Goal: Task Accomplishment & Management: Manage account settings

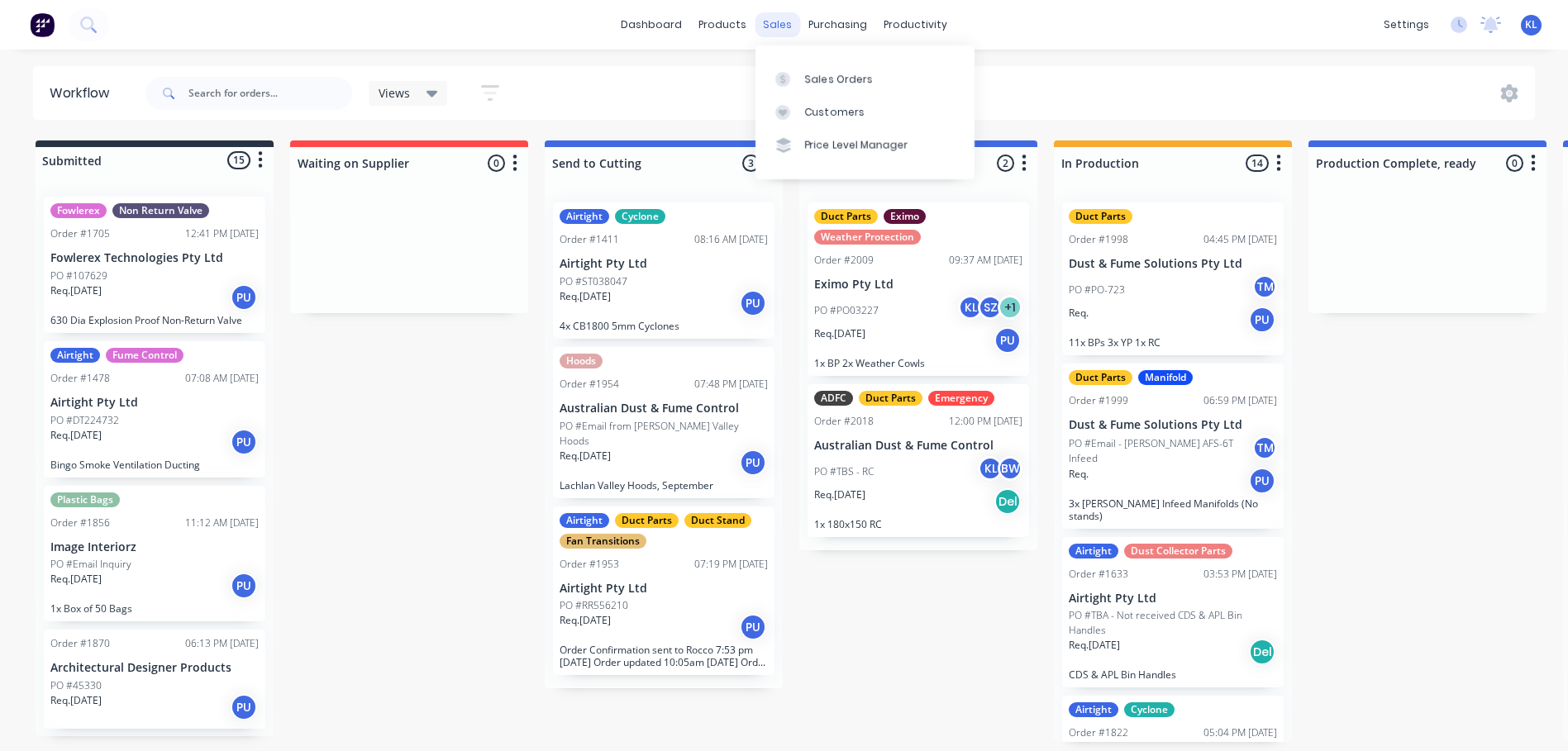
click at [760, 31] on div "sales" at bounding box center [777, 25] width 46 height 25
click at [823, 83] on div "Sales Orders" at bounding box center [839, 79] width 68 height 15
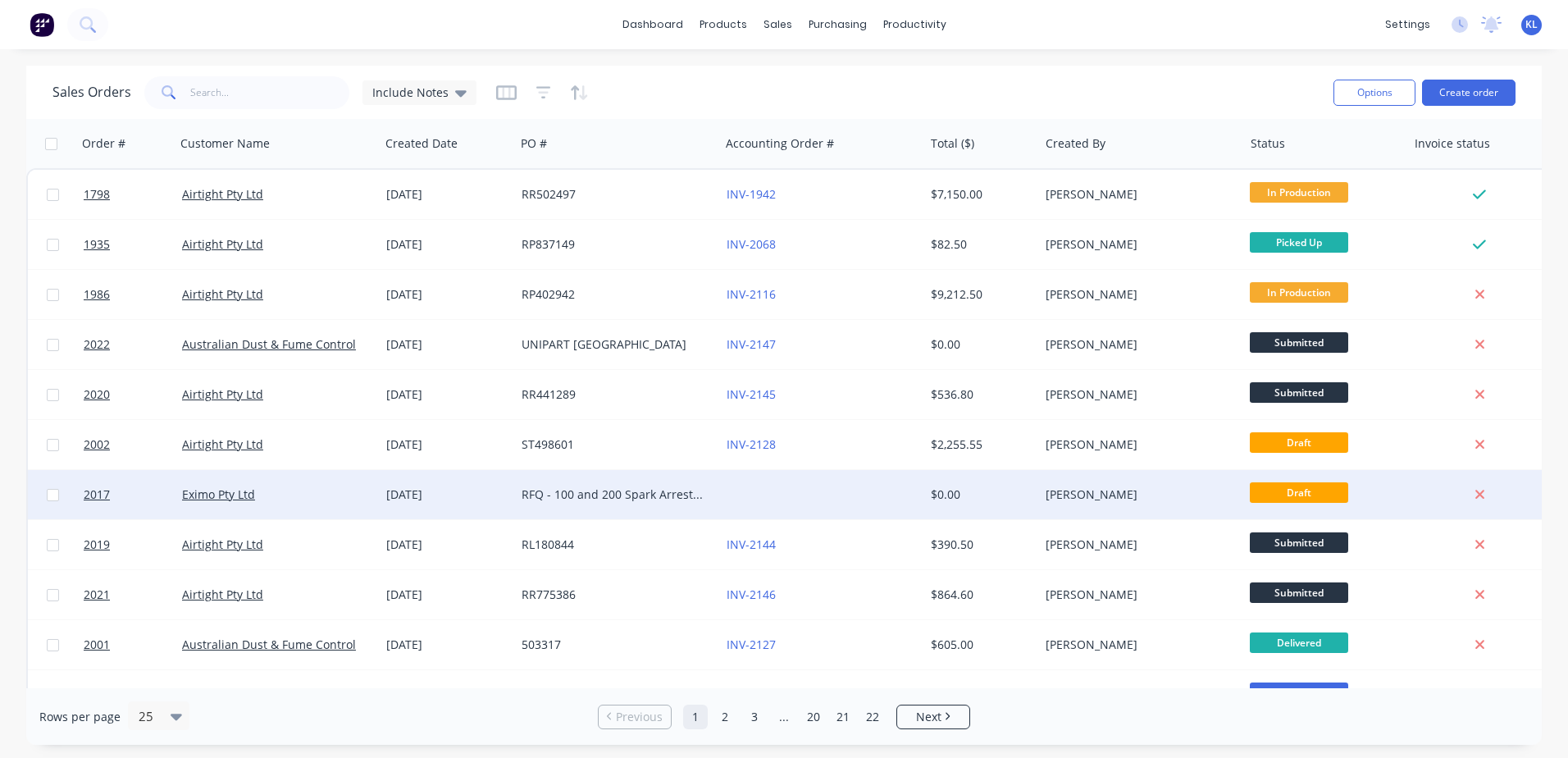
click at [630, 501] on div "RFQ - 100 and 200 Spark Arrestors" at bounding box center [613, 495] width 182 height 16
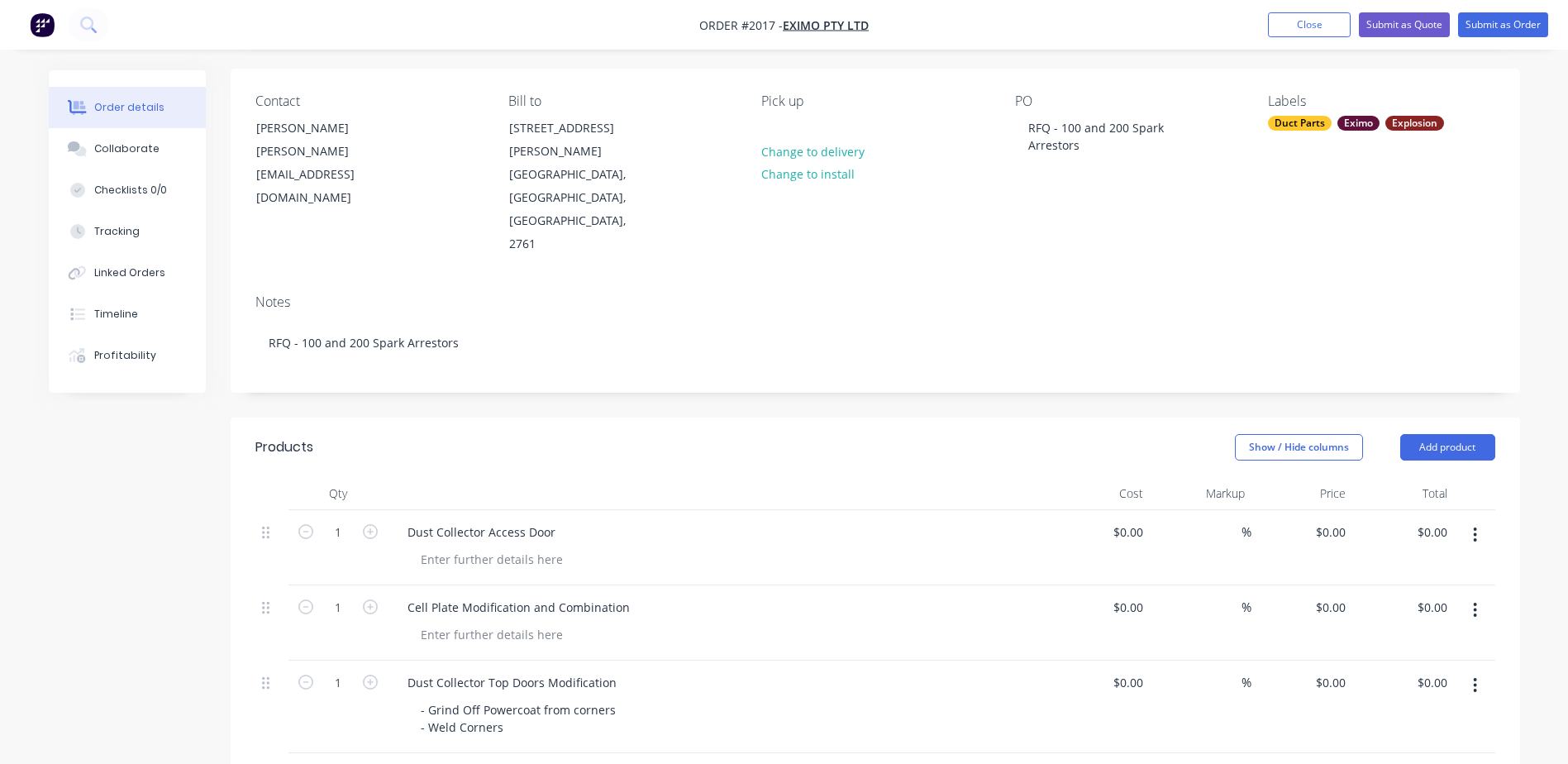
scroll to position [248, 0]
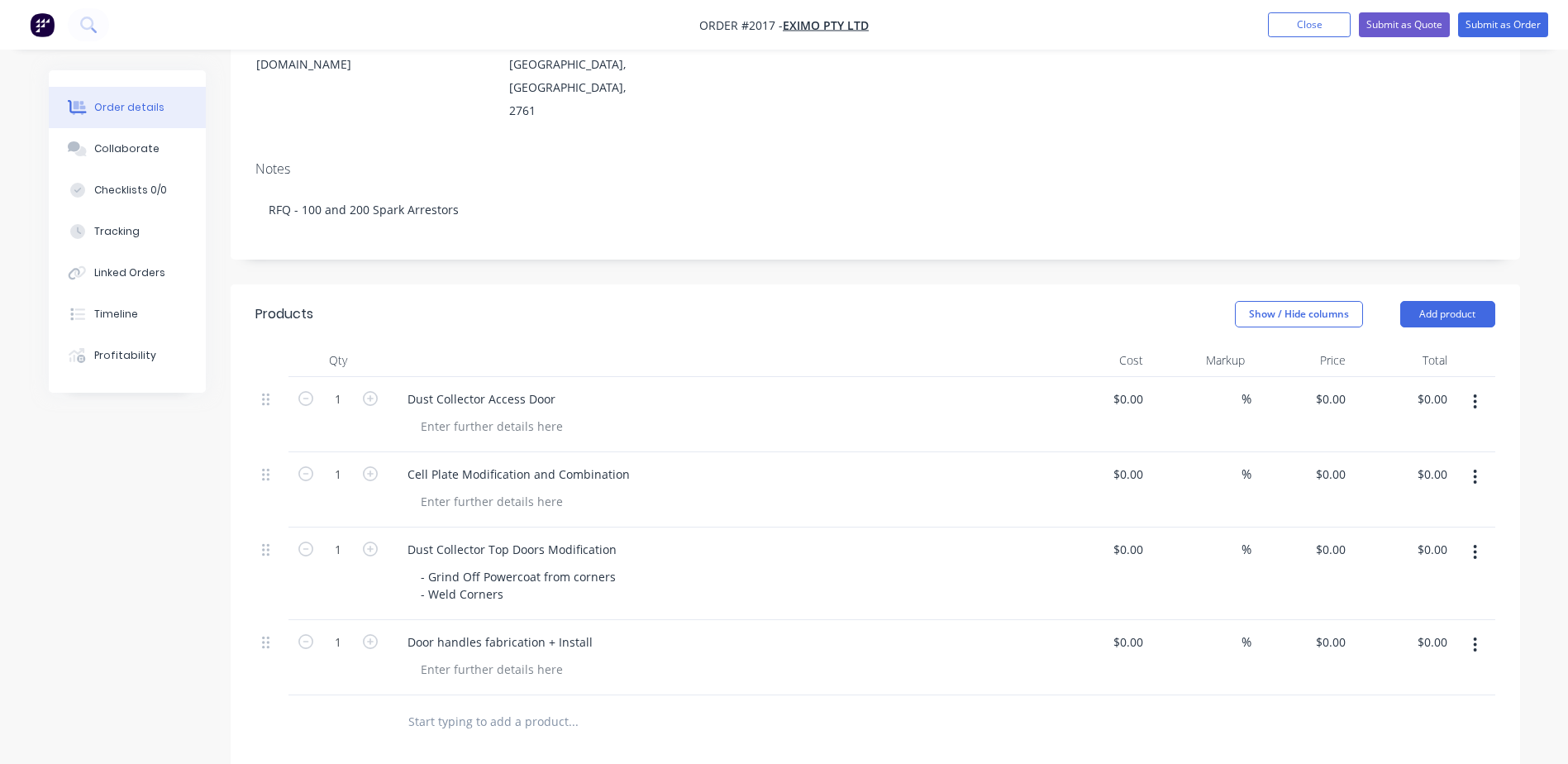
click at [1479, 387] on button "button" at bounding box center [1474, 402] width 39 height 30
click at [1404, 533] on div "Delete" at bounding box center [1417, 544] width 128 height 24
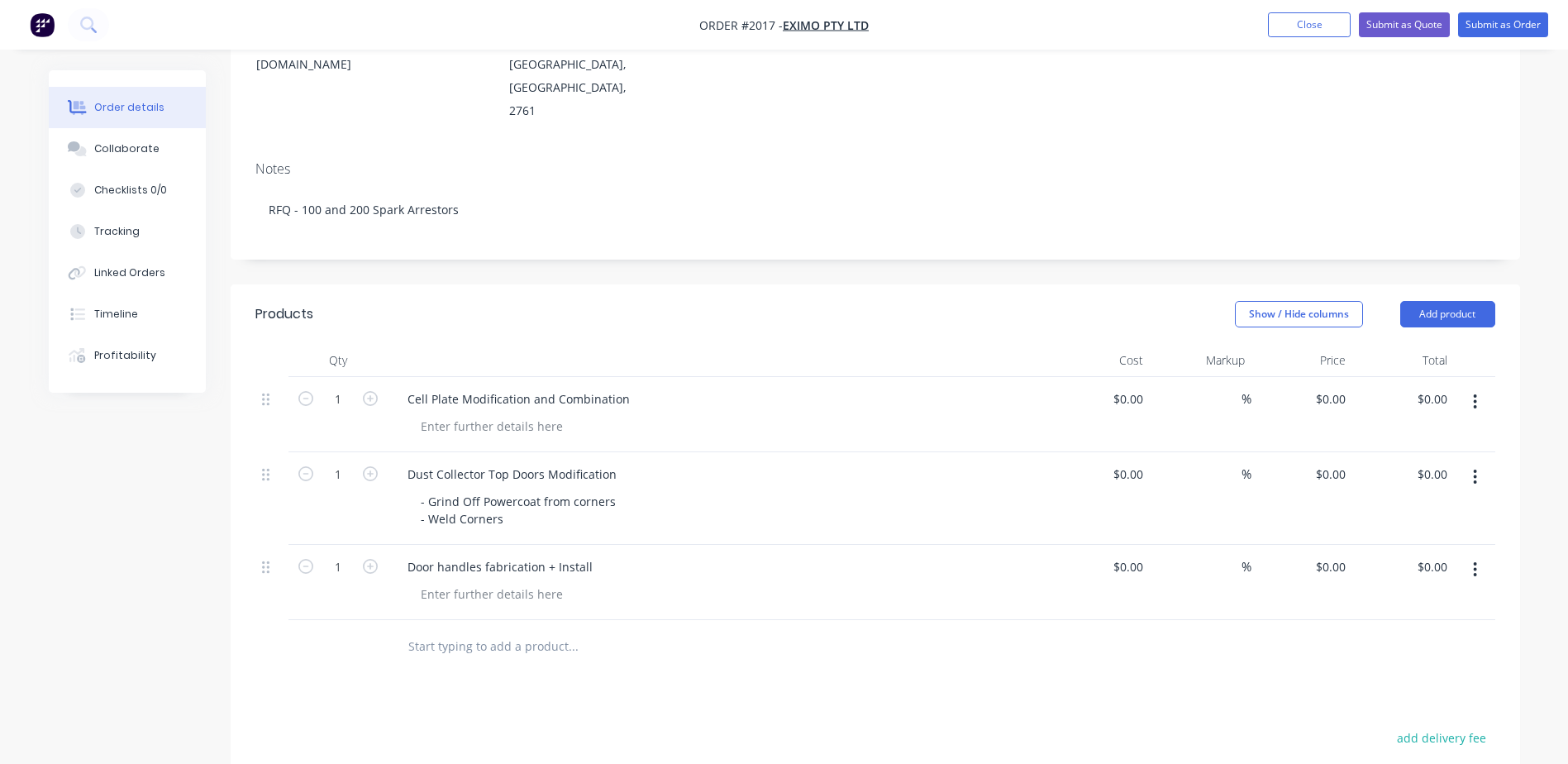
click at [1471, 387] on button "button" at bounding box center [1474, 402] width 39 height 30
click at [1408, 533] on div "Delete" at bounding box center [1417, 544] width 128 height 24
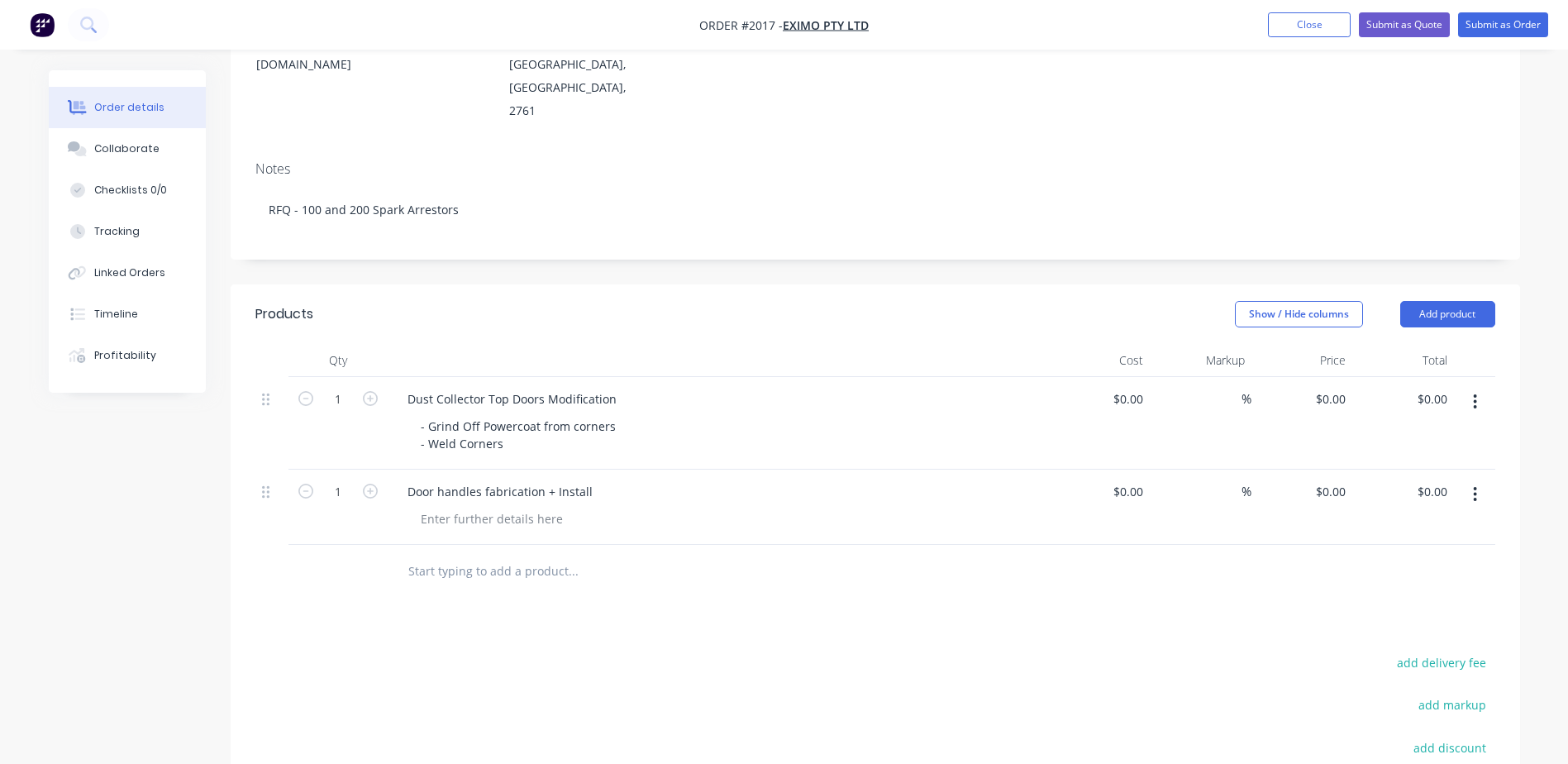
drag, startPoint x: 1469, startPoint y: 333, endPoint x: 1464, endPoint y: 354, distance: 21.6
click at [1472, 387] on button "button" at bounding box center [1474, 402] width 39 height 30
click at [1418, 533] on div "Delete" at bounding box center [1417, 544] width 128 height 24
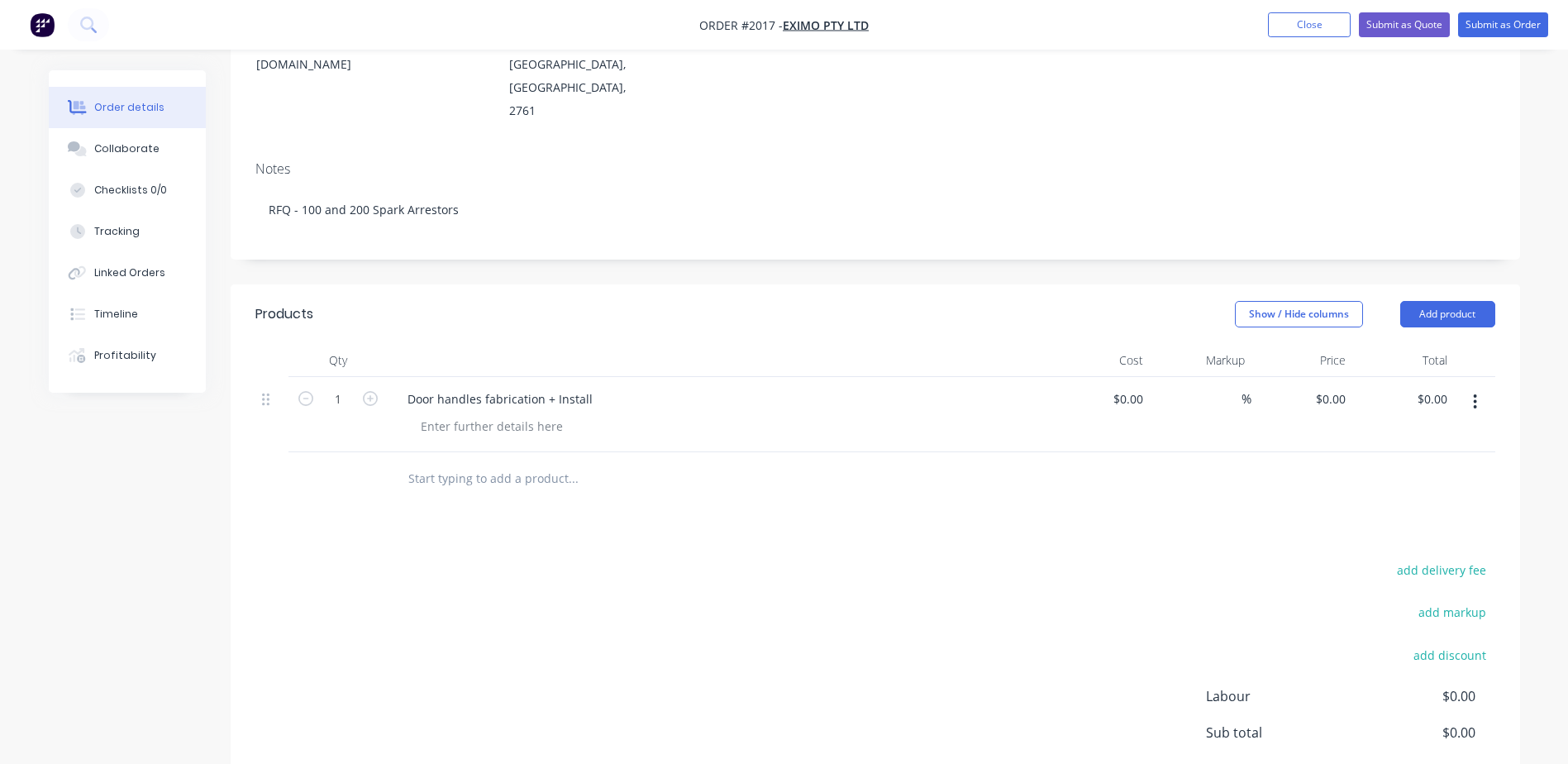
click at [1487, 387] on button "button" at bounding box center [1474, 402] width 39 height 30
click at [1400, 533] on div "Delete" at bounding box center [1417, 544] width 128 height 24
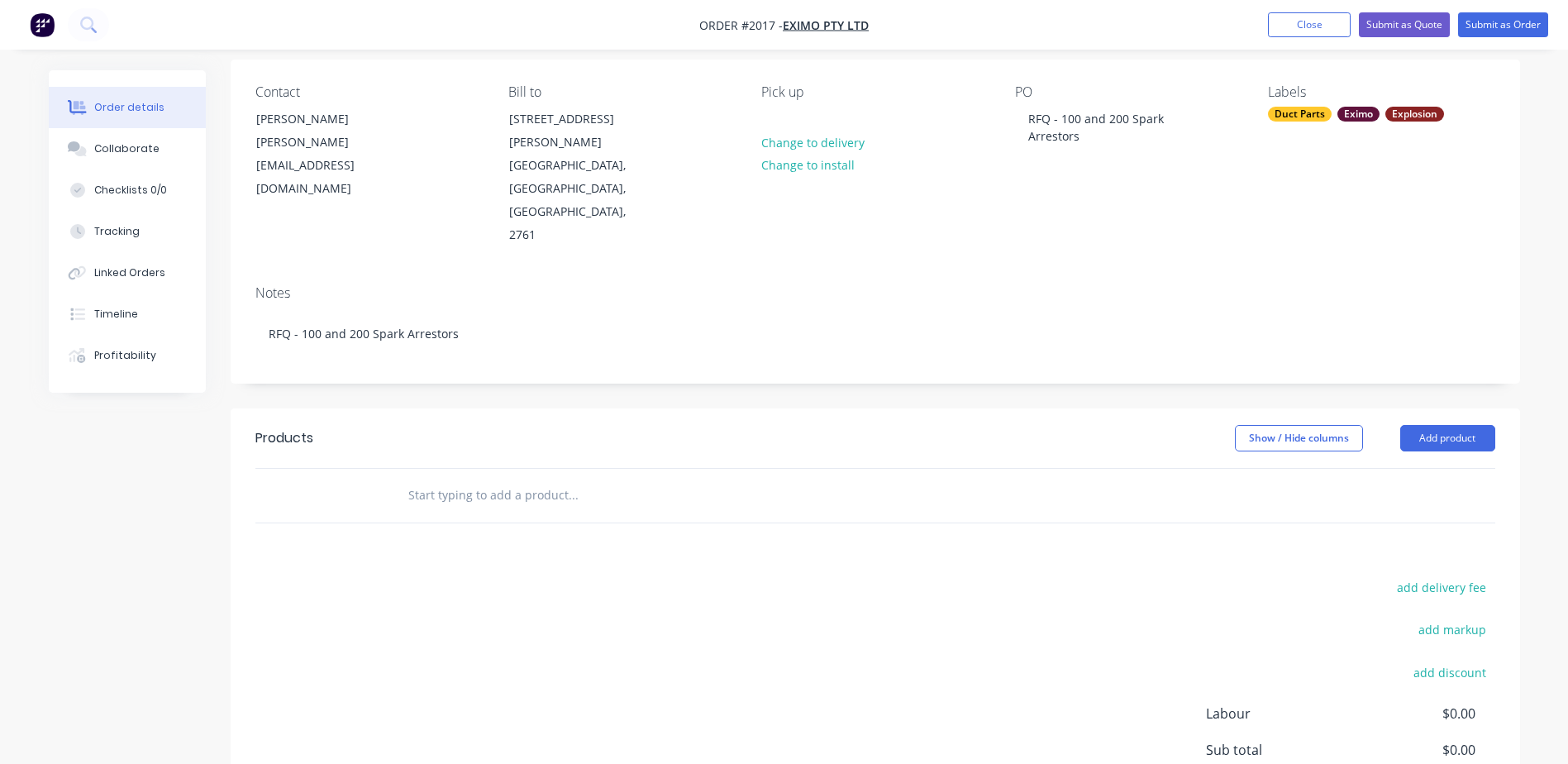
scroll to position [0, 0]
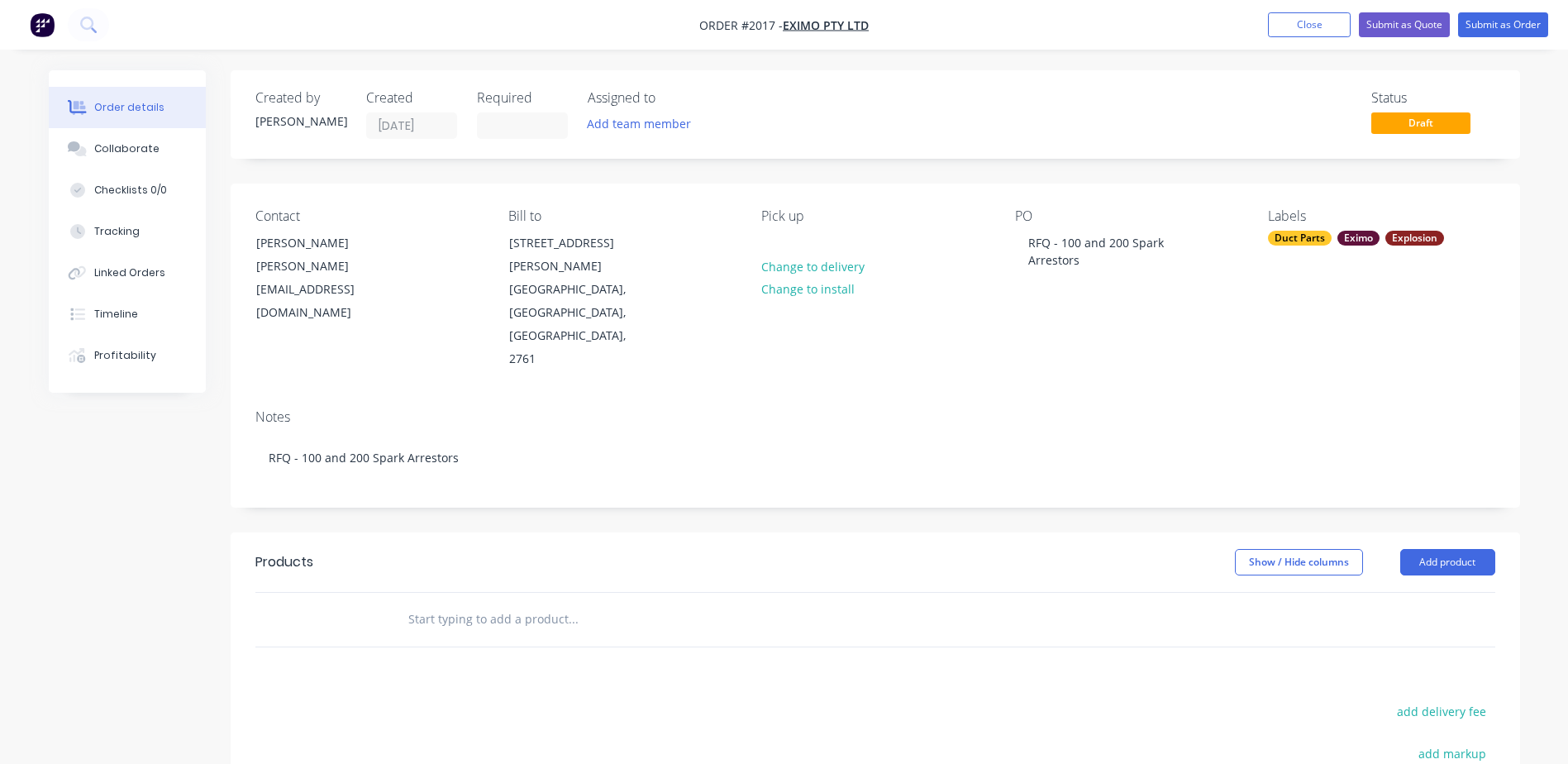
click at [412, 602] on input "text" at bounding box center [572, 619] width 330 height 33
click at [1472, 549] on button "Add product" at bounding box center [1447, 563] width 95 height 27
click at [500, 602] on input "text" at bounding box center [572, 619] width 330 height 33
click at [1464, 549] on button "Add product" at bounding box center [1447, 563] width 95 height 27
click at [468, 592] on div at bounding box center [685, 619] width 595 height 54
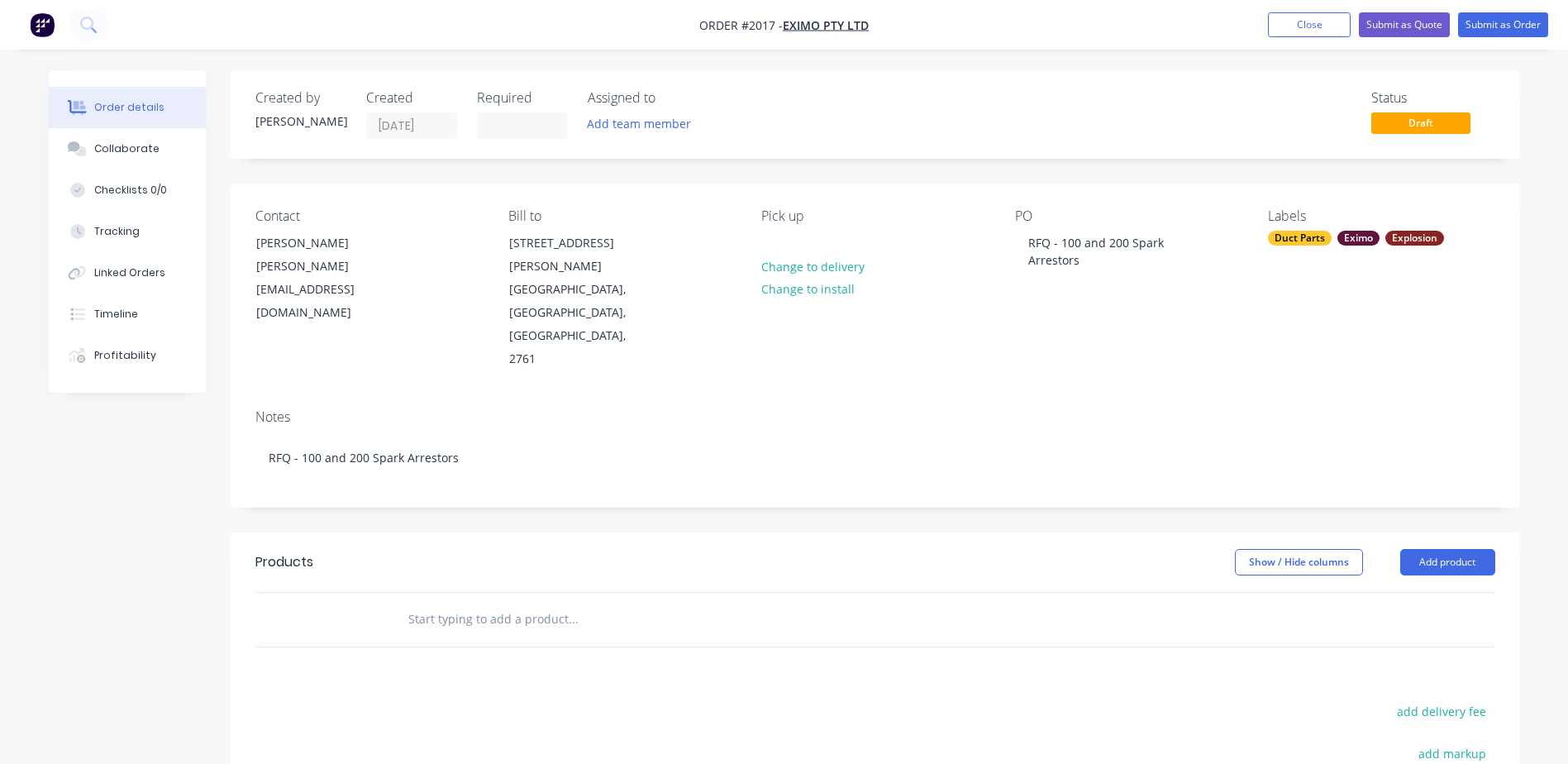
click at [466, 602] on input "text" at bounding box center [572, 619] width 330 height 33
click at [138, 165] on button "Collaborate" at bounding box center [128, 149] width 157 height 41
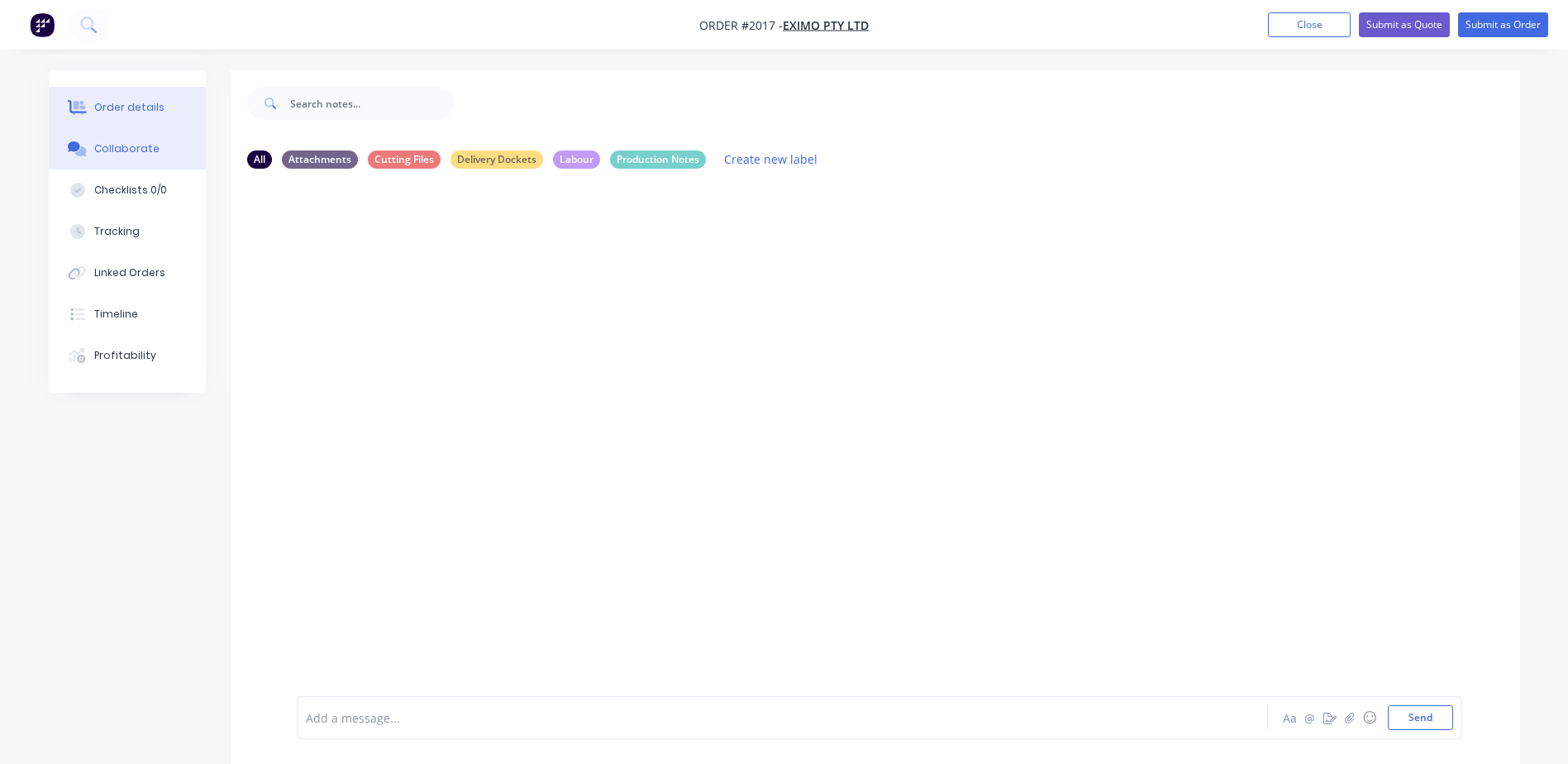
click at [136, 94] on button "Order details" at bounding box center [128, 108] width 157 height 41
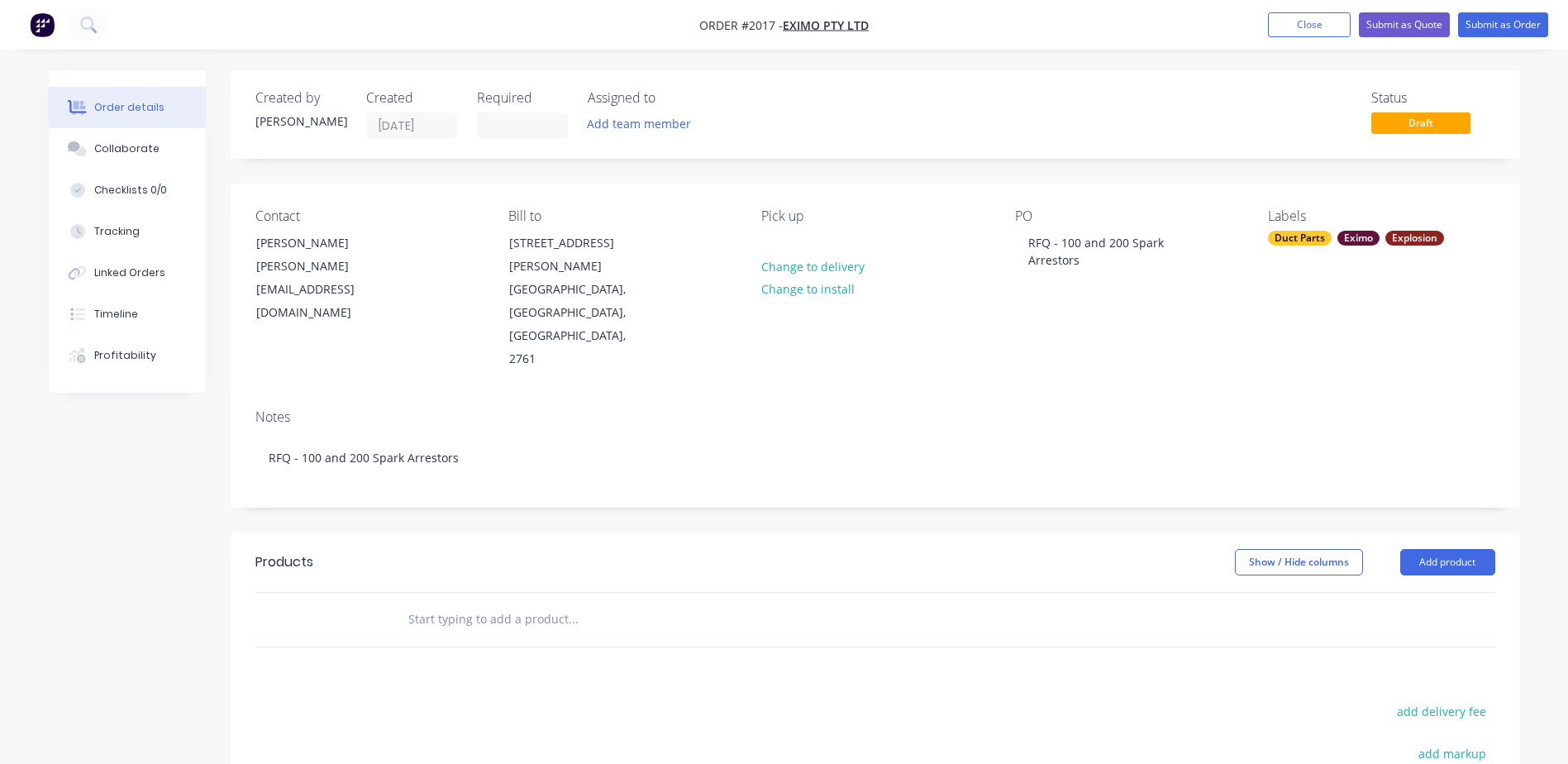
click at [411, 602] on input "text" at bounding box center [572, 619] width 330 height 33
click at [485, 602] on input "text" at bounding box center [572, 619] width 330 height 33
click at [1424, 549] on button "Add product" at bounding box center [1447, 563] width 95 height 27
click at [1397, 592] on div "Product catalogue" at bounding box center [1417, 603] width 128 height 24
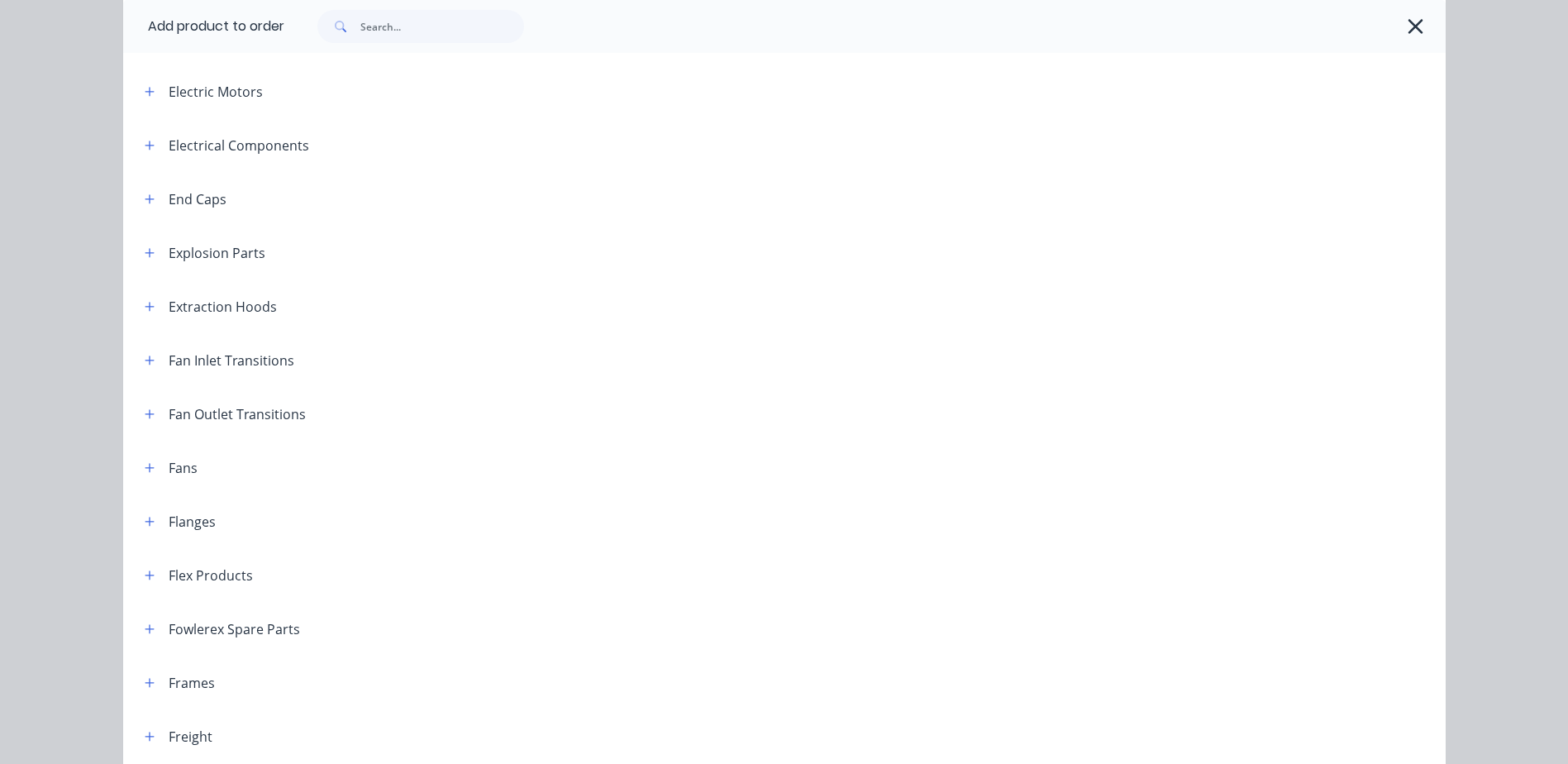
scroll to position [582, 0]
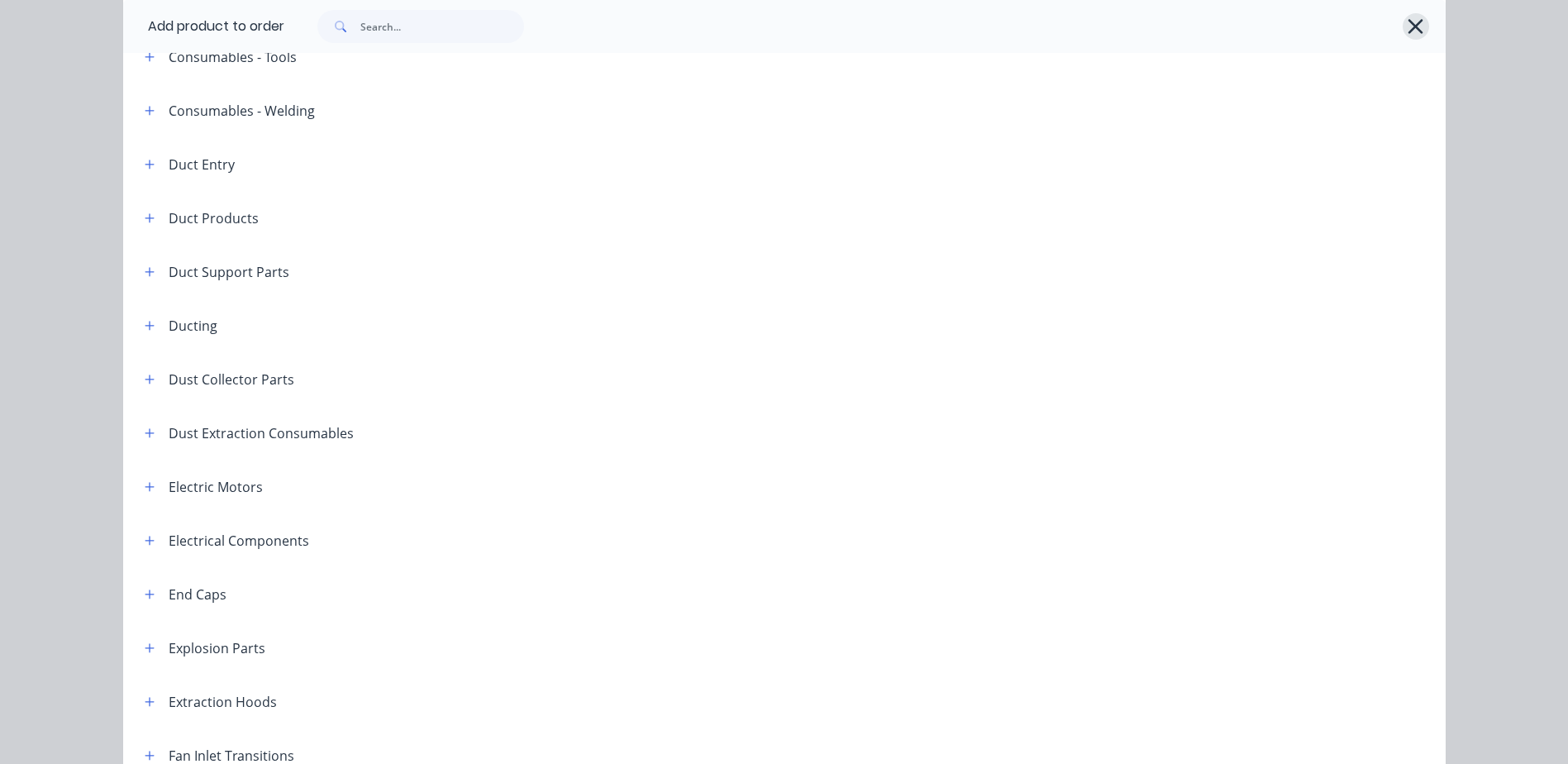
click at [1402, 31] on button "button" at bounding box center [1416, 27] width 27 height 27
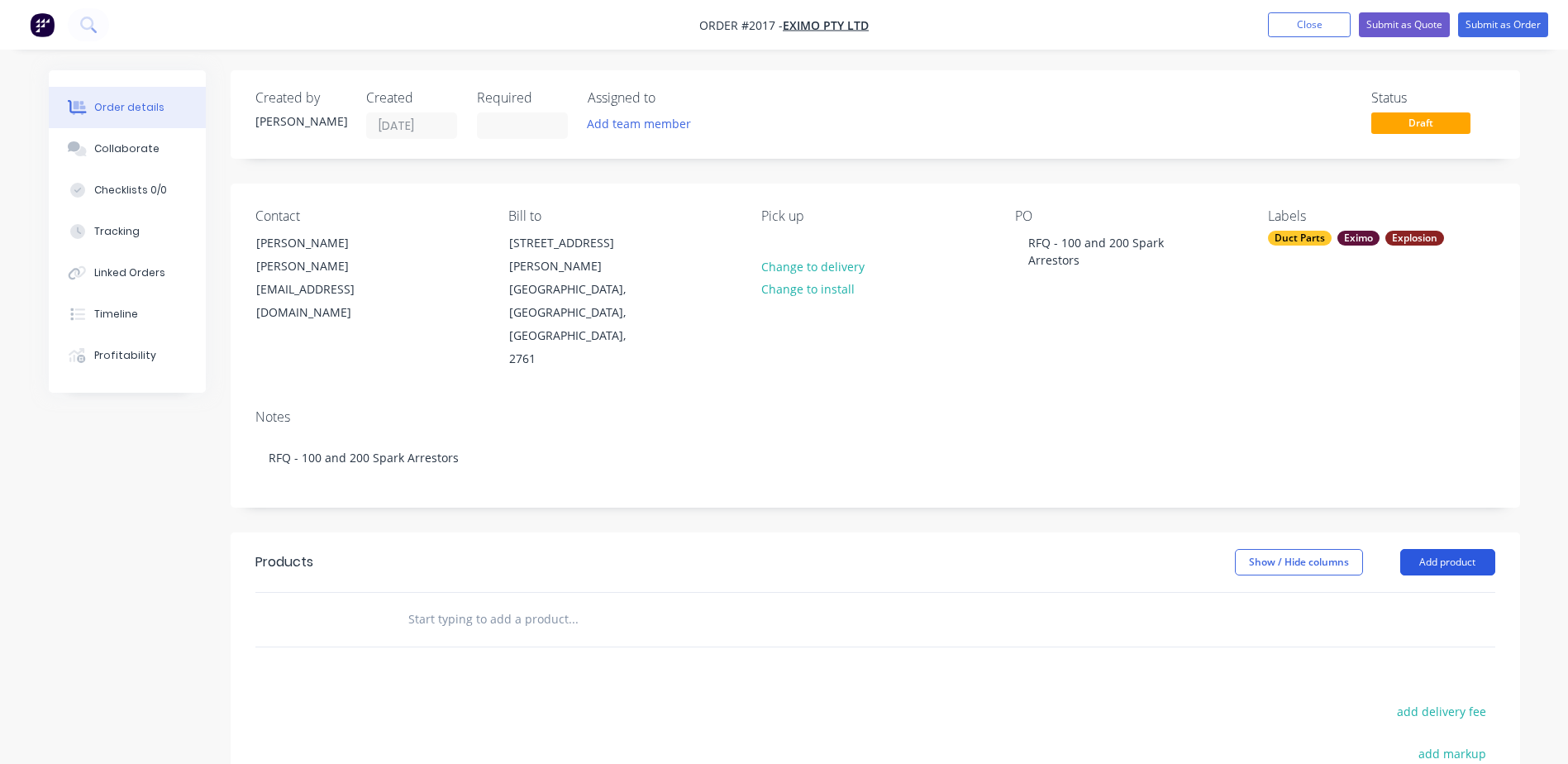
click at [1443, 549] on button "Add product" at bounding box center [1447, 563] width 95 height 27
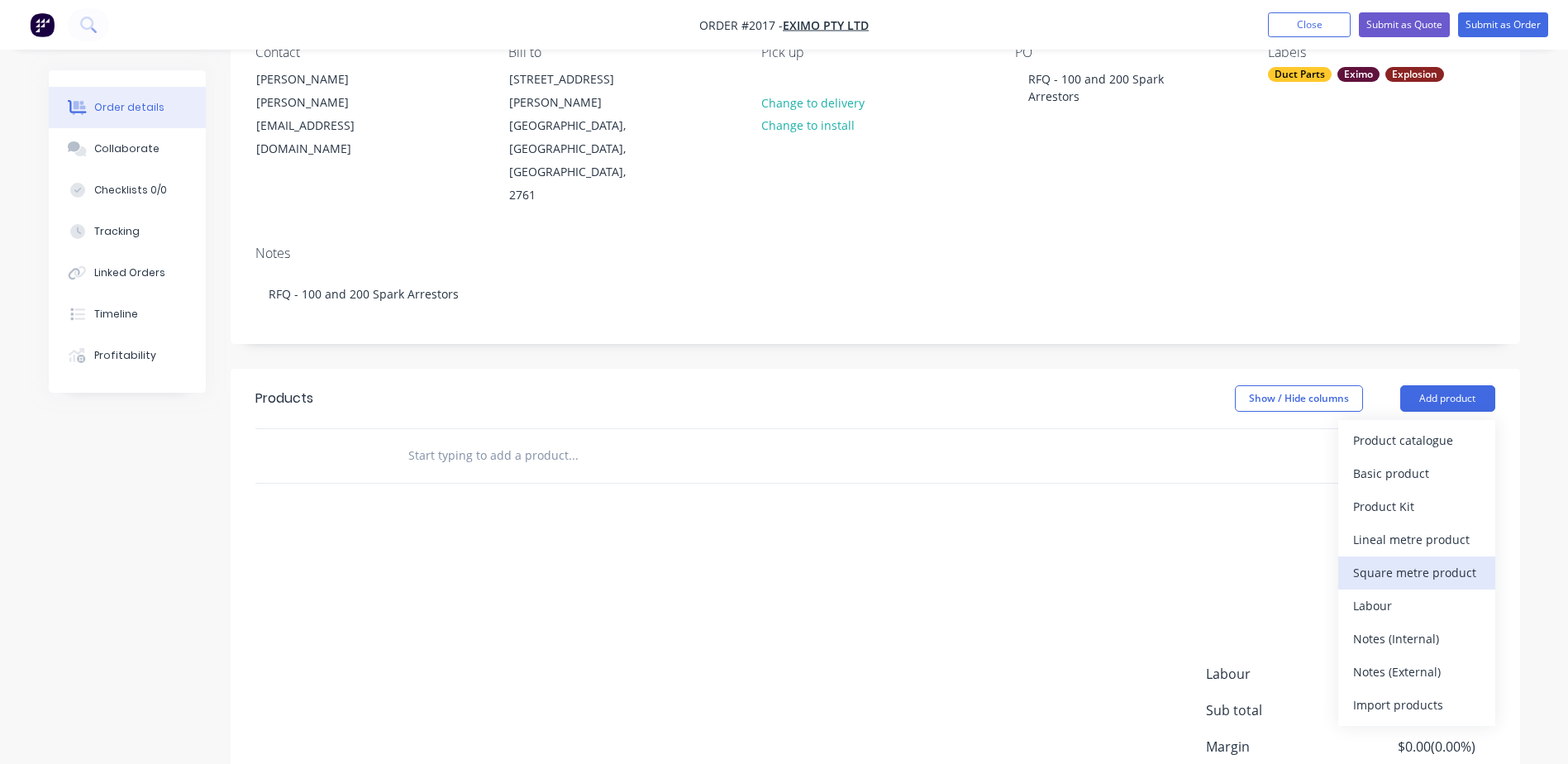
scroll to position [166, 0]
click at [1394, 427] on div "Product catalogue" at bounding box center [1417, 438] width 128 height 24
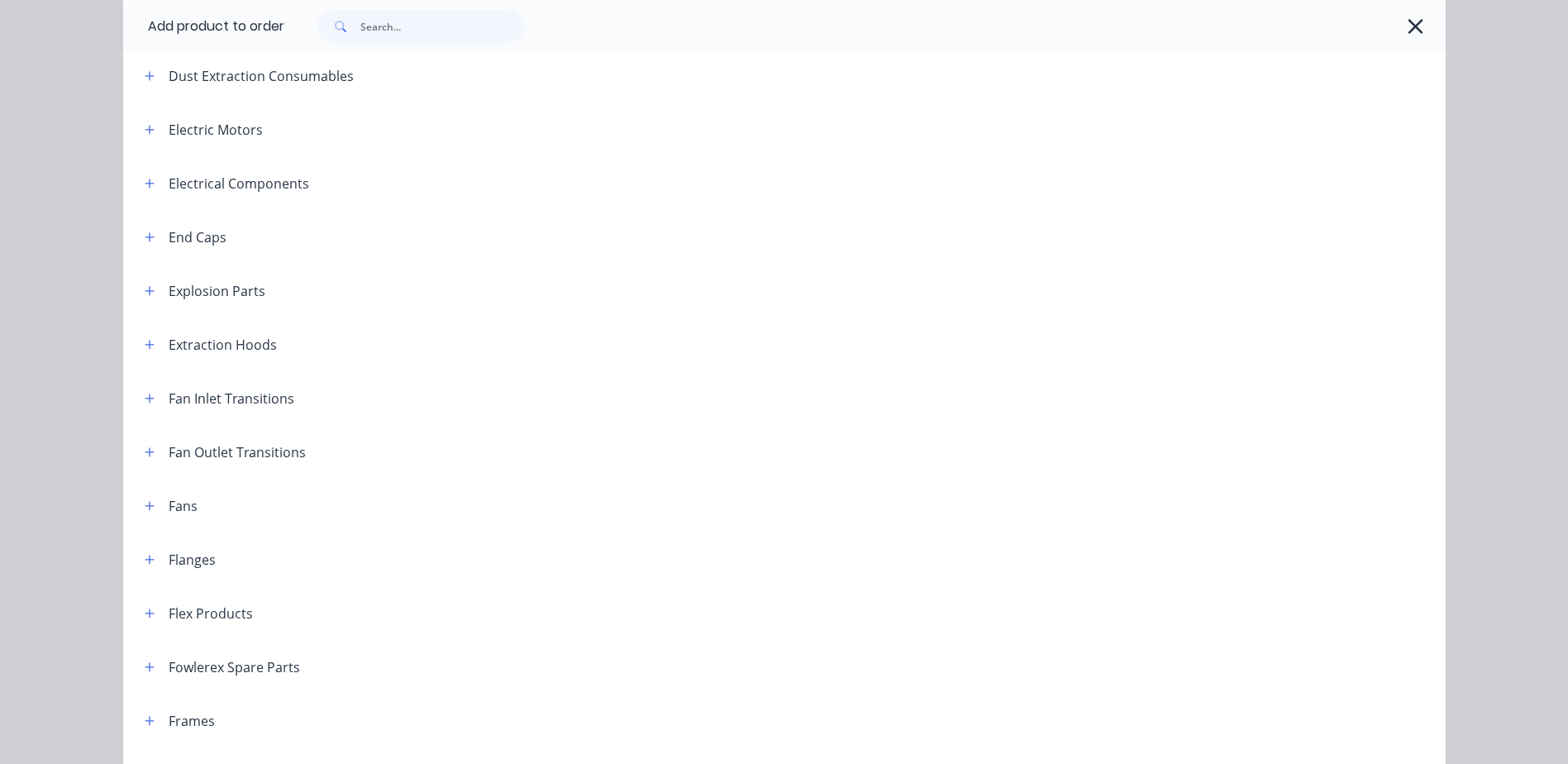
scroll to position [910, 0]
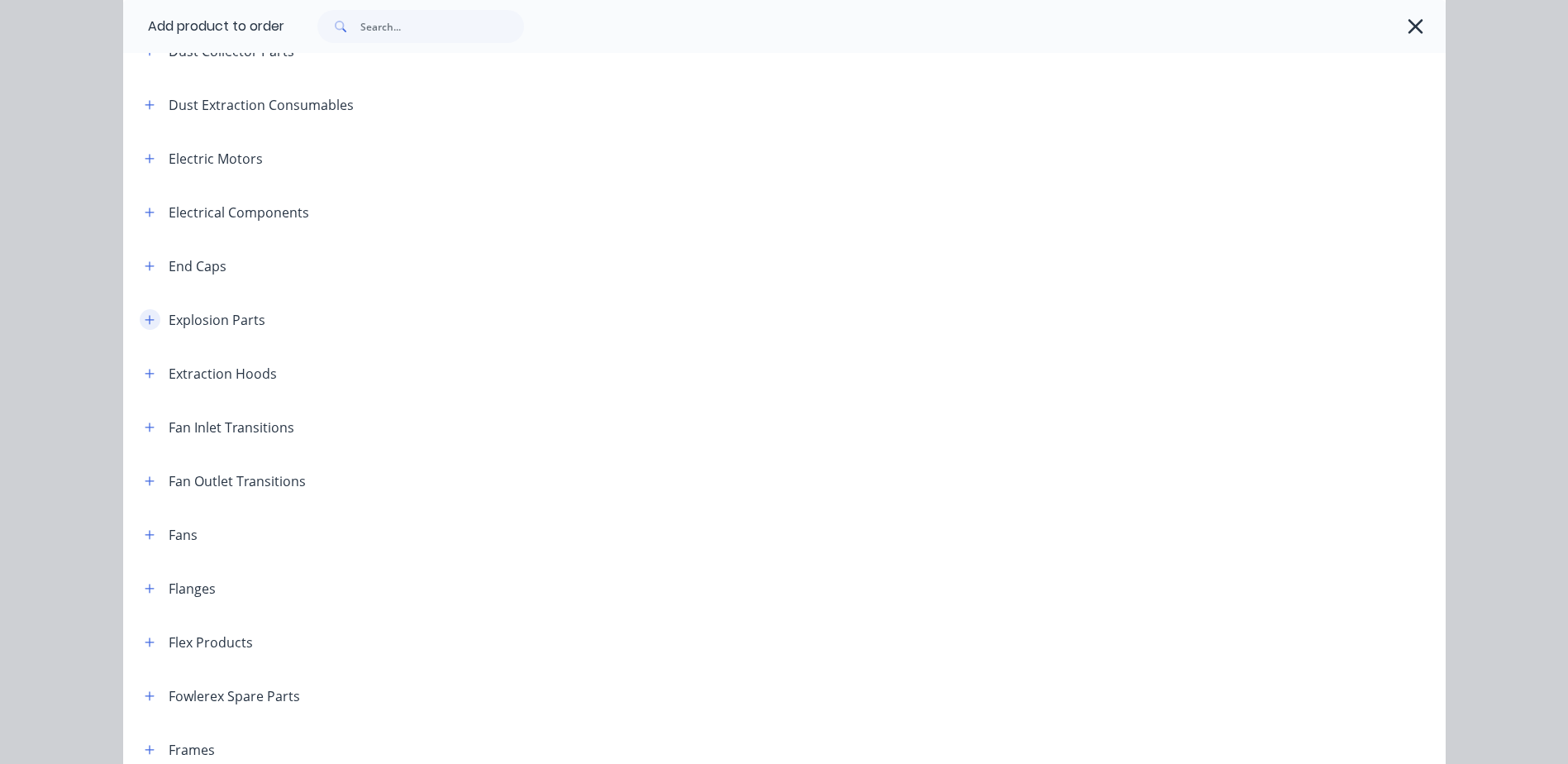
click at [144, 326] on button "button" at bounding box center [150, 319] width 21 height 21
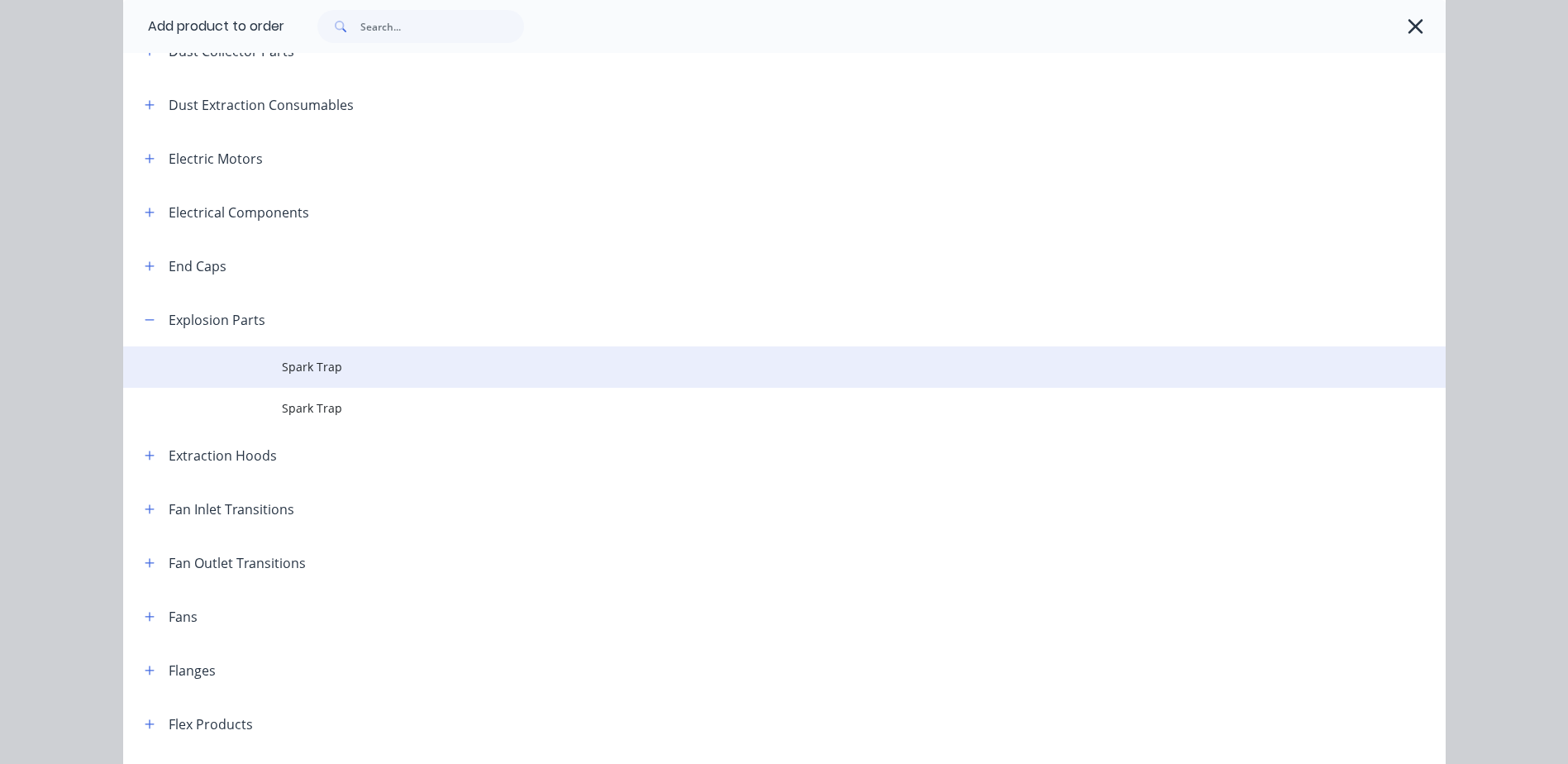
click at [285, 366] on span "Spark Trap" at bounding box center [747, 366] width 931 height 17
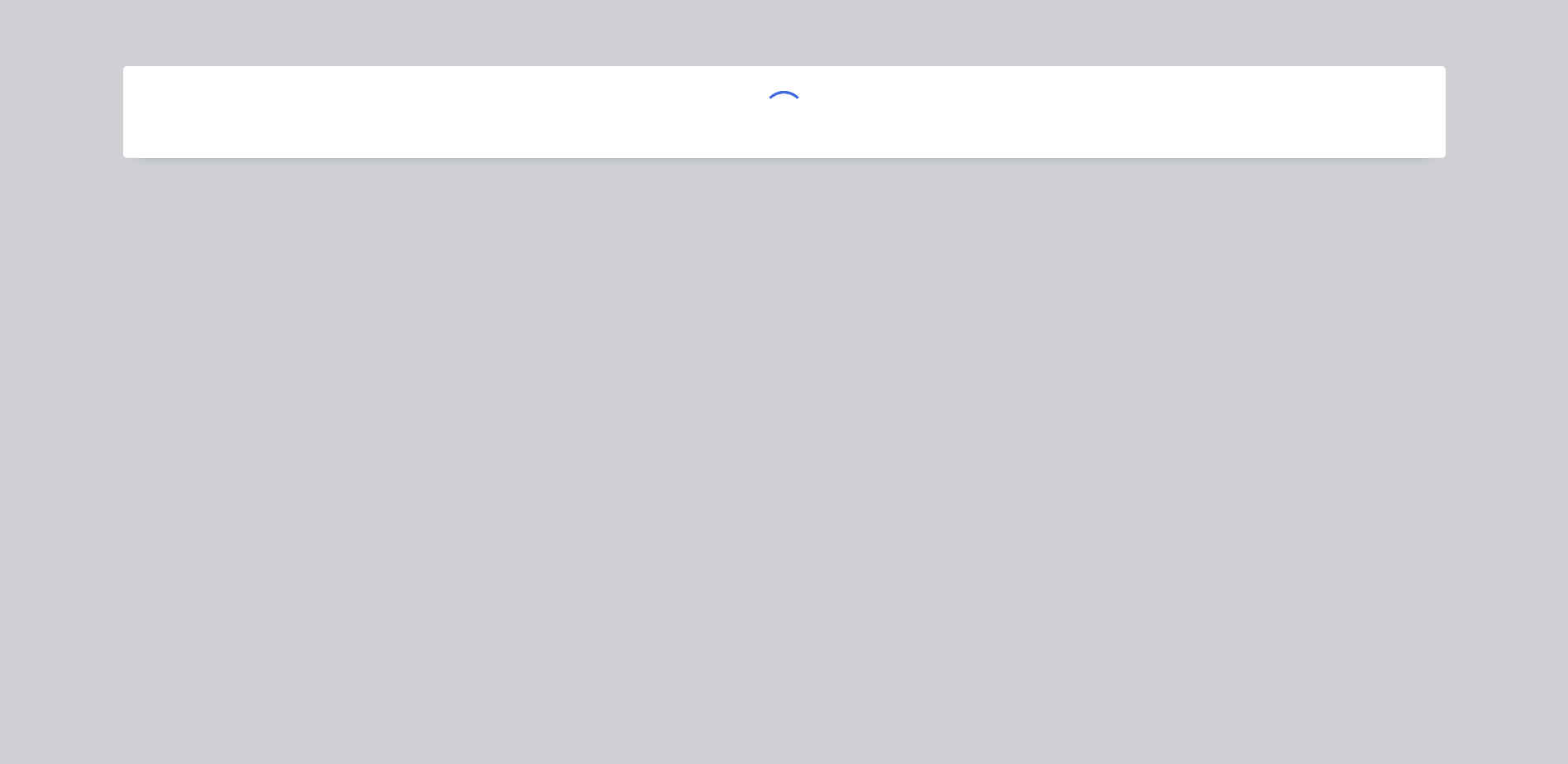
scroll to position [0, 0]
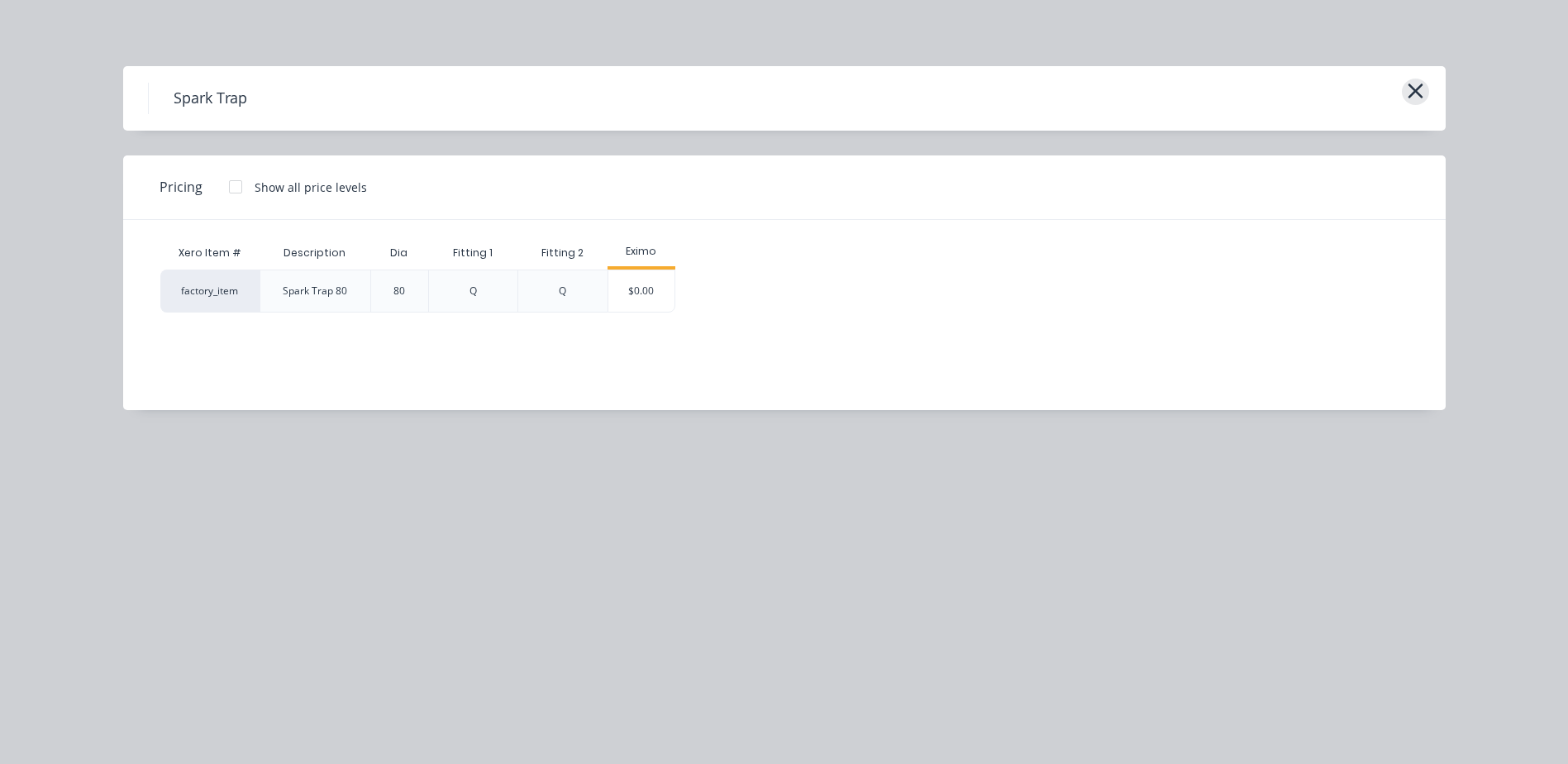
click at [1402, 95] on button "button" at bounding box center [1415, 92] width 27 height 27
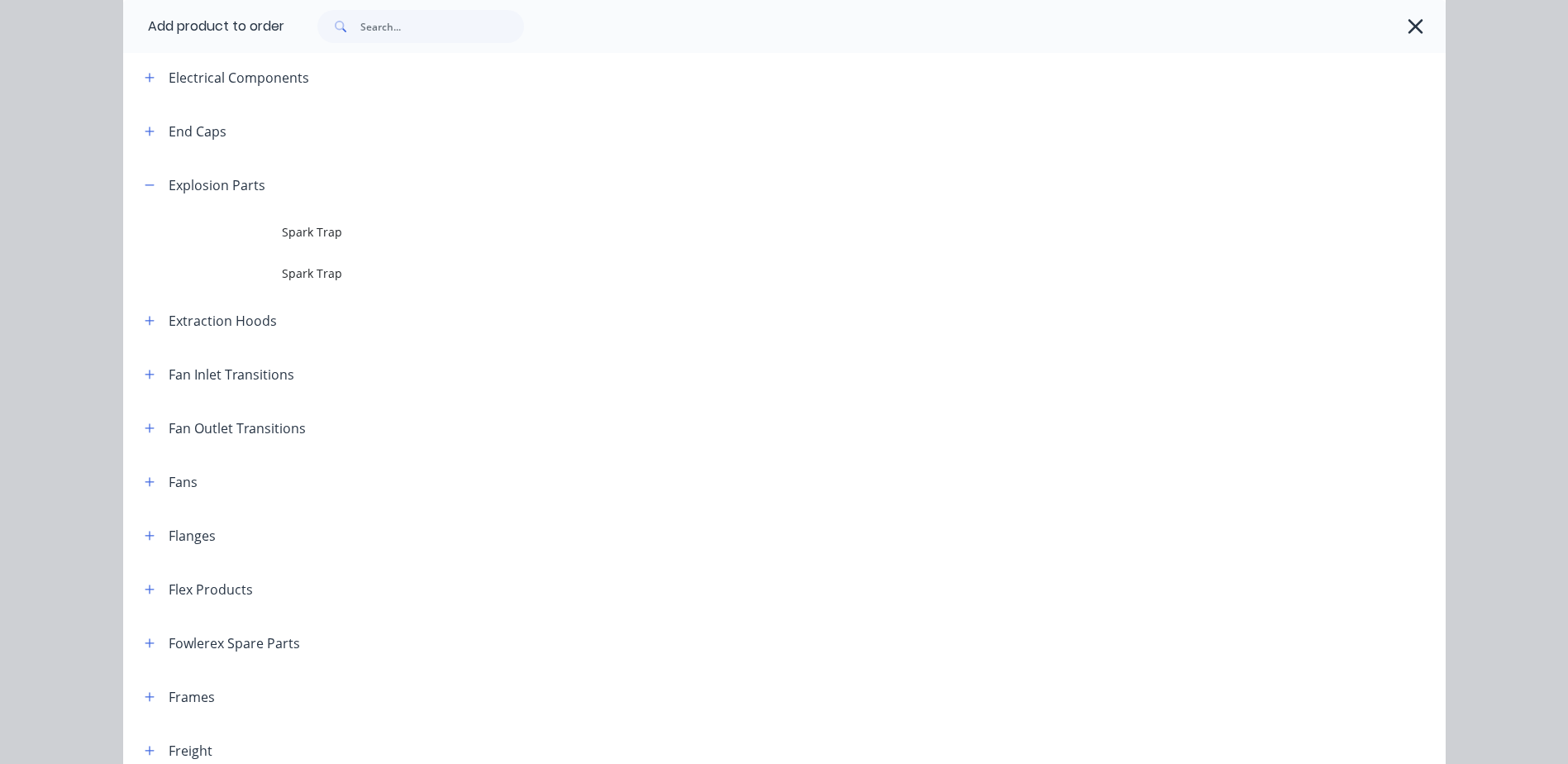
scroll to position [829, 0]
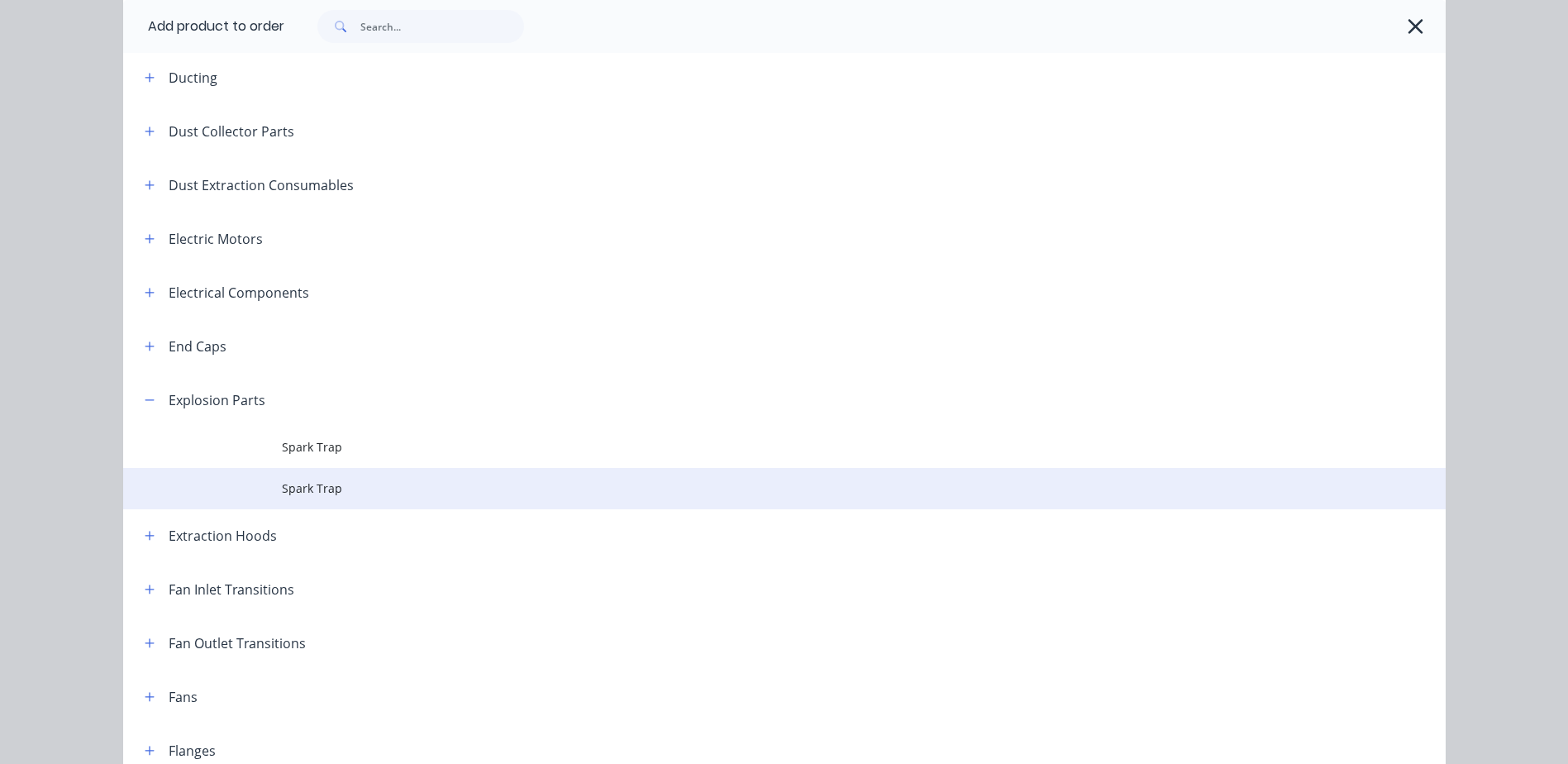
click at [333, 490] on span "Spark Trap" at bounding box center [747, 488] width 931 height 17
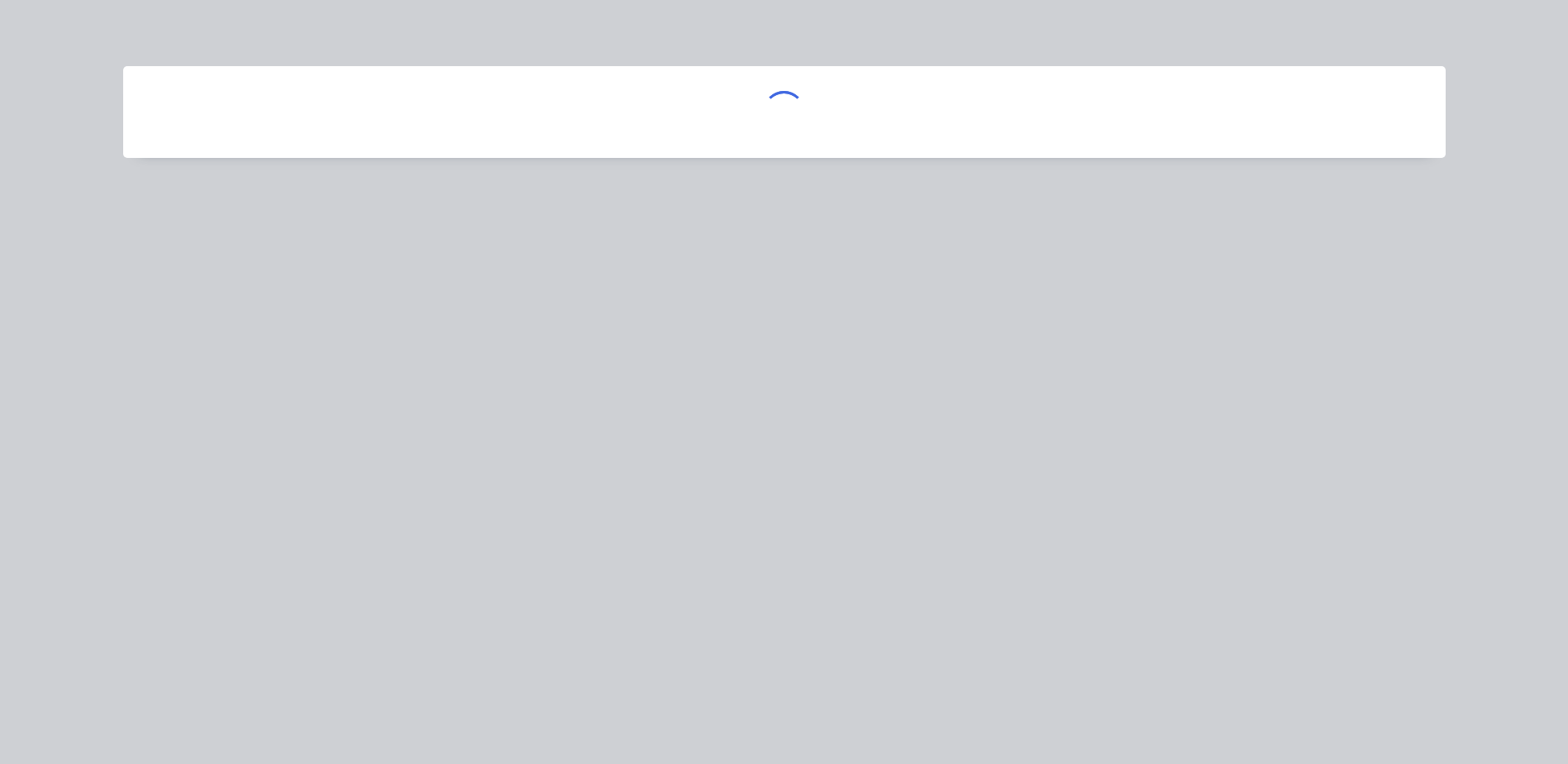
scroll to position [0, 0]
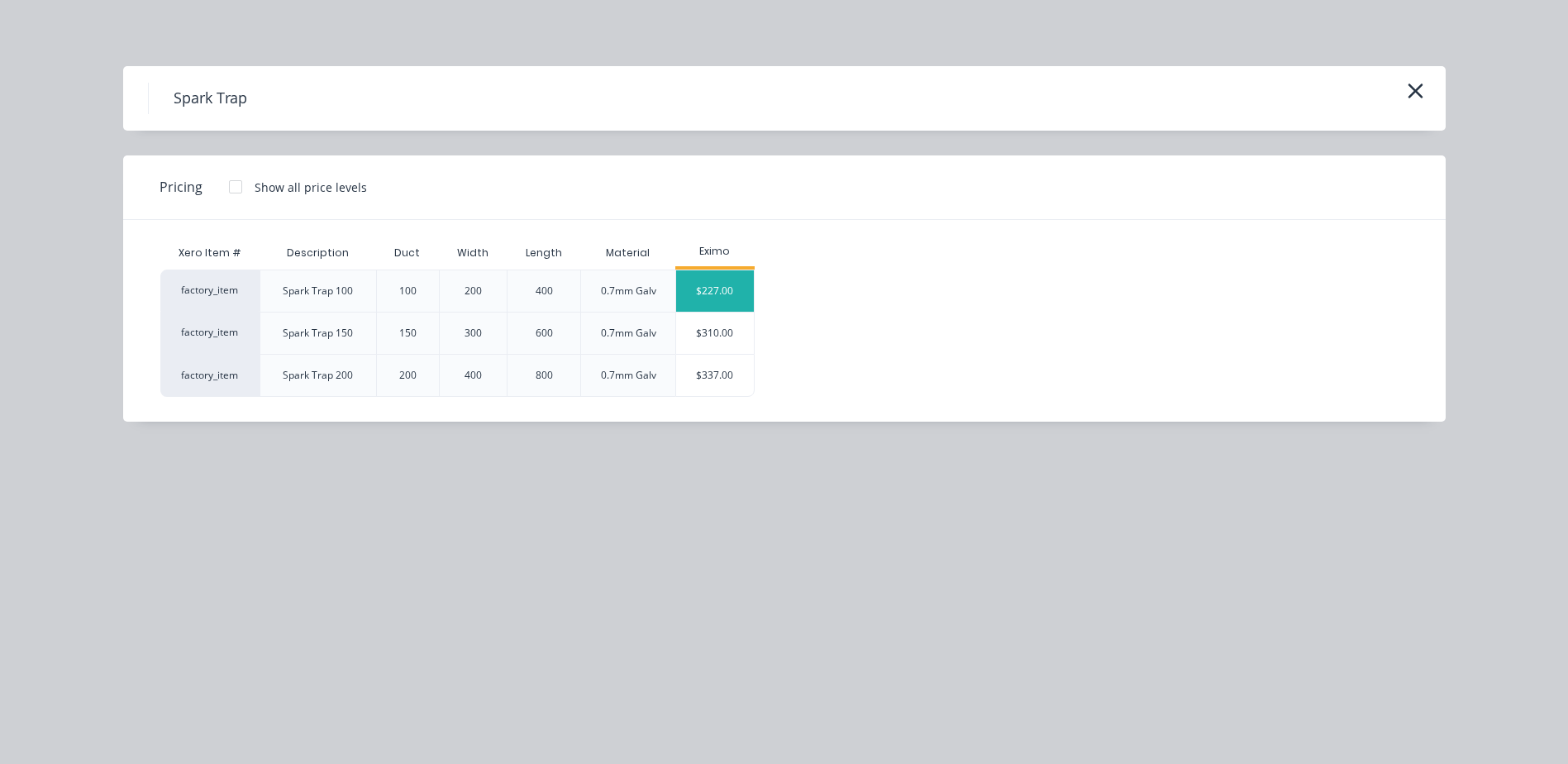
click at [719, 276] on div "$227.00" at bounding box center [715, 291] width 78 height 41
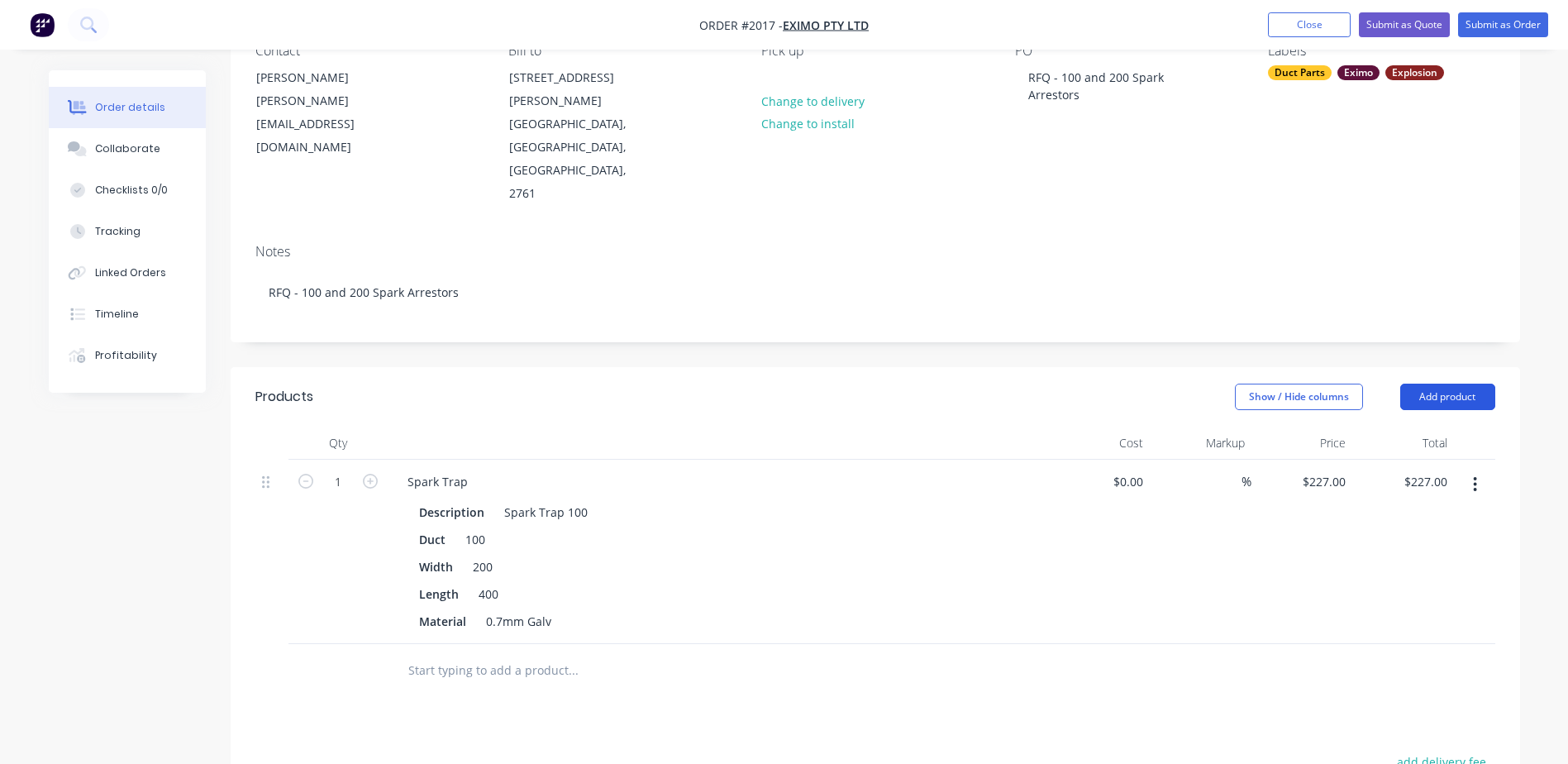
click at [1443, 384] on button "Add product" at bounding box center [1447, 397] width 95 height 27
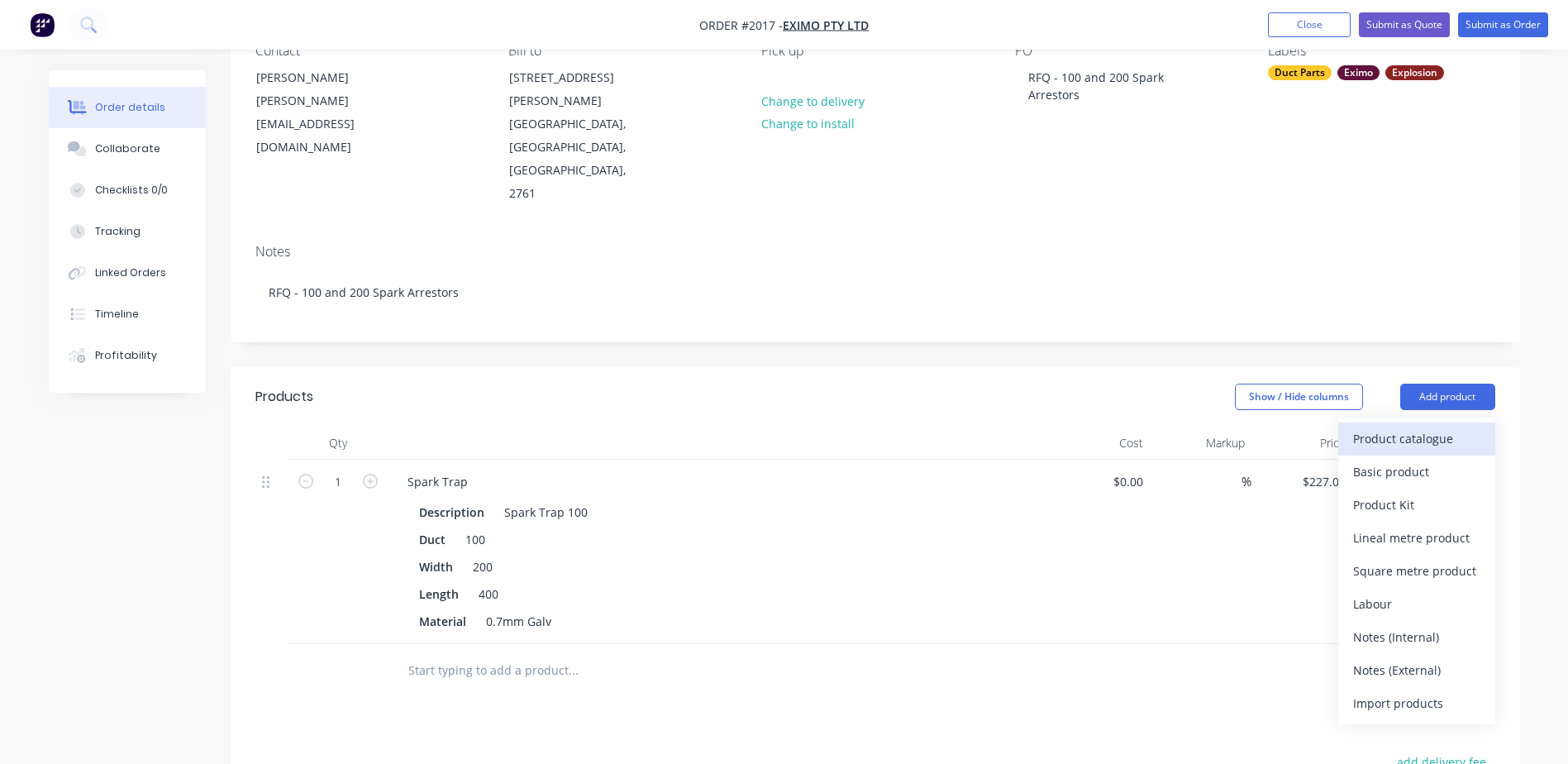
click at [1387, 427] on div "Product catalogue" at bounding box center [1417, 438] width 128 height 24
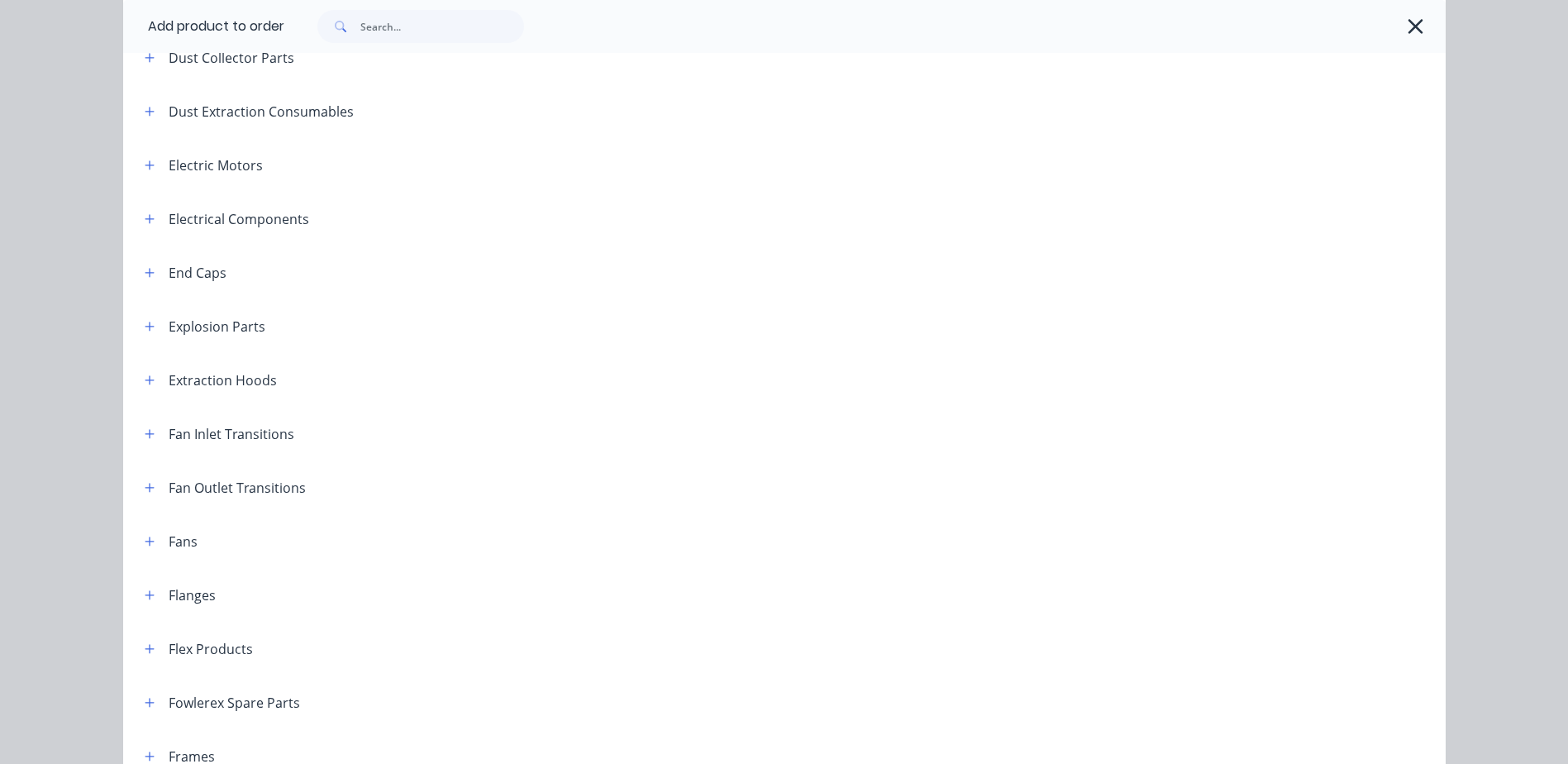
scroll to position [910, 0]
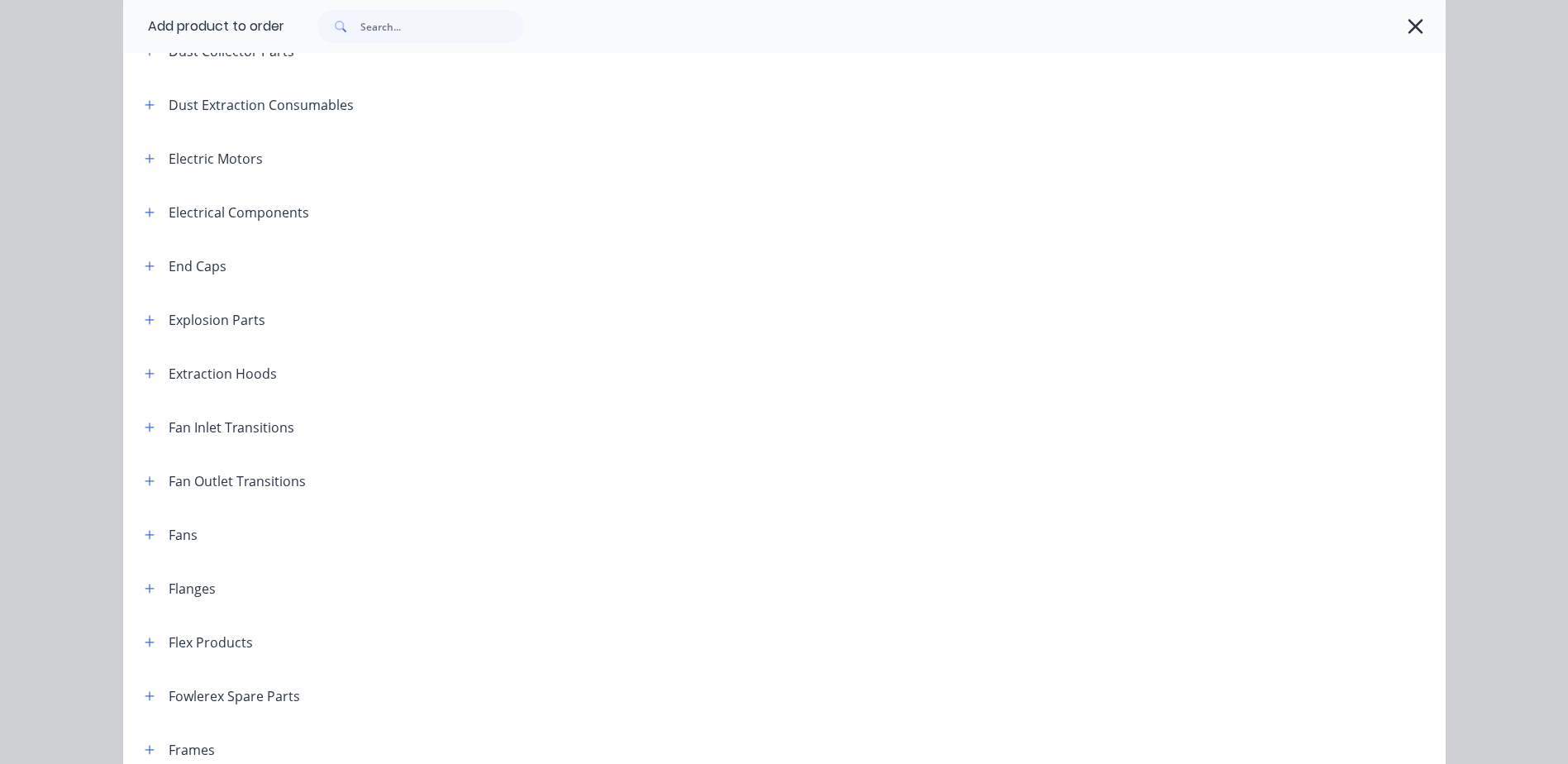
click at [133, 317] on div "Explosion Parts" at bounding box center [199, 319] width 134 height 21
click at [145, 321] on icon "button" at bounding box center [150, 320] width 10 height 12
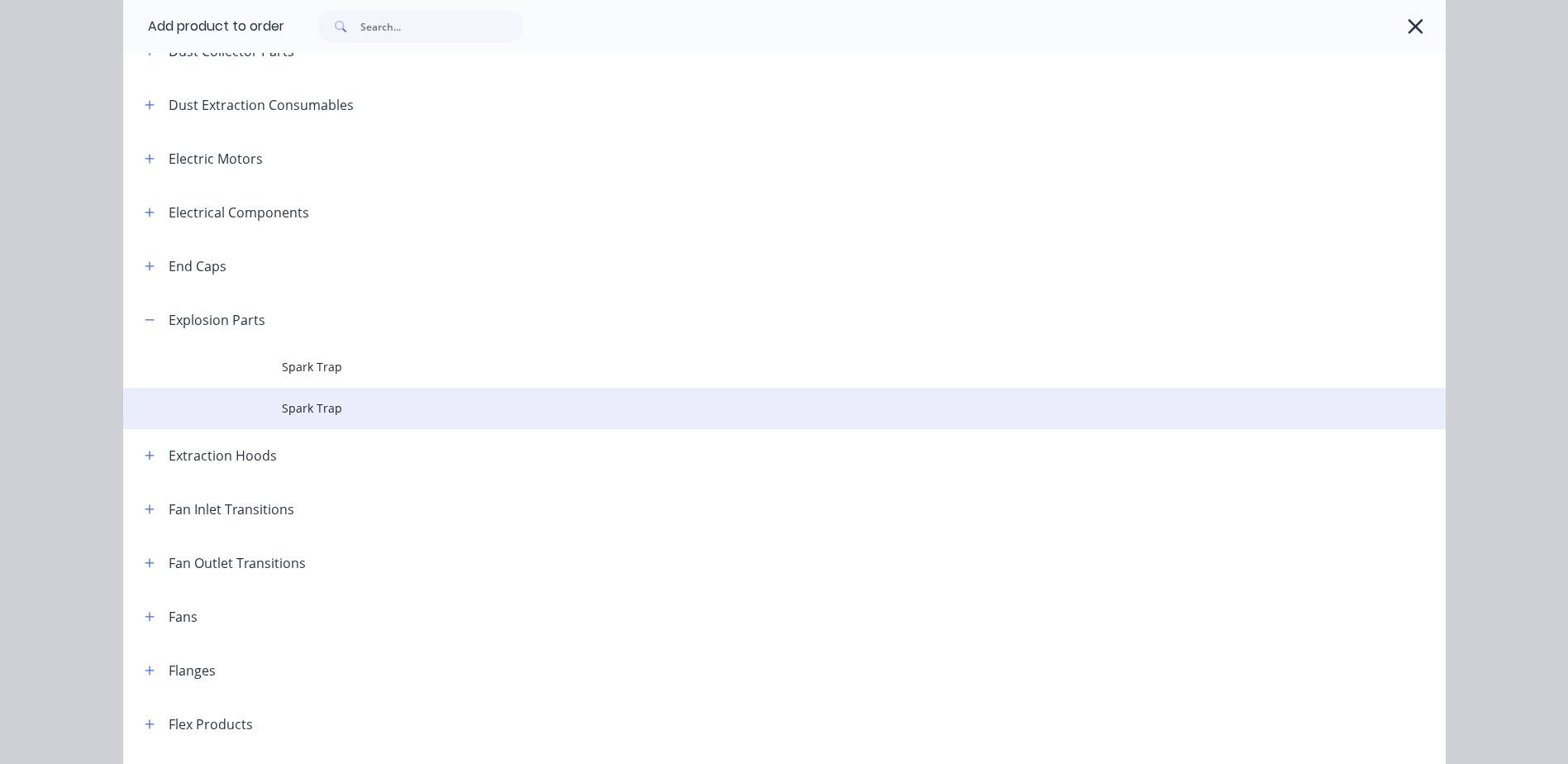
click at [306, 404] on span "Spark Trap" at bounding box center [747, 408] width 931 height 17
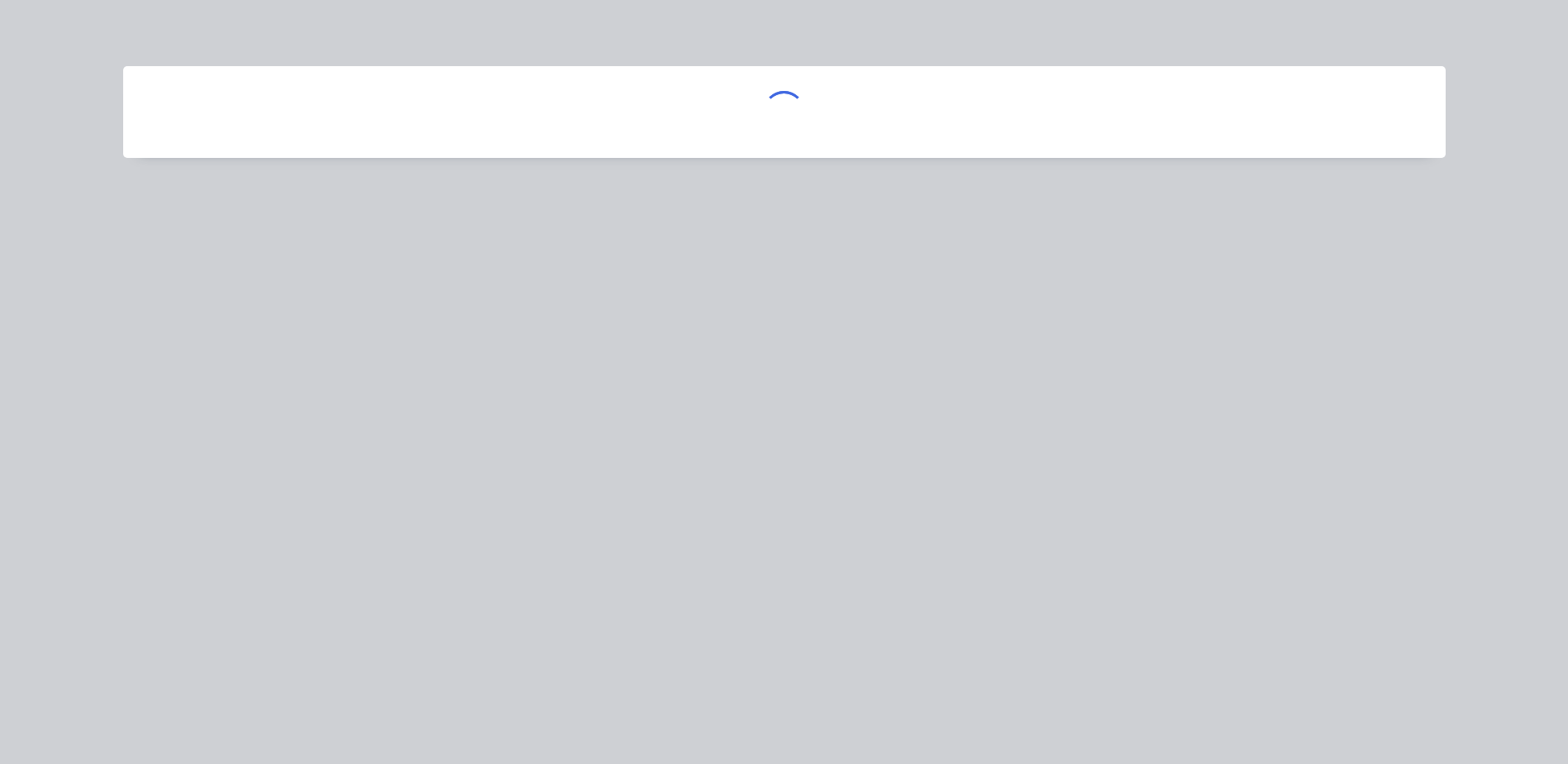
scroll to position [0, 0]
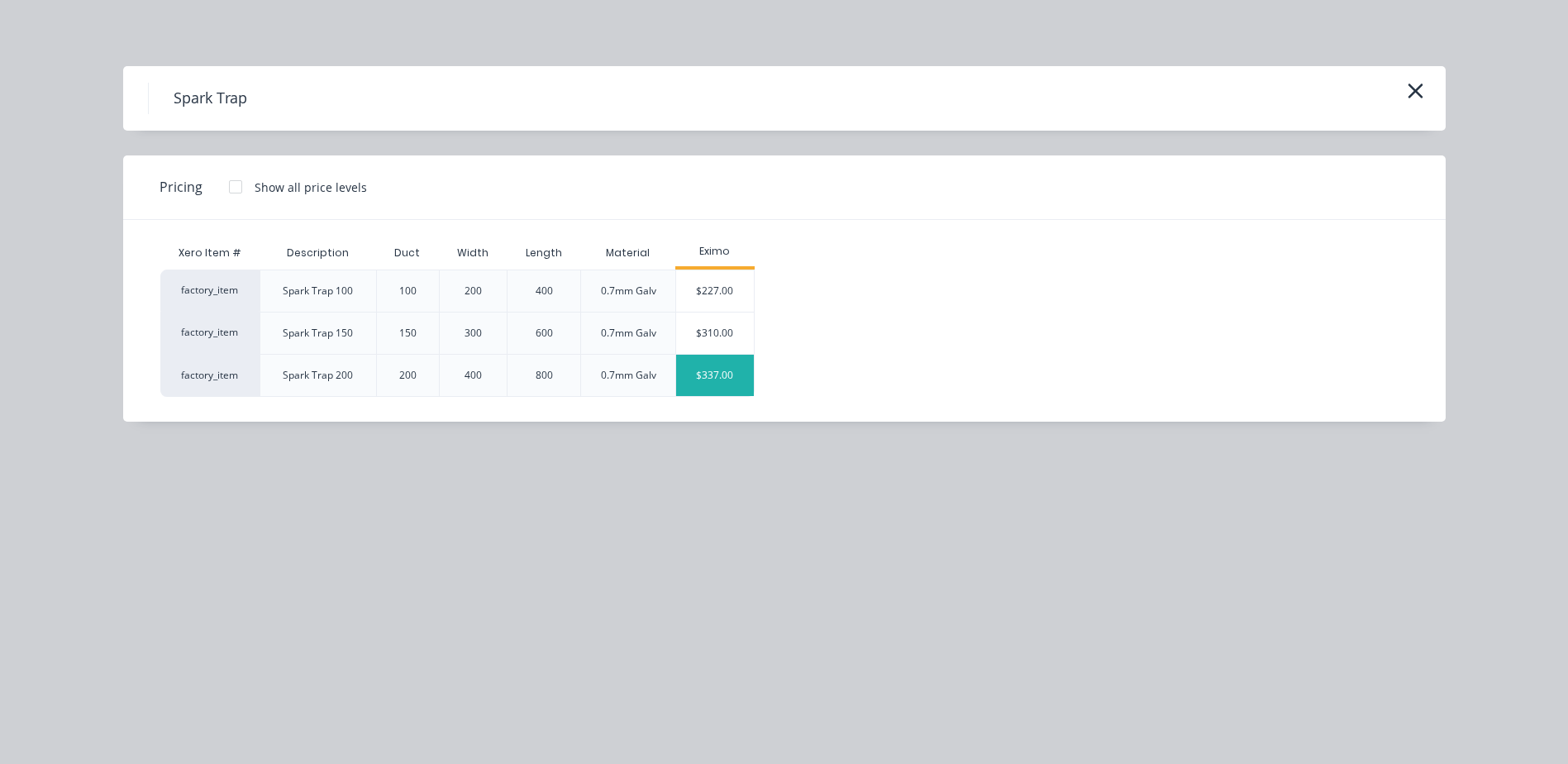
click at [681, 377] on div "$337.00" at bounding box center [715, 375] width 78 height 41
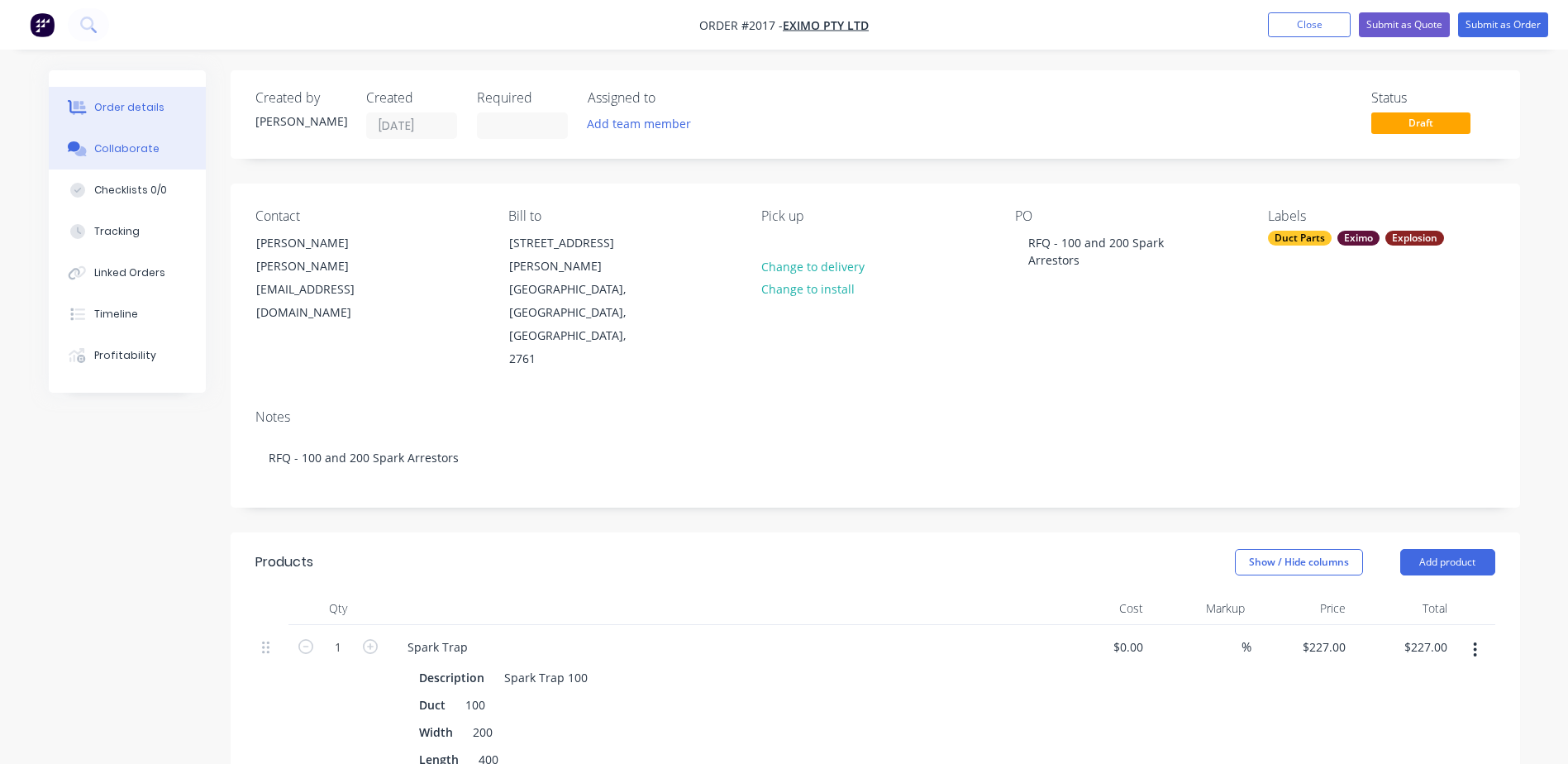
click at [152, 155] on div "Collaborate" at bounding box center [127, 149] width 65 height 15
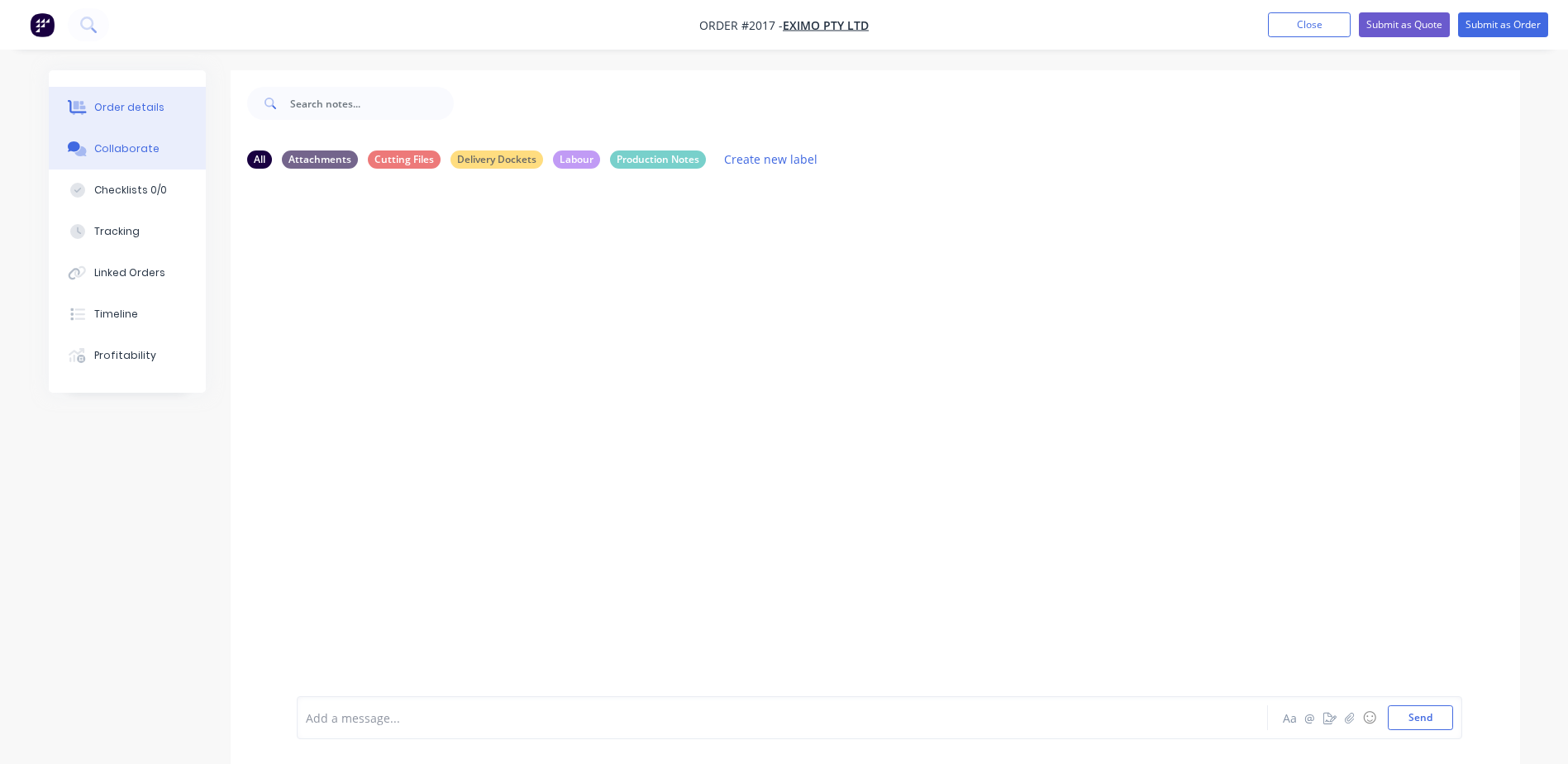
click at [123, 96] on button "Order details" at bounding box center [128, 108] width 157 height 41
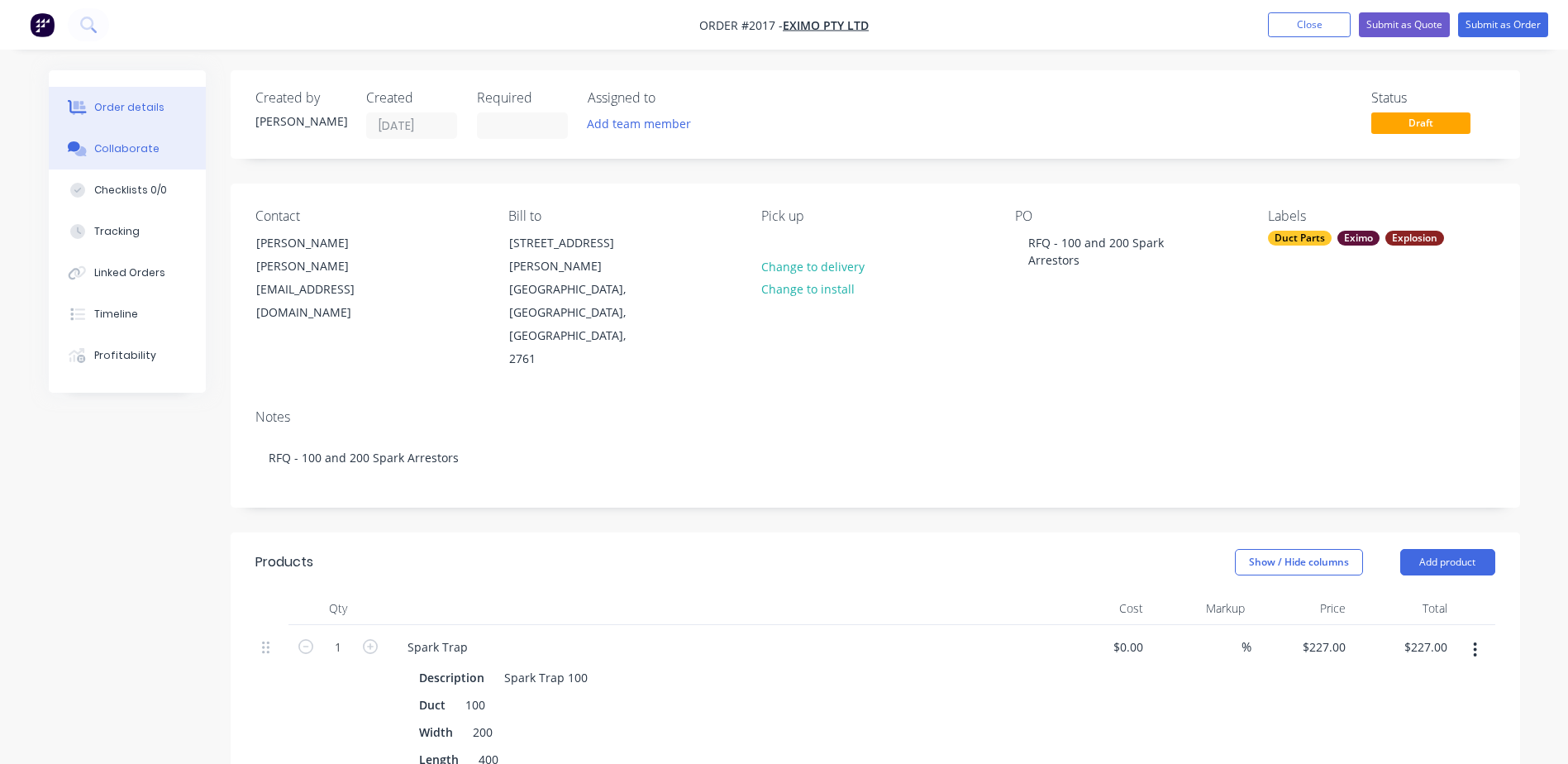
click at [125, 130] on button "Collaborate" at bounding box center [128, 149] width 157 height 41
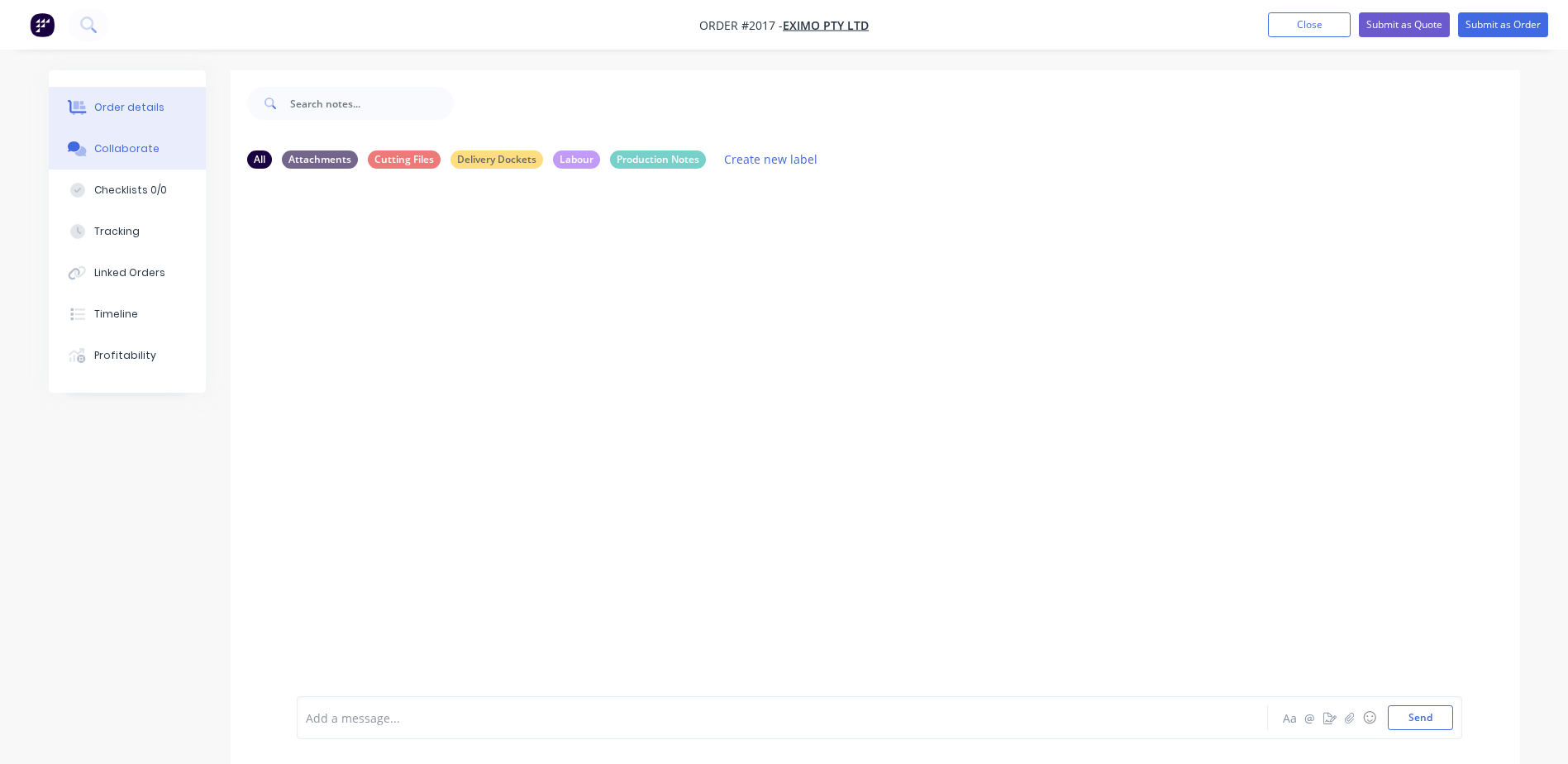
click at [133, 102] on div "Order details" at bounding box center [129, 108] width 70 height 15
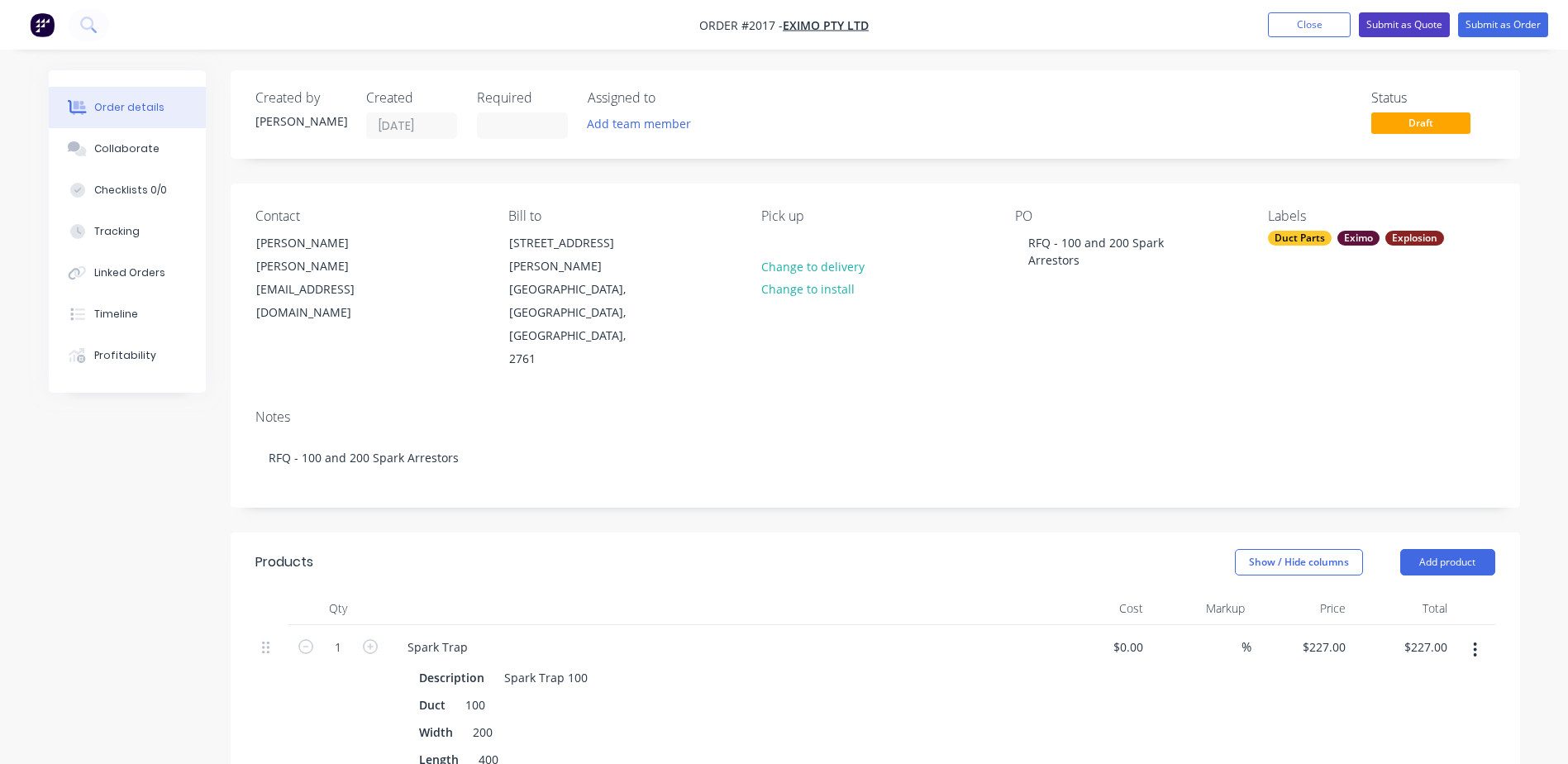
click at [1421, 18] on button "Submit as Quote" at bounding box center [1405, 25] width 91 height 25
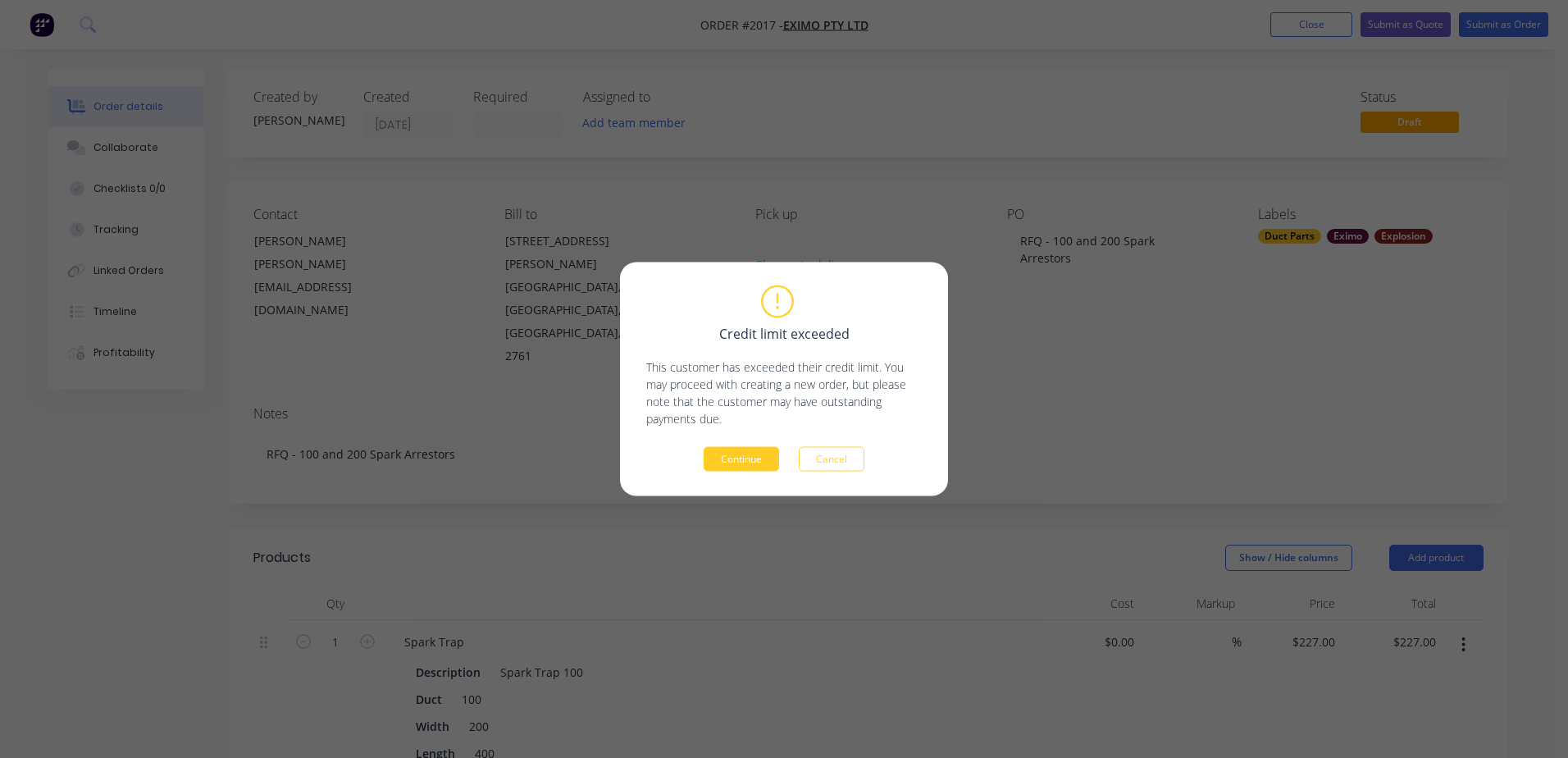
click at [723, 463] on button "Continue" at bounding box center [741, 460] width 76 height 25
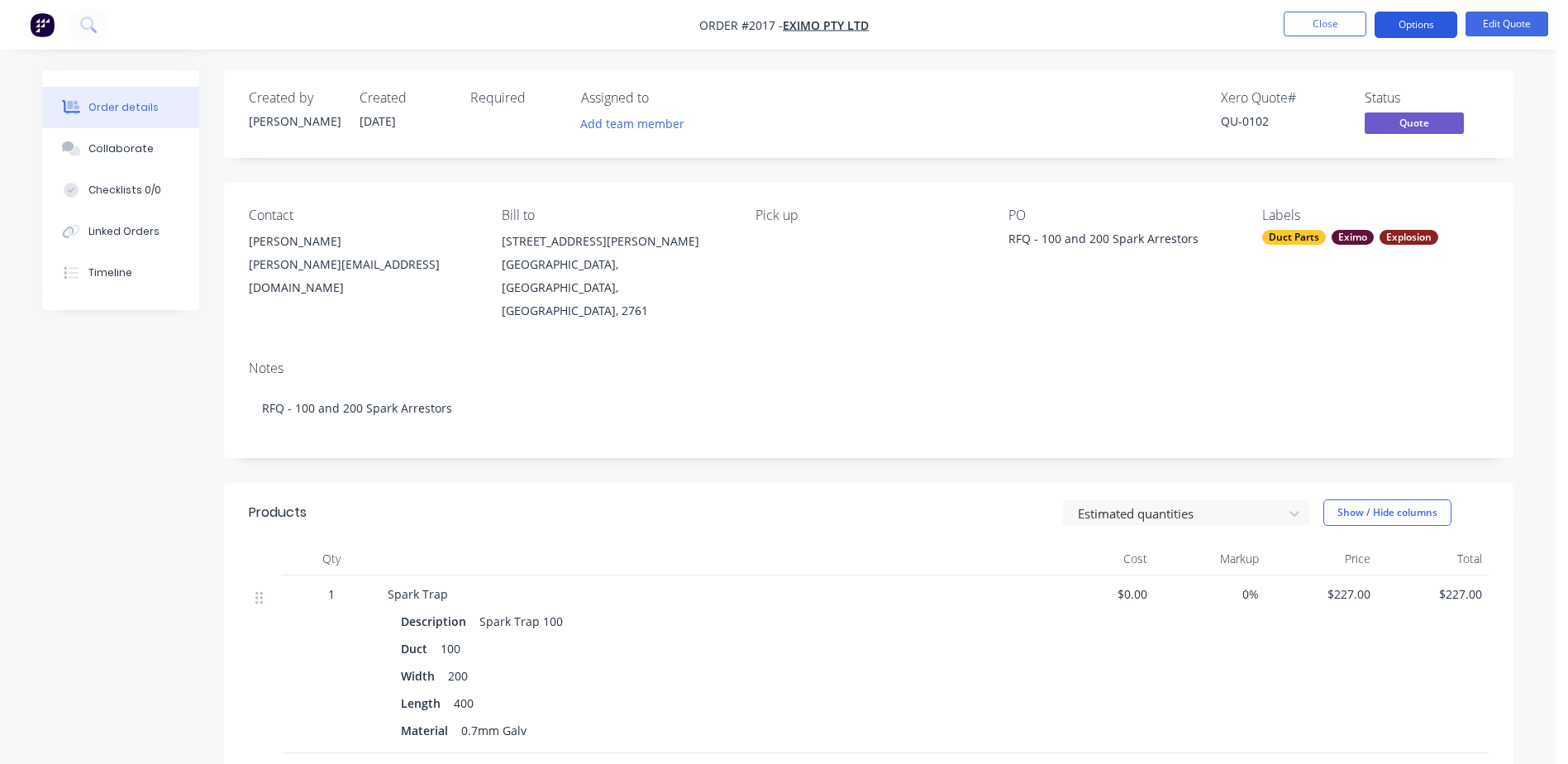
click at [1399, 22] on button "Options" at bounding box center [1416, 25] width 83 height 27
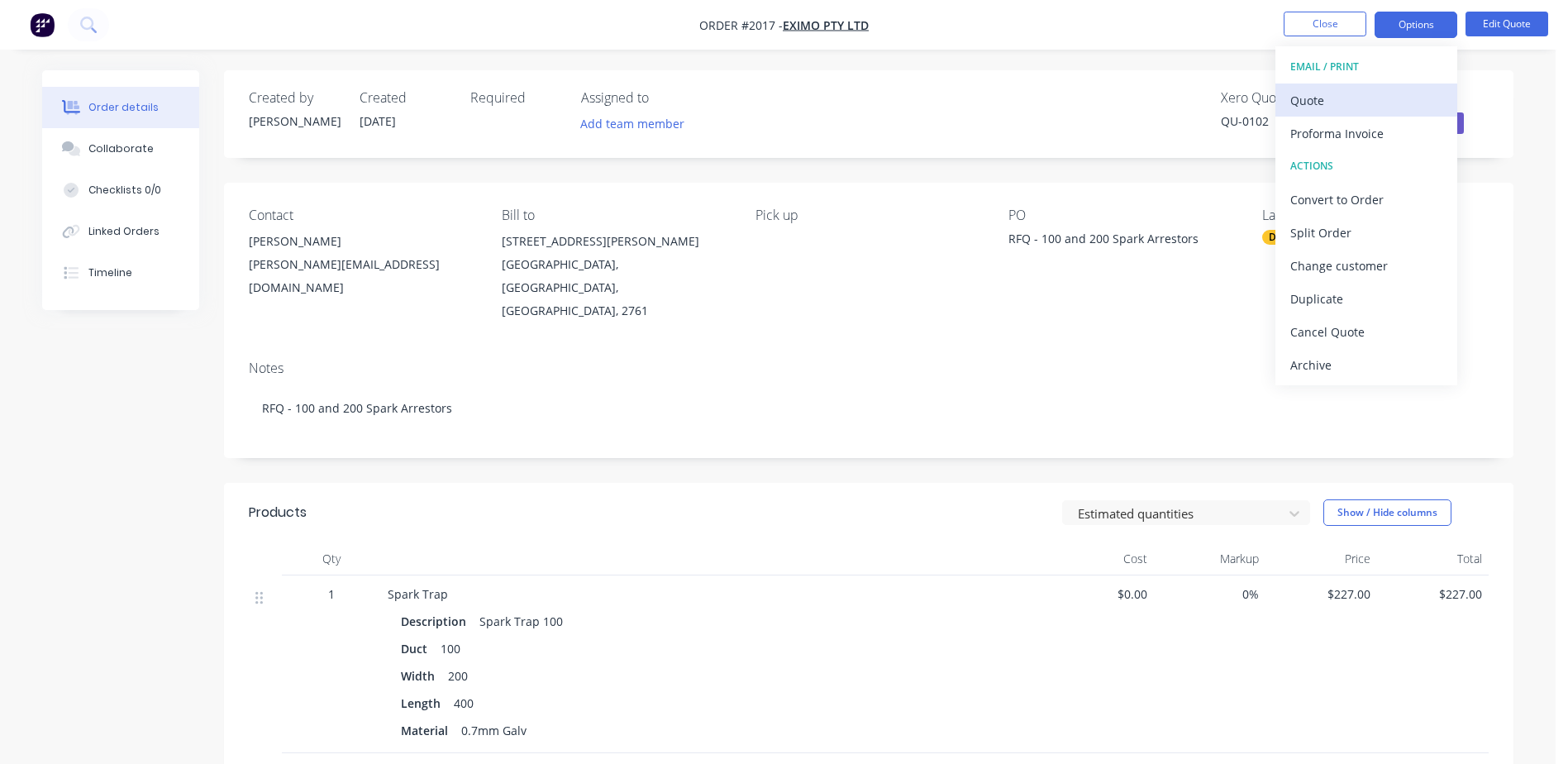
click at [1329, 98] on div "Quote" at bounding box center [1367, 100] width 152 height 24
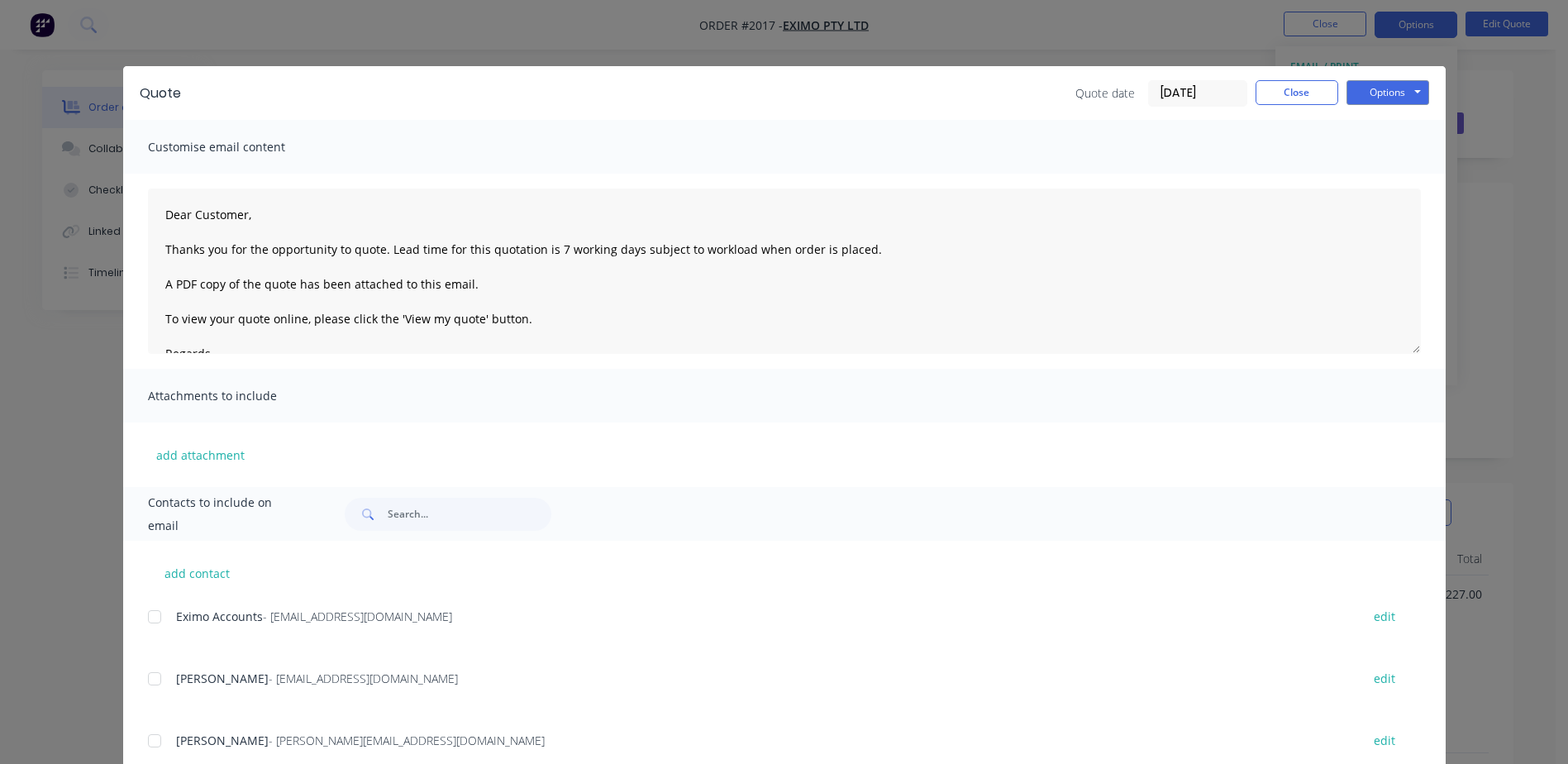
scroll to position [51, 0]
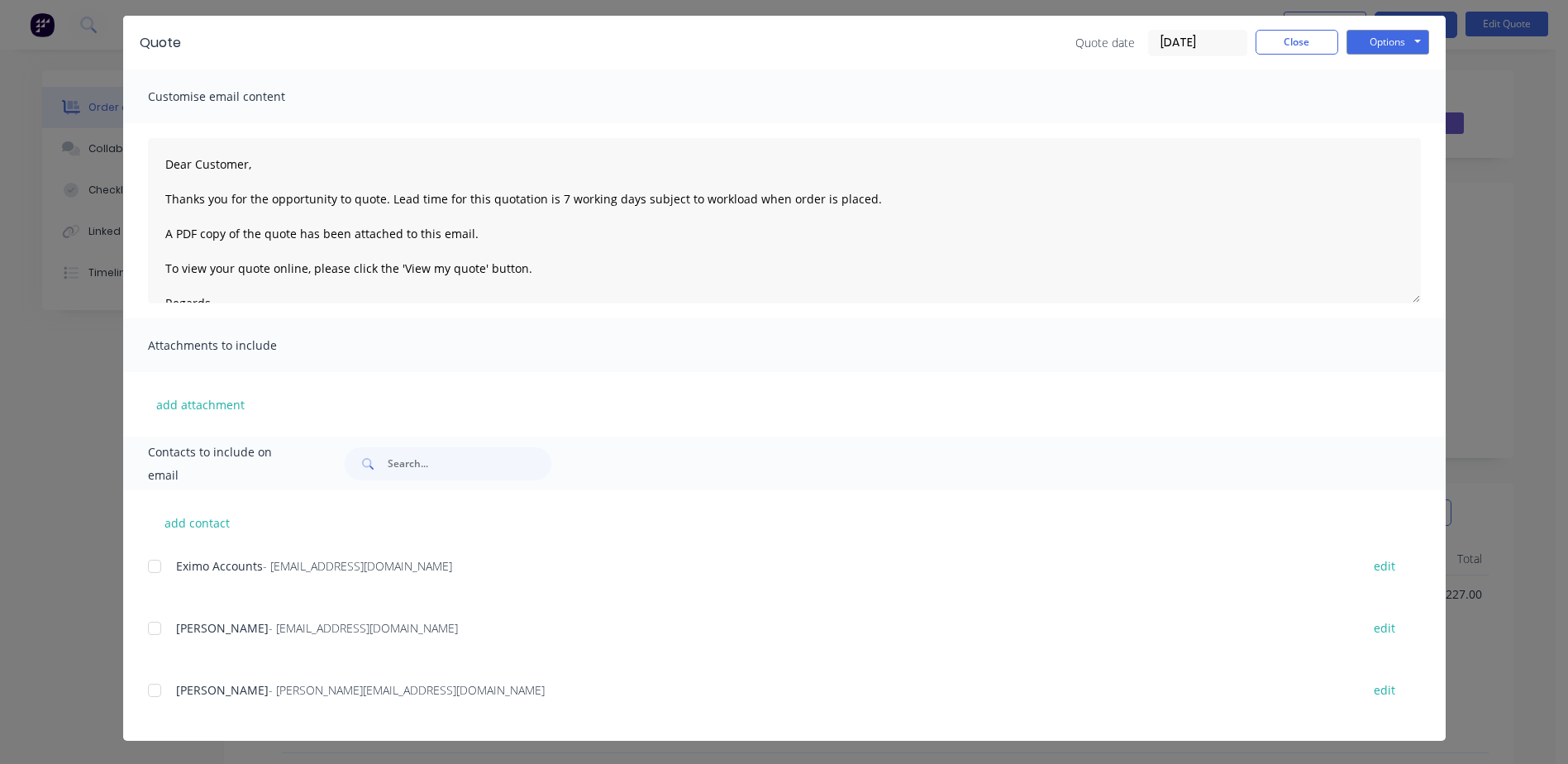
click at [197, 696] on span "Patrick Murphy" at bounding box center [223, 689] width 93 height 16
click at [147, 699] on div at bounding box center [155, 690] width 33 height 33
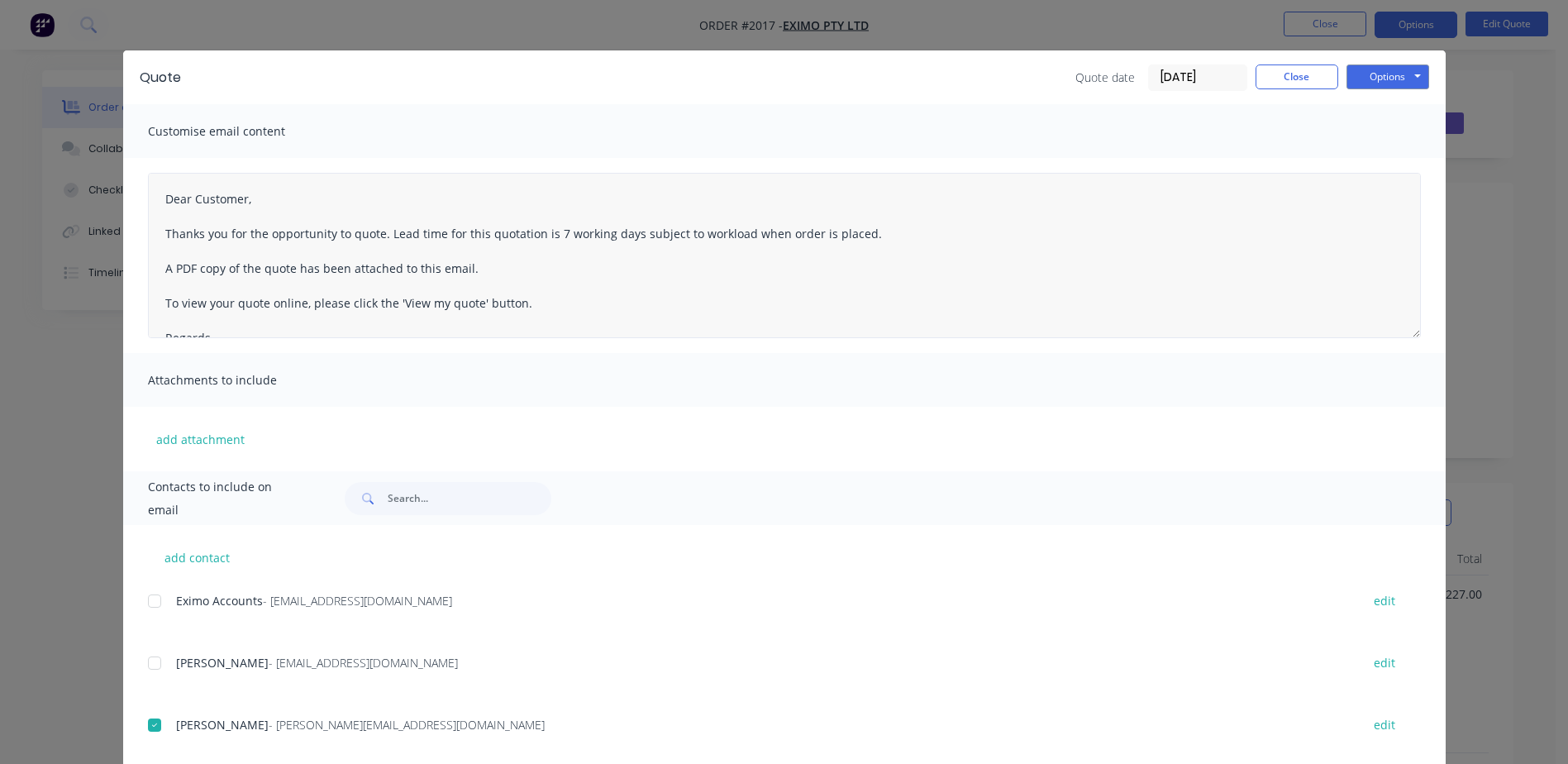
scroll to position [0, 0]
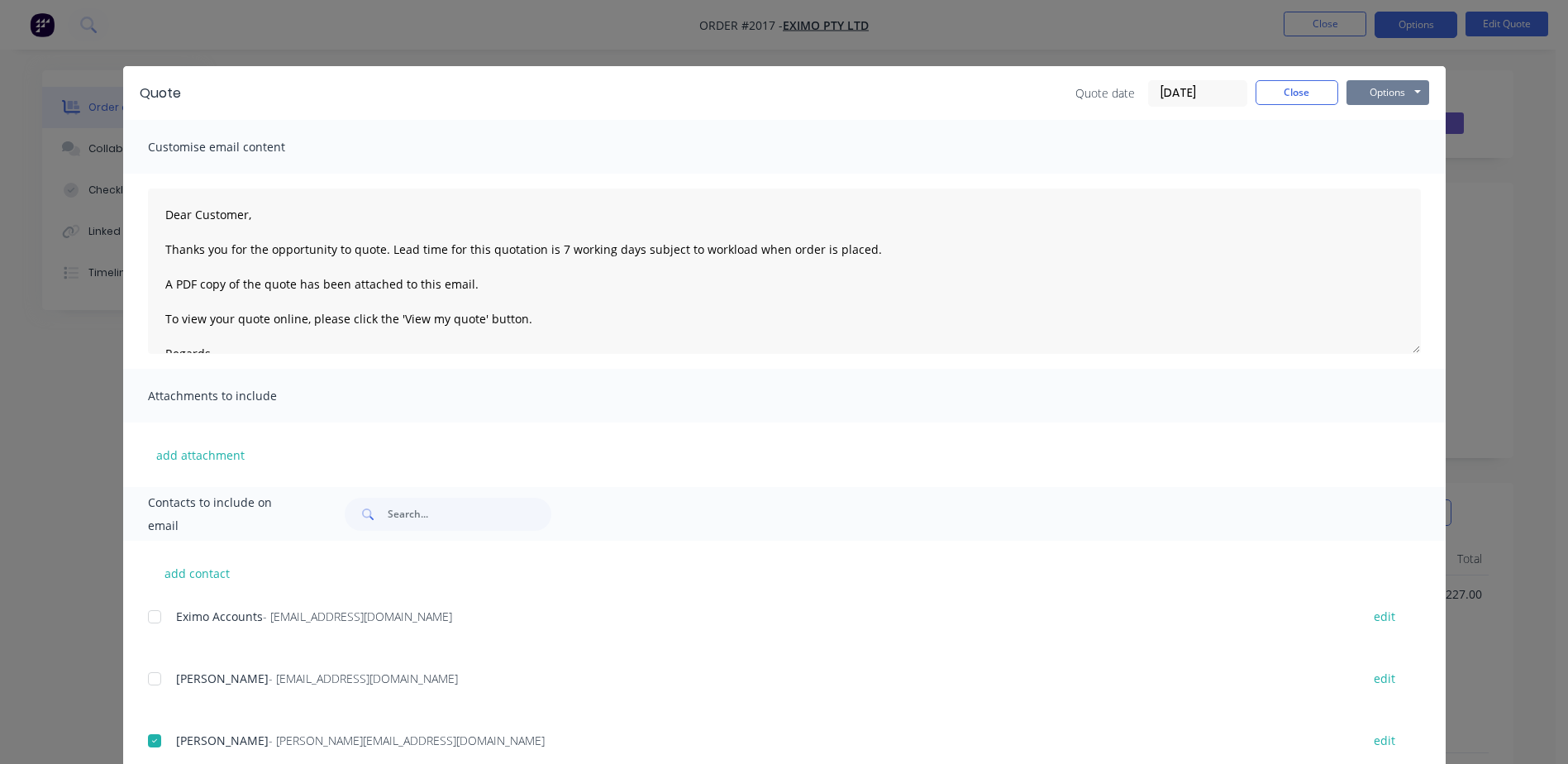
click at [1374, 98] on button "Options" at bounding box center [1388, 93] width 83 height 25
click at [1380, 176] on button "Email" at bounding box center [1400, 176] width 106 height 27
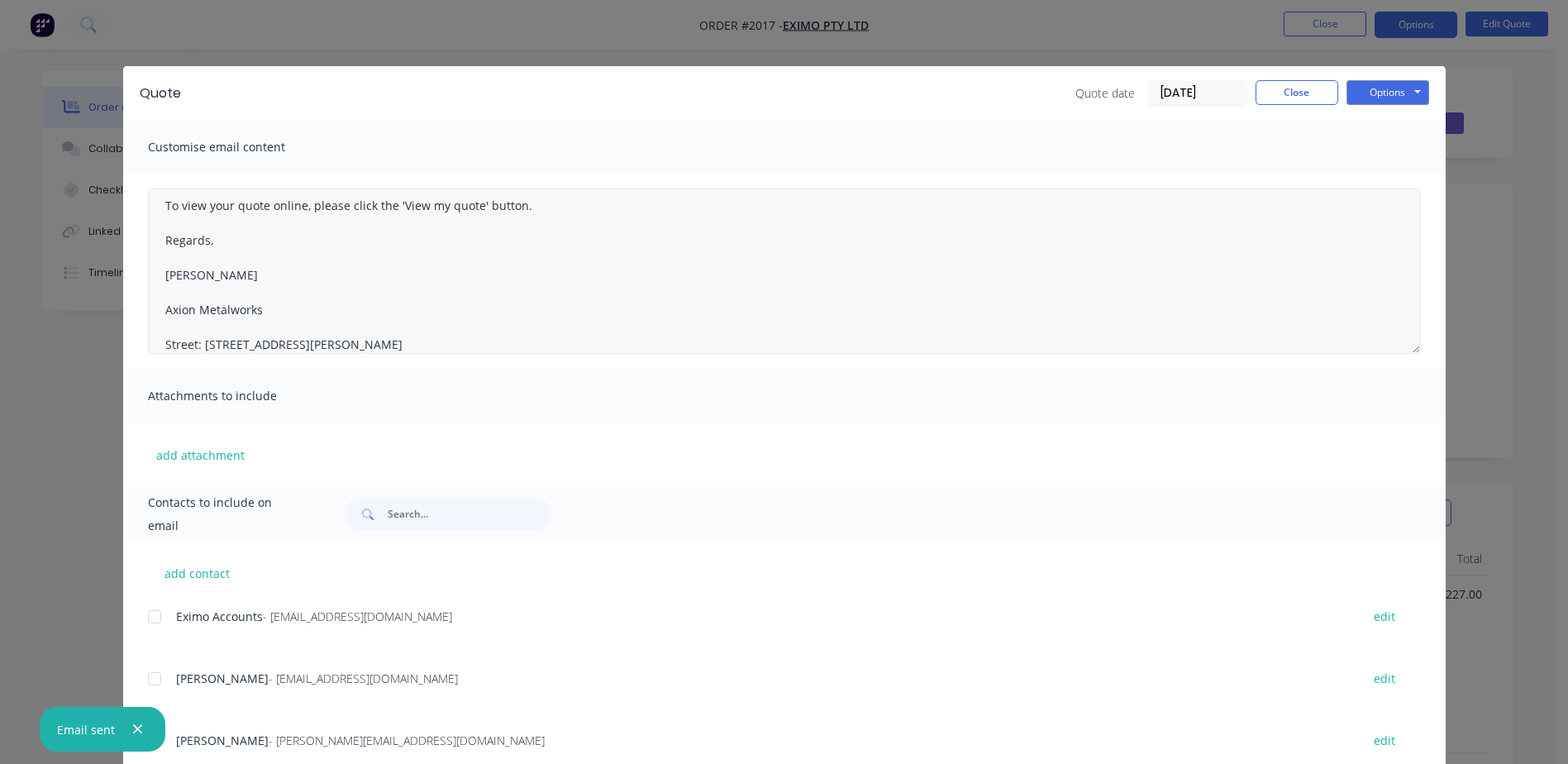
scroll to position [199, 0]
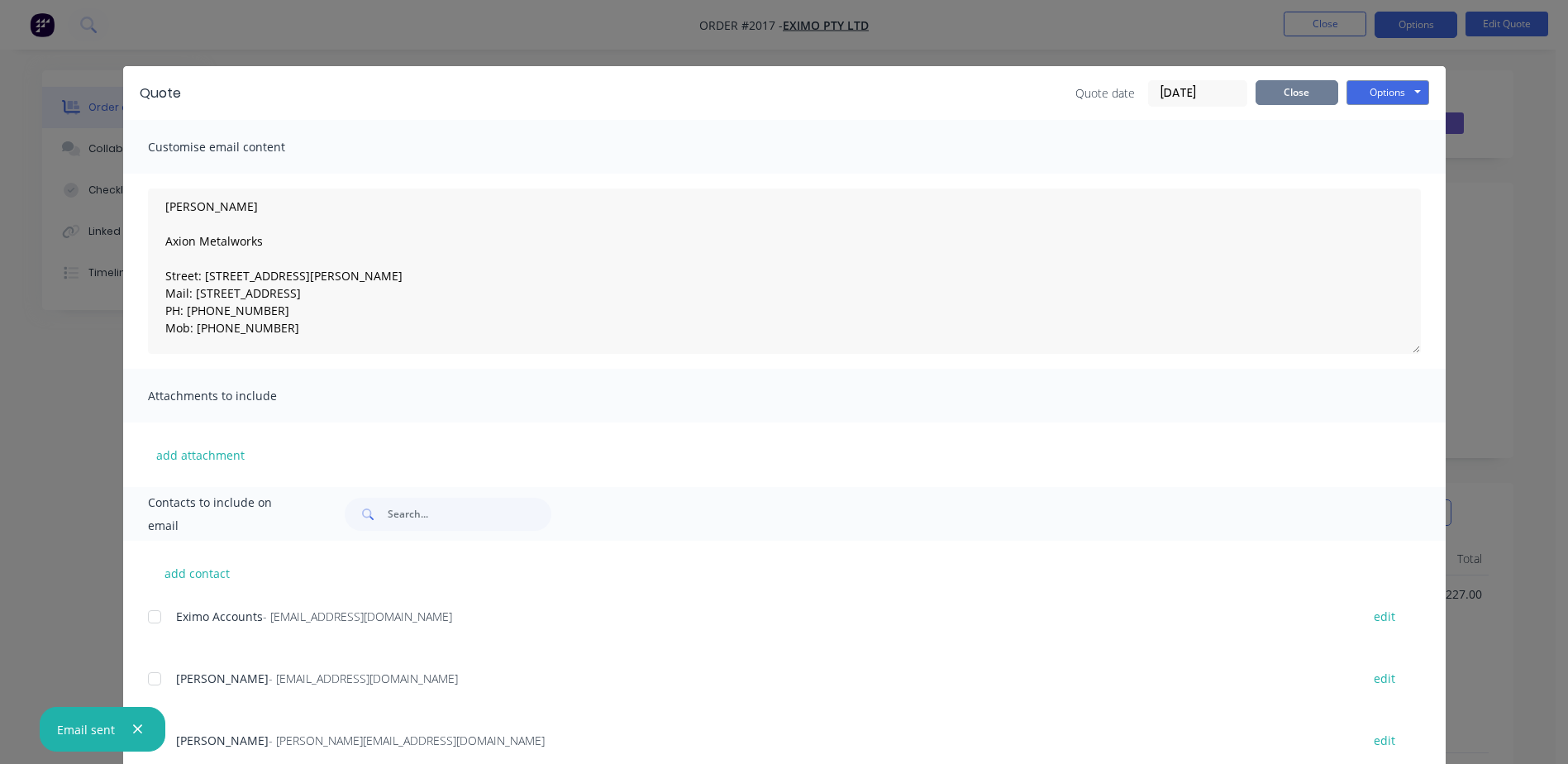
click at [1257, 97] on button "Close" at bounding box center [1297, 93] width 83 height 25
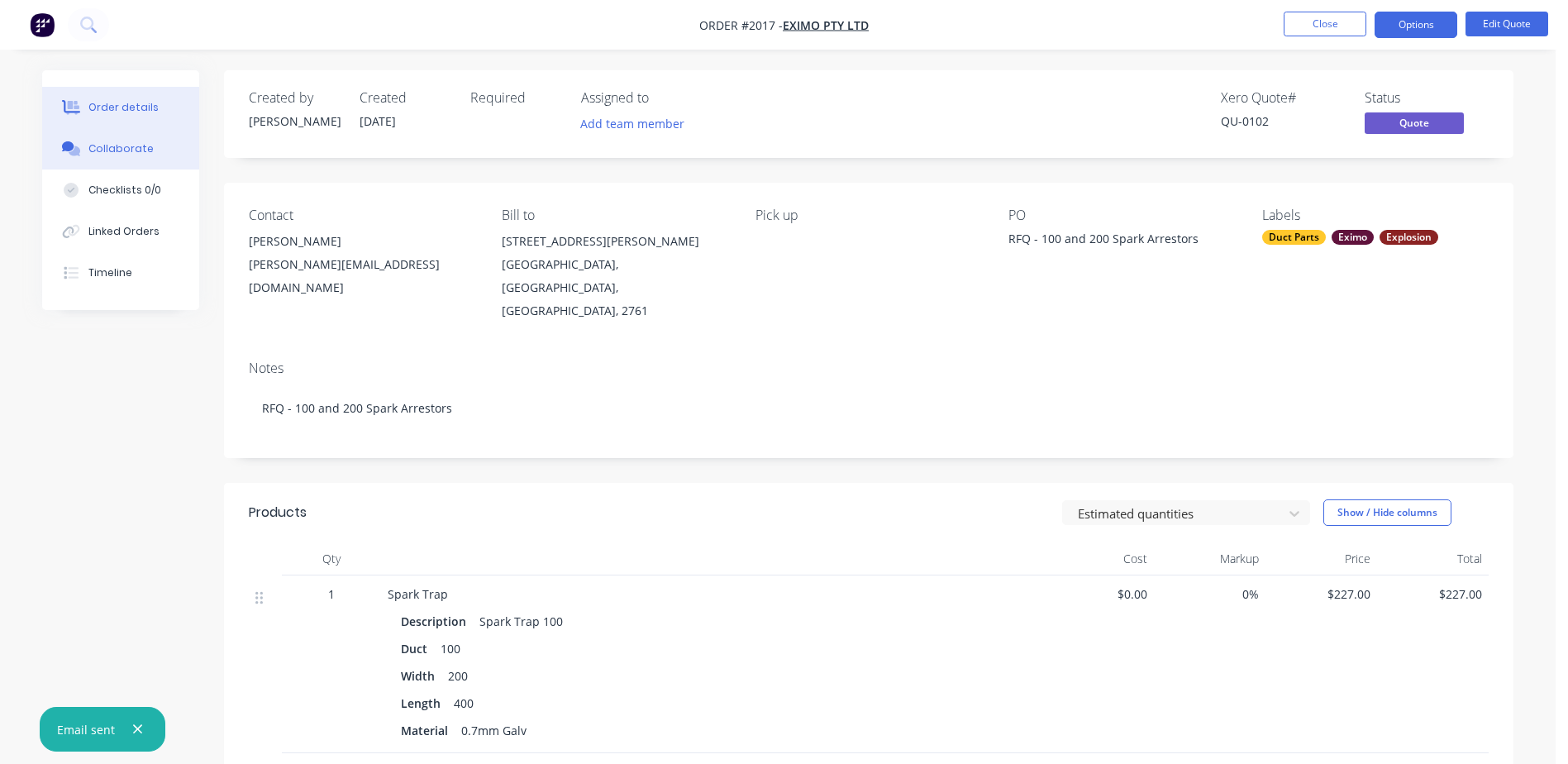
click at [131, 133] on button "Collaborate" at bounding box center [121, 149] width 157 height 41
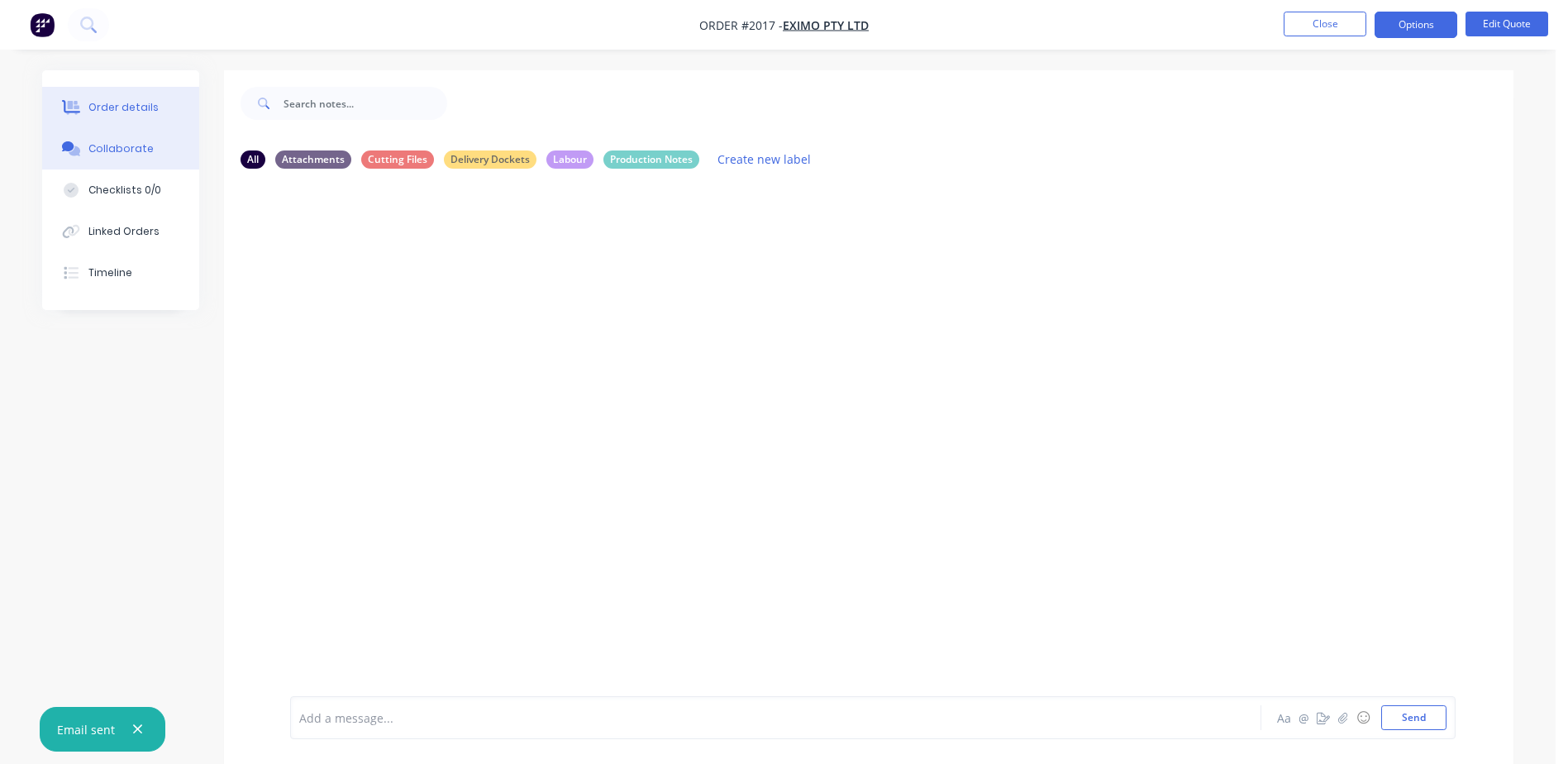
click at [129, 104] on div "Order details" at bounding box center [123, 108] width 70 height 15
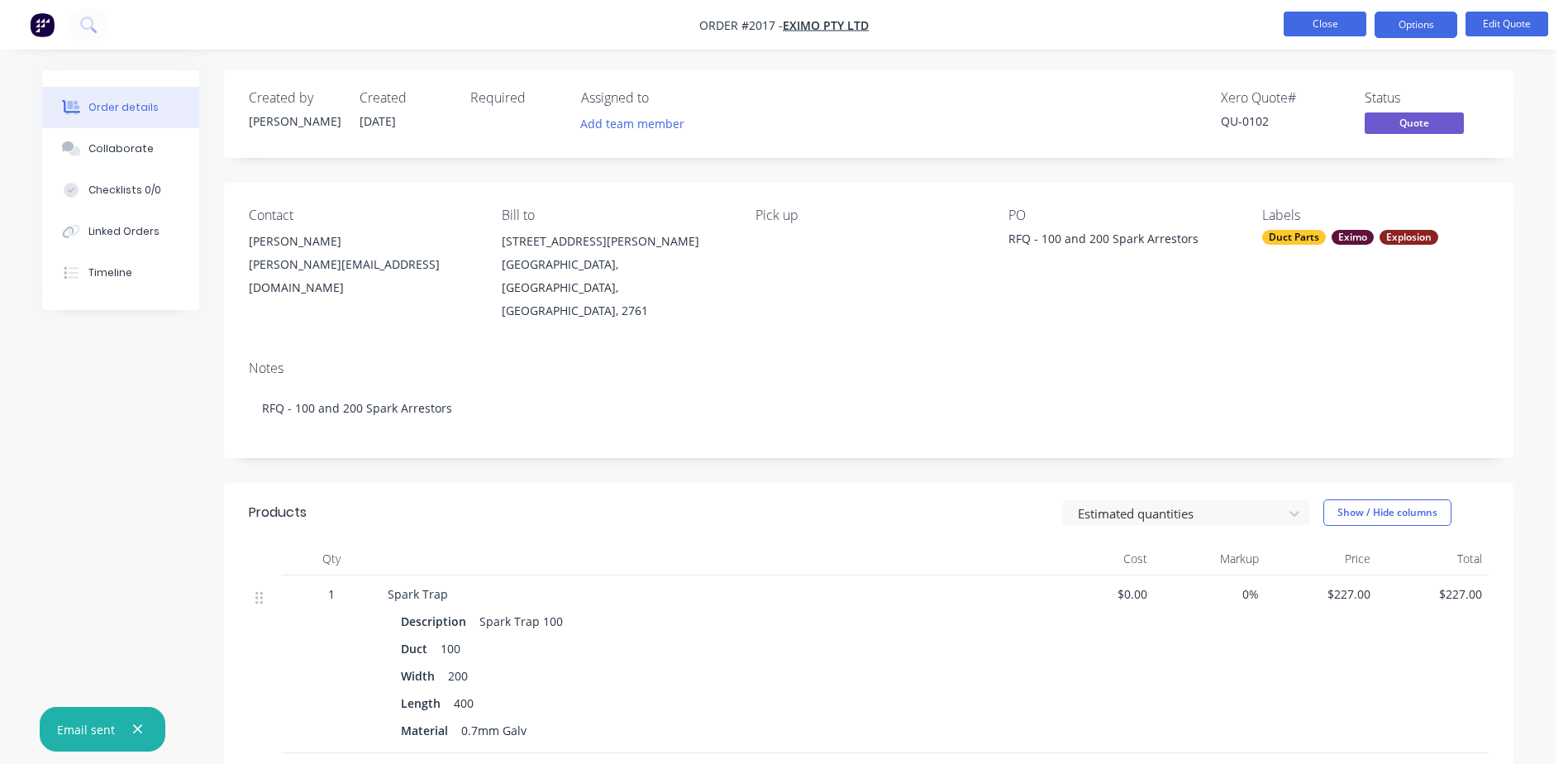
click at [1310, 24] on button "Close" at bounding box center [1325, 24] width 83 height 25
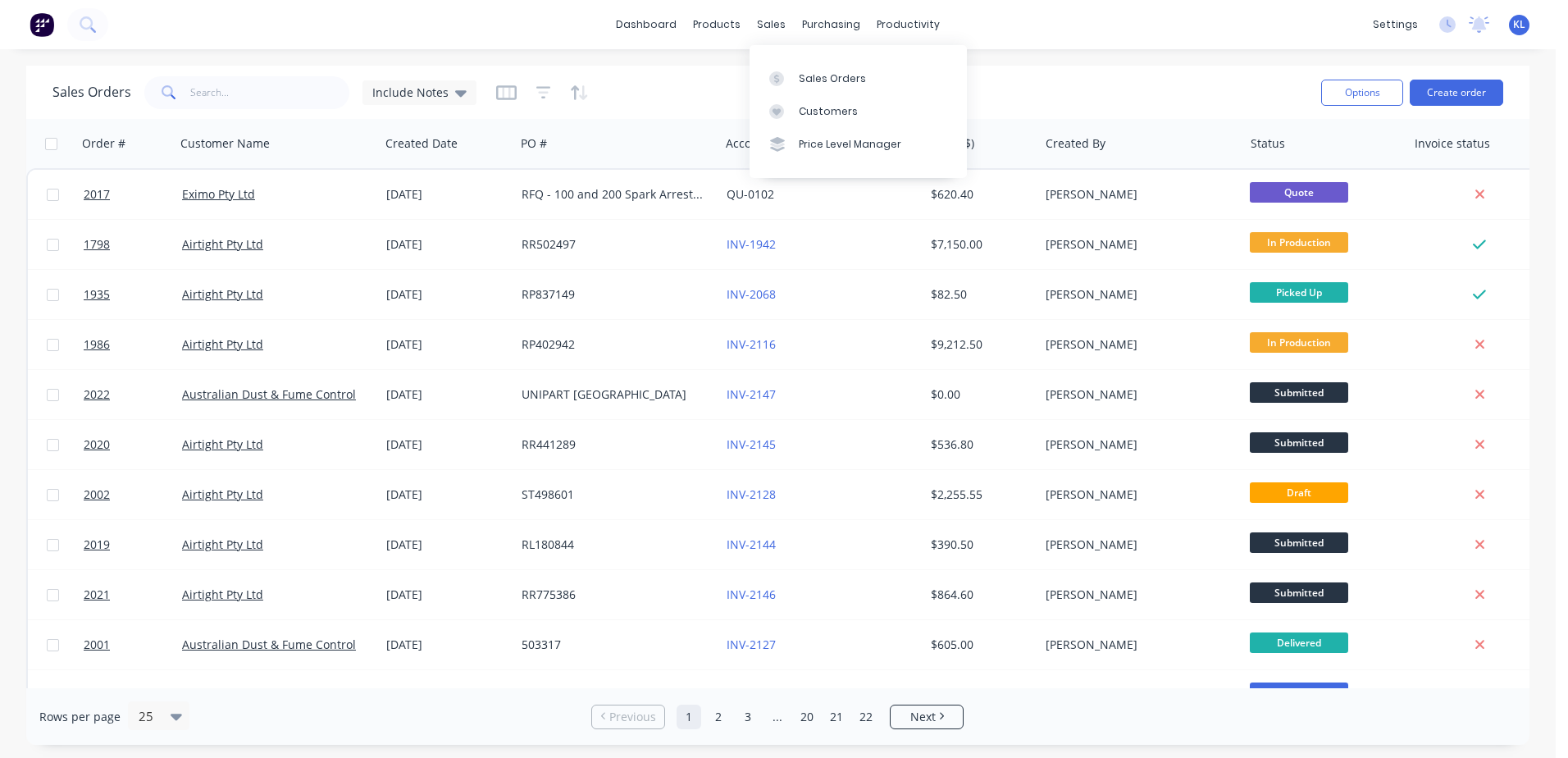
drag, startPoint x: 764, startPoint y: 25, endPoint x: 803, endPoint y: 43, distance: 43.0
click at [764, 25] on div "sales" at bounding box center [771, 25] width 45 height 25
click at [828, 63] on link "Sales Orders" at bounding box center [858, 78] width 217 height 33
click at [726, 16] on div "products" at bounding box center [717, 25] width 64 height 25
click at [789, 75] on div "Product Catalogue" at bounding box center [790, 79] width 102 height 15
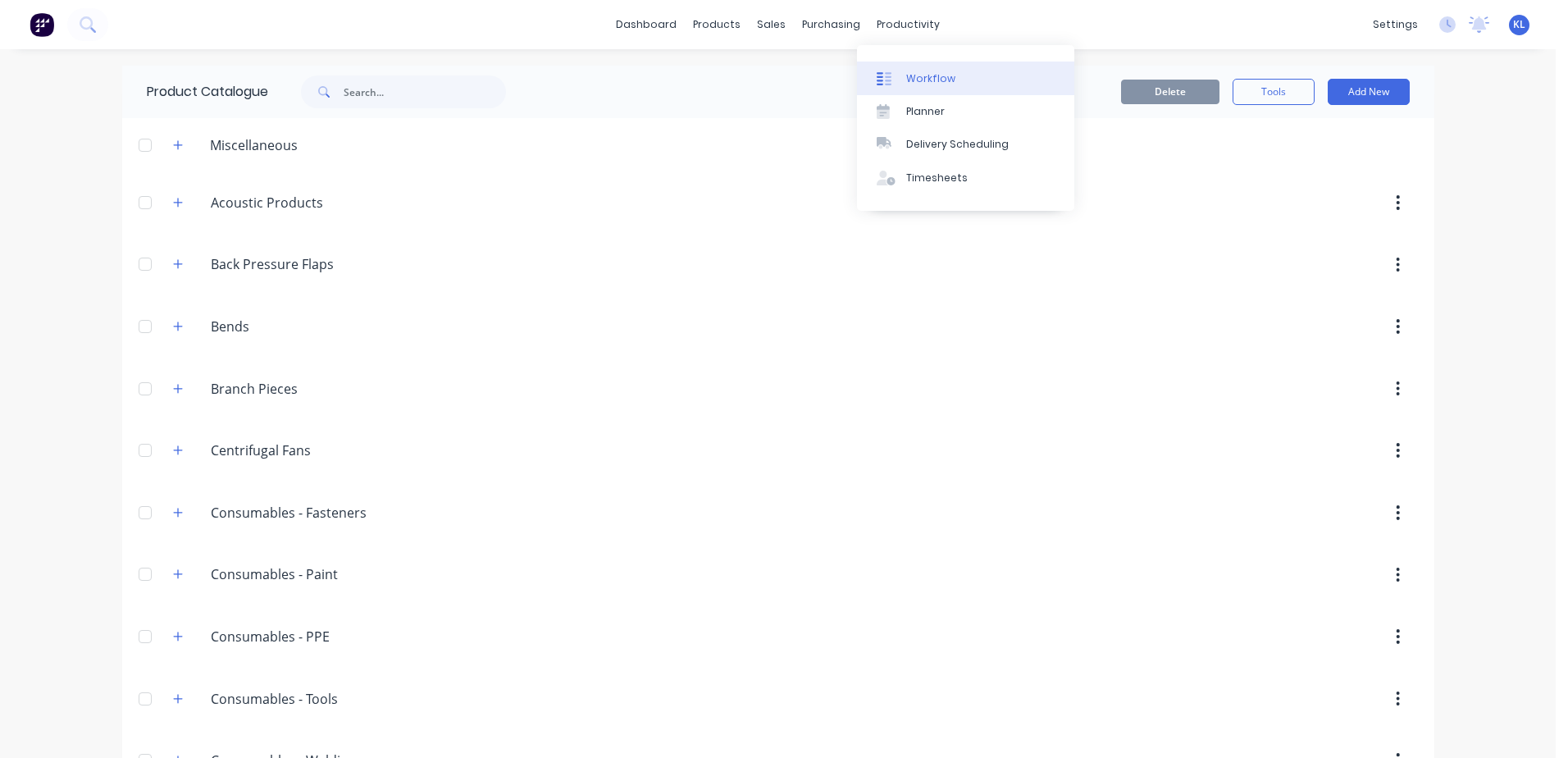
click at [921, 74] on div "Workflow" at bounding box center [931, 79] width 49 height 15
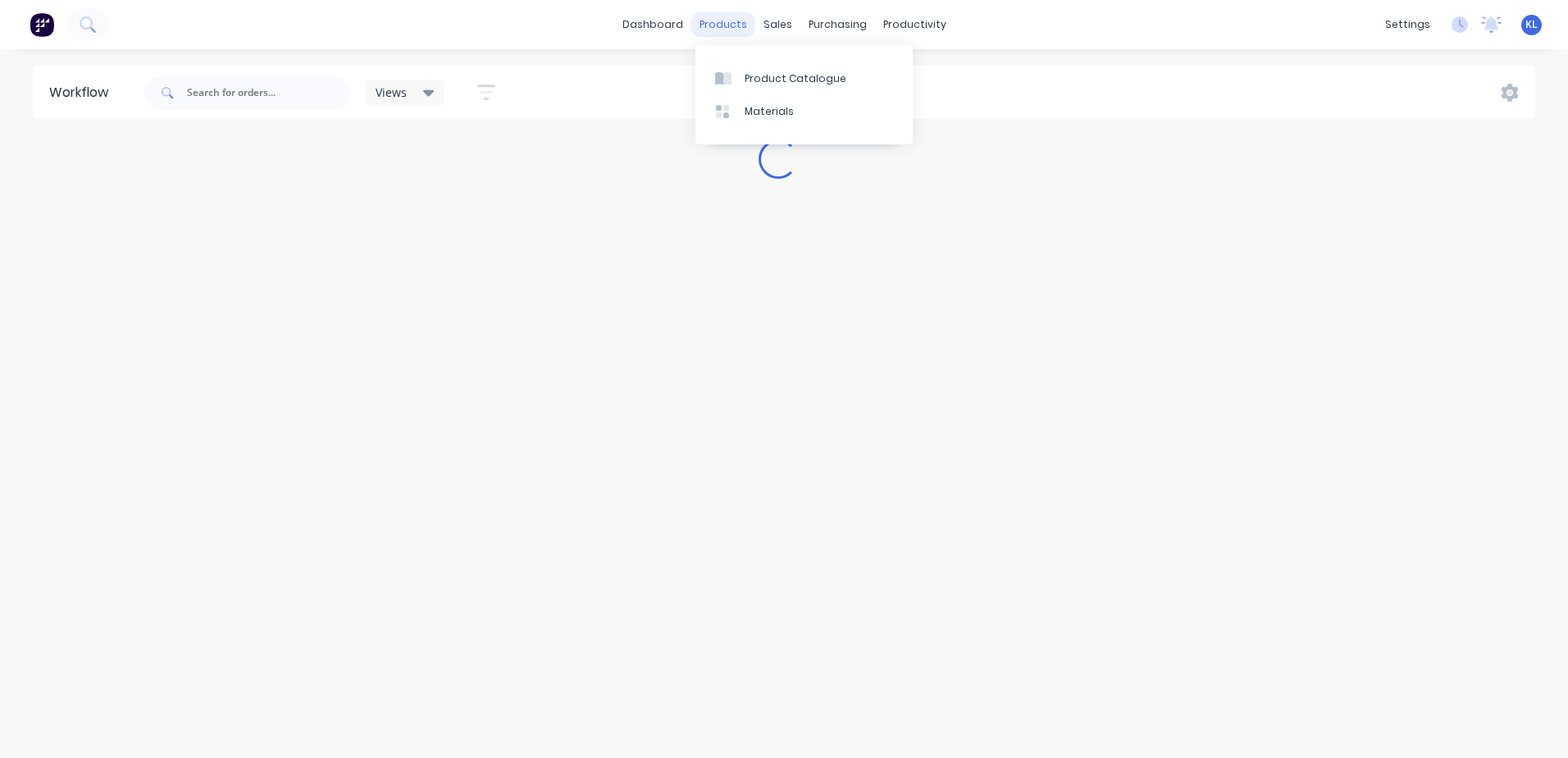
click at [746, 29] on div "products" at bounding box center [723, 25] width 64 height 25
click at [781, 25] on div "sales" at bounding box center [777, 25] width 45 height 25
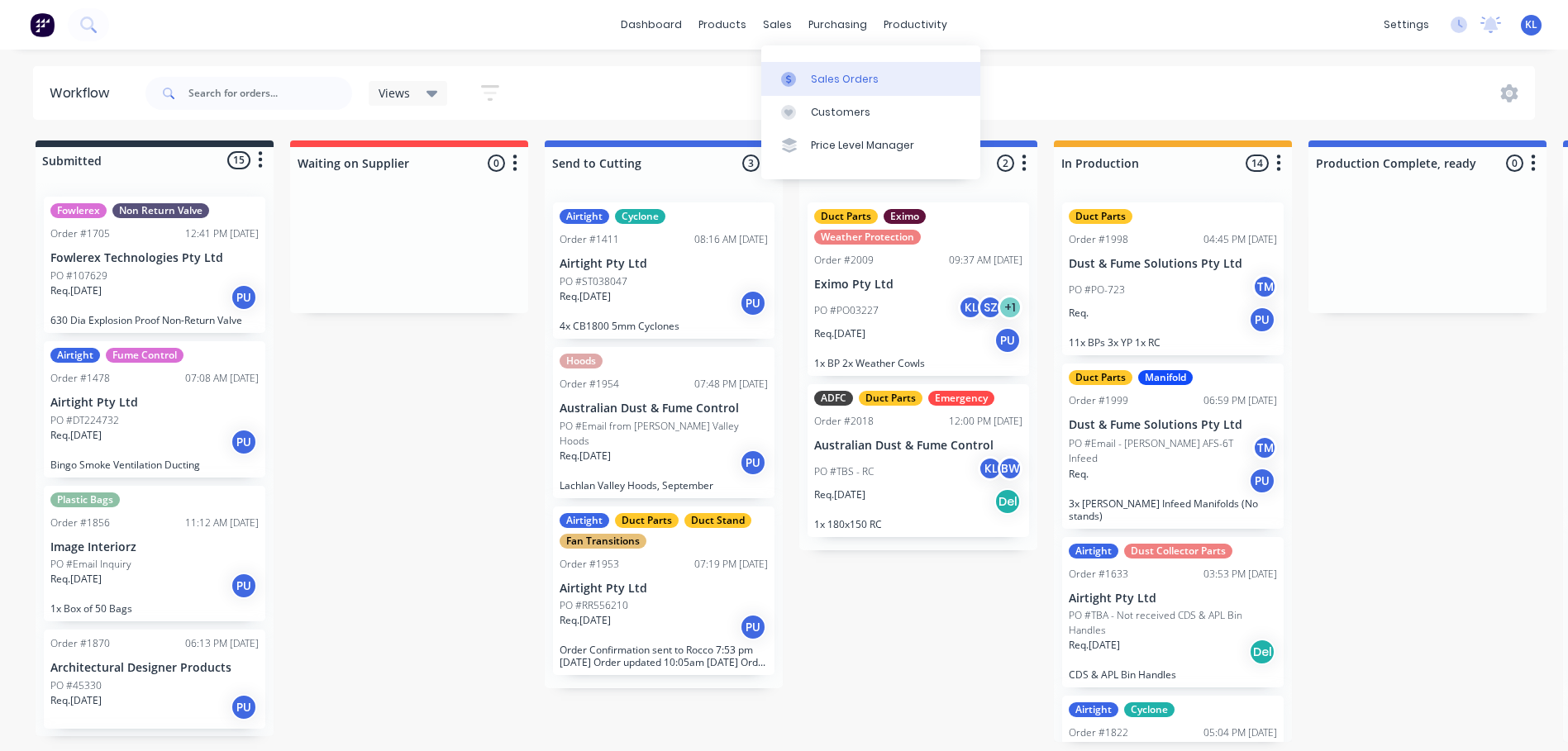
click at [832, 89] on link "Sales Orders" at bounding box center [871, 79] width 219 height 33
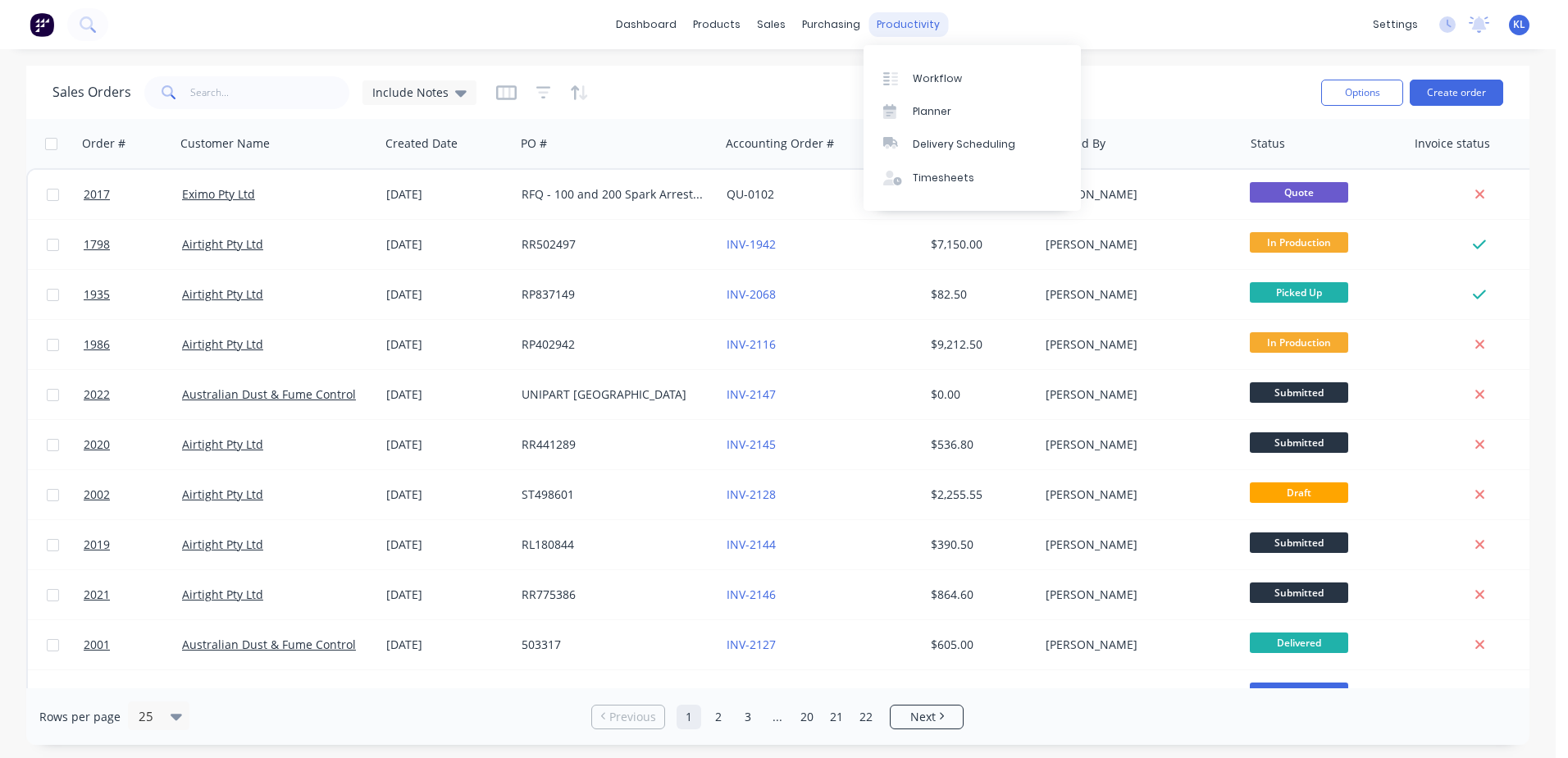
drag, startPoint x: 907, startPoint y: 20, endPoint x: 897, endPoint y: 14, distance: 11.7
click at [897, 14] on div "productivity" at bounding box center [908, 25] width 80 height 25
drag, startPoint x: 897, startPoint y: 14, endPoint x: 1187, endPoint y: 68, distance: 295.0
click at [1187, 68] on div "Sales Orders Include Notes Options Create order" at bounding box center [777, 92] width 1503 height 53
click at [925, 90] on link "Workflow" at bounding box center [972, 78] width 217 height 33
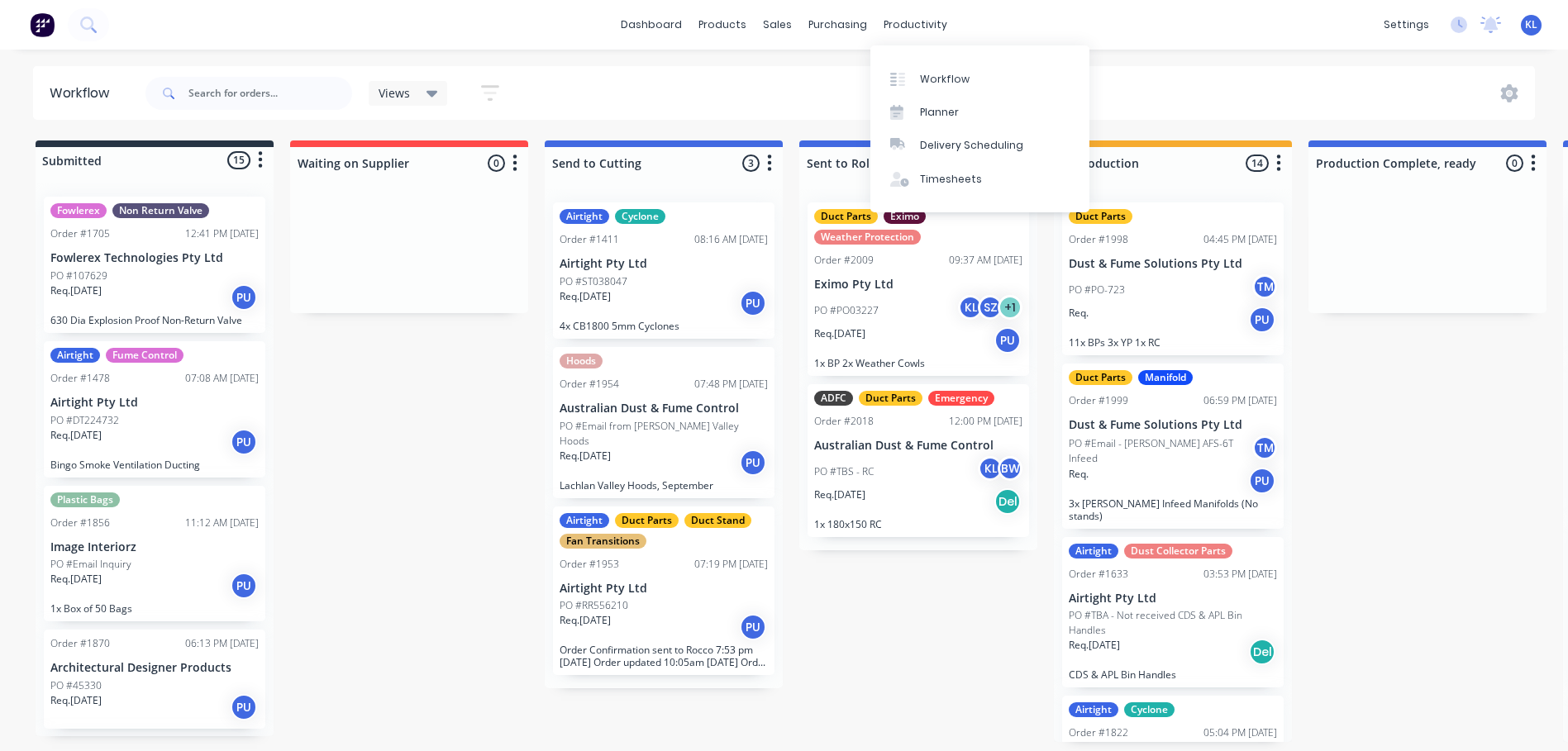
drag, startPoint x: 905, startPoint y: 26, endPoint x: 914, endPoint y: 38, distance: 15.0
click at [905, 26] on div "productivity" at bounding box center [915, 25] width 80 height 25
click at [936, 69] on link "Workflow" at bounding box center [980, 79] width 219 height 33
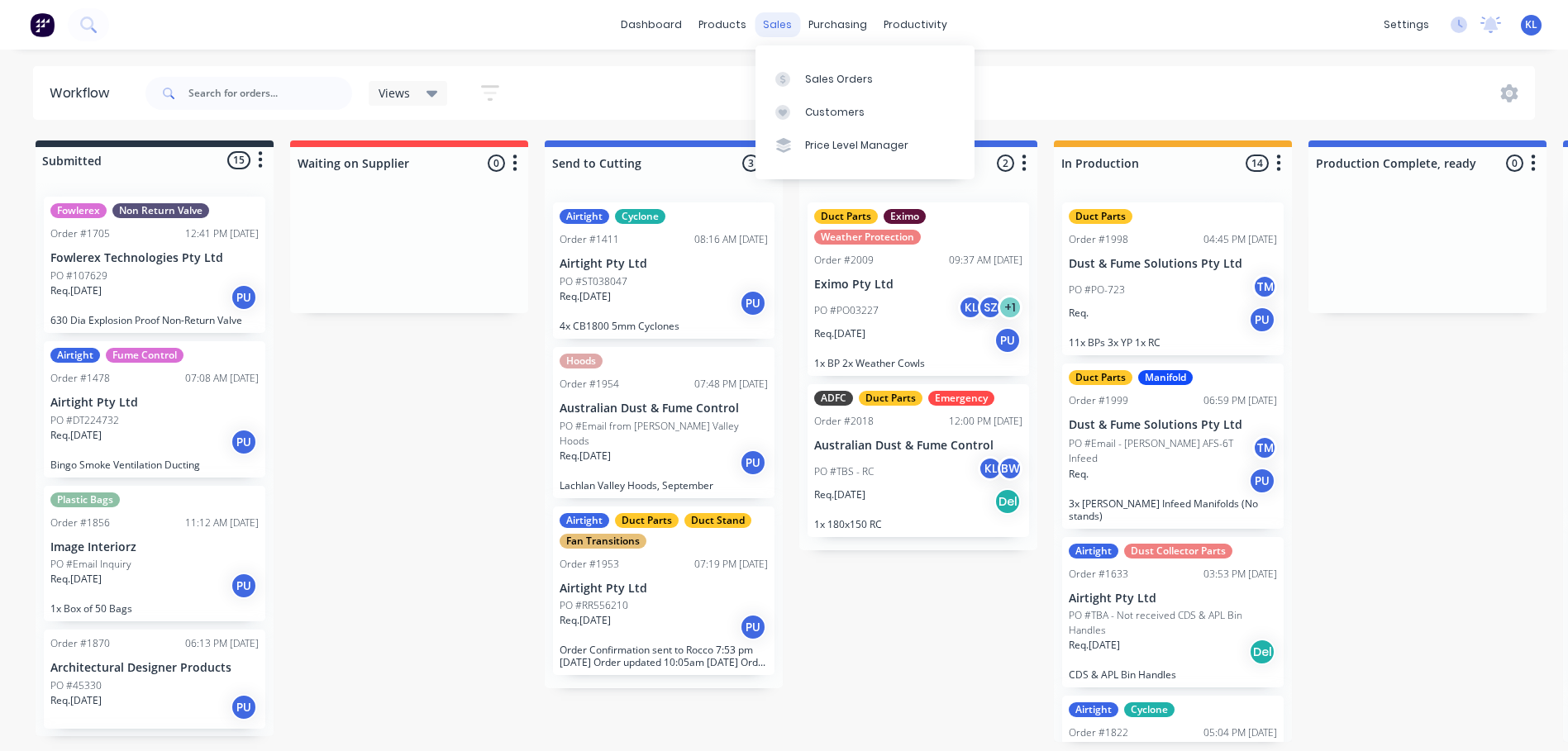
click at [776, 23] on div "sales" at bounding box center [777, 25] width 46 height 25
click at [860, 75] on div "Sales Orders" at bounding box center [839, 79] width 68 height 15
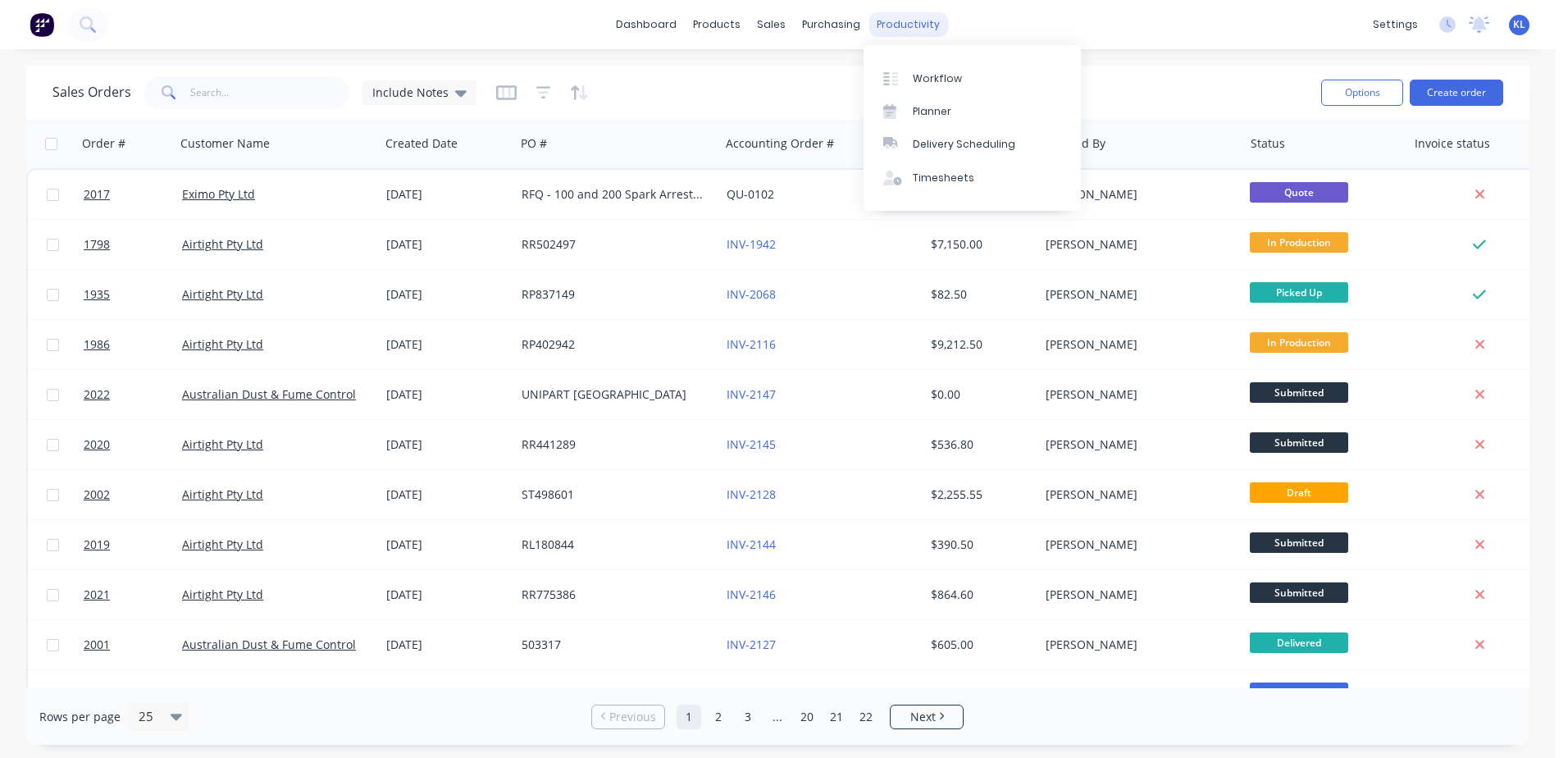
click at [912, 23] on div "productivity" at bounding box center [908, 25] width 80 height 25
click at [962, 87] on link "Workflow" at bounding box center [972, 78] width 217 height 33
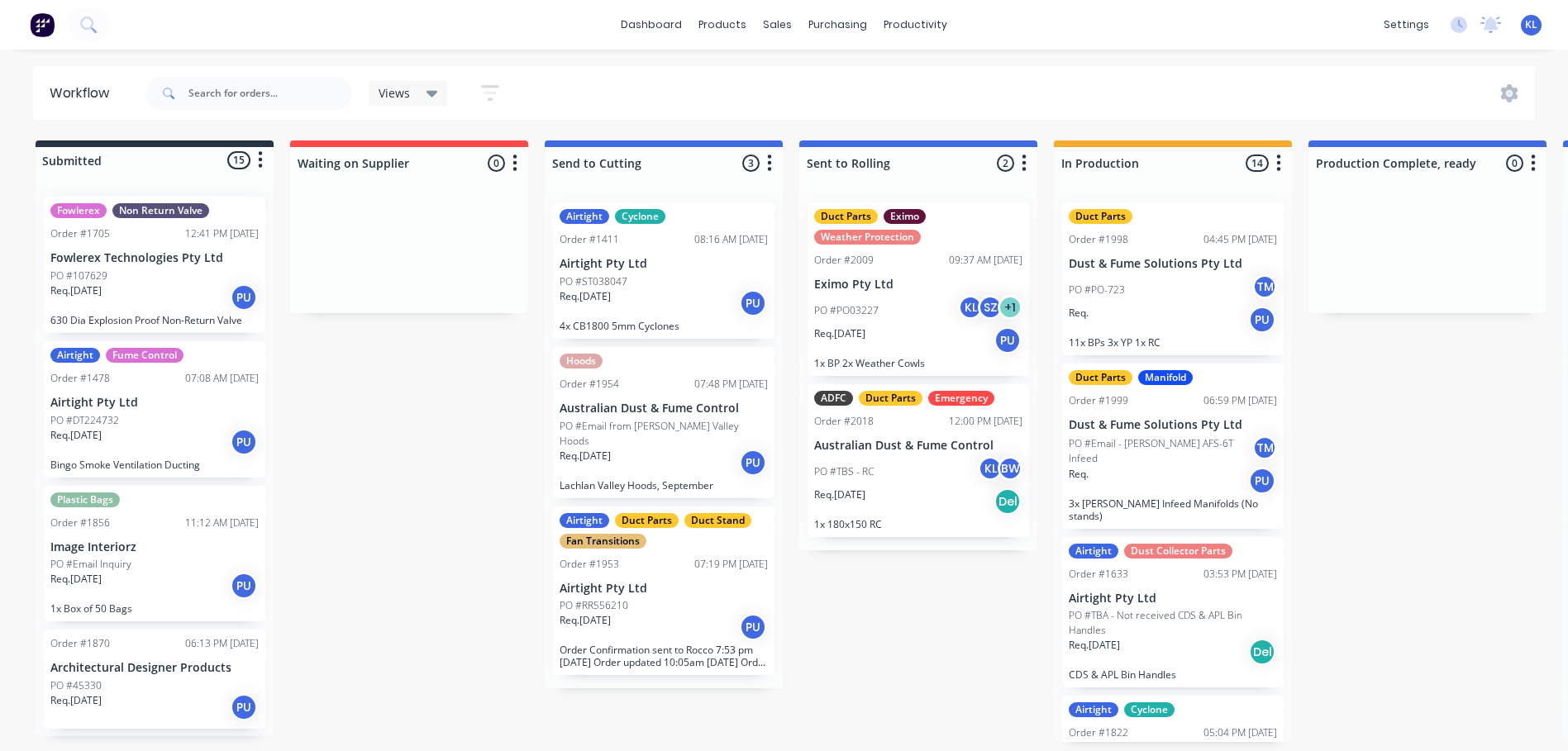
scroll to position [3, 139]
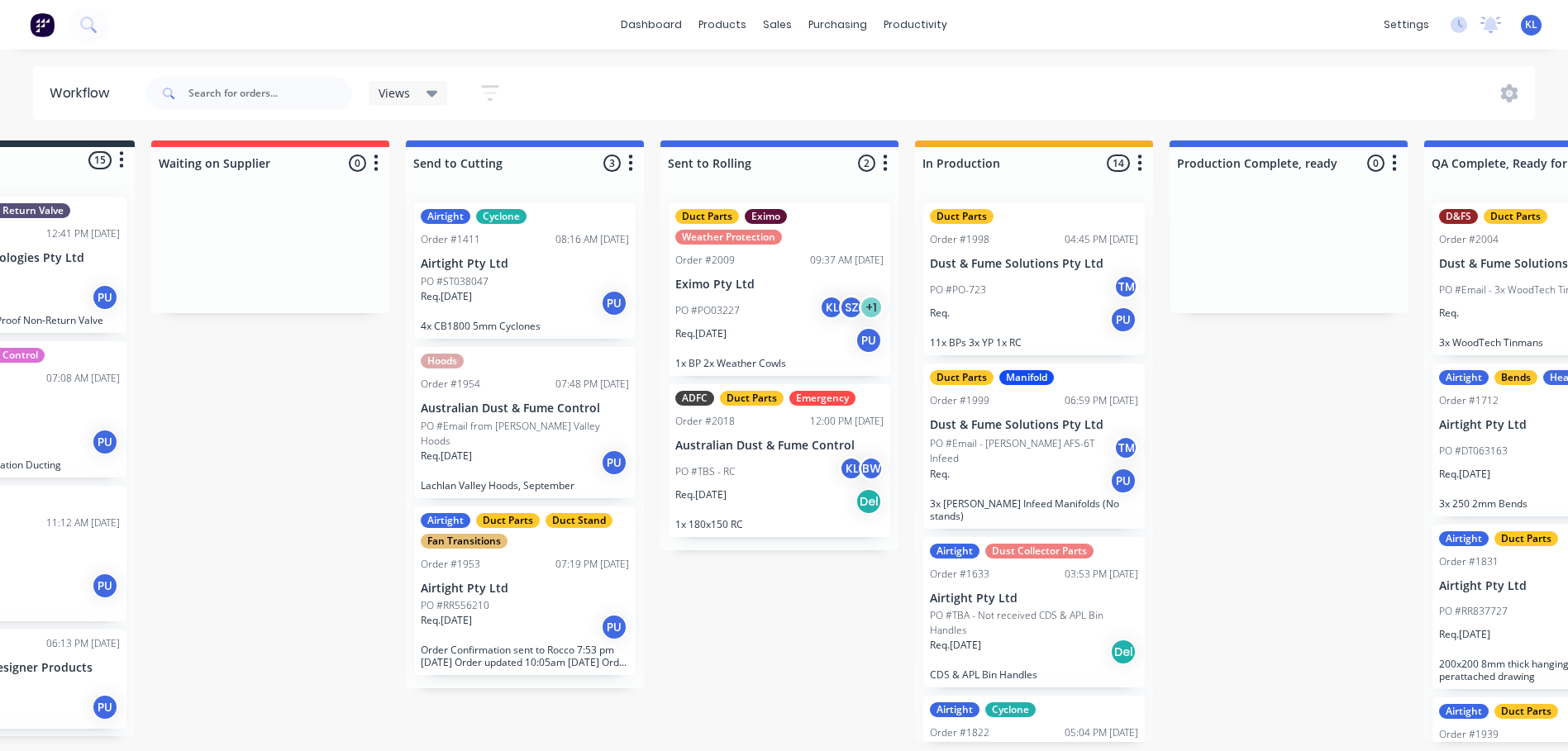
click at [776, 488] on div "Req. 24/09/25 Del" at bounding box center [779, 502] width 208 height 28
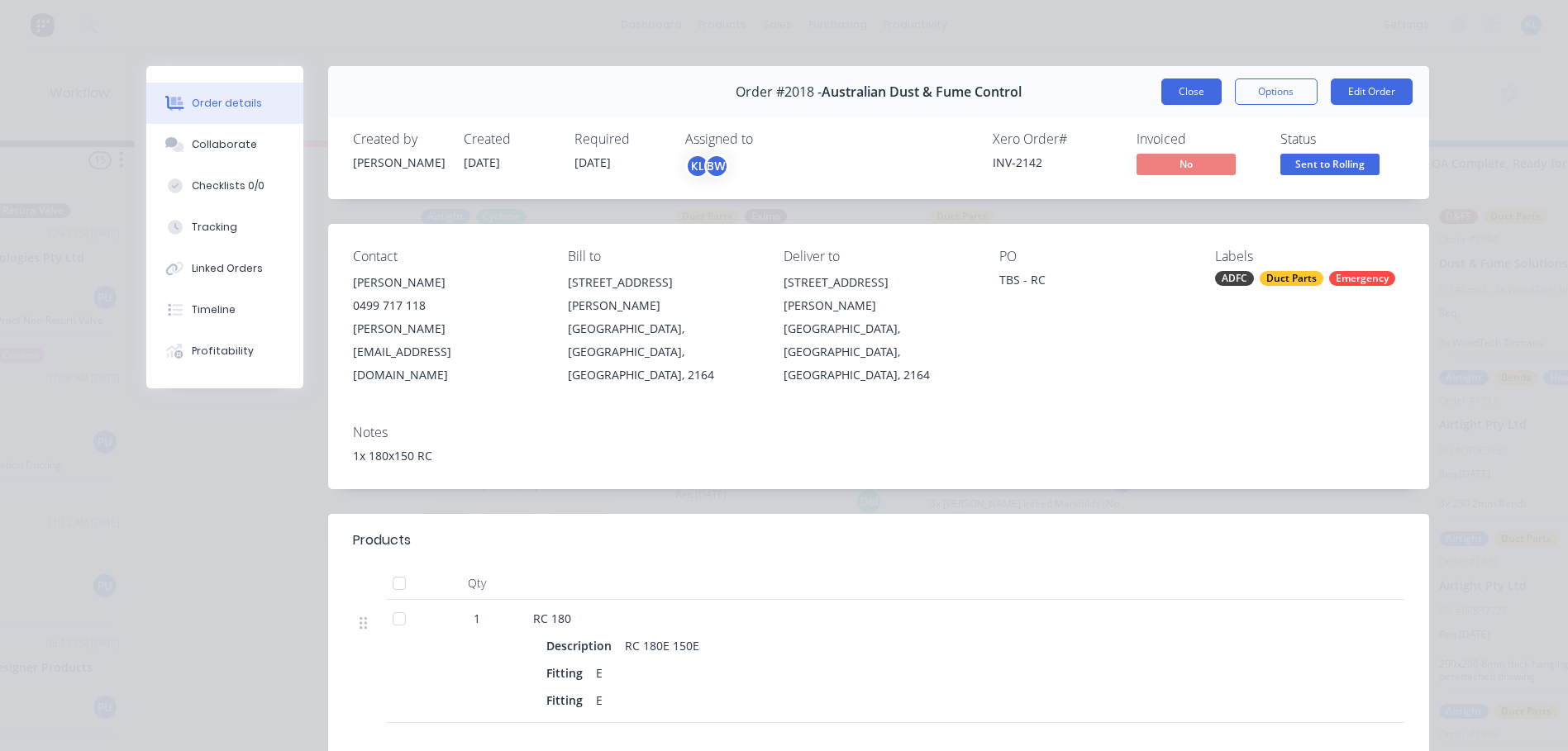
click at [1186, 99] on button "Close" at bounding box center [1191, 92] width 60 height 26
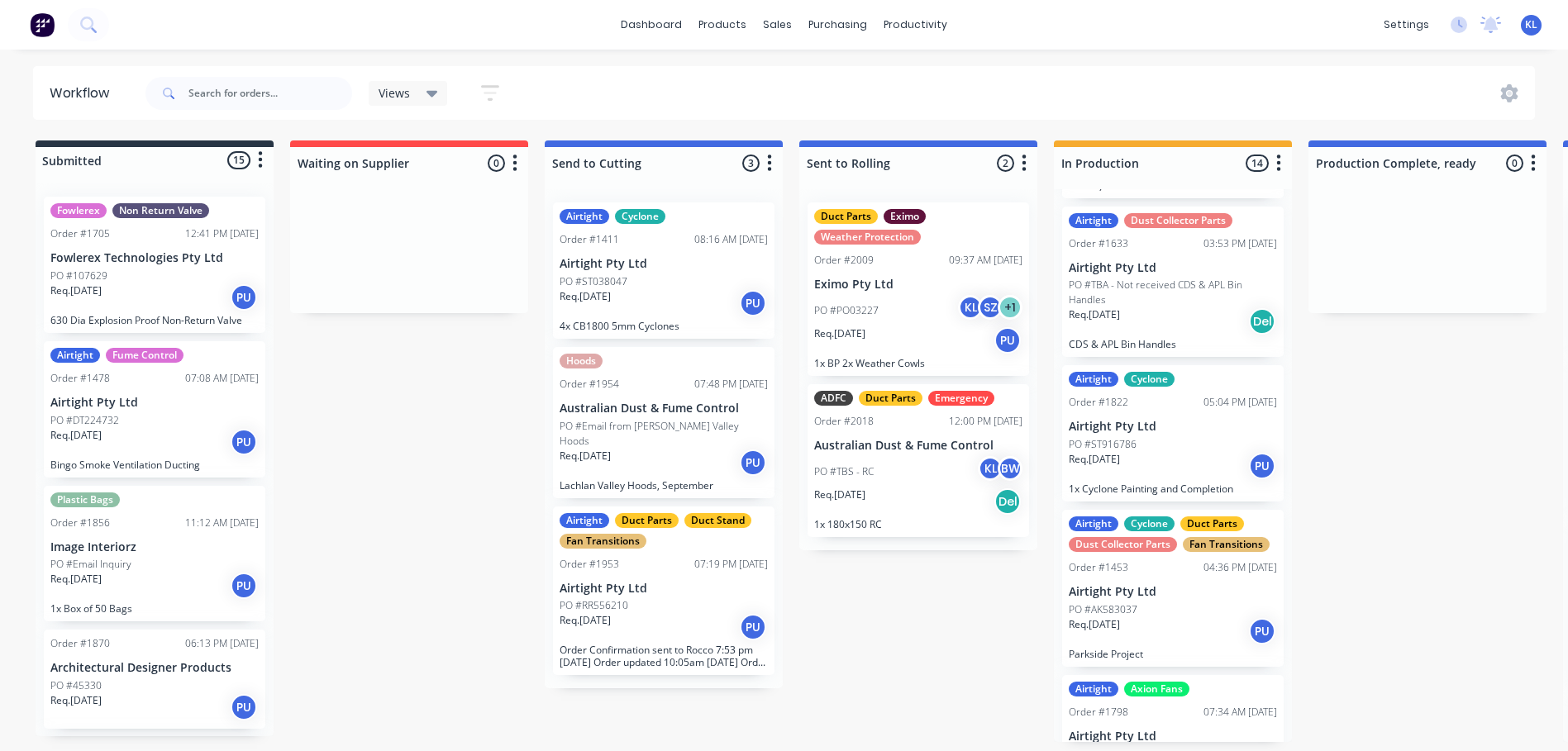
scroll to position [3, 0]
click at [282, 100] on input "text" at bounding box center [271, 94] width 164 height 33
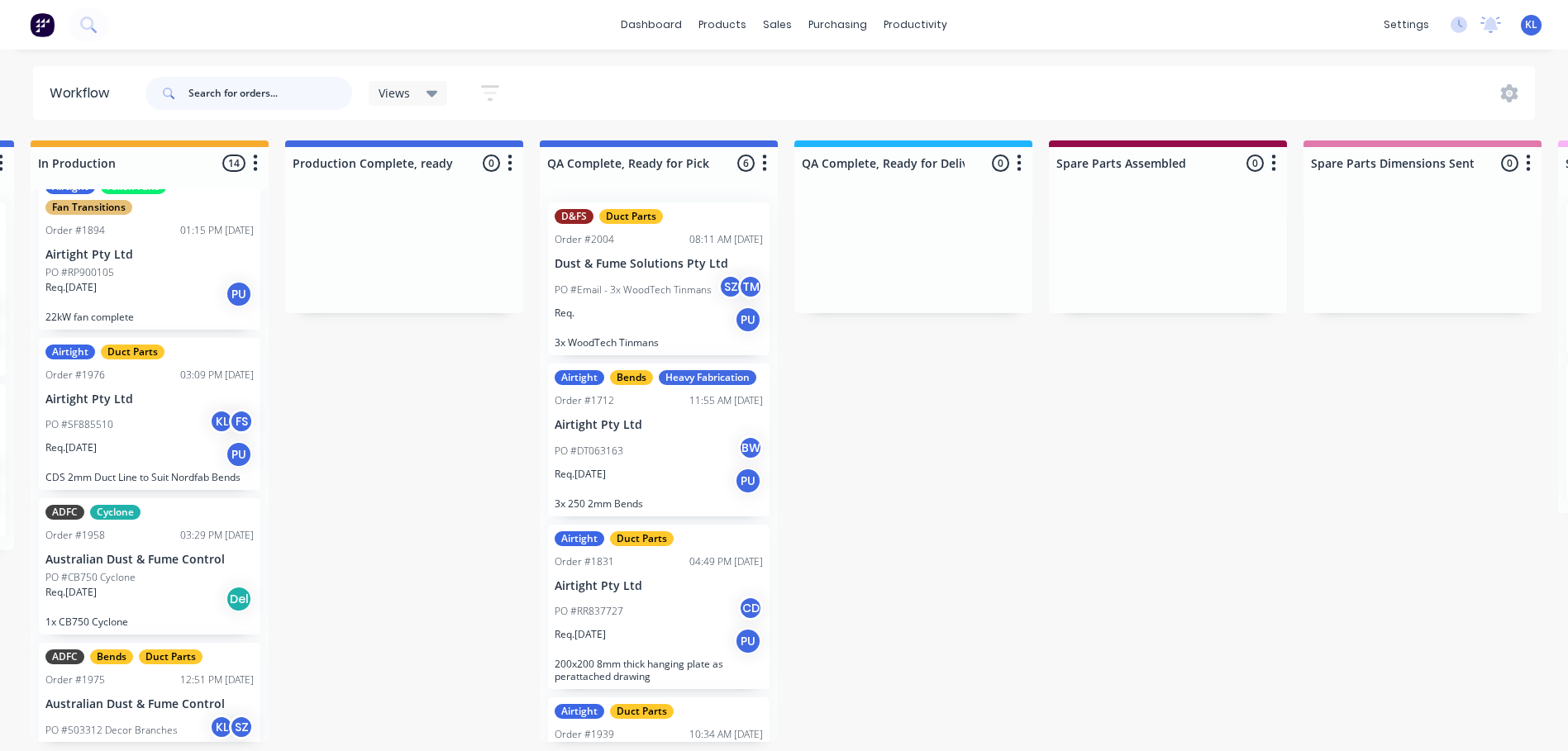
scroll to position [0, 1023]
click at [197, 413] on div "PO #SF885510 KL FS" at bounding box center [149, 425] width 208 height 31
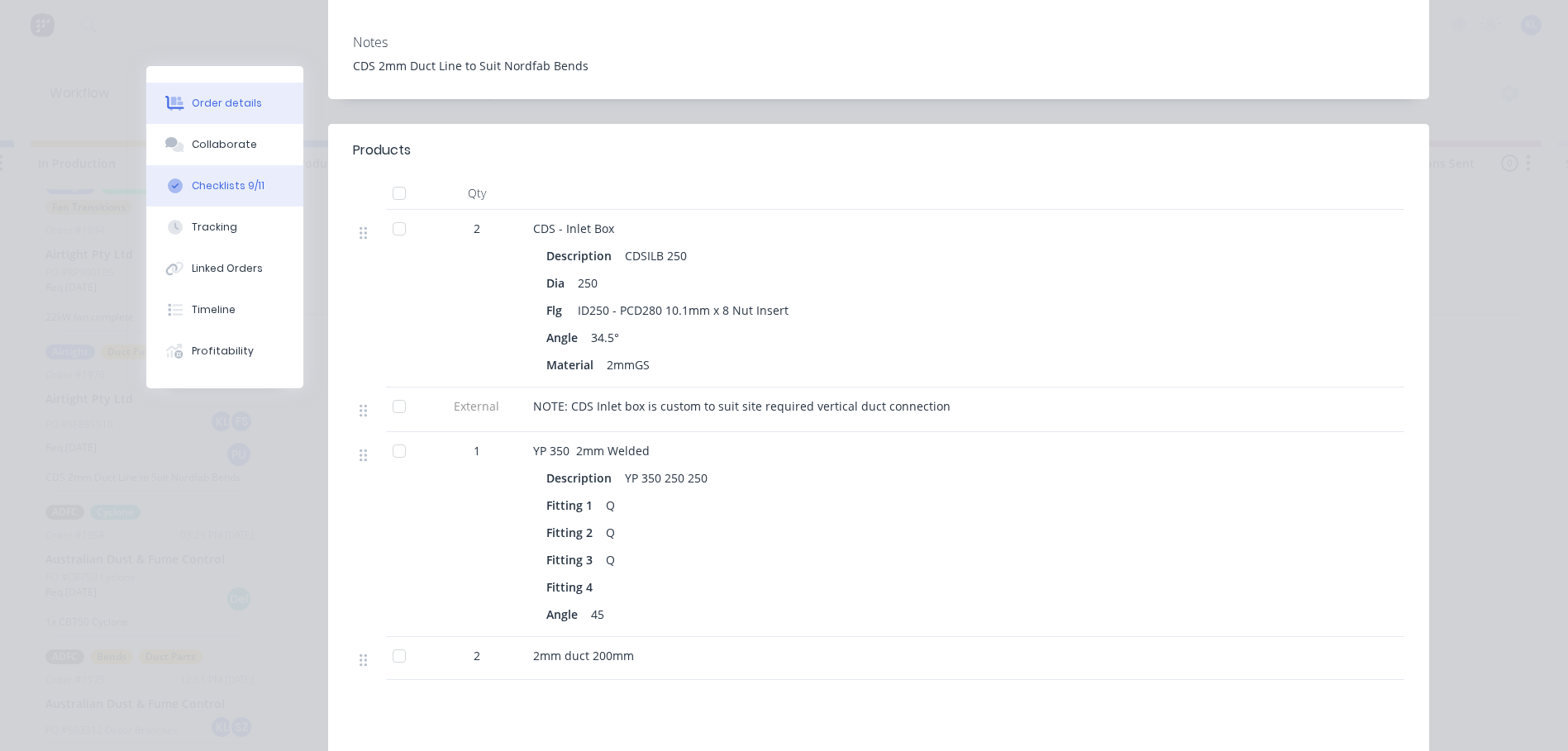
click at [225, 182] on div "Checklists 9/11" at bounding box center [229, 186] width 73 height 15
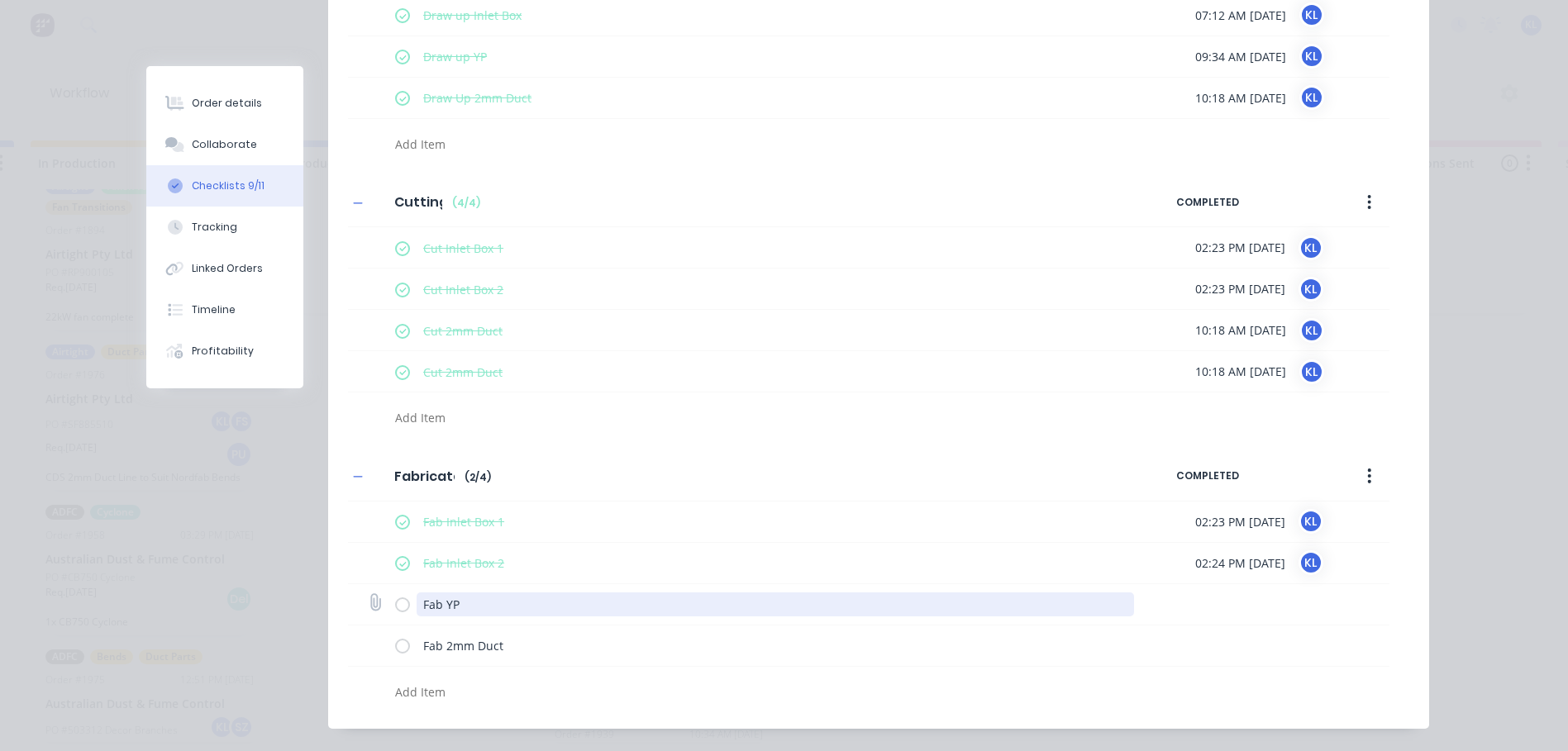
scroll to position [249, 0]
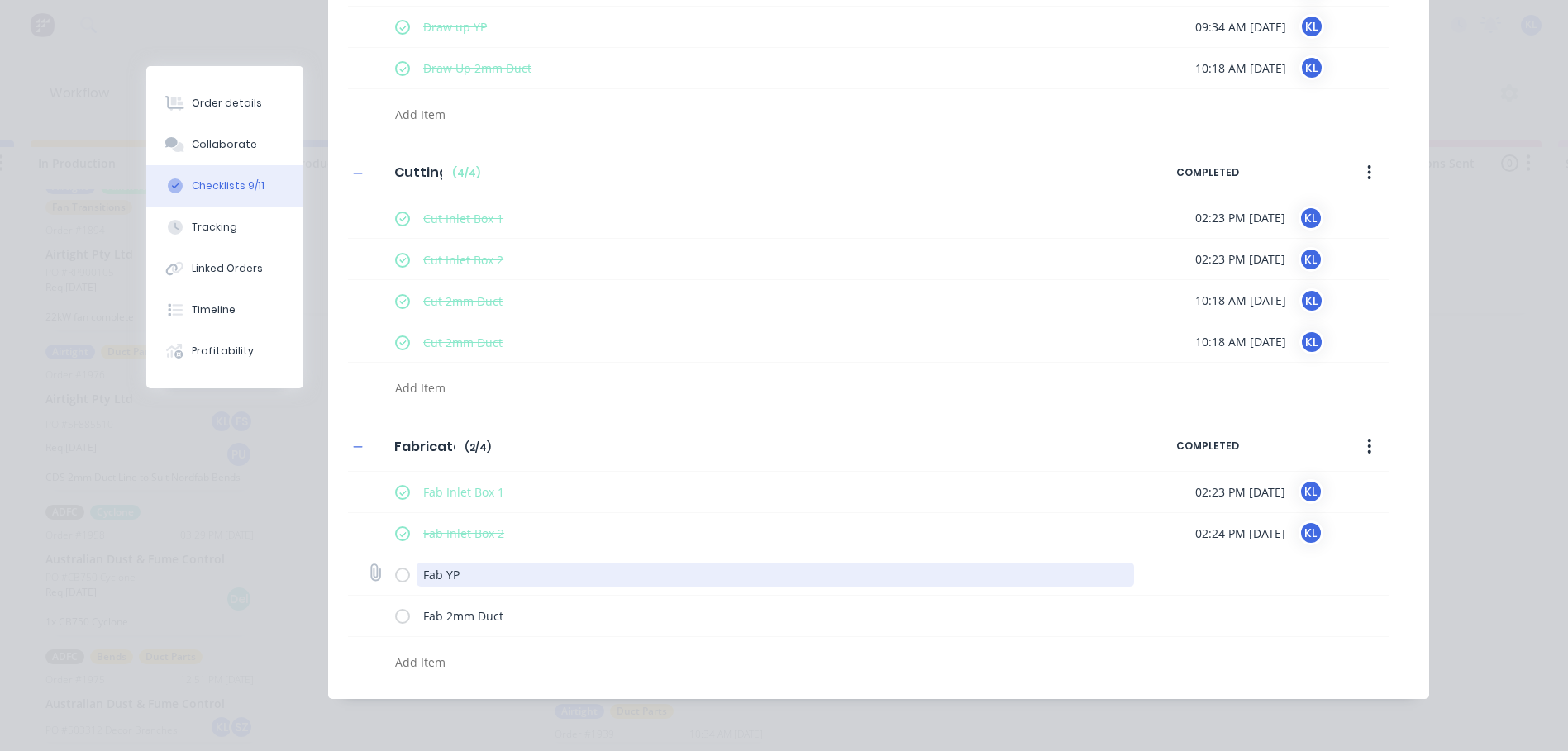
click at [448, 579] on textarea "Fab YP" at bounding box center [775, 575] width 717 height 24
click at [466, 576] on textarea "Fab YP" at bounding box center [775, 575] width 717 height 24
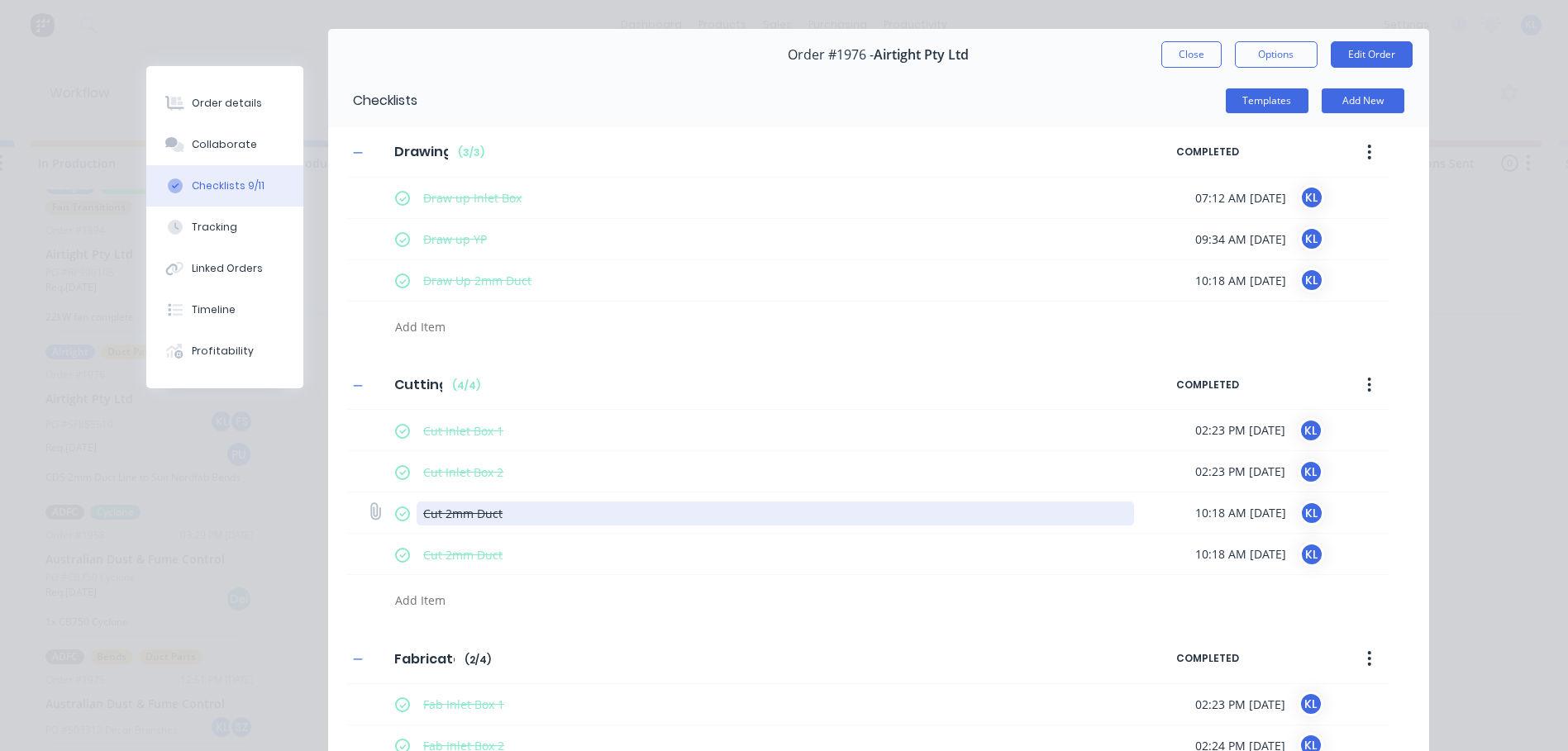
scroll to position [0, 0]
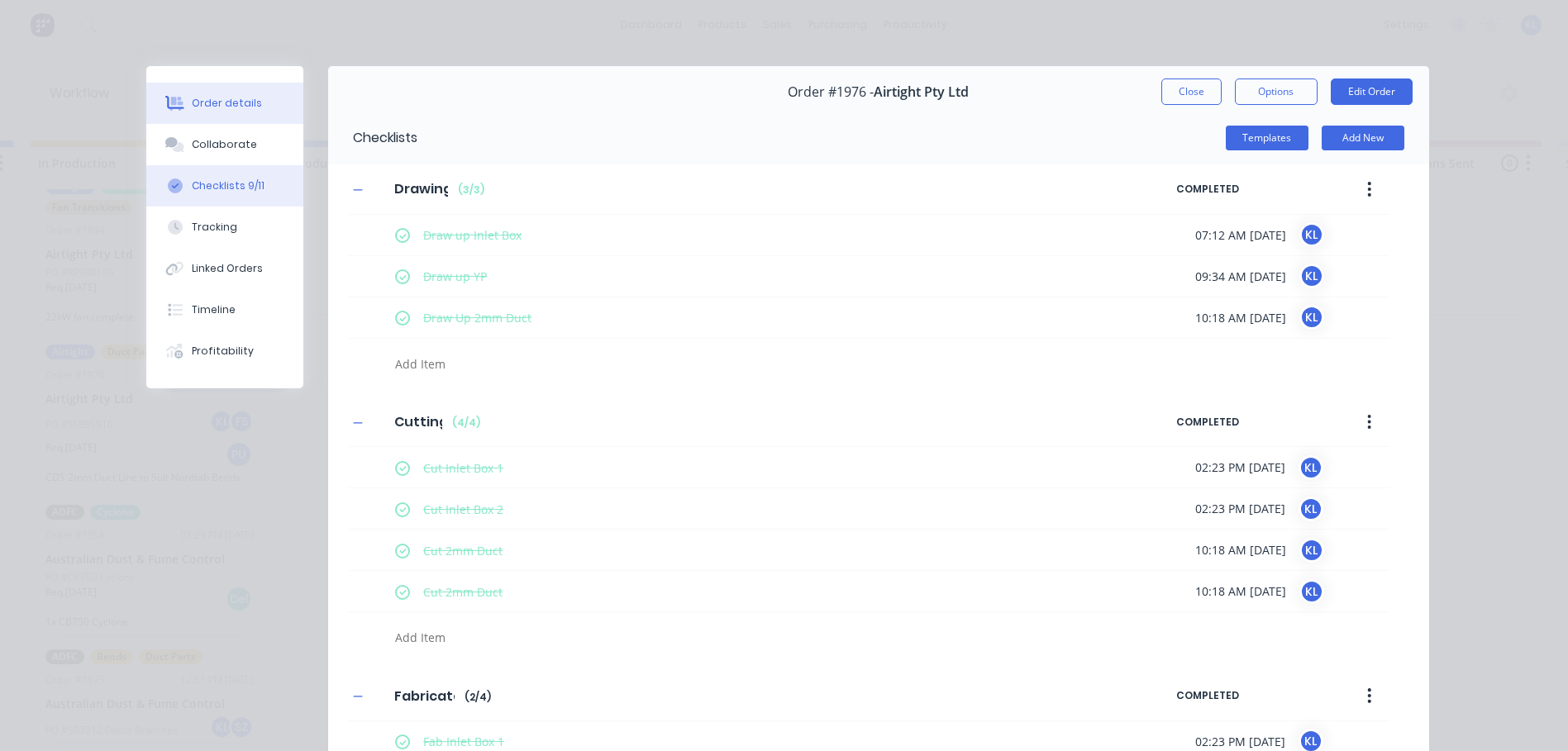
type textarea "x"
click at [229, 102] on div "Order details" at bounding box center [227, 104] width 70 height 15
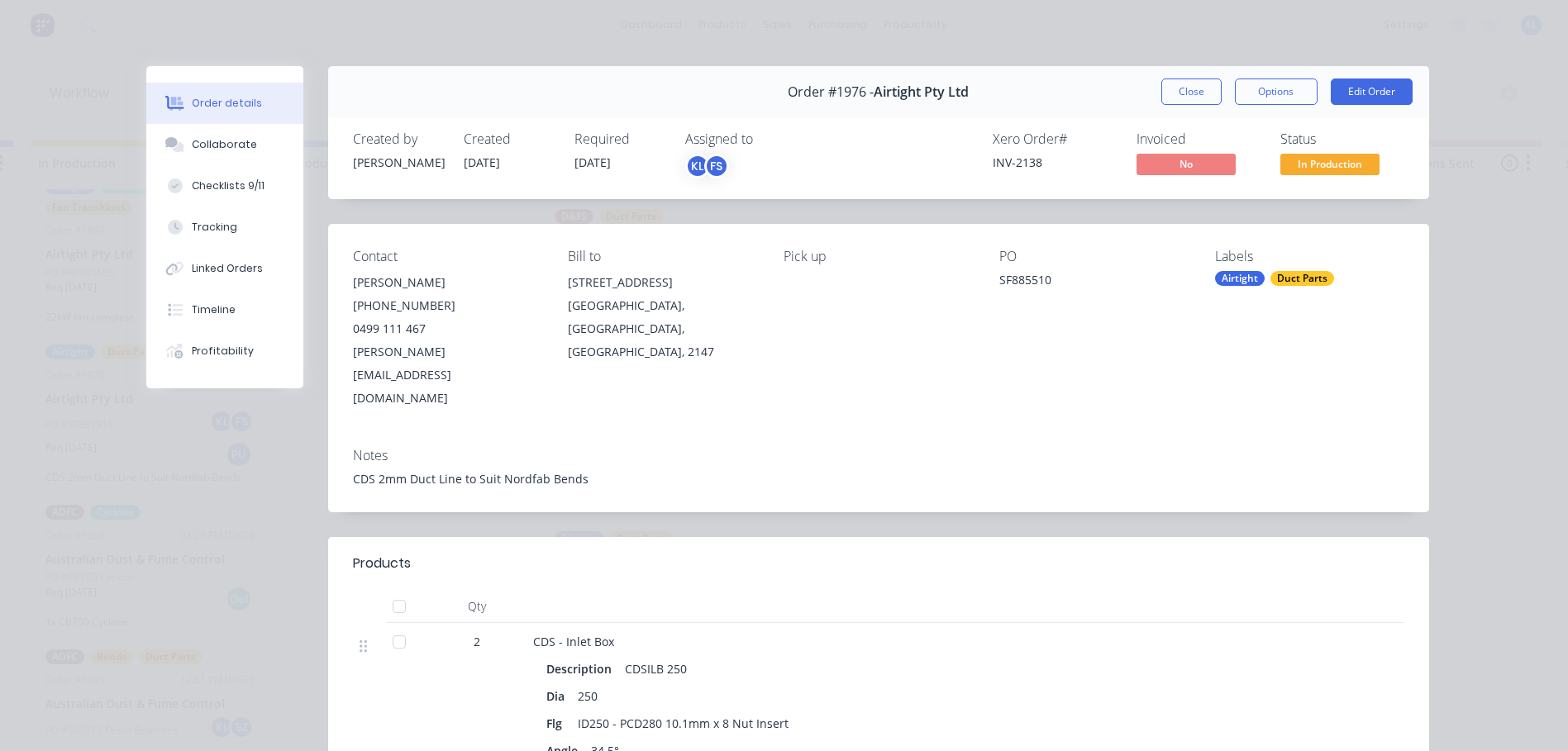
scroll to position [0, 1023]
click at [1199, 94] on button "Close" at bounding box center [1191, 92] width 60 height 26
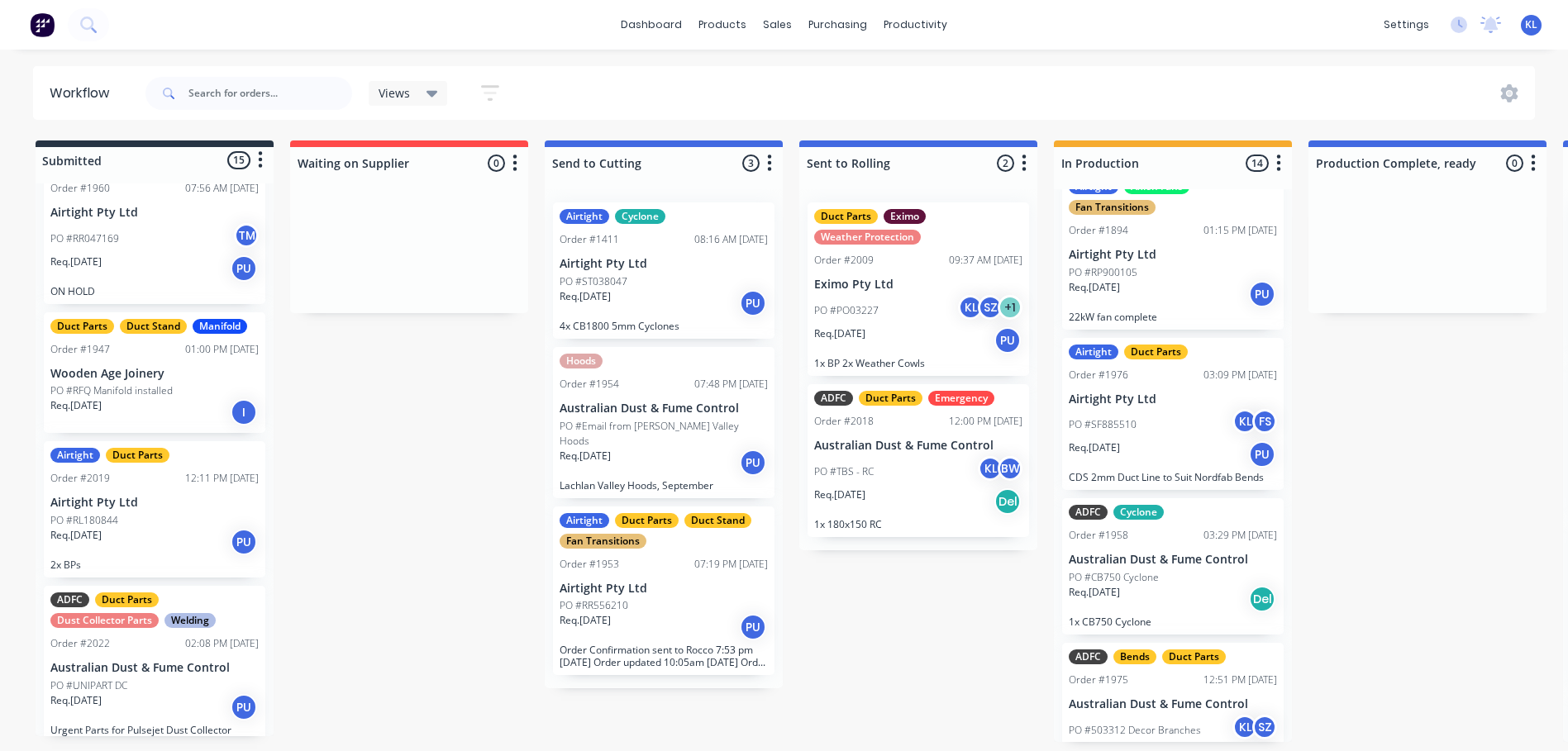
scroll to position [870, 0]
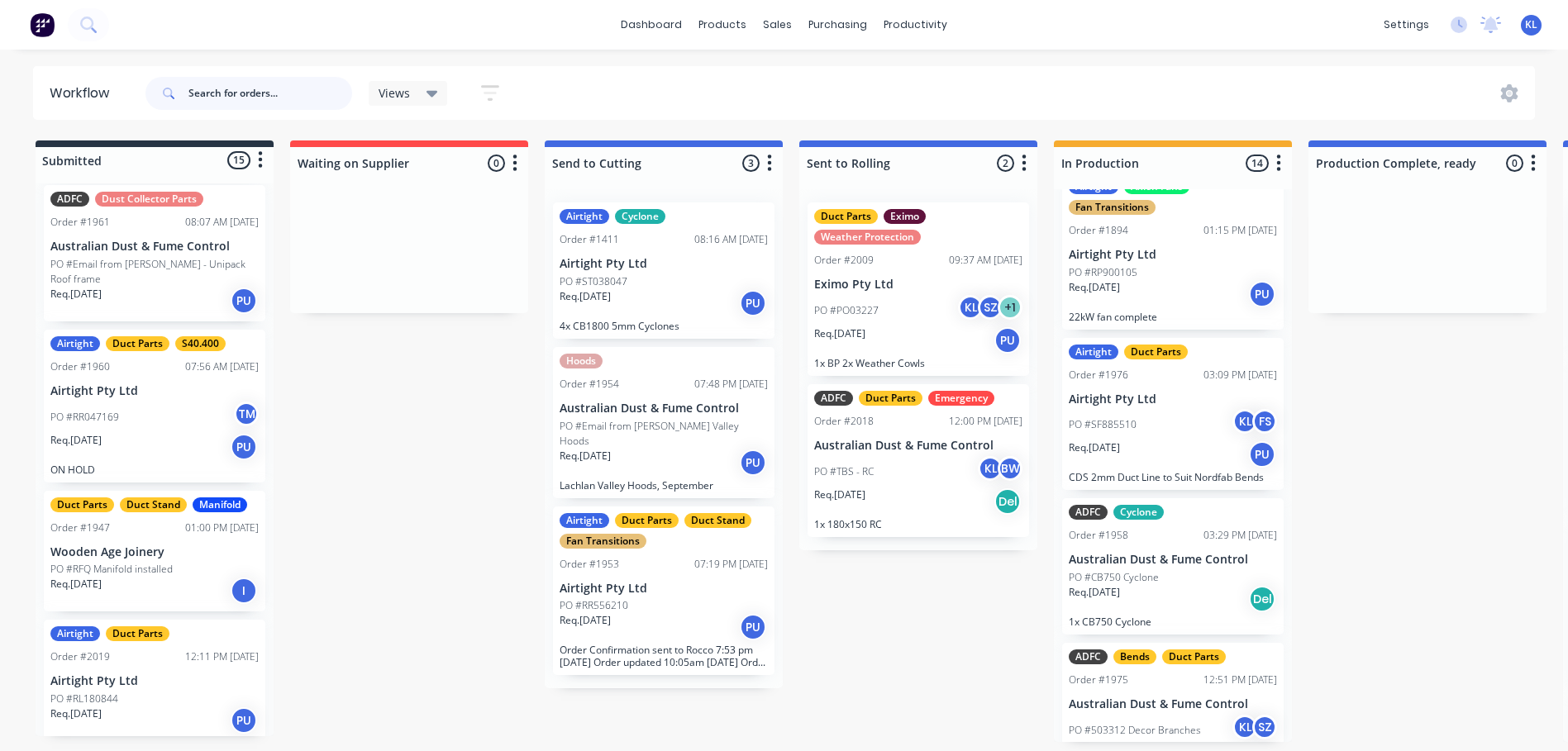
click at [289, 85] on input "text" at bounding box center [271, 94] width 164 height 33
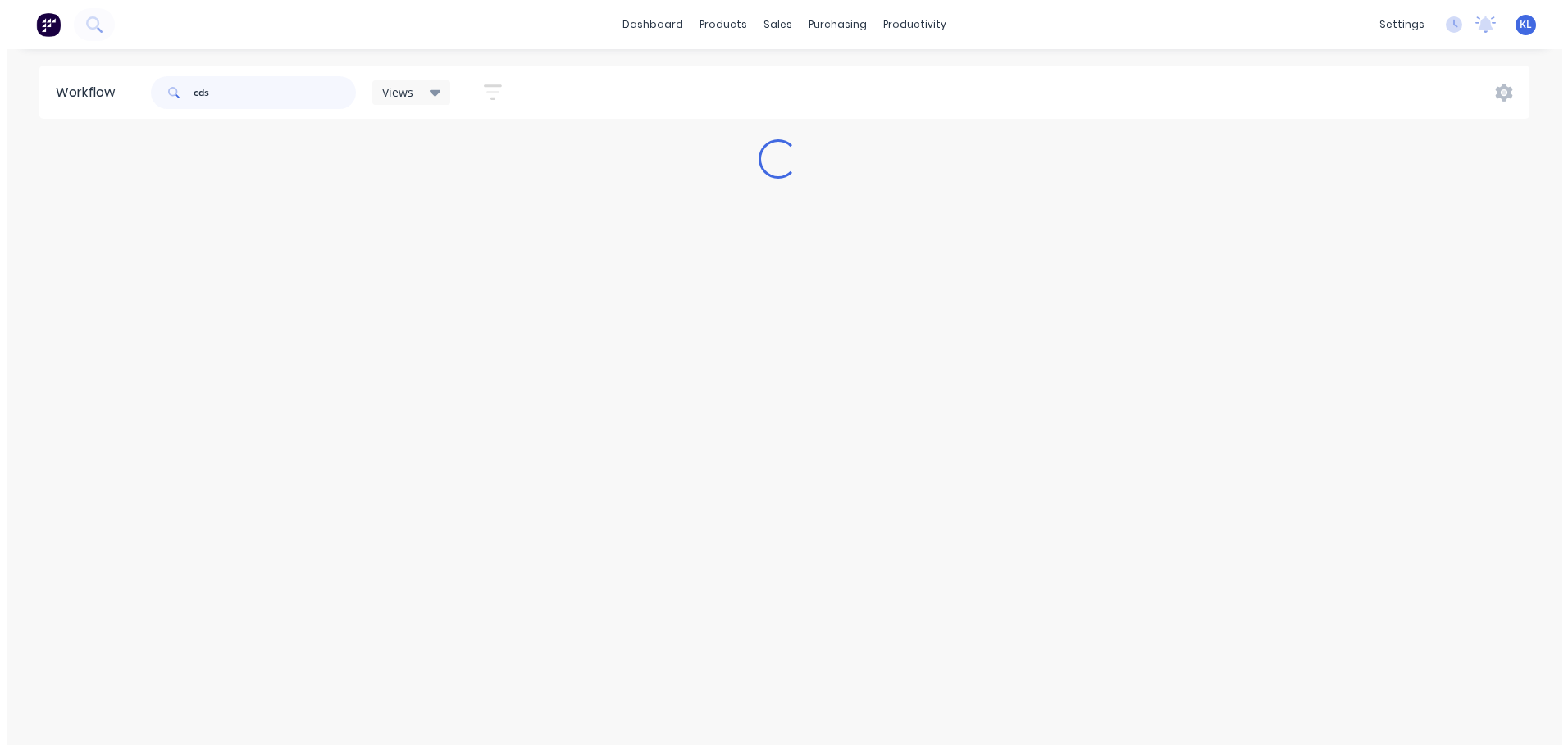
scroll to position [0, 0]
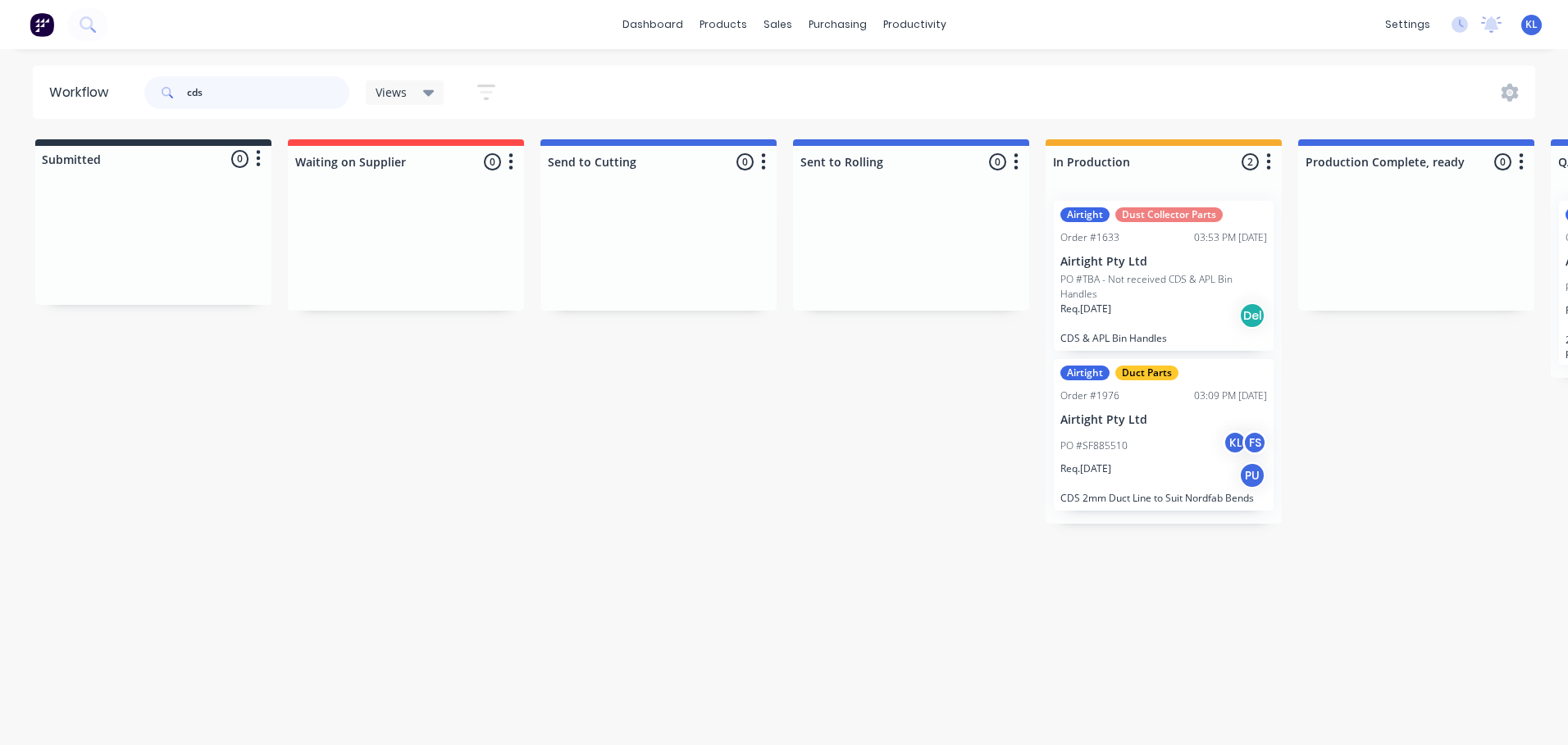
type input "cds"
click at [1151, 447] on div "PO #SF885510 KL FS" at bounding box center [1163, 446] width 206 height 31
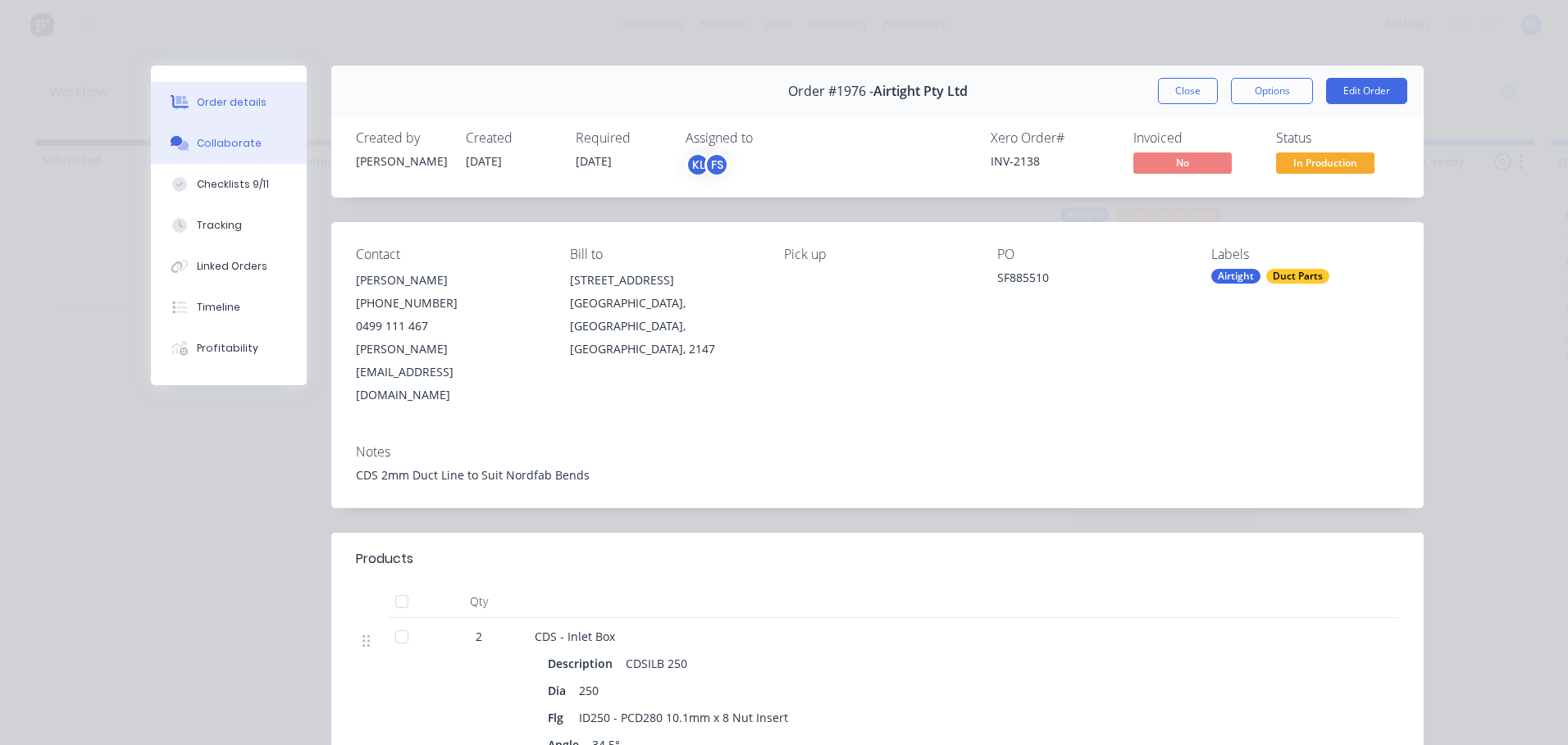
click at [250, 136] on button "Collaborate" at bounding box center [229, 144] width 156 height 41
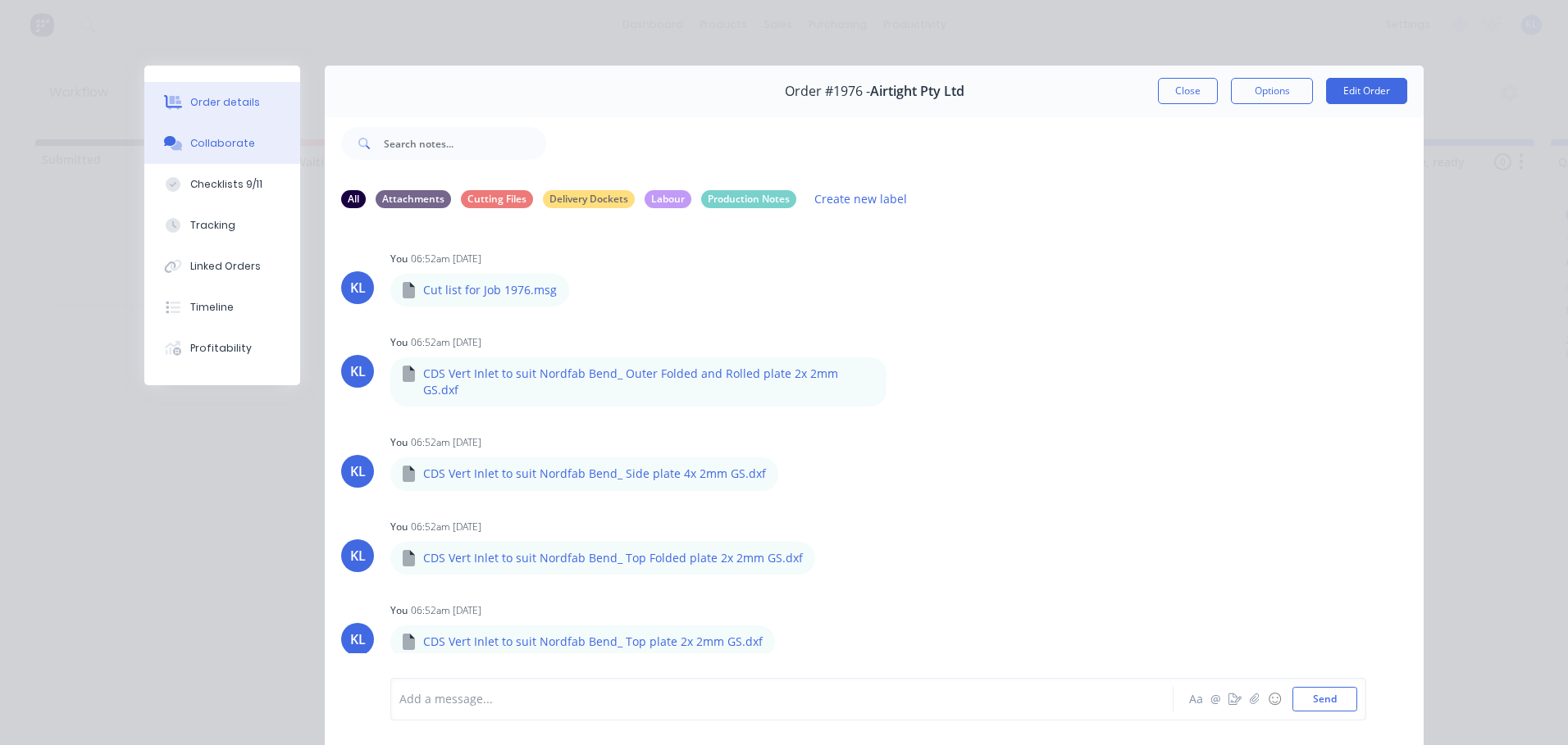
click at [218, 94] on button "Order details" at bounding box center [223, 103] width 156 height 41
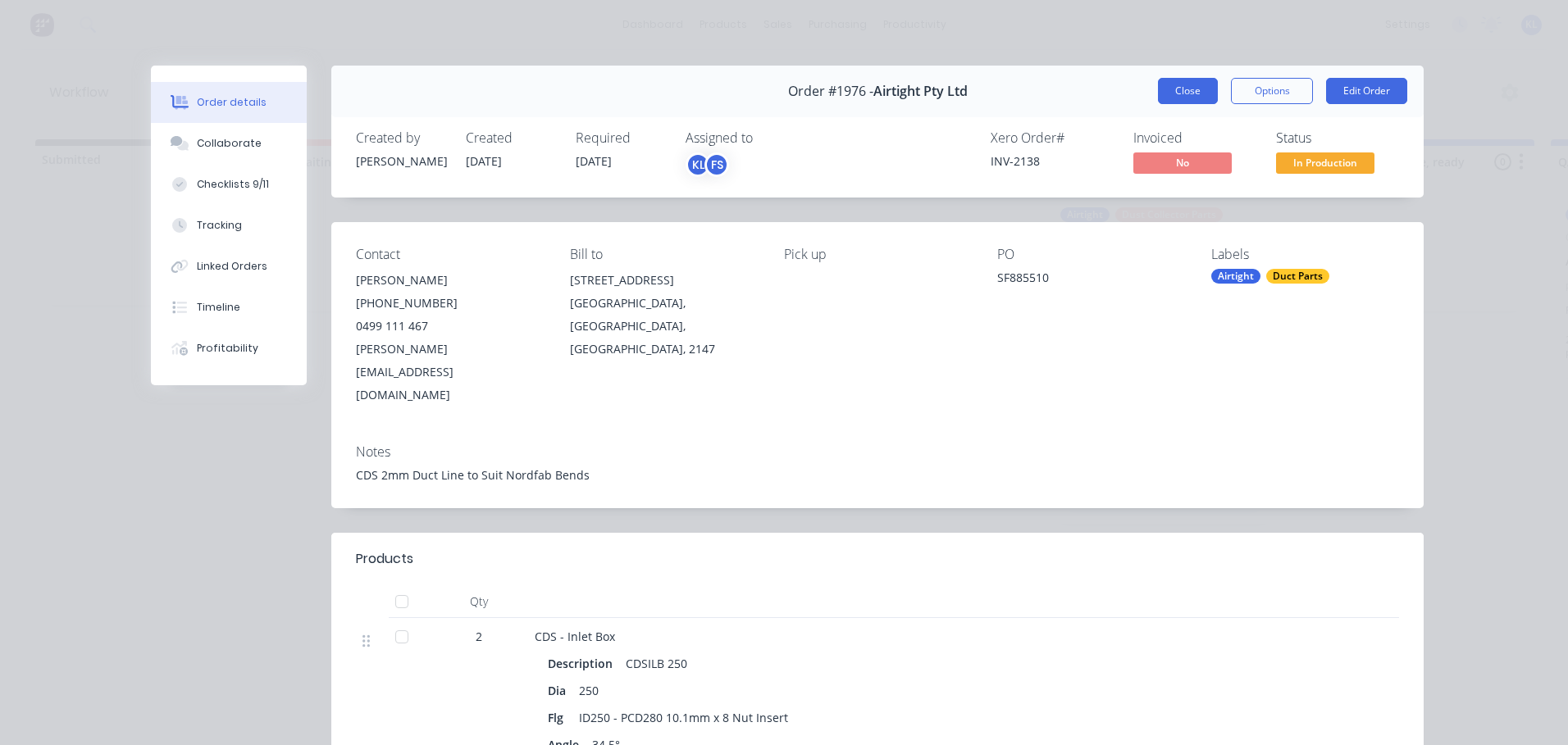
click at [1176, 86] on button "Close" at bounding box center [1188, 91] width 60 height 26
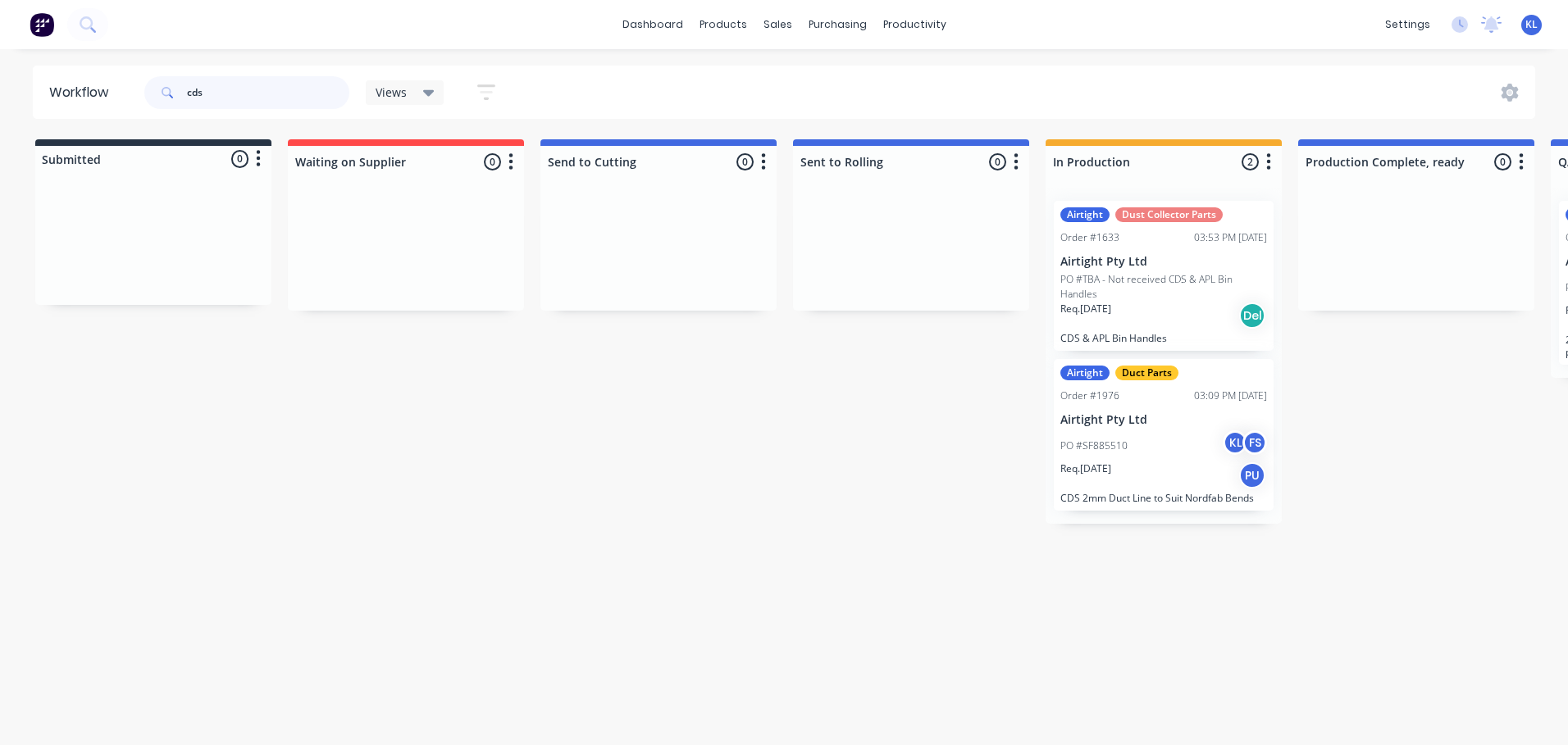
click at [247, 94] on input "cds" at bounding box center [269, 93] width 163 height 33
drag, startPoint x: 883, startPoint y: 28, endPoint x: 906, endPoint y: 51, distance: 32.5
click at [883, 28] on div "productivity" at bounding box center [915, 25] width 80 height 25
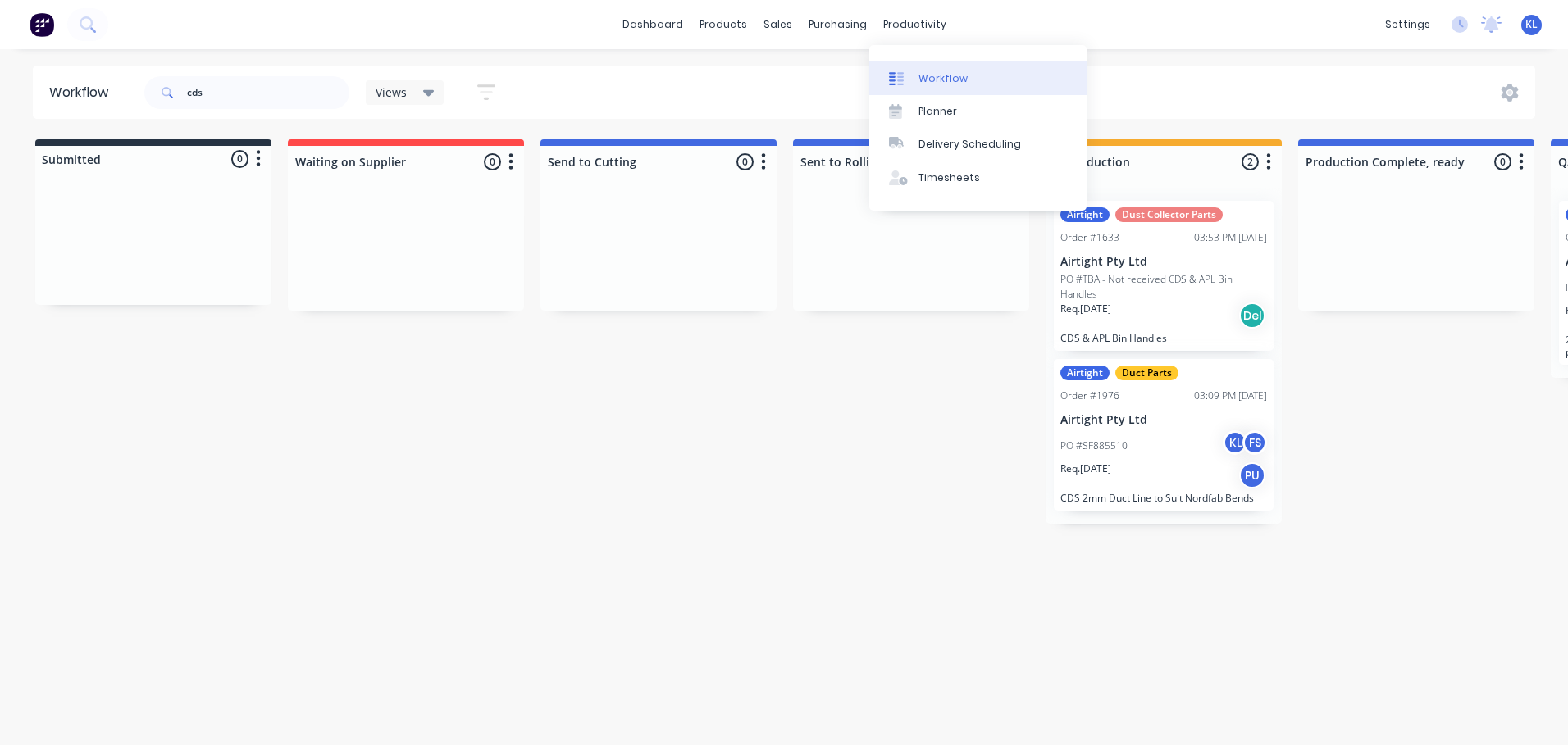
click at [923, 66] on link "Workflow" at bounding box center [978, 78] width 217 height 33
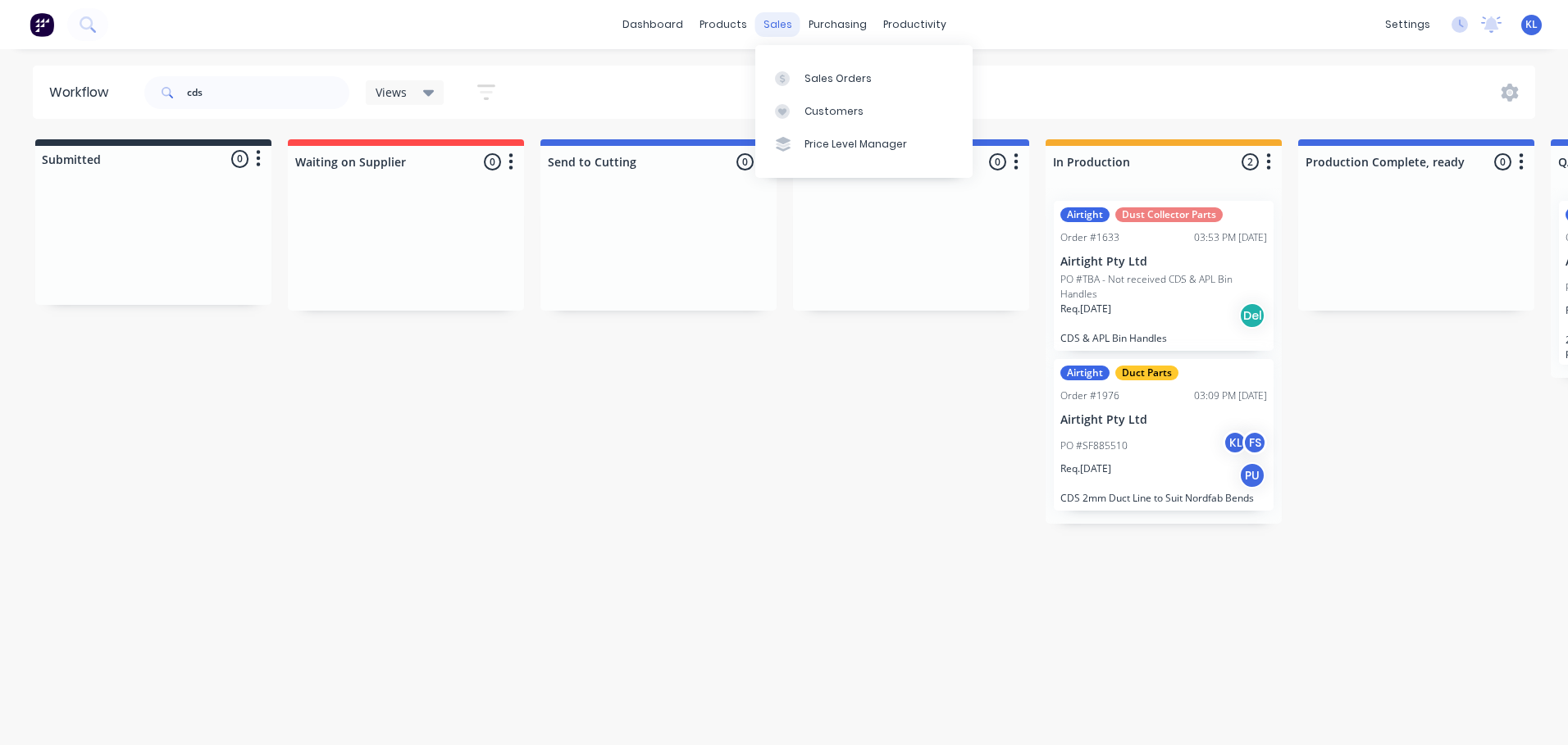
click at [788, 16] on div "sales" at bounding box center [777, 25] width 45 height 25
click at [833, 76] on div "Sales Orders" at bounding box center [838, 79] width 67 height 15
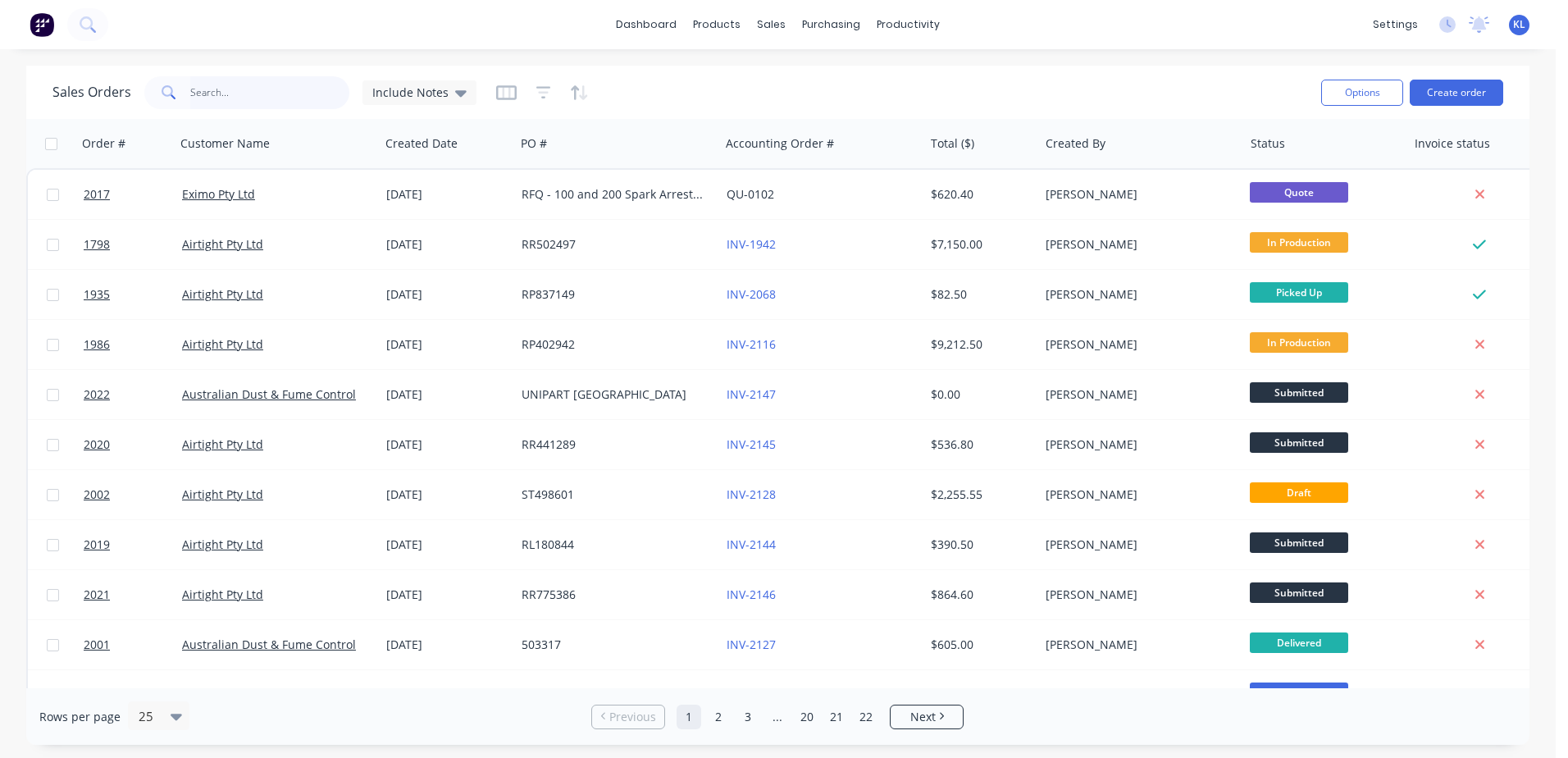
click at [259, 101] on input "text" at bounding box center [270, 93] width 160 height 33
click at [1473, 98] on button "Create order" at bounding box center [1456, 93] width 94 height 26
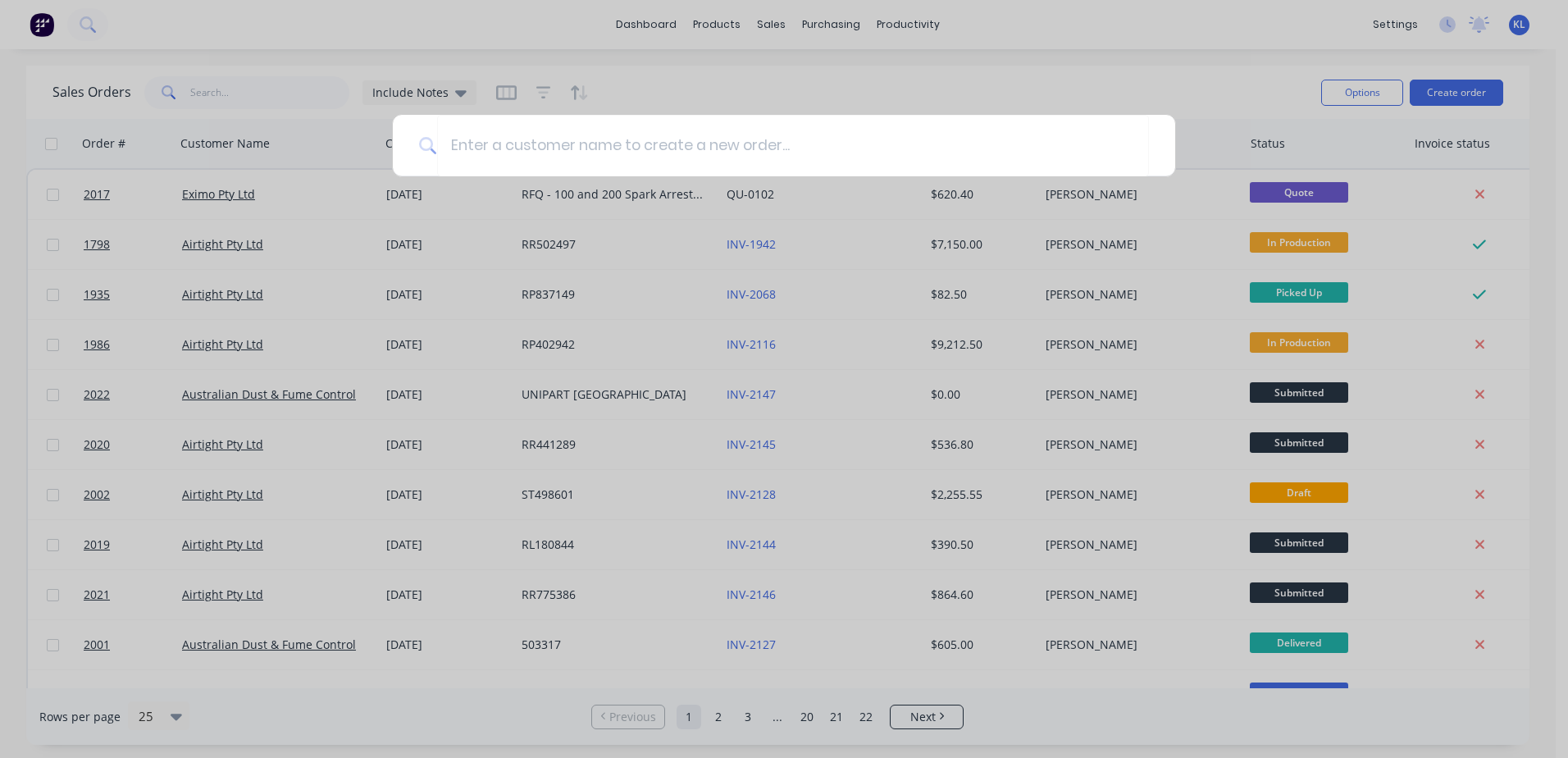
click at [801, 99] on div at bounding box center [784, 379] width 1568 height 758
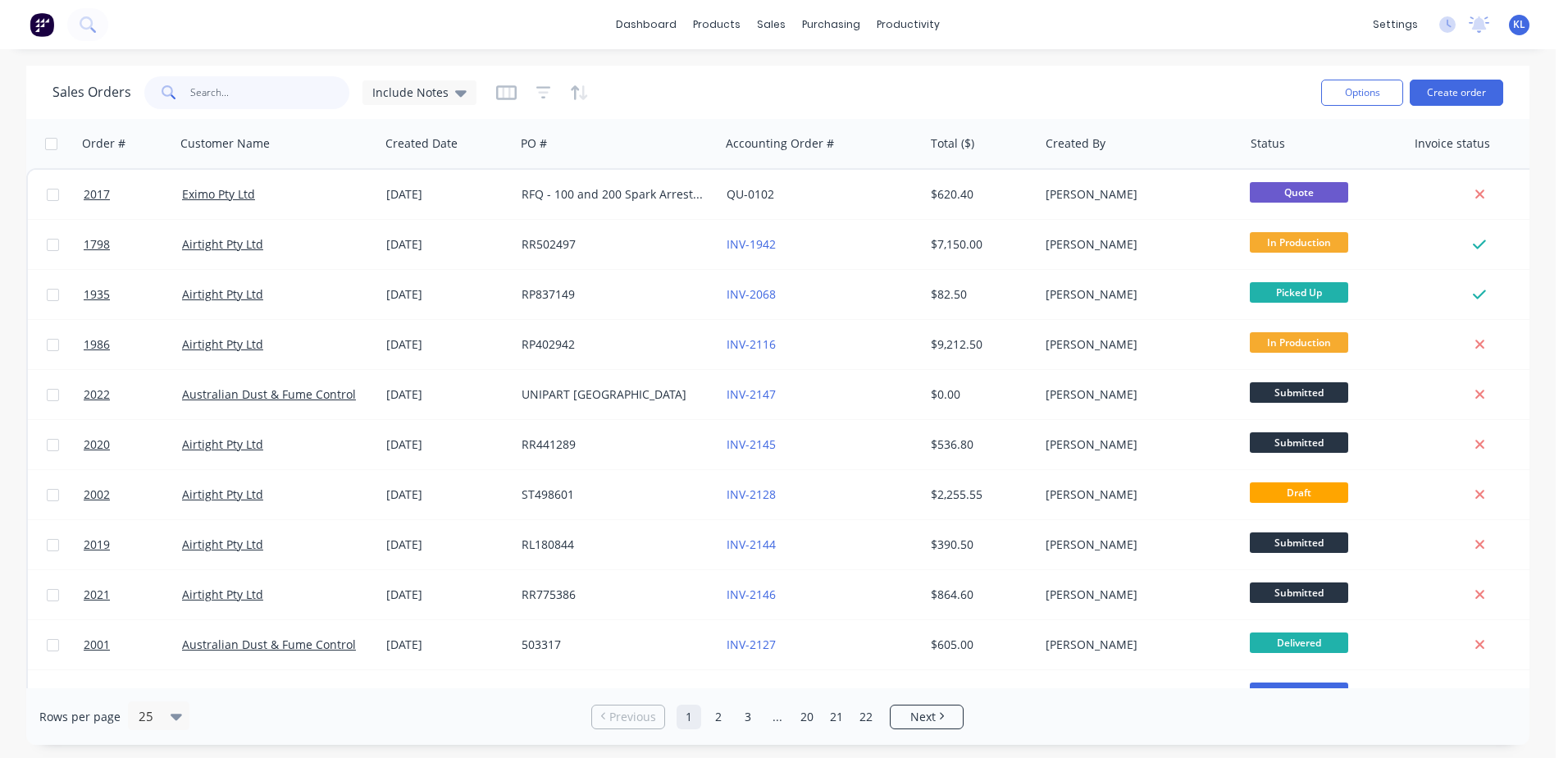
click at [273, 90] on input "text" at bounding box center [270, 93] width 160 height 33
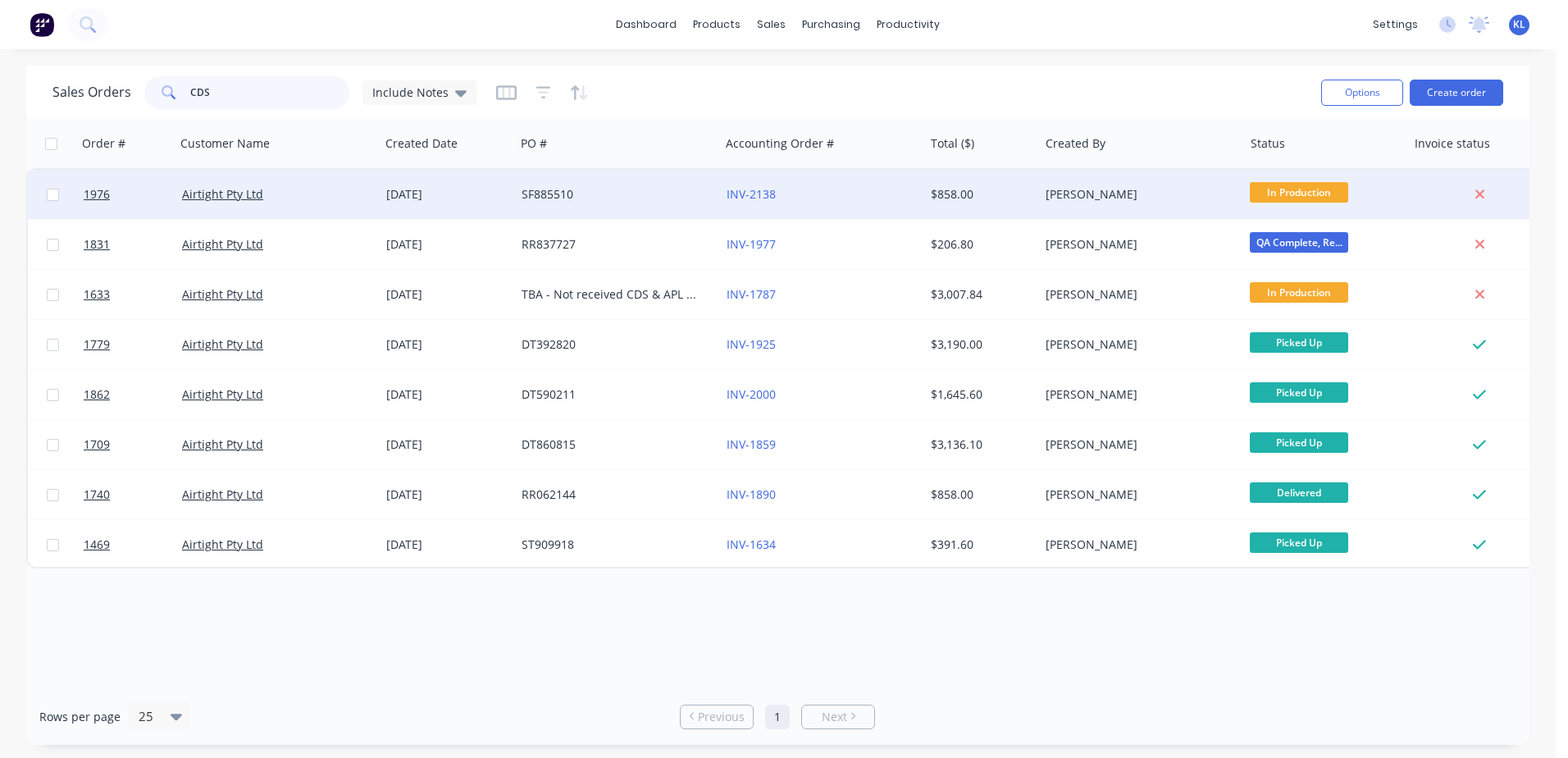
type input "CDS"
click at [281, 195] on div "Airtight Pty Ltd" at bounding box center [274, 195] width 182 height 16
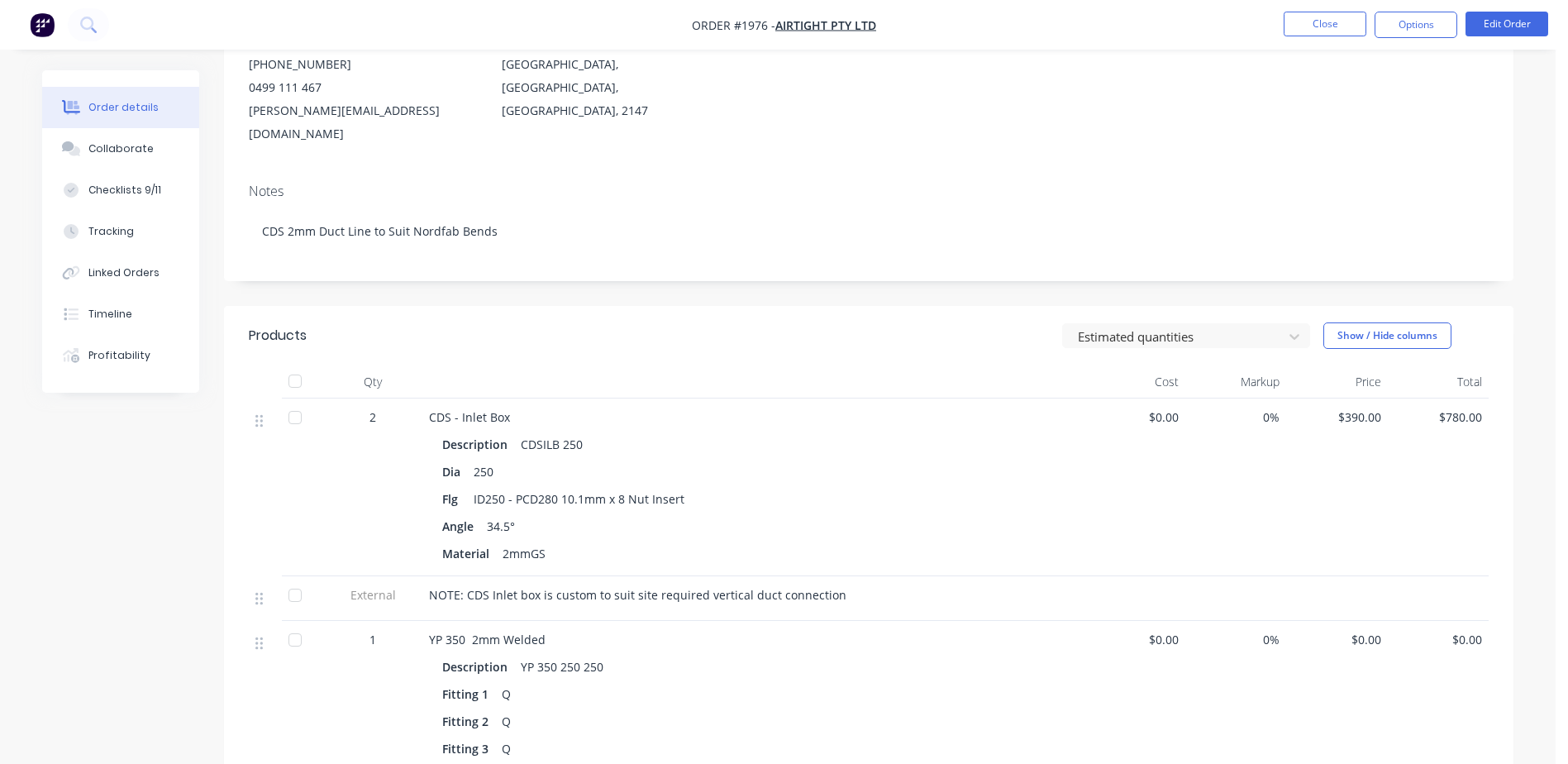
scroll to position [163, 0]
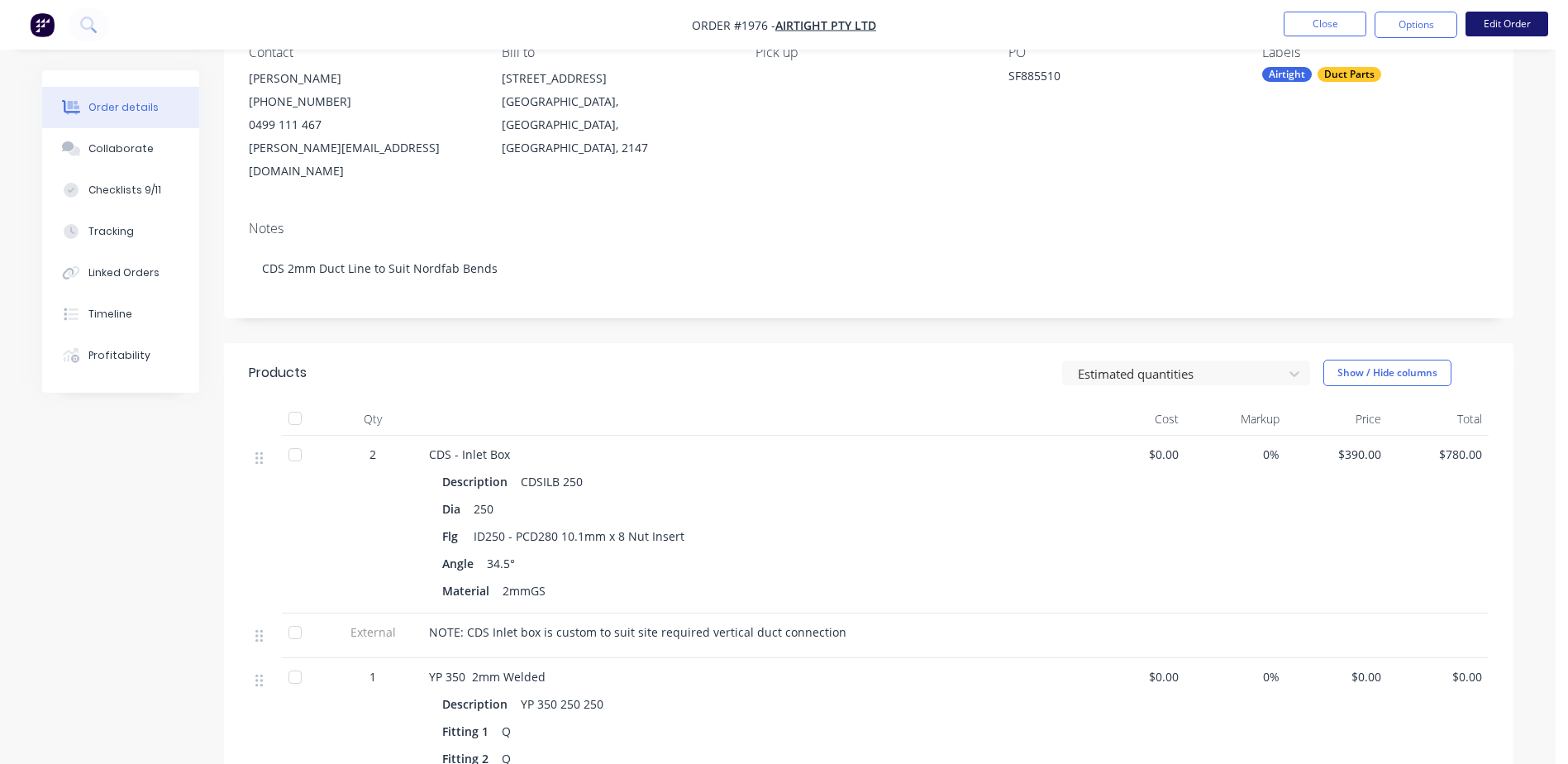
click at [1496, 23] on button "Edit Order" at bounding box center [1507, 24] width 83 height 25
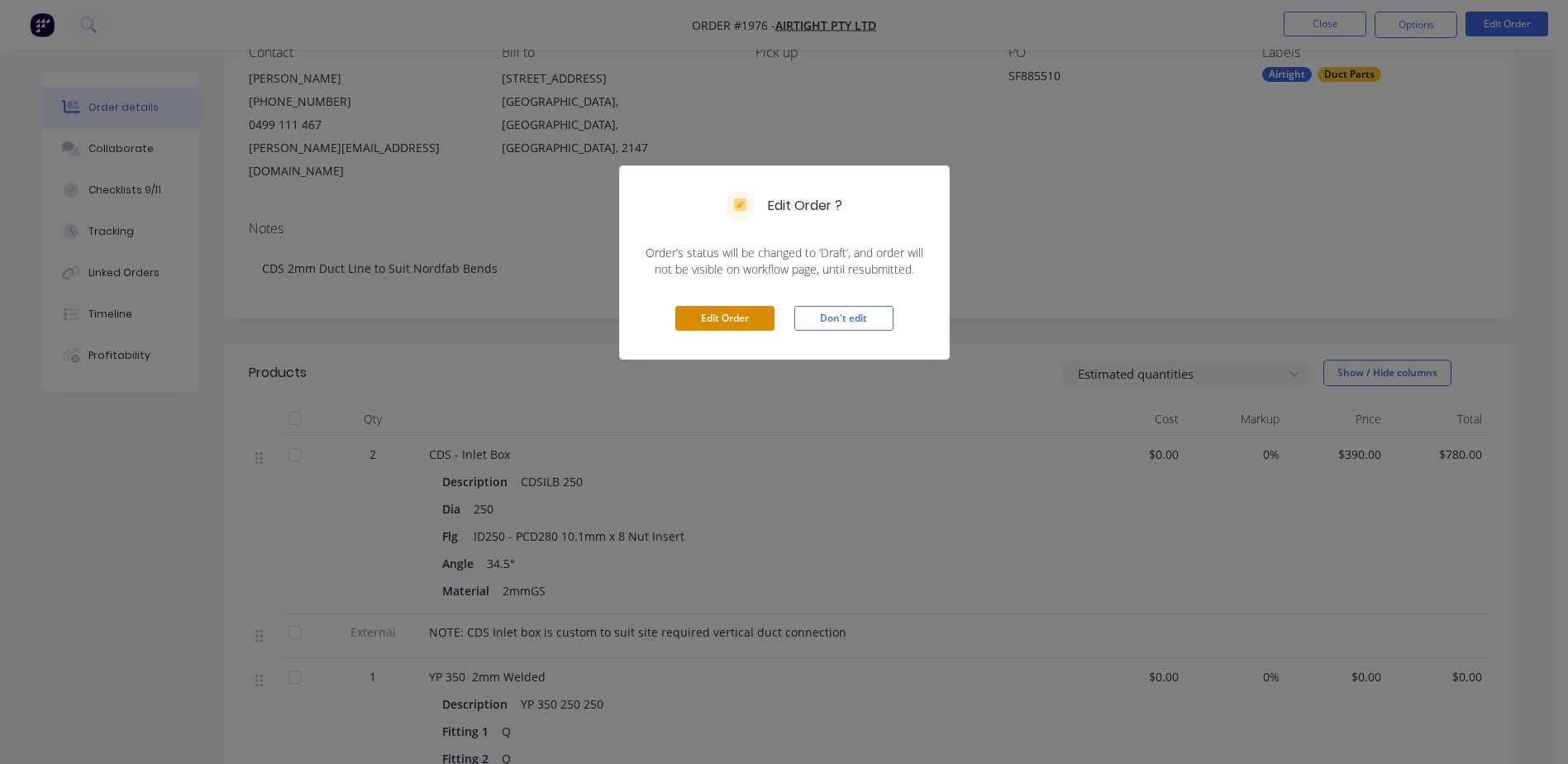
click at [760, 307] on button "Edit Order" at bounding box center [725, 318] width 99 height 25
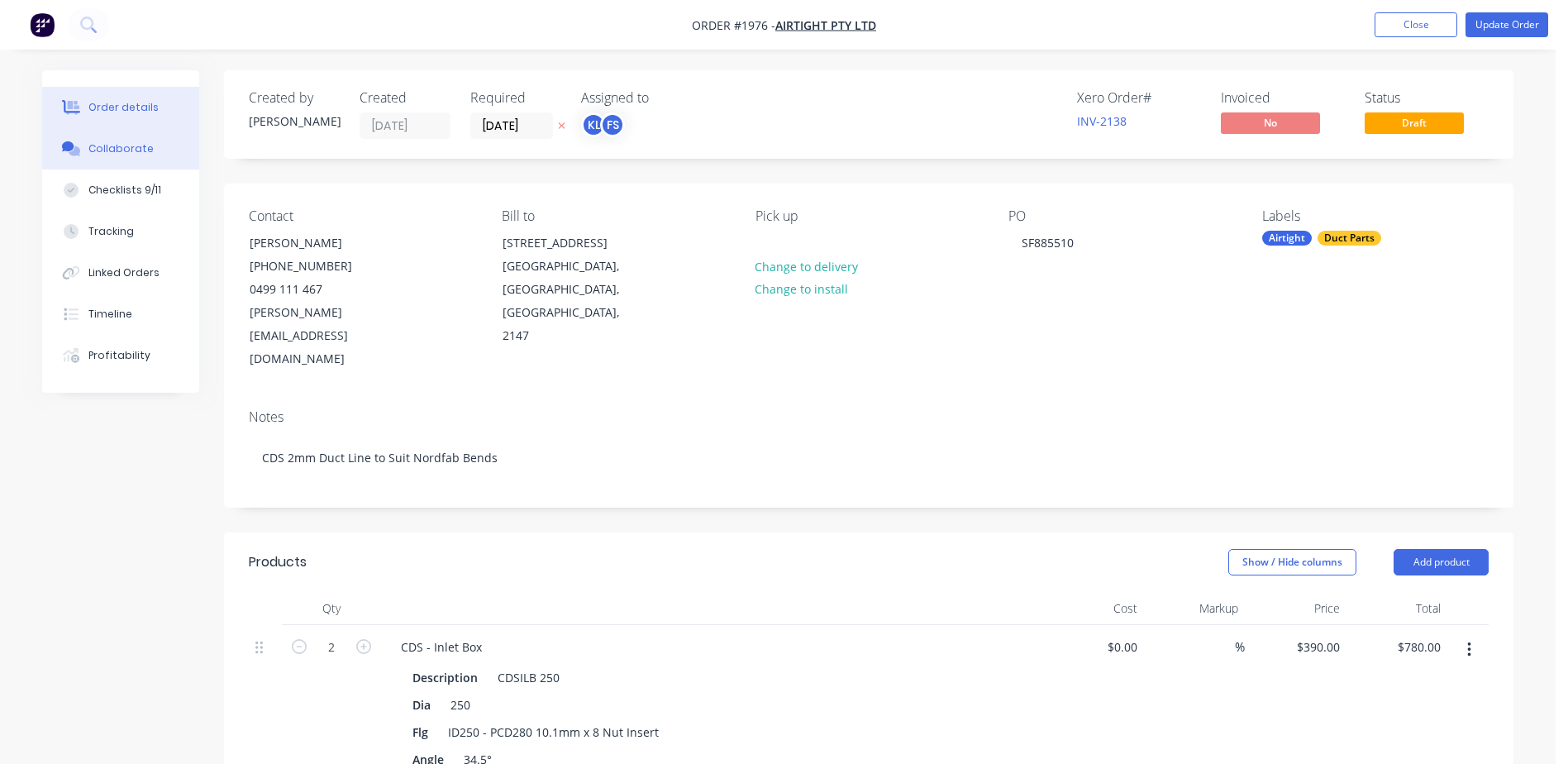
click at [134, 151] on div "Collaborate" at bounding box center [121, 149] width 65 height 15
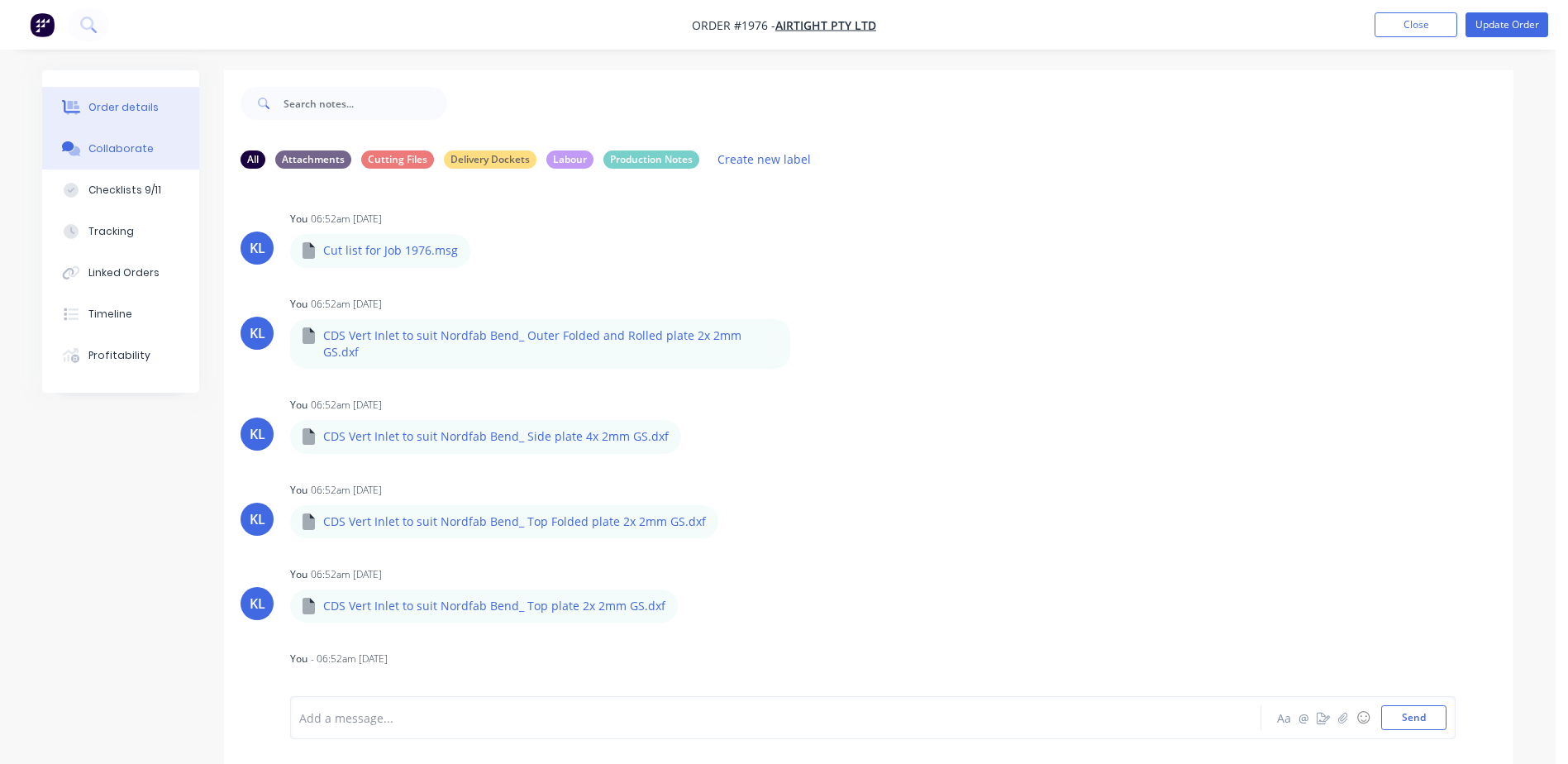
click at [131, 107] on div "Order details" at bounding box center [123, 108] width 70 height 15
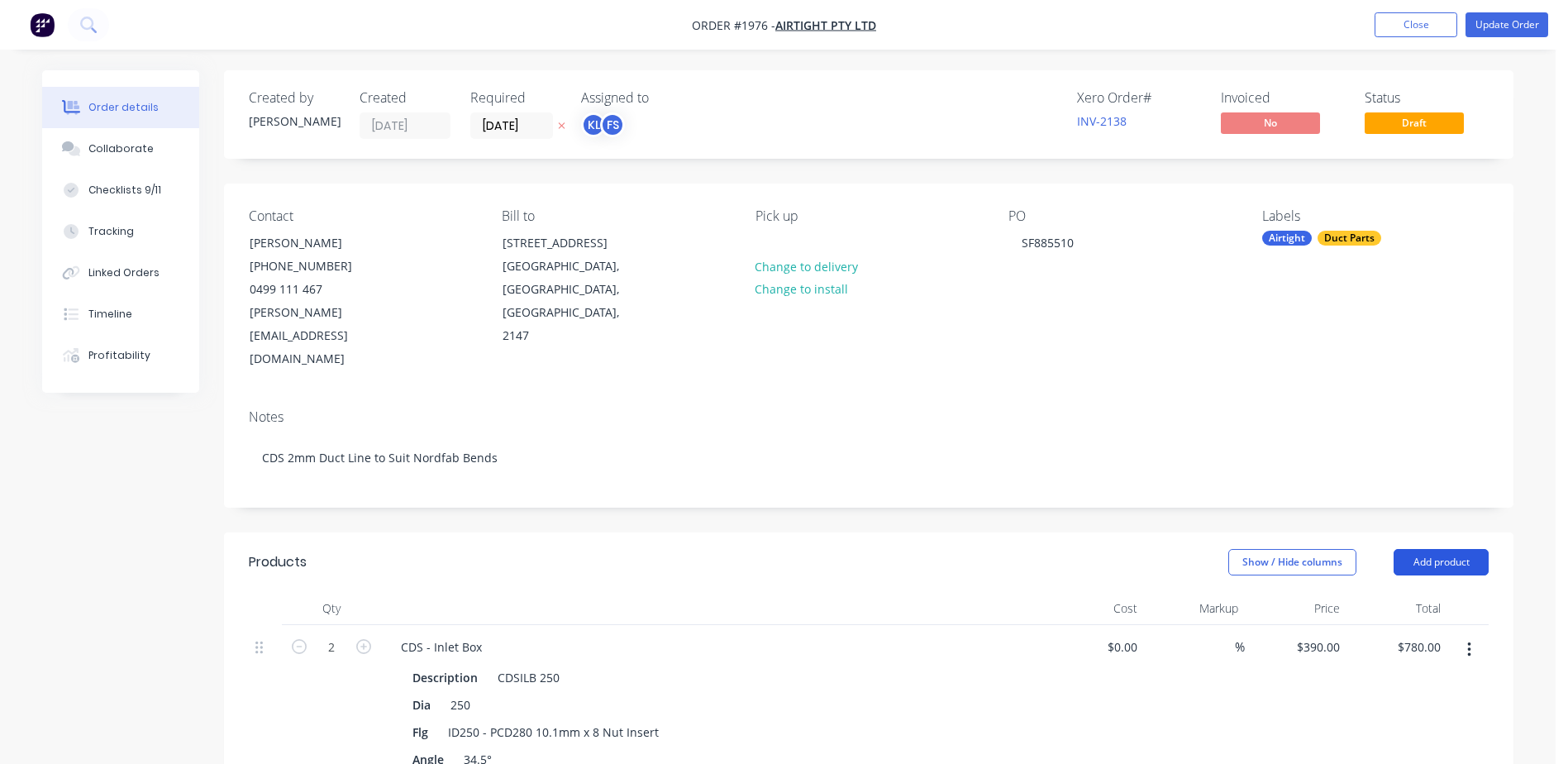
click at [1412, 549] on button "Add product" at bounding box center [1440, 563] width 95 height 27
click at [1382, 592] on div "Product catalogue" at bounding box center [1411, 603] width 128 height 24
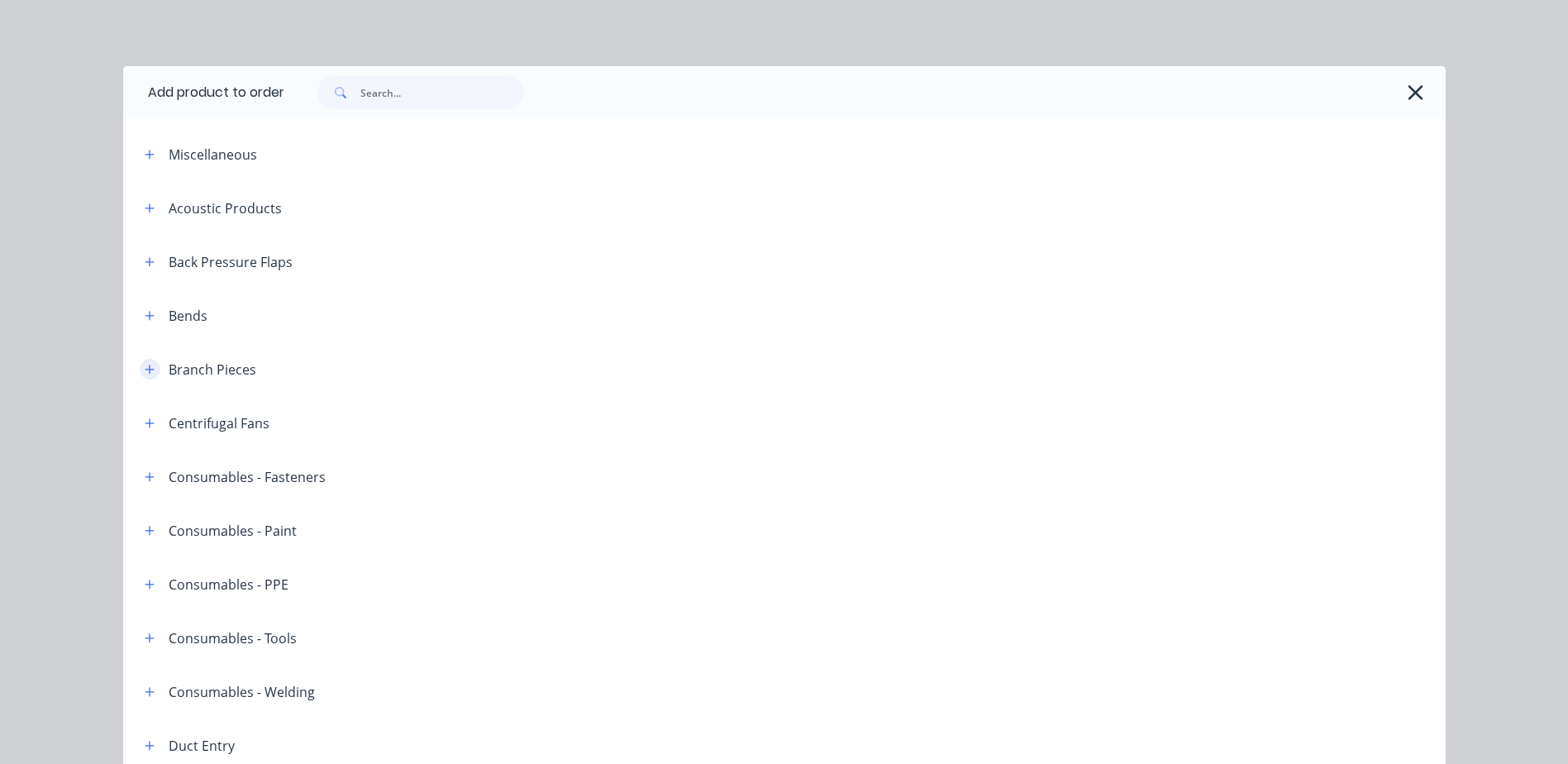
click at [140, 366] on button "button" at bounding box center [150, 369] width 21 height 21
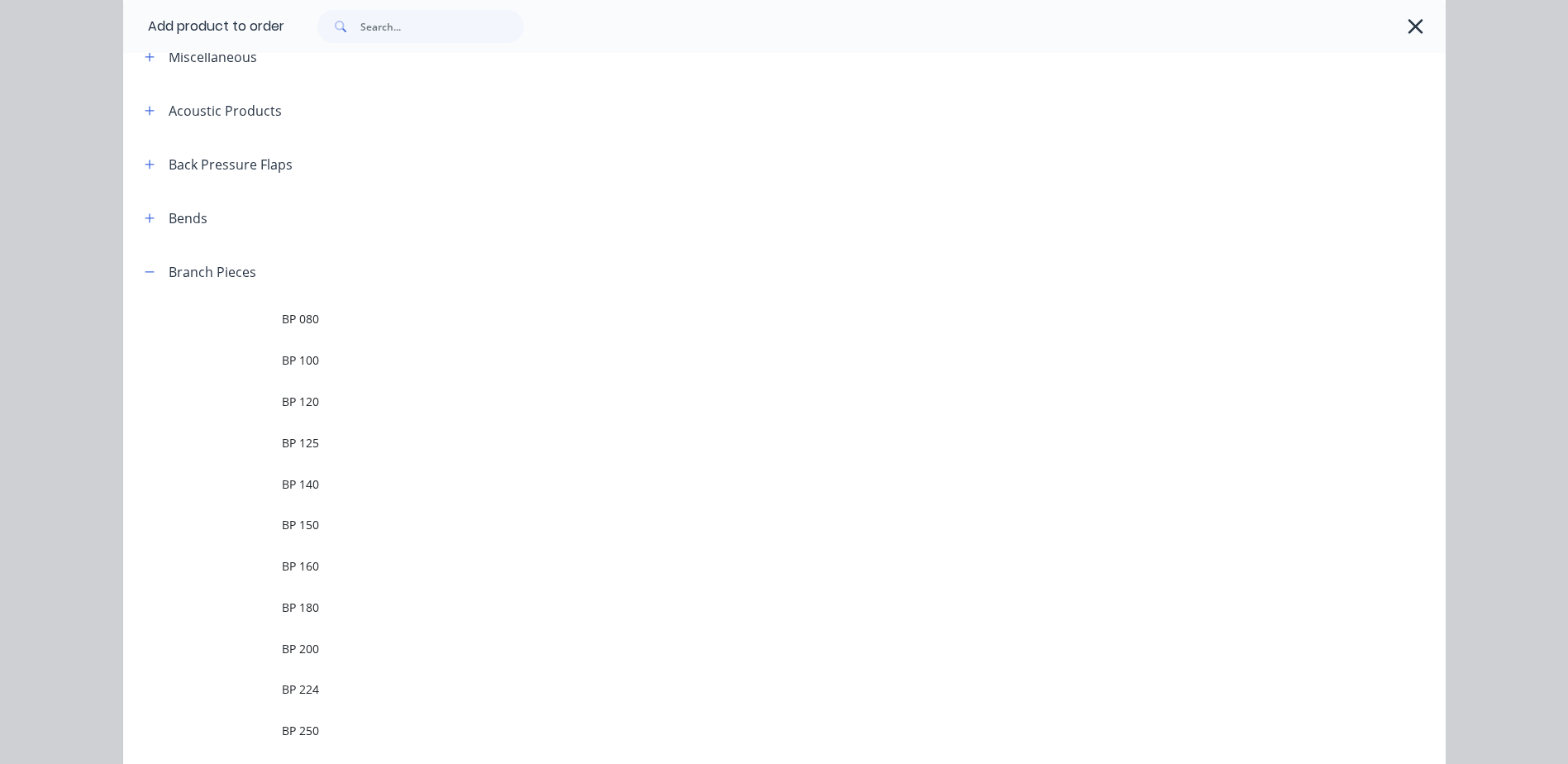
scroll to position [248, 0]
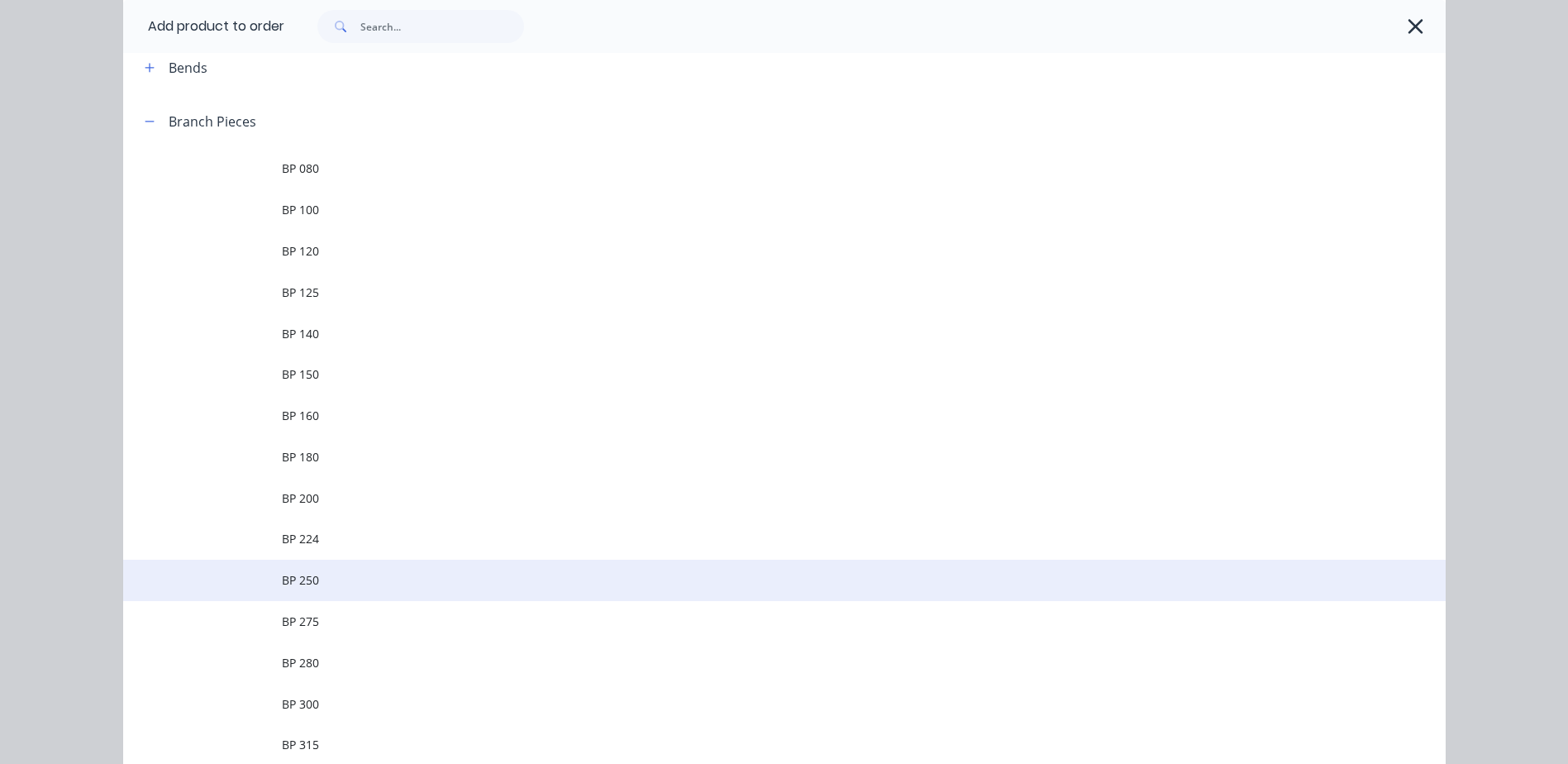
click at [325, 592] on td "BP 250" at bounding box center [863, 581] width 1164 height 41
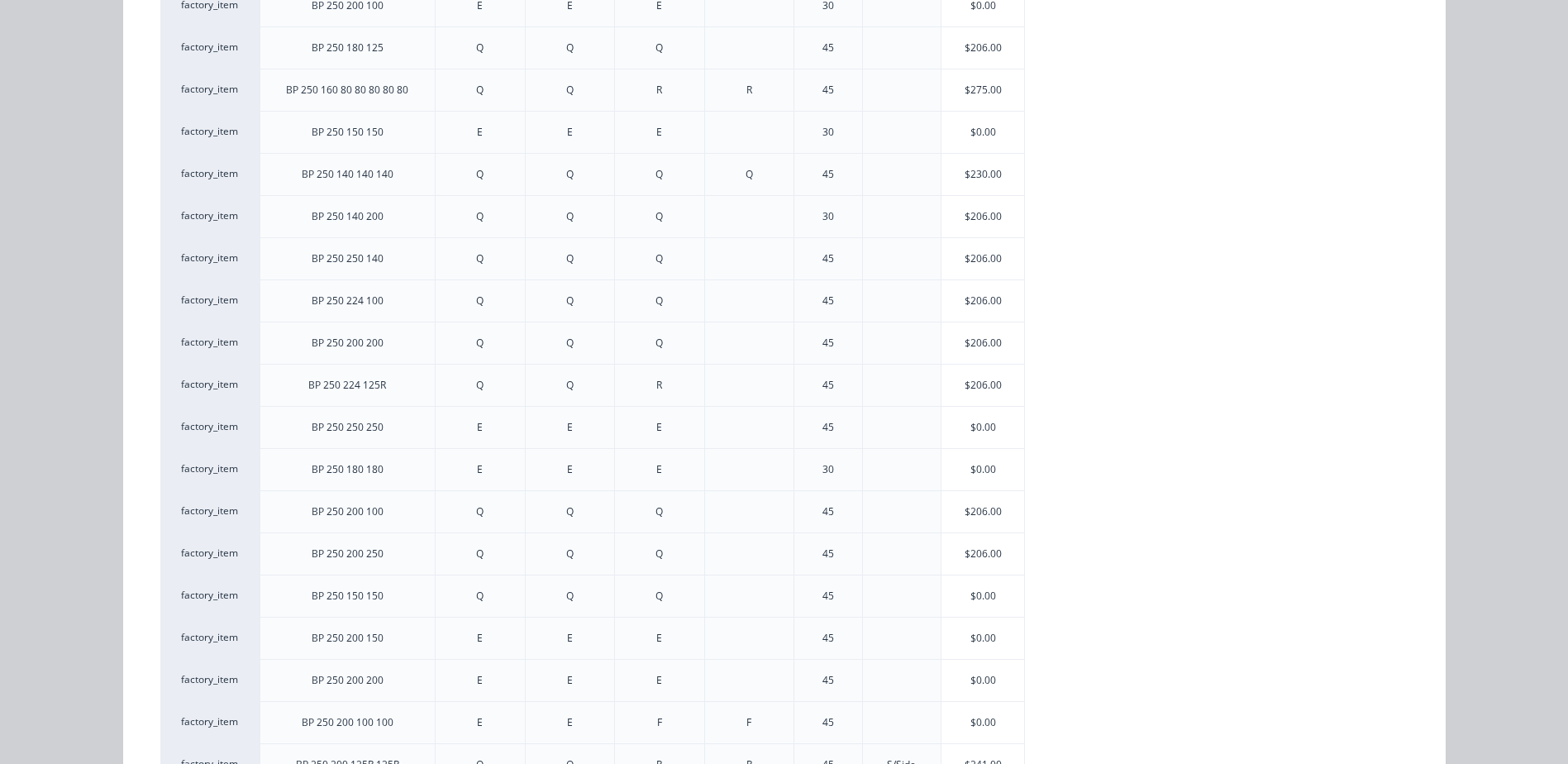
scroll to position [1455, 0]
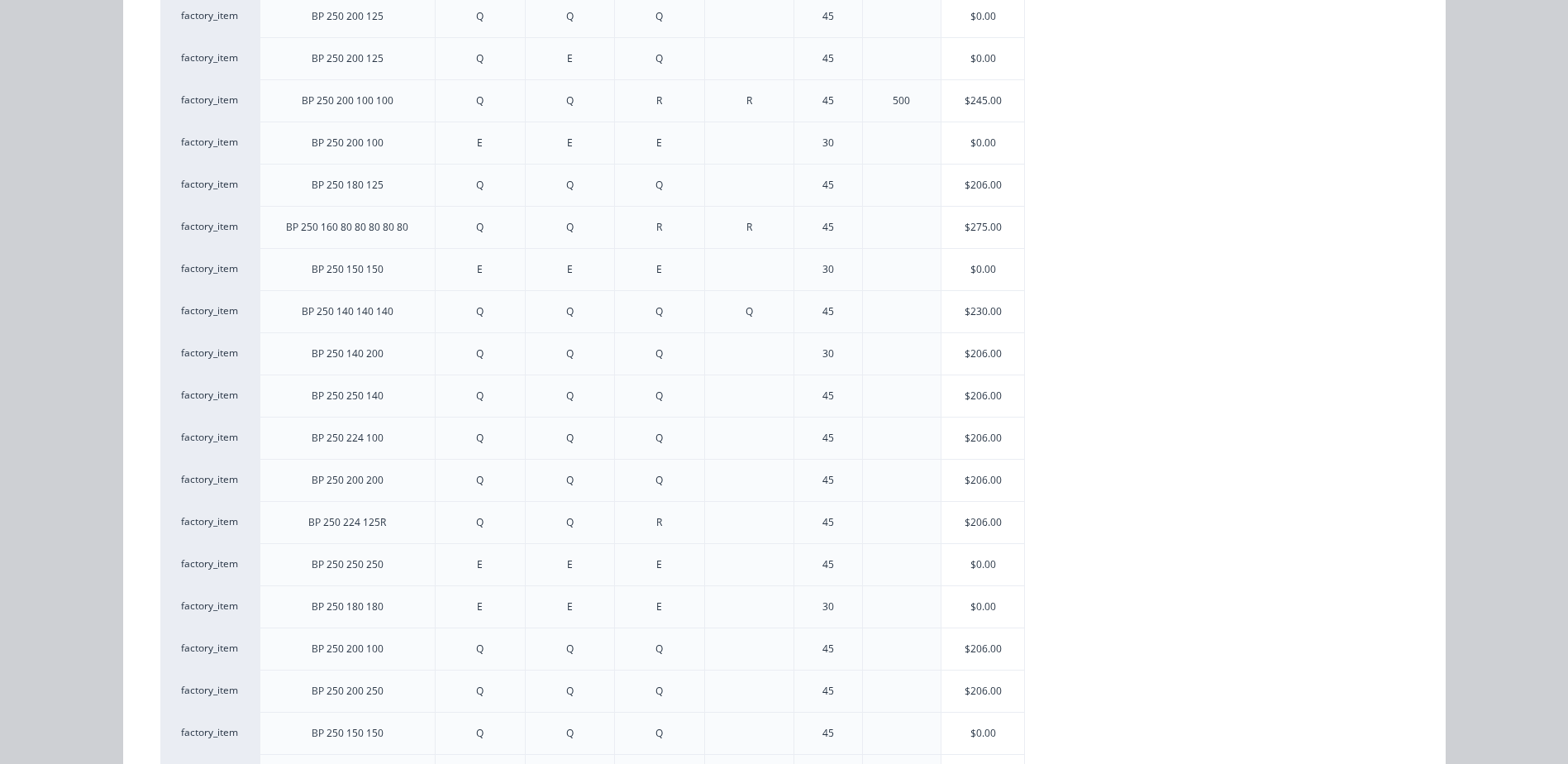
click at [1515, 385] on div "BP 250 Pricing Show all price levels Xero Item # Description Fitting 1 Fitting …" at bounding box center [784, 382] width 1568 height 764
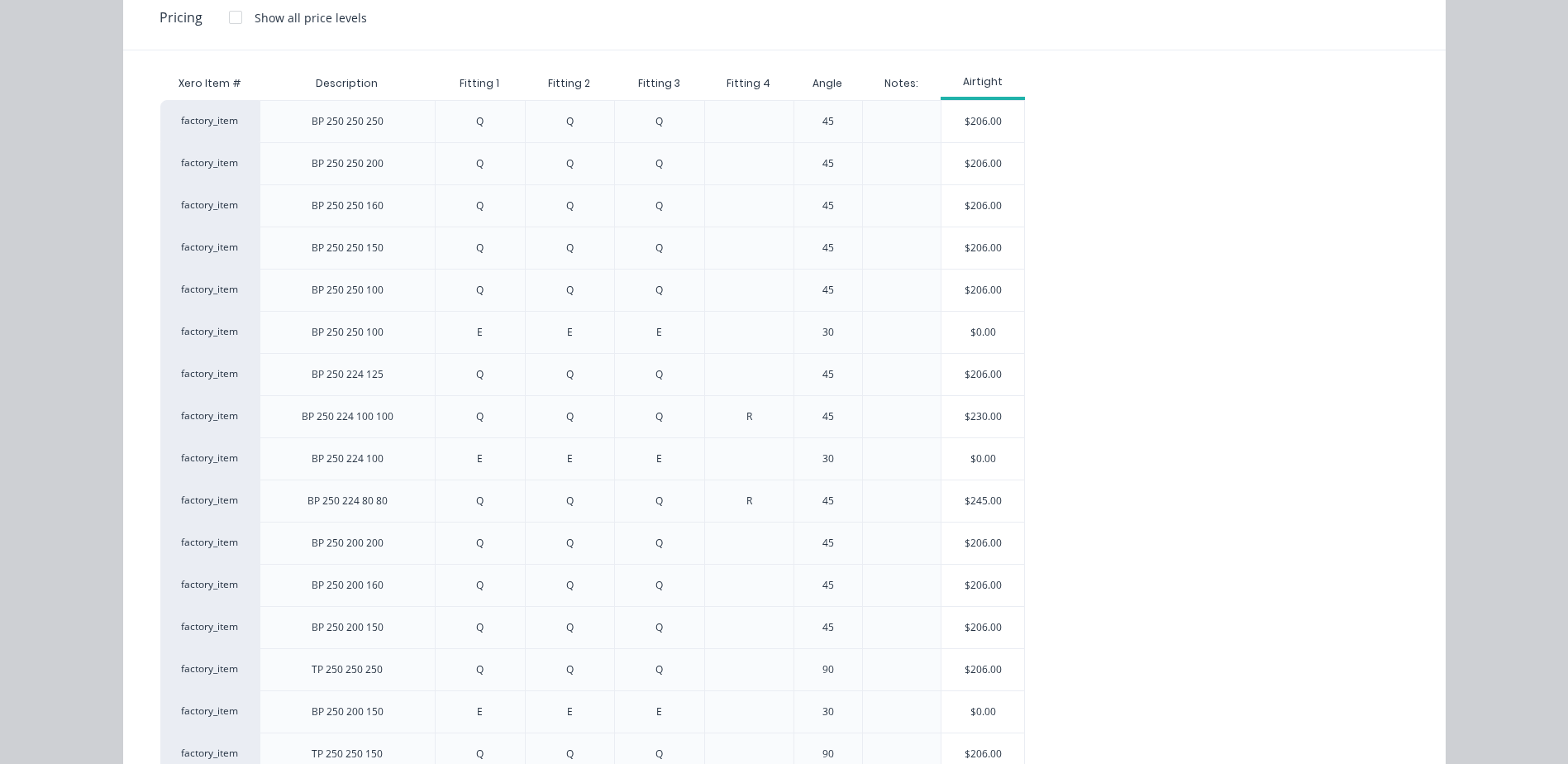
scroll to position [0, 0]
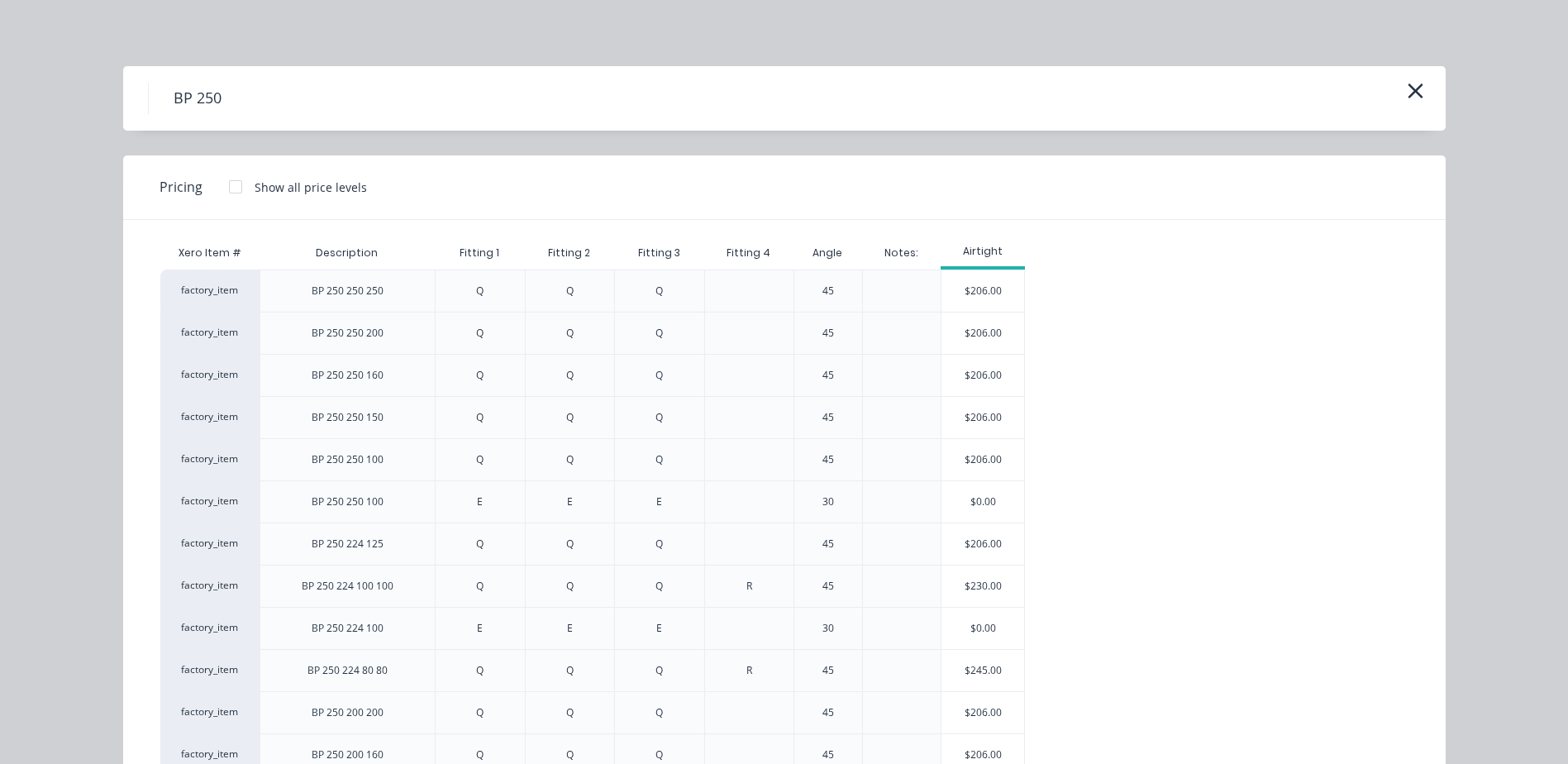
drag, startPoint x: 1515, startPoint y: 384, endPoint x: 1535, endPoint y: -86, distance: 470.4
click at [1406, 98] on icon "button" at bounding box center [1415, 91] width 17 height 23
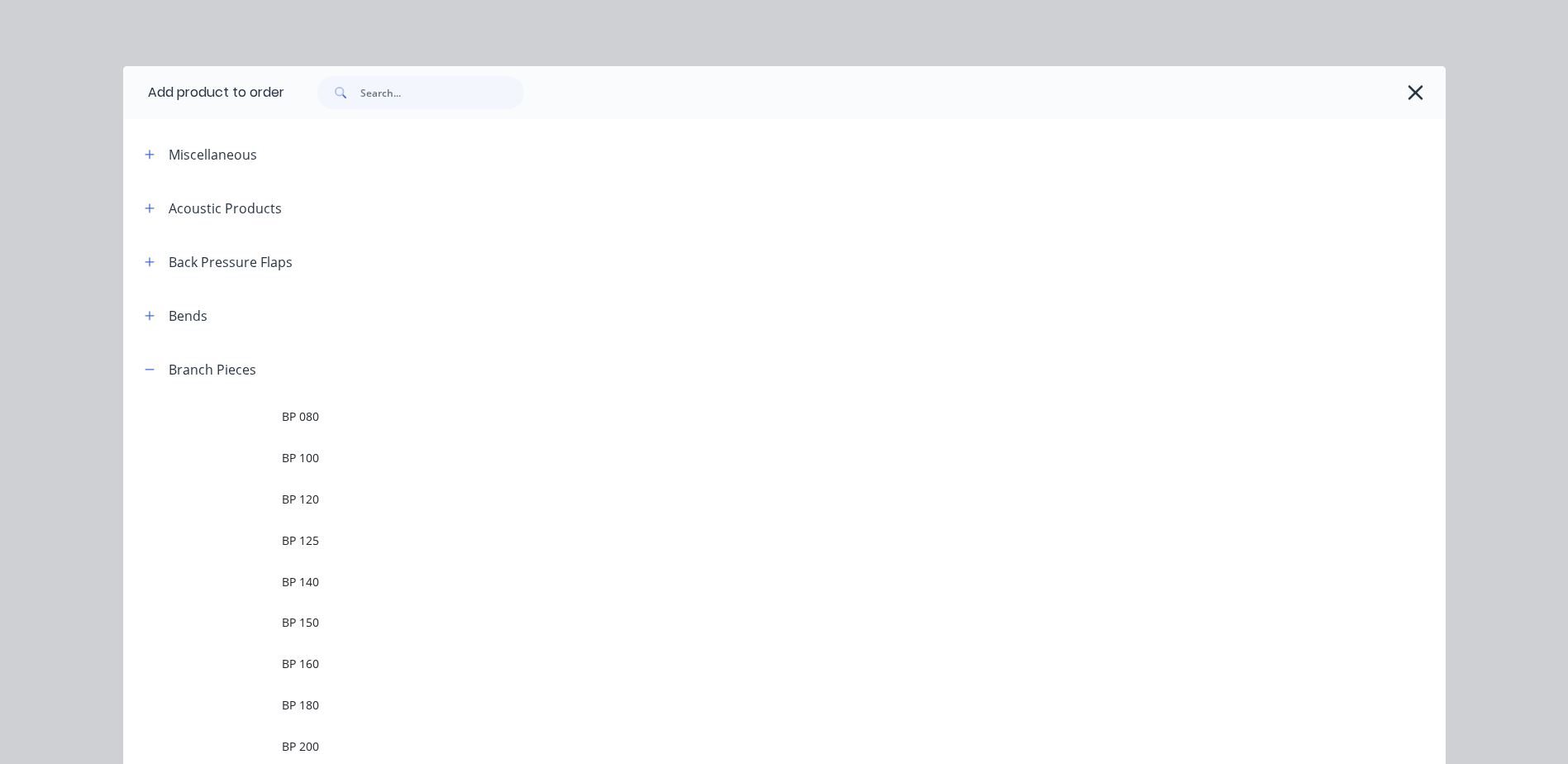
scroll to position [342, 0]
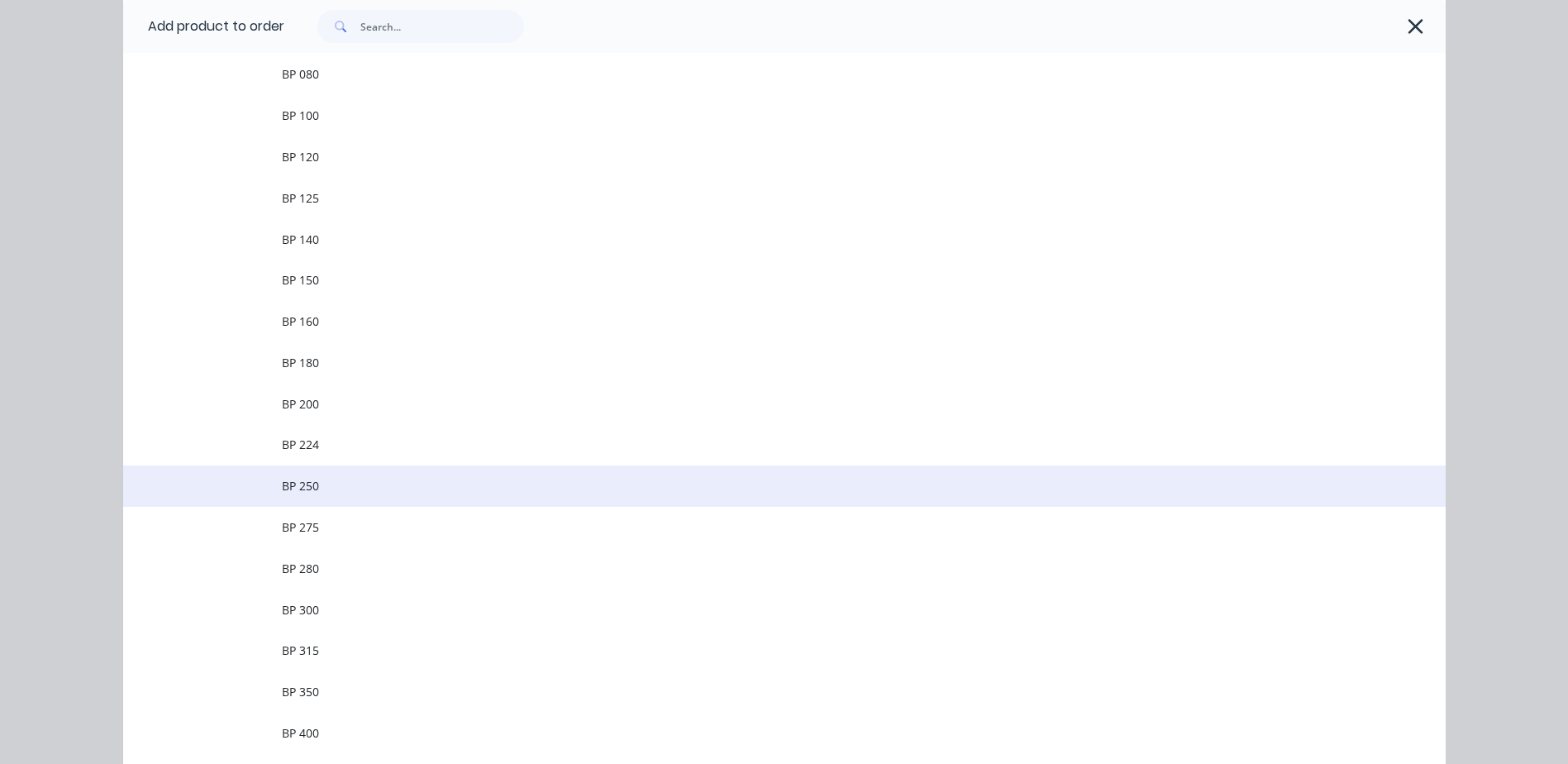
click at [321, 488] on span "BP 250" at bounding box center [747, 486] width 931 height 17
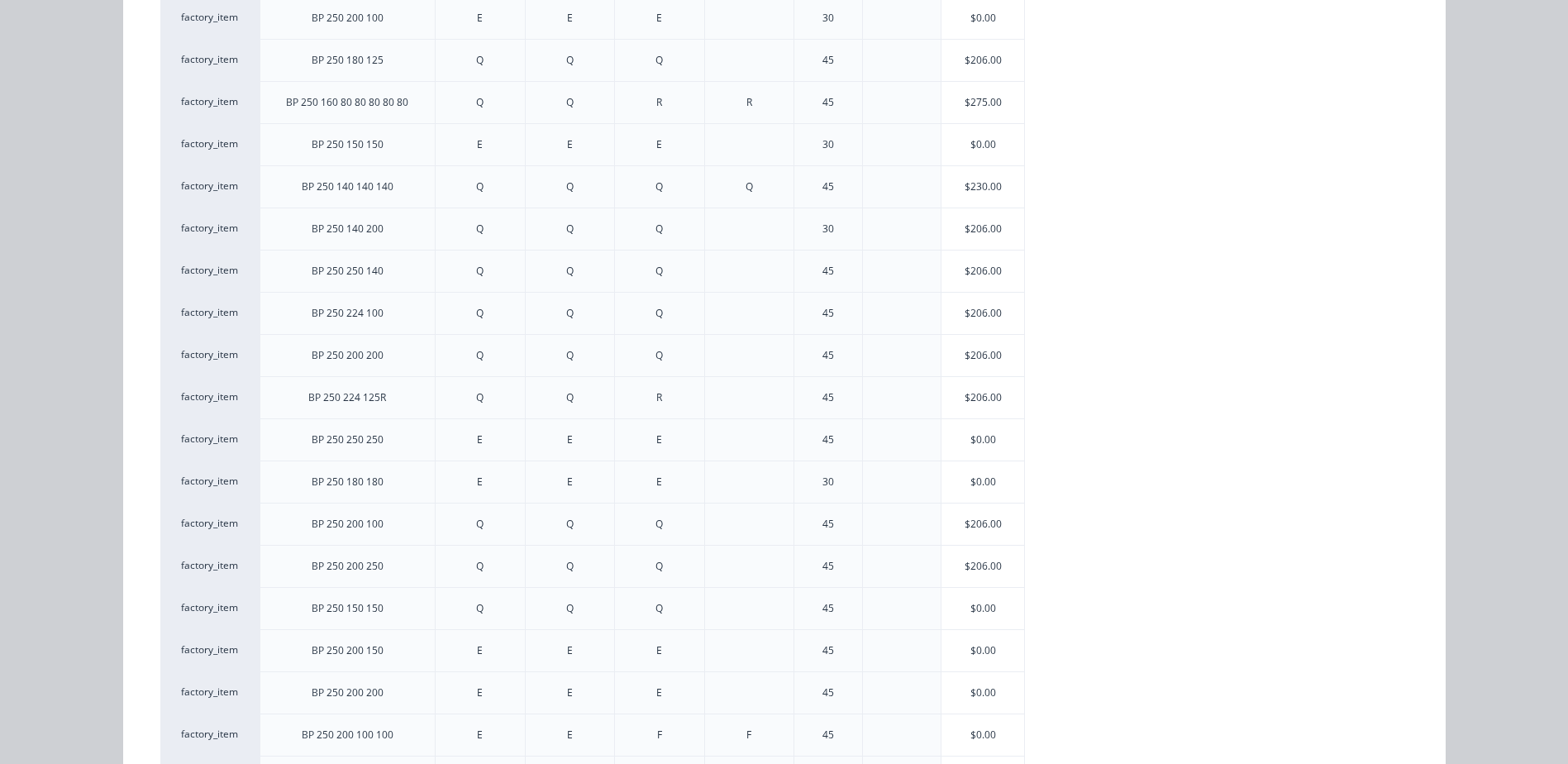
scroll to position [1705, 0]
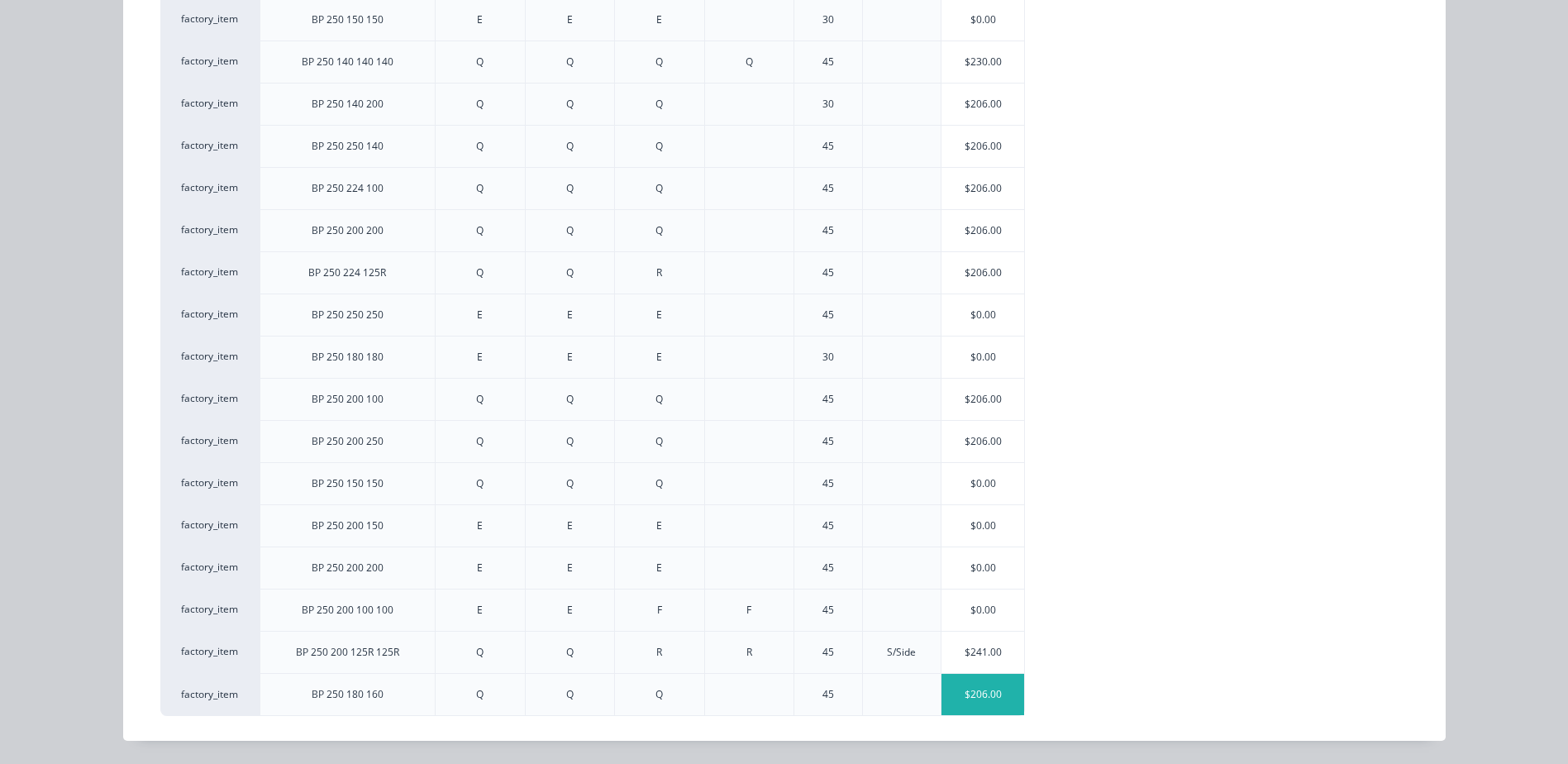
click at [959, 693] on div "$206.00" at bounding box center [983, 694] width 83 height 41
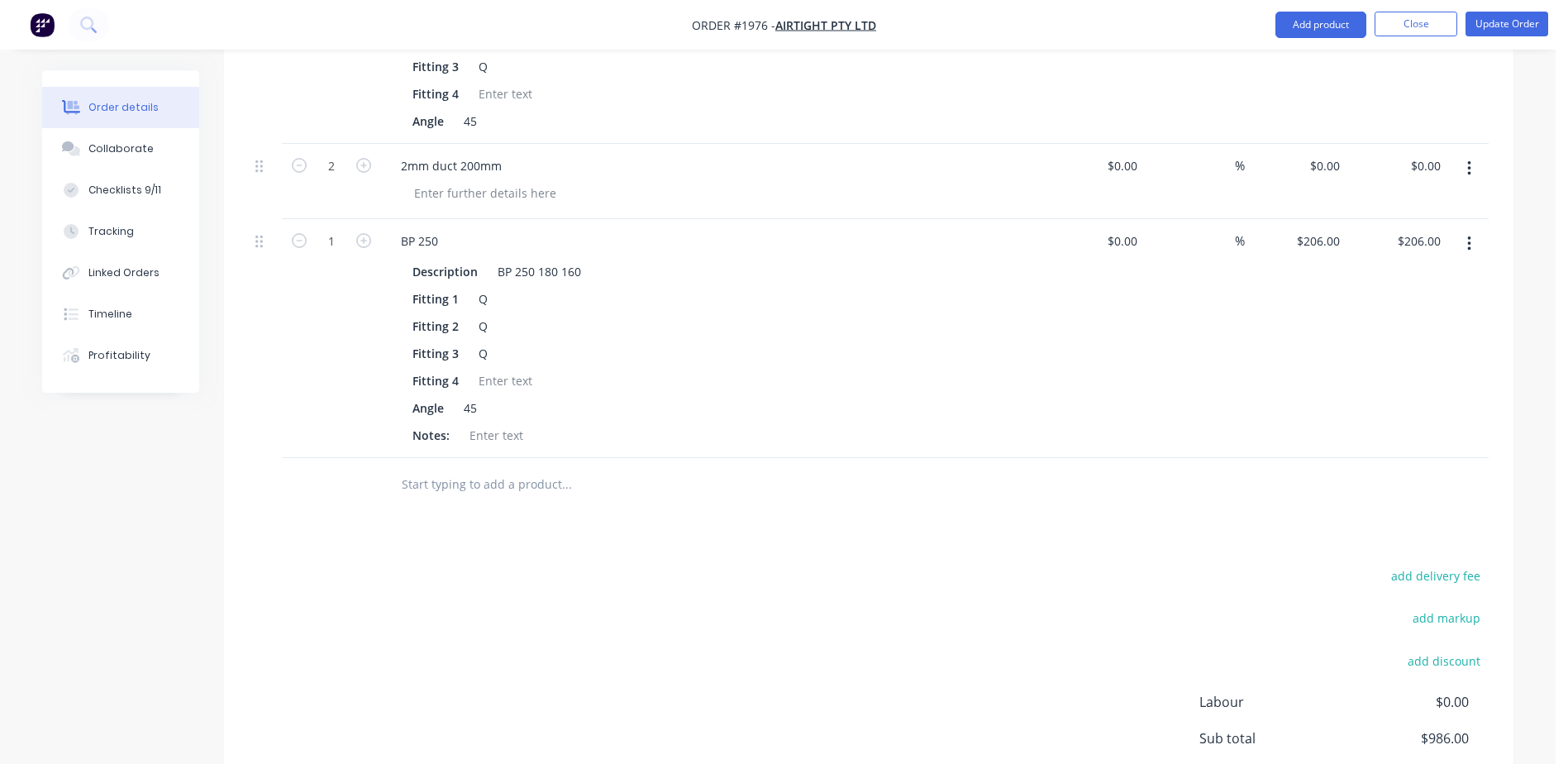
scroll to position [827, 0]
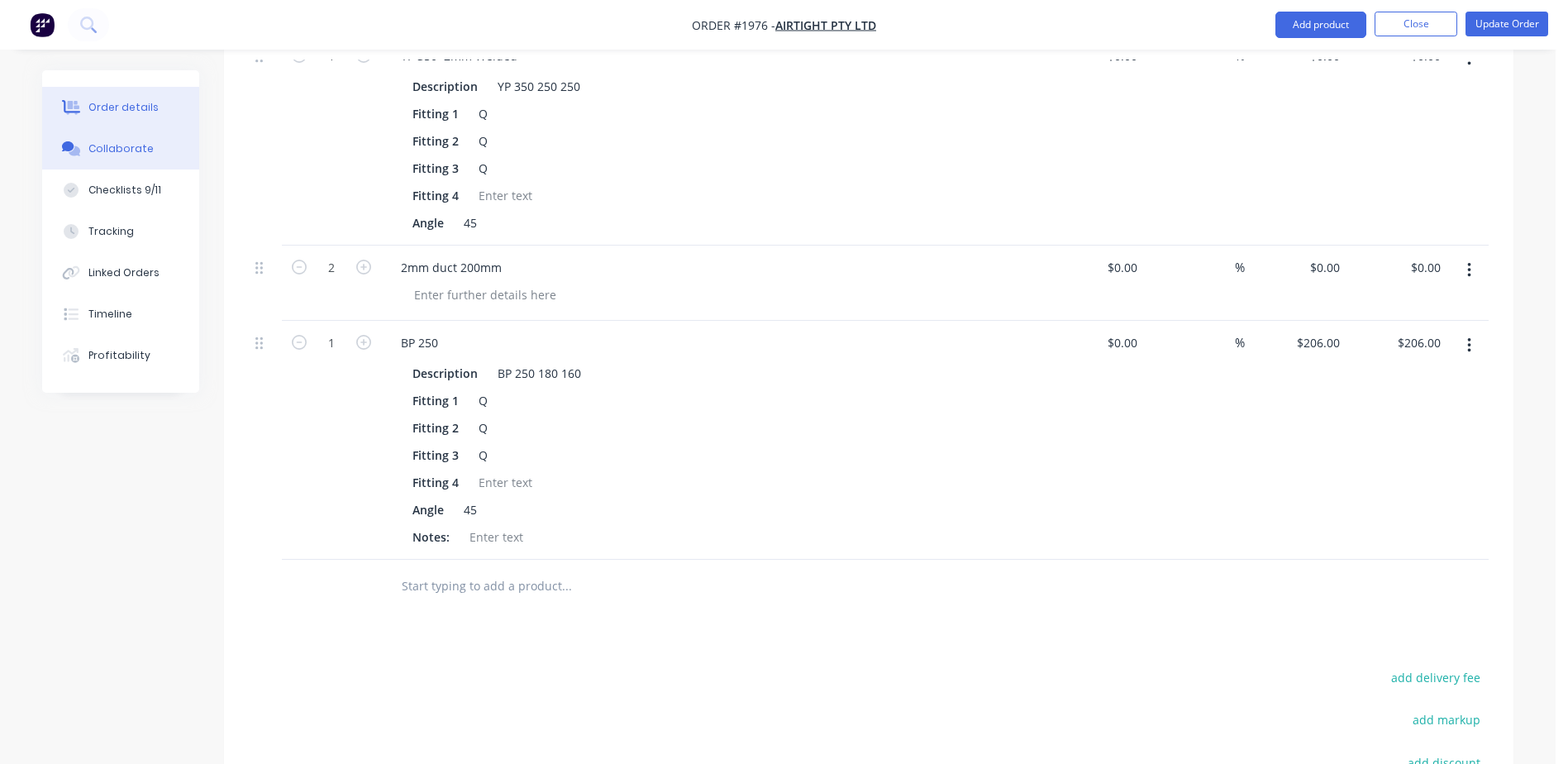
click at [110, 145] on div "Collaborate" at bounding box center [121, 149] width 65 height 15
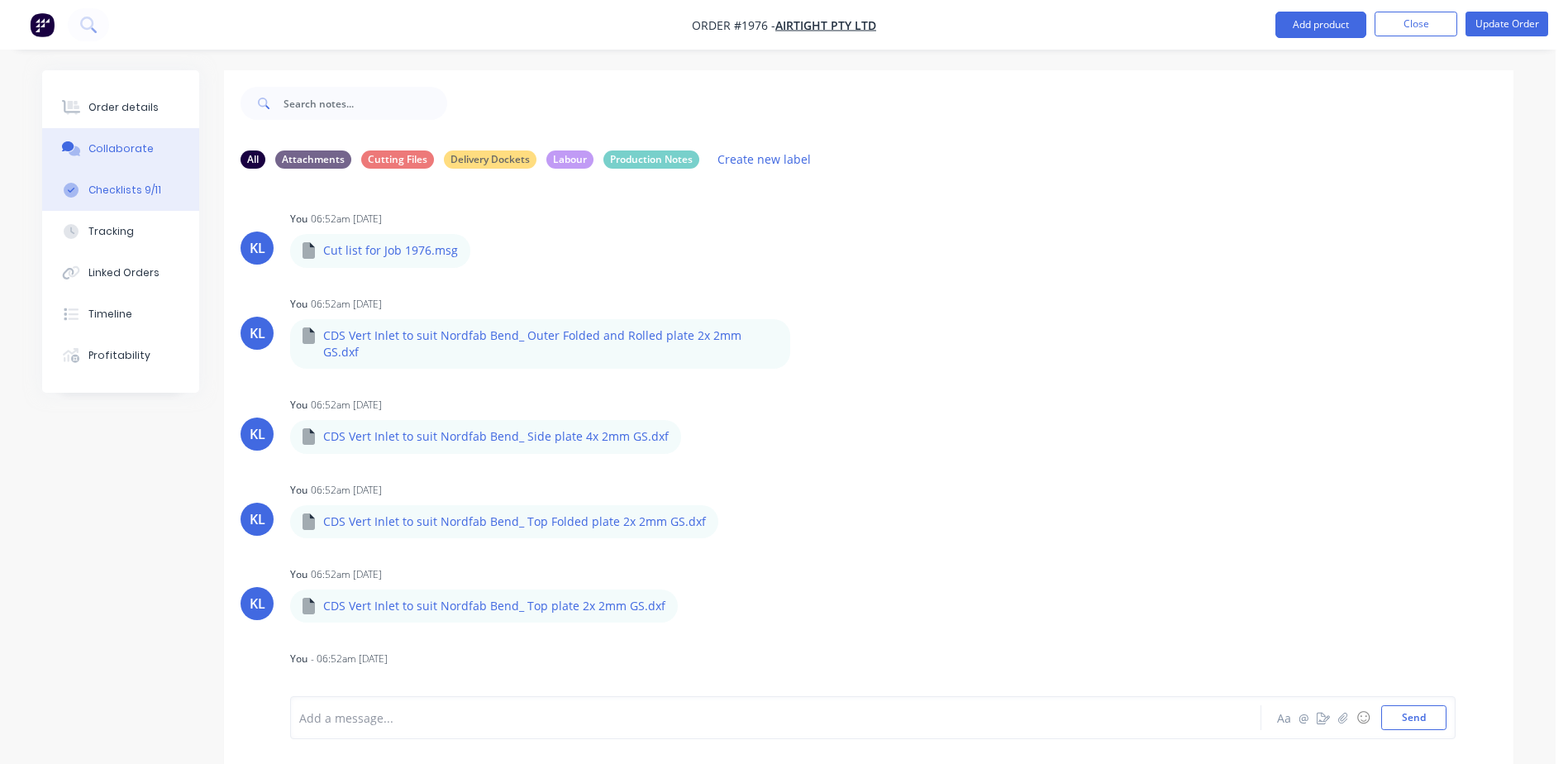
click at [109, 190] on div "Checklists 9/11" at bounding box center [125, 191] width 73 height 15
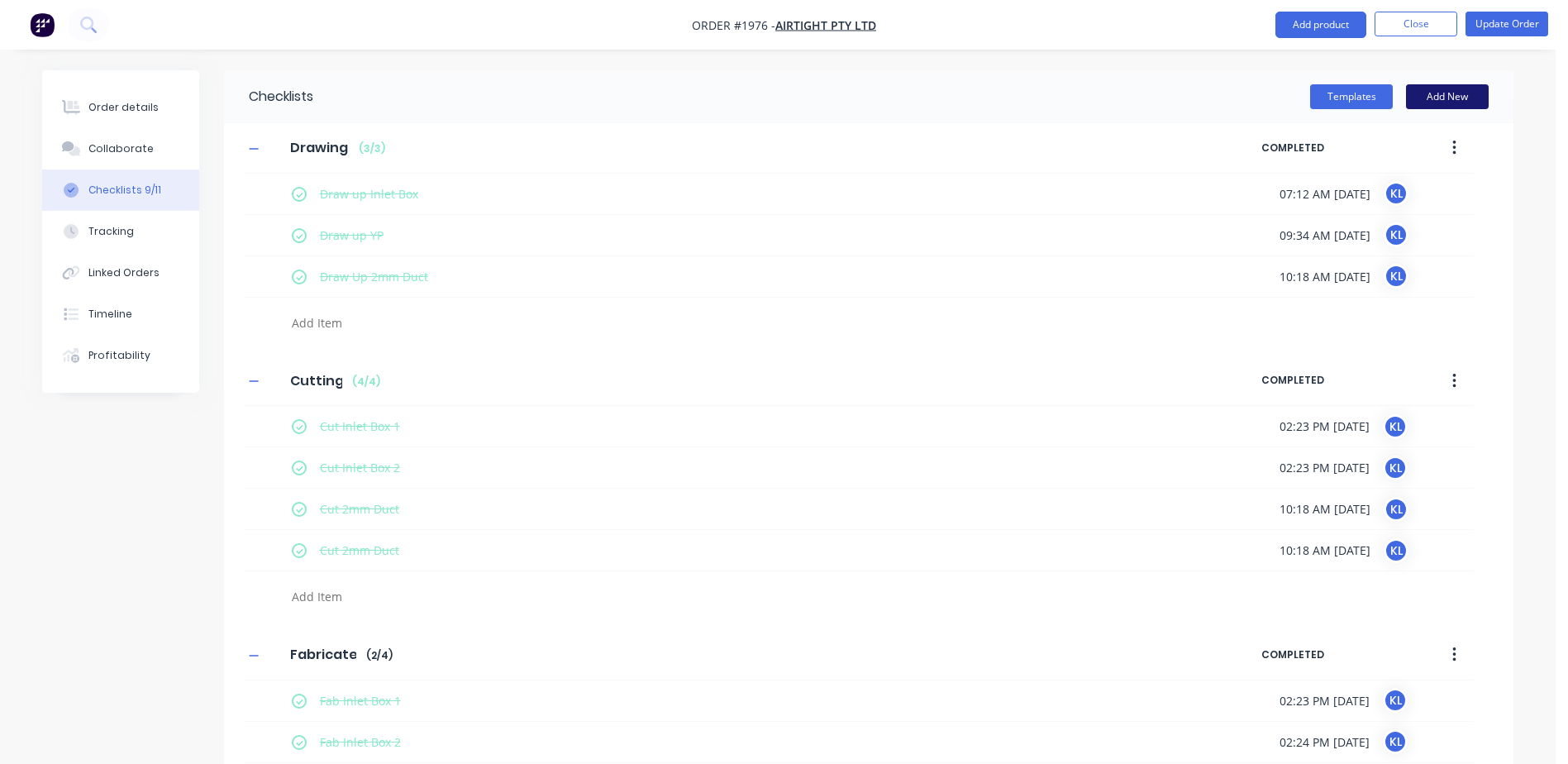
click at [1418, 89] on button "Add New" at bounding box center [1447, 97] width 83 height 25
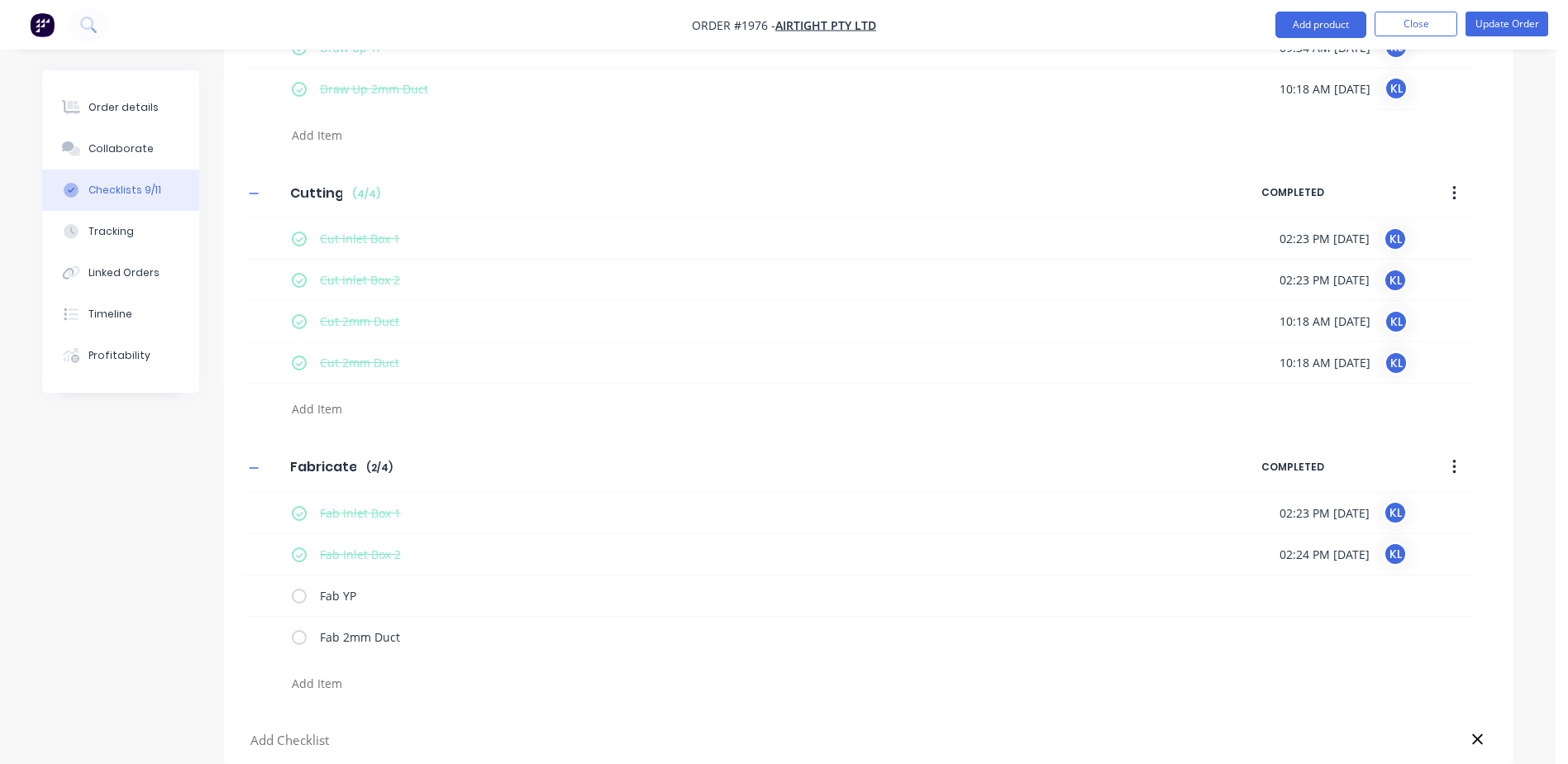
click at [311, 736] on input "text" at bounding box center [683, 740] width 868 height 21
click at [341, 686] on textarea at bounding box center [683, 683] width 795 height 24
type textarea "x"
type textarea "F"
type textarea "x"
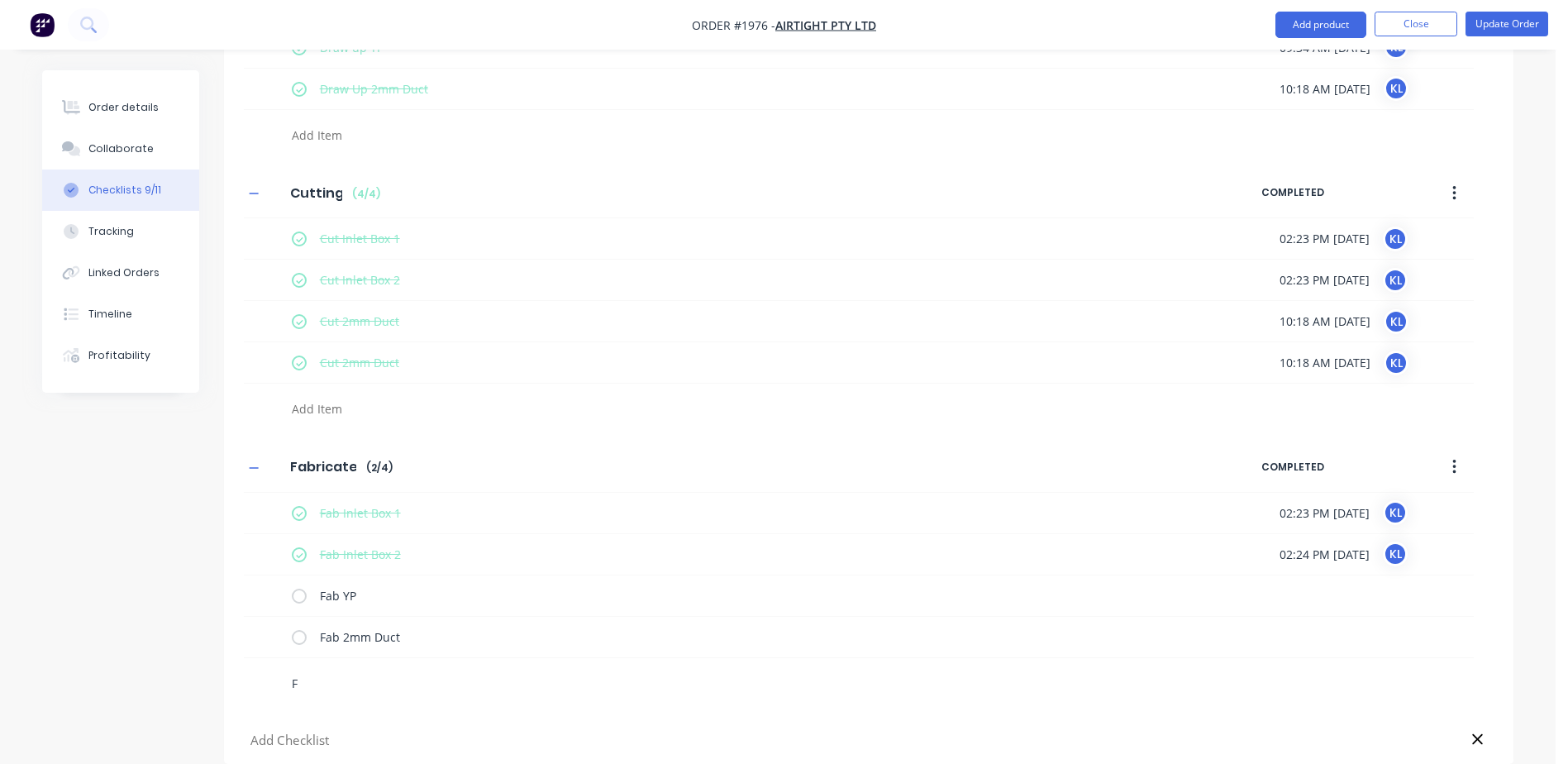
type textarea "Fa"
type textarea "x"
type textarea "Fab"
type textarea "x"
type textarea "Fab"
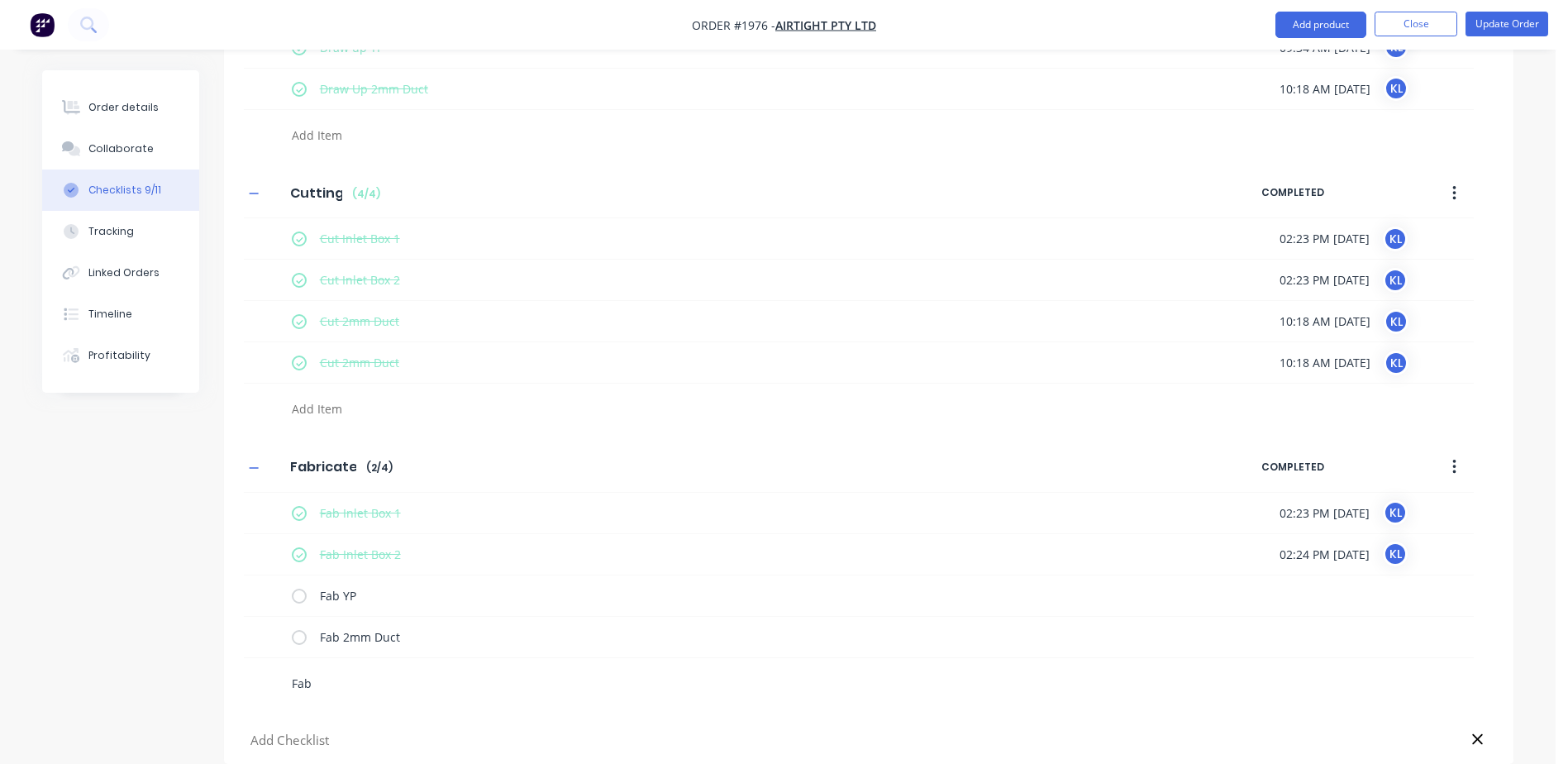
type textarea "x"
type textarea "Fab B"
type textarea "x"
type textarea "Fab BP"
click at [372, 720] on div at bounding box center [868, 740] width 1290 height 47
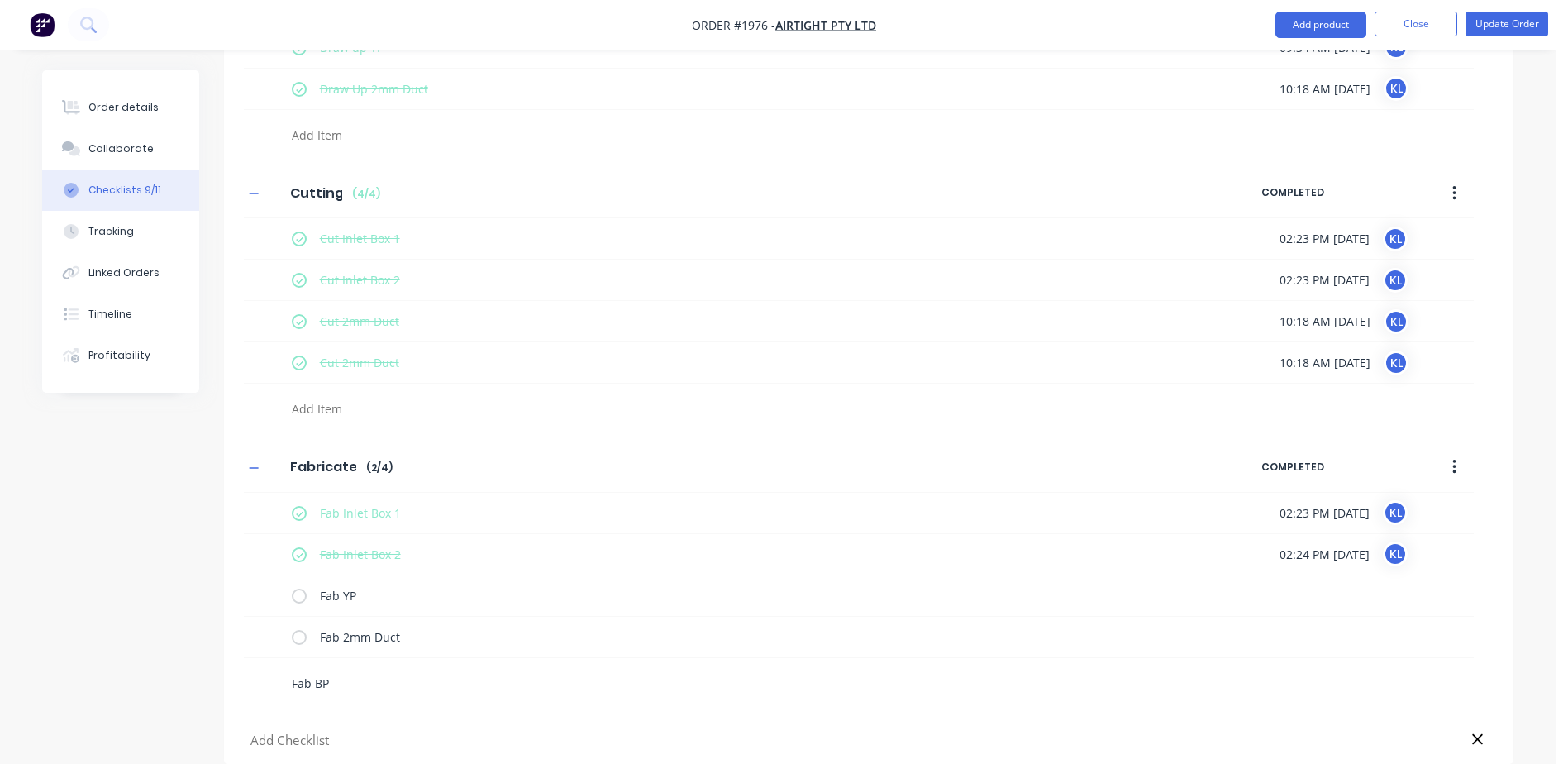
click at [371, 685] on textarea "Fab BP" at bounding box center [683, 683] width 795 height 24
type textarea "x"
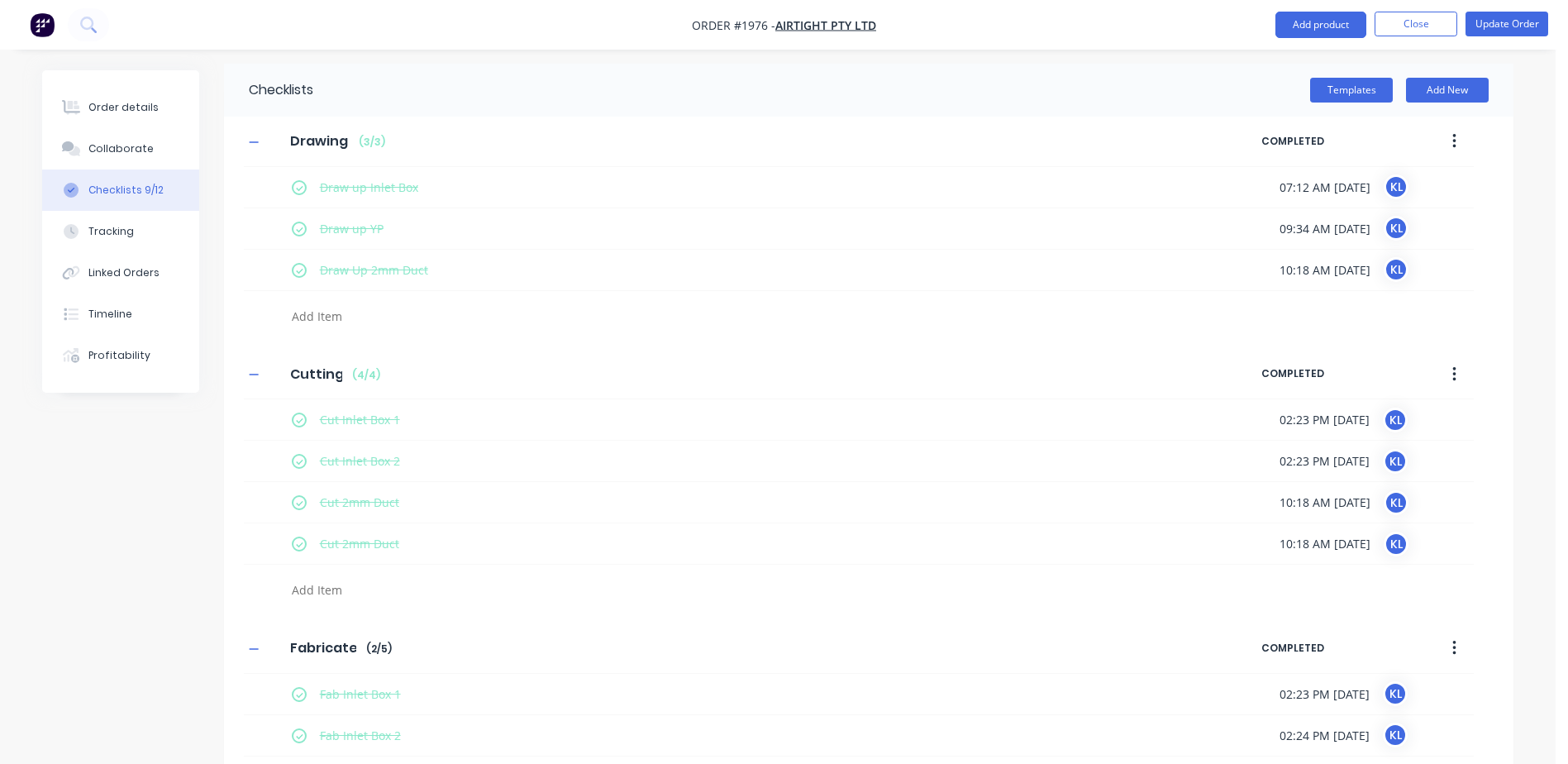
scroll to position [0, 0]
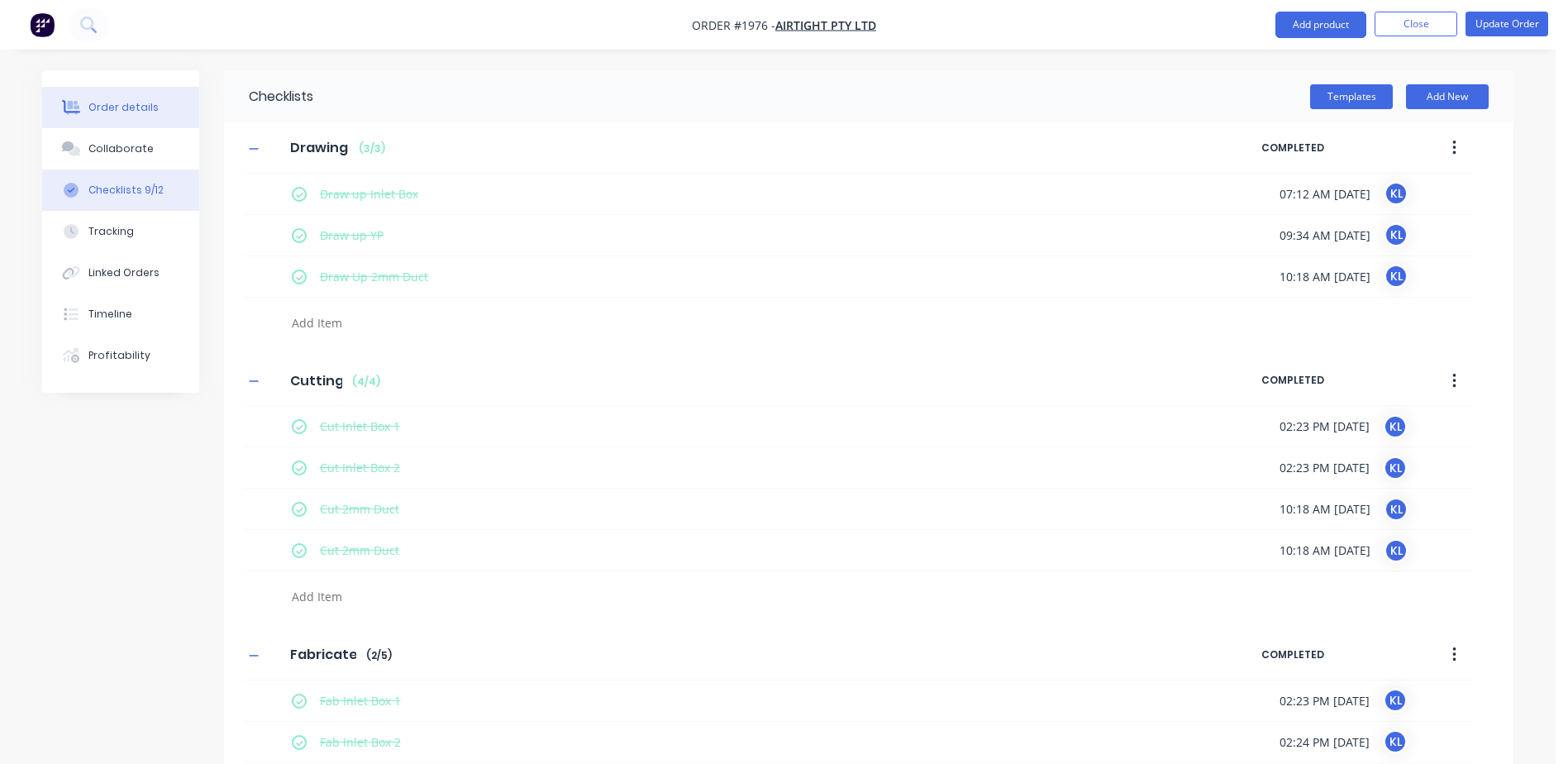
type textarea "x"
click at [99, 95] on button "Order details" at bounding box center [121, 108] width 157 height 41
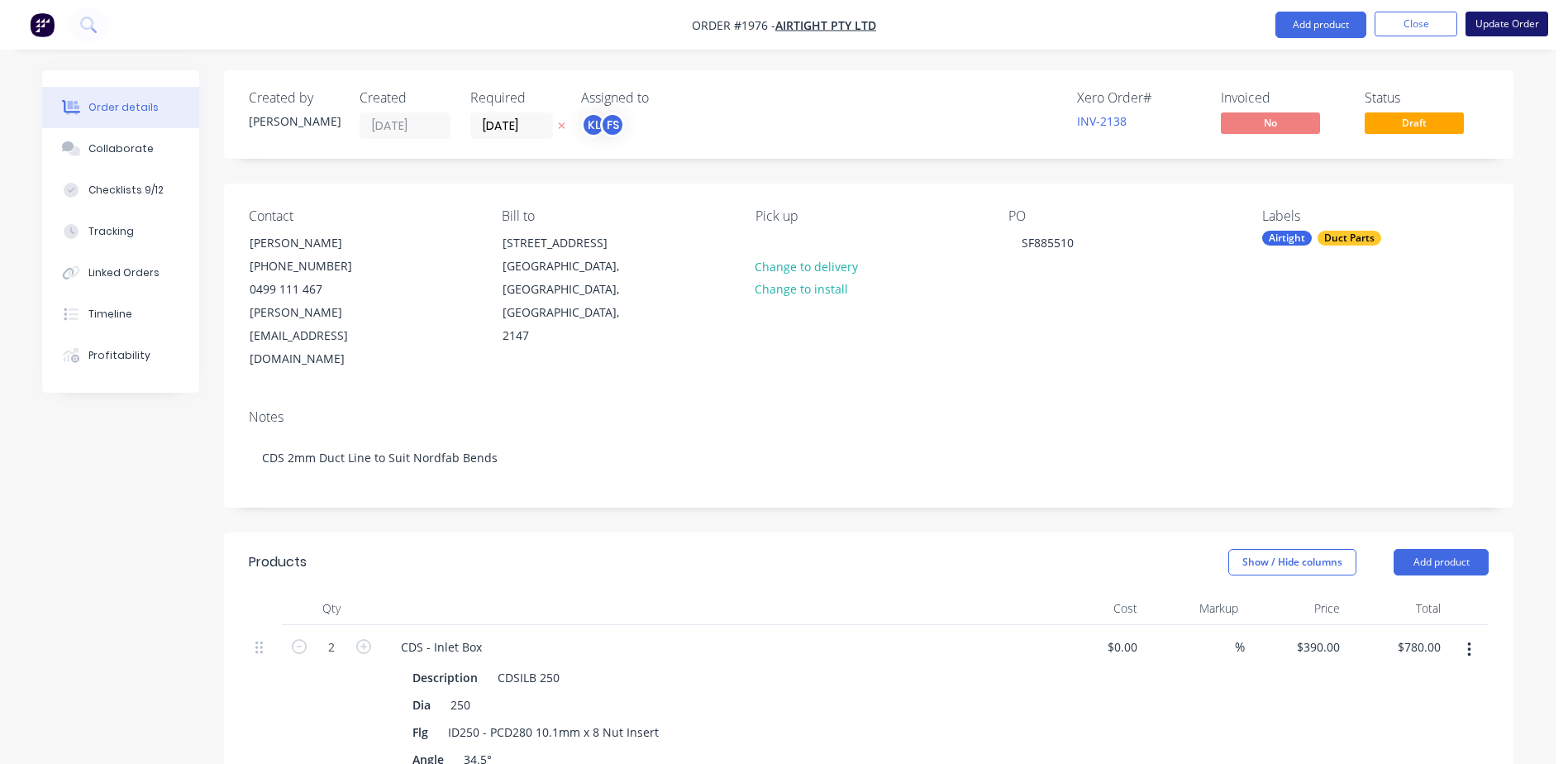
click at [1495, 24] on button "Update Order" at bounding box center [1507, 24] width 83 height 25
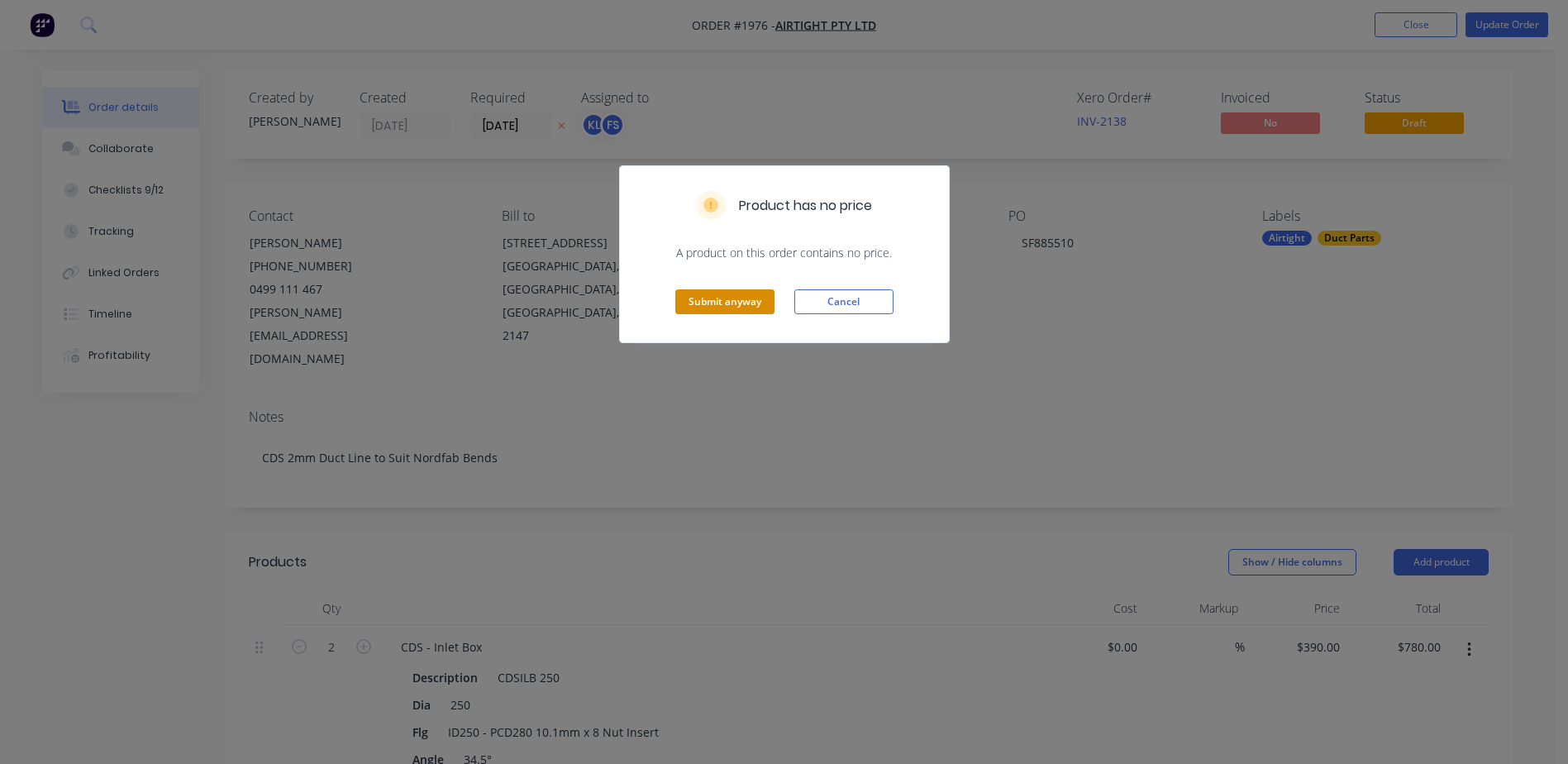
click at [711, 304] on button "Submit anyway" at bounding box center [725, 302] width 99 height 25
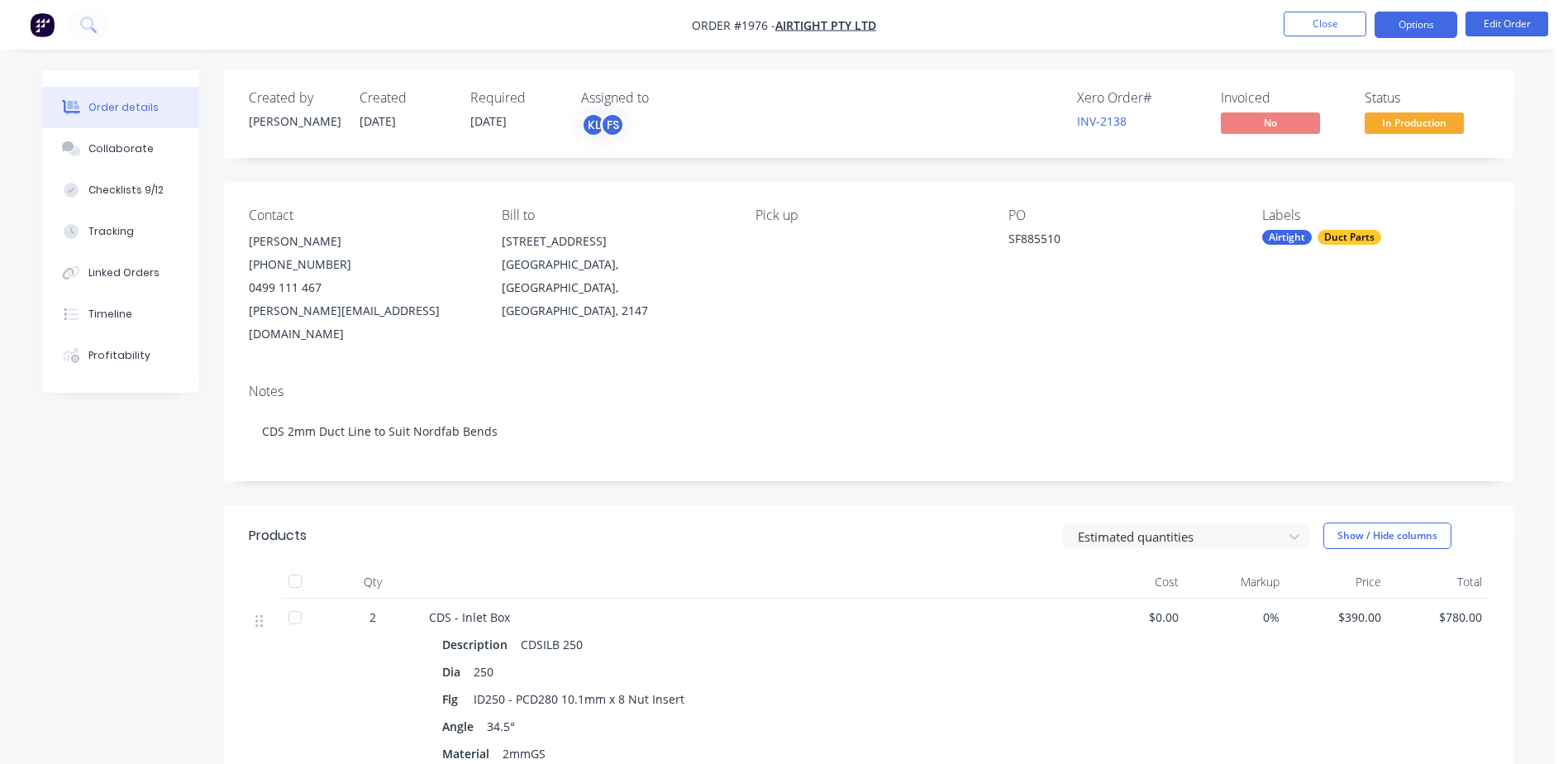
click at [1417, 22] on button "Options" at bounding box center [1416, 25] width 83 height 27
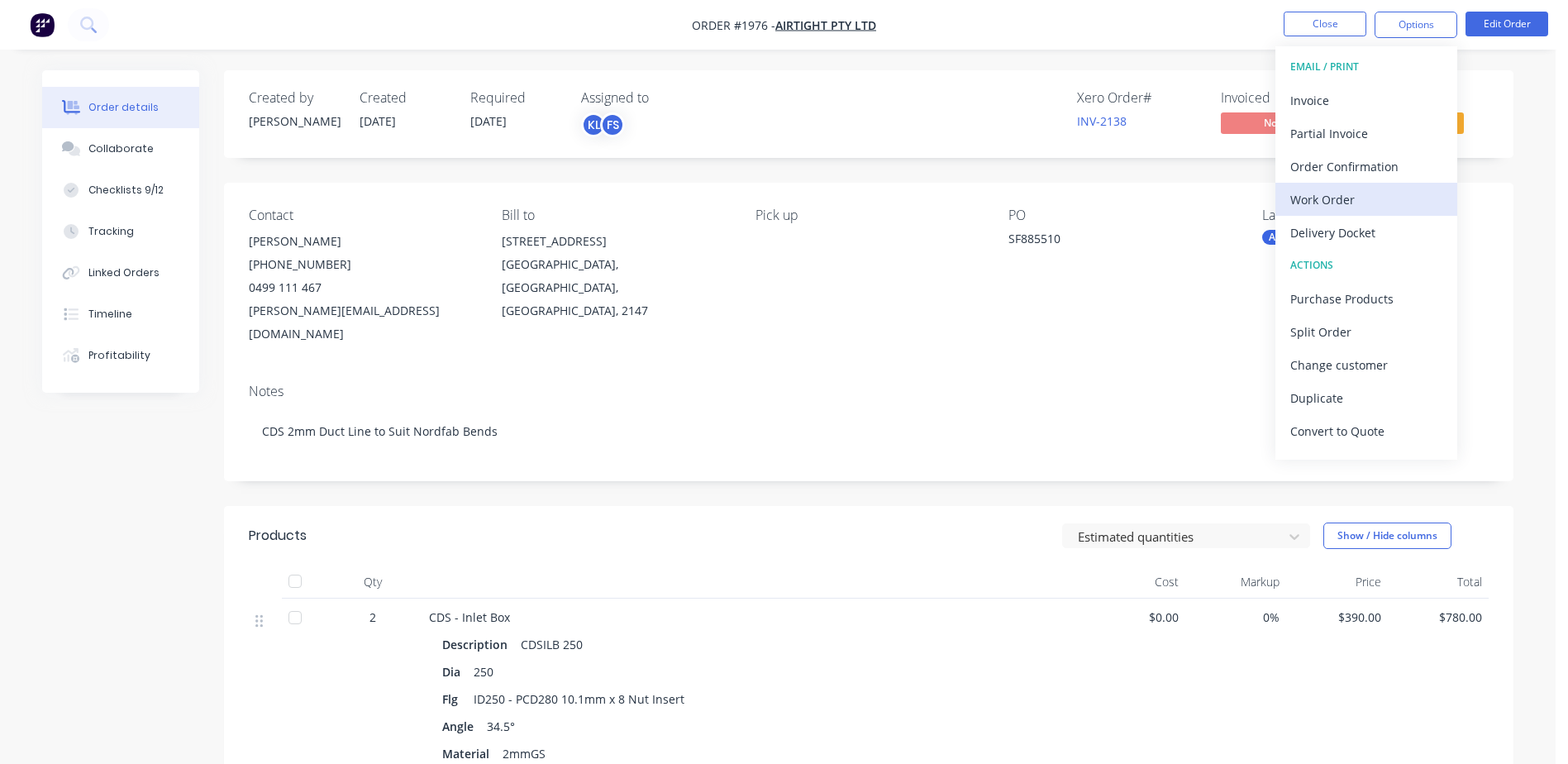
click at [1332, 210] on div "Work Order" at bounding box center [1367, 200] width 152 height 24
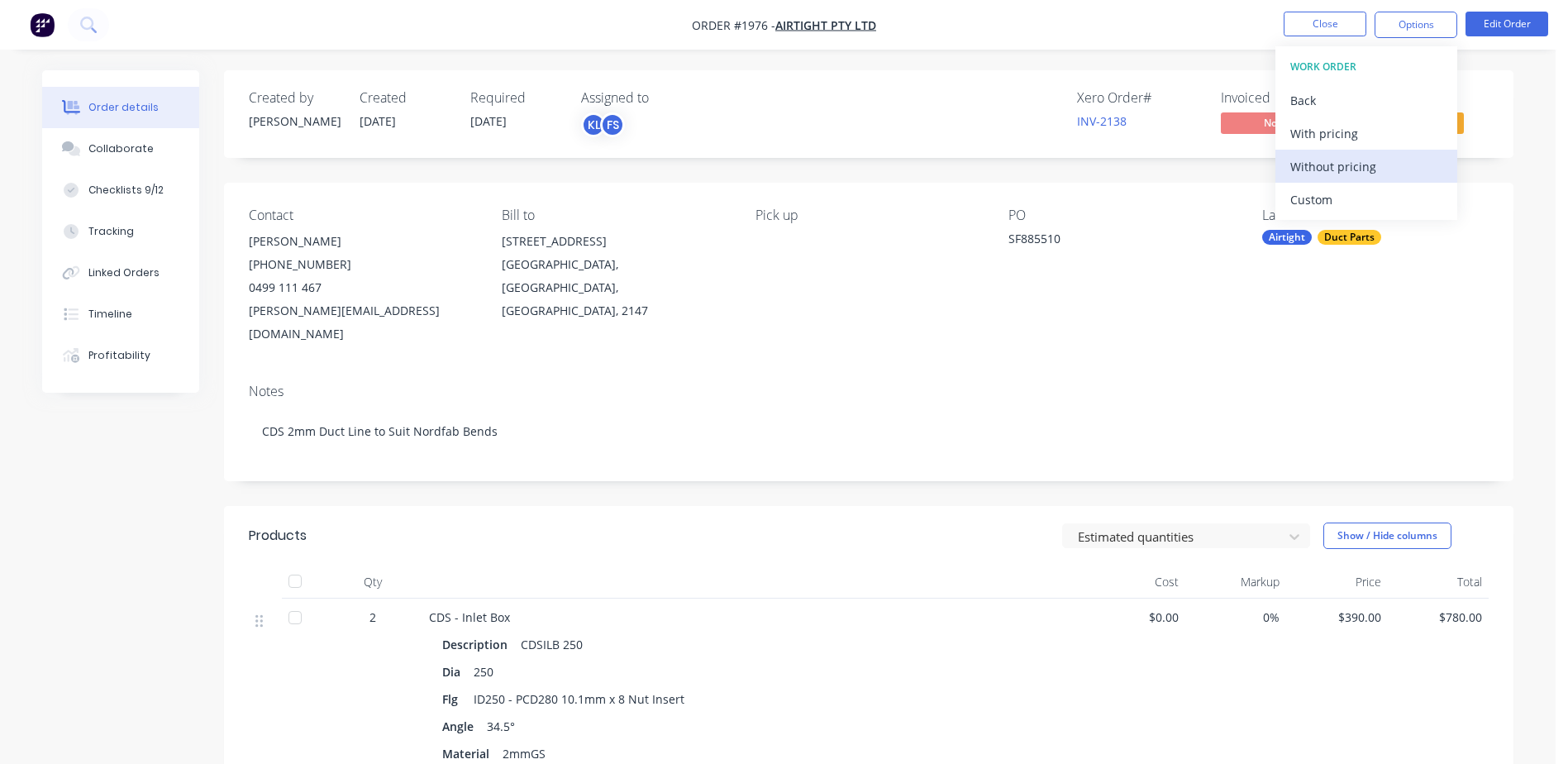
click at [1330, 173] on div "Without pricing" at bounding box center [1367, 167] width 152 height 24
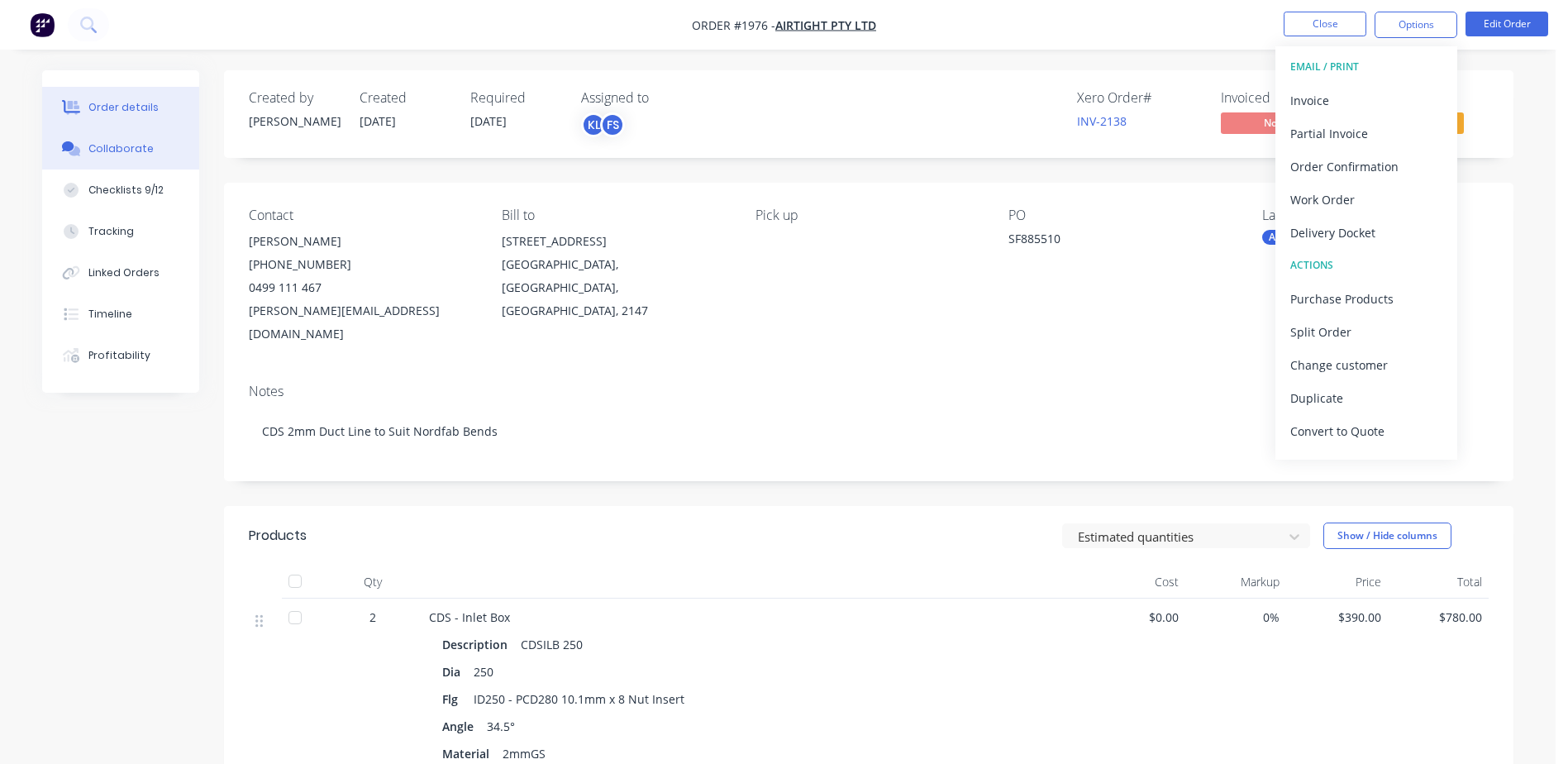
click at [157, 157] on button "Collaborate" at bounding box center [121, 149] width 157 height 41
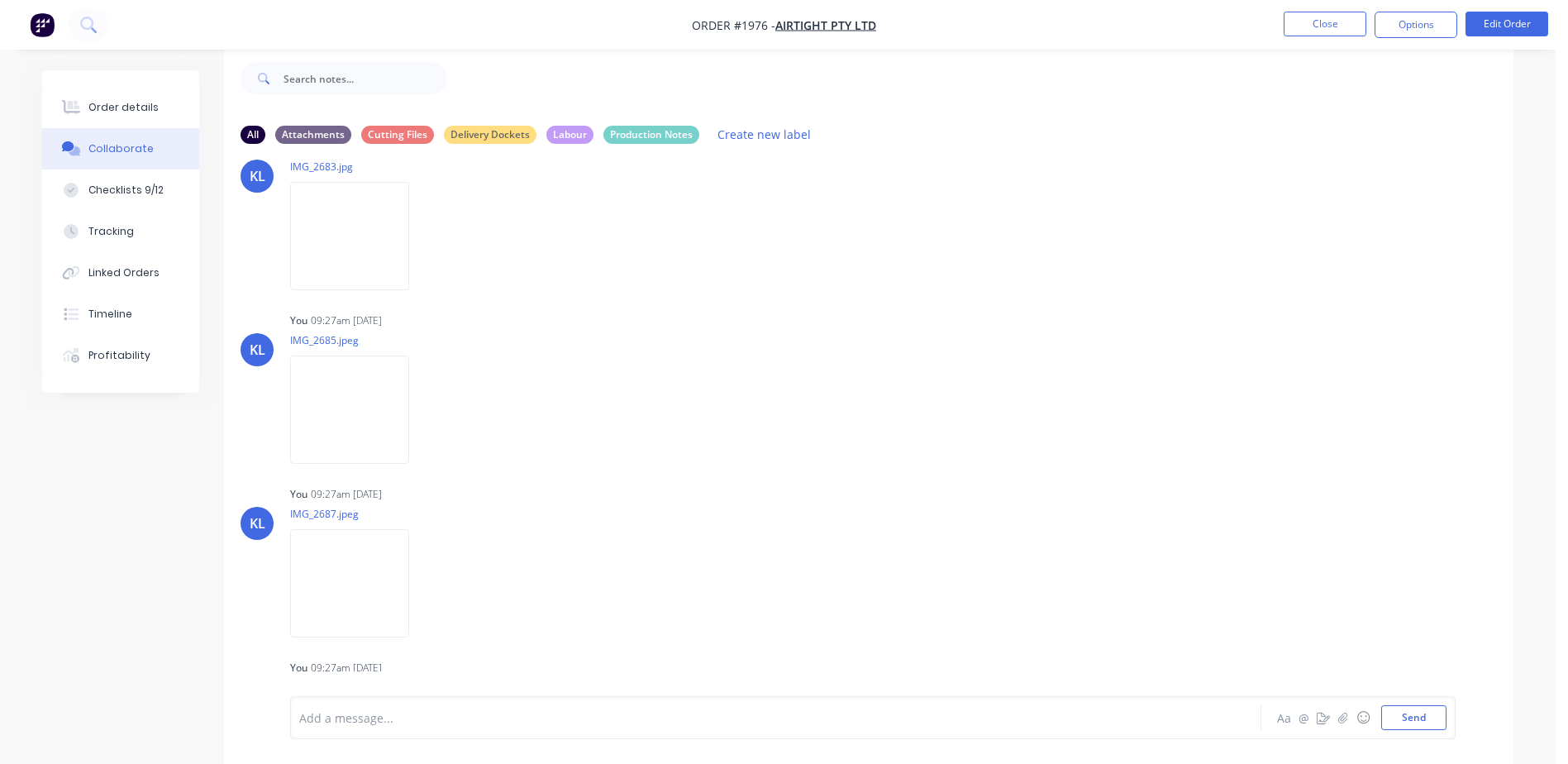
scroll to position [1323, 0]
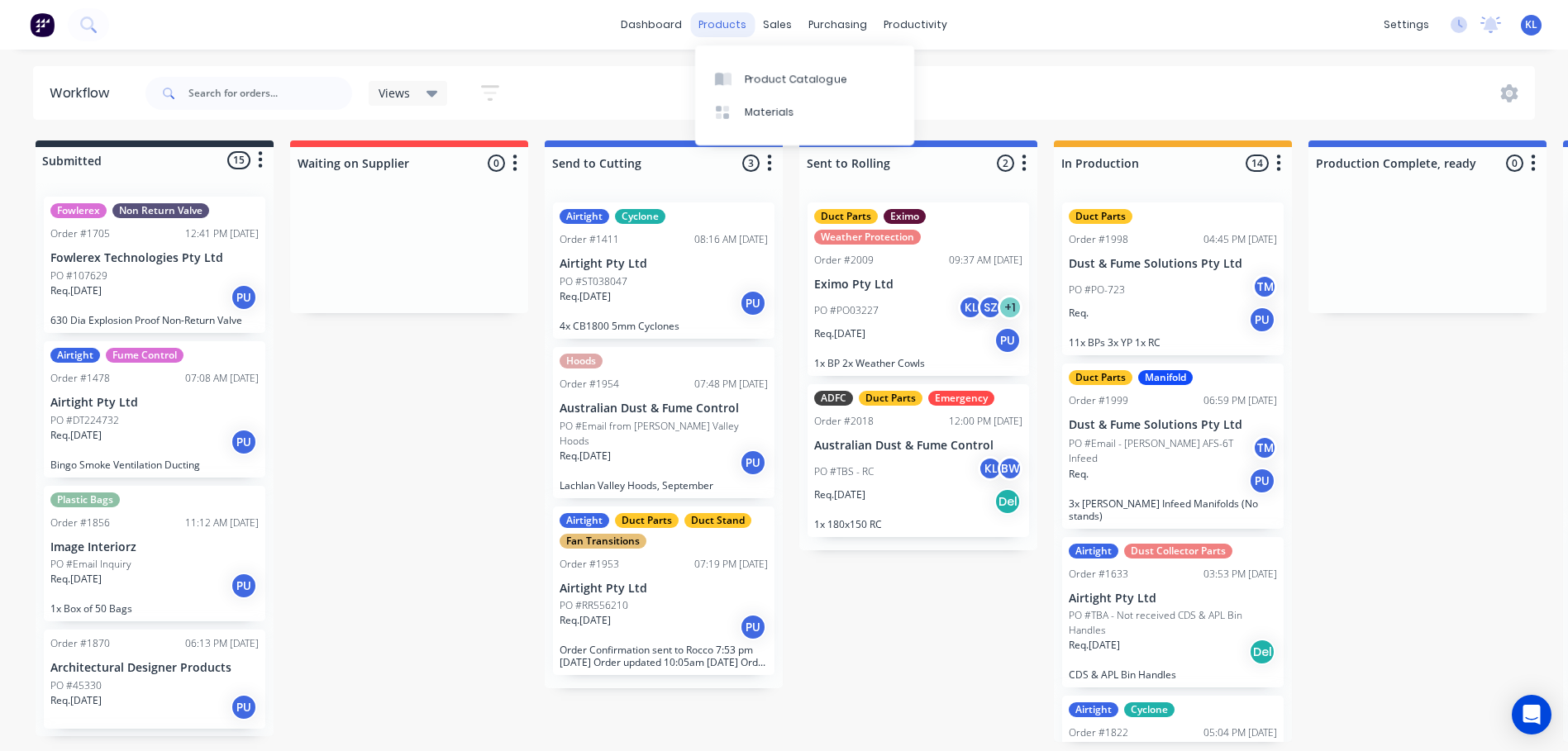
click at [731, 28] on div "products" at bounding box center [722, 25] width 65 height 25
click at [784, 79] on div "Product Catalogue" at bounding box center [796, 79] width 103 height 15
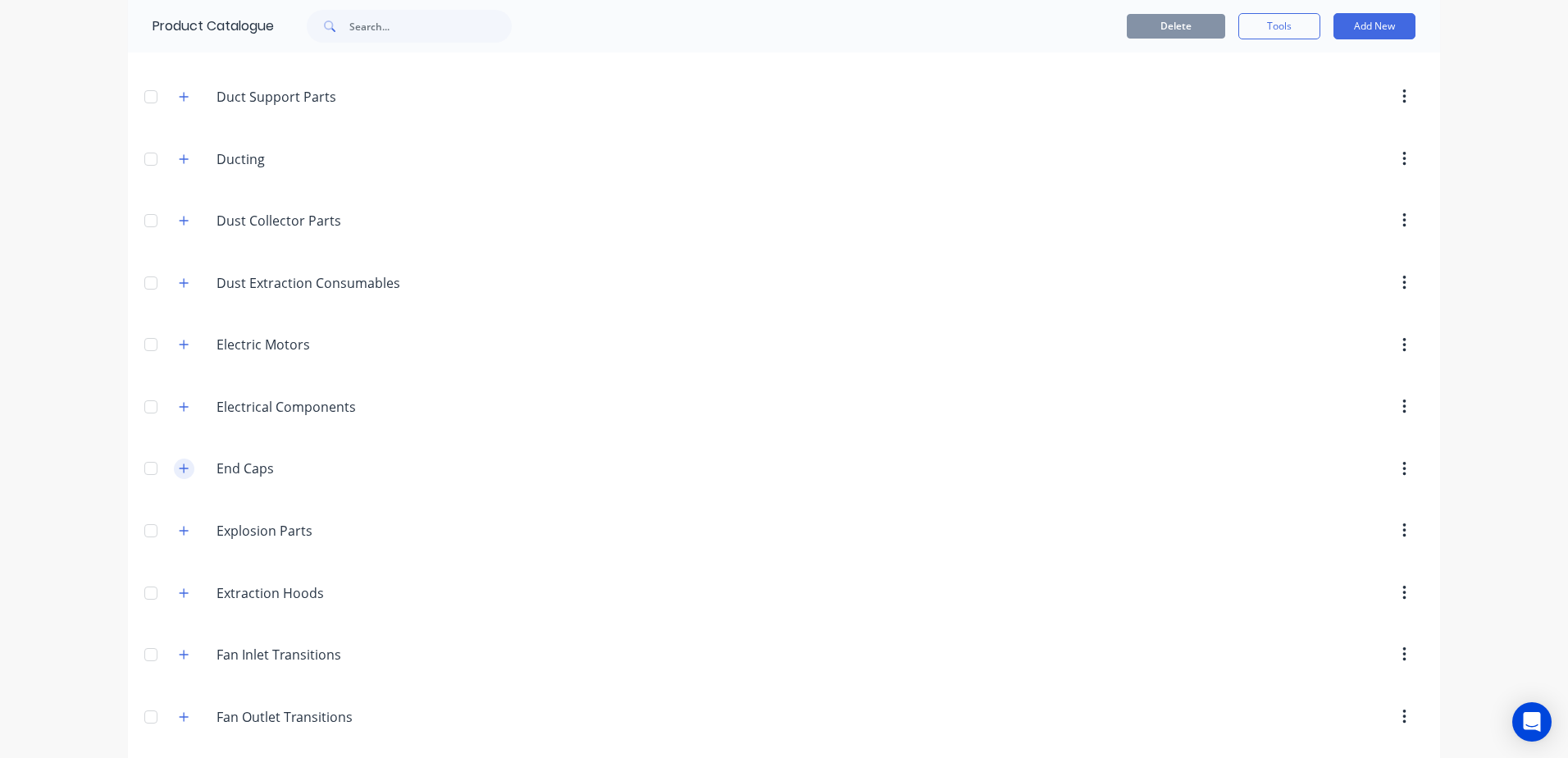
scroll to position [848, 0]
click at [183, 523] on span at bounding box center [184, 533] width 21 height 21
click at [182, 527] on icon "button" at bounding box center [184, 533] width 10 height 12
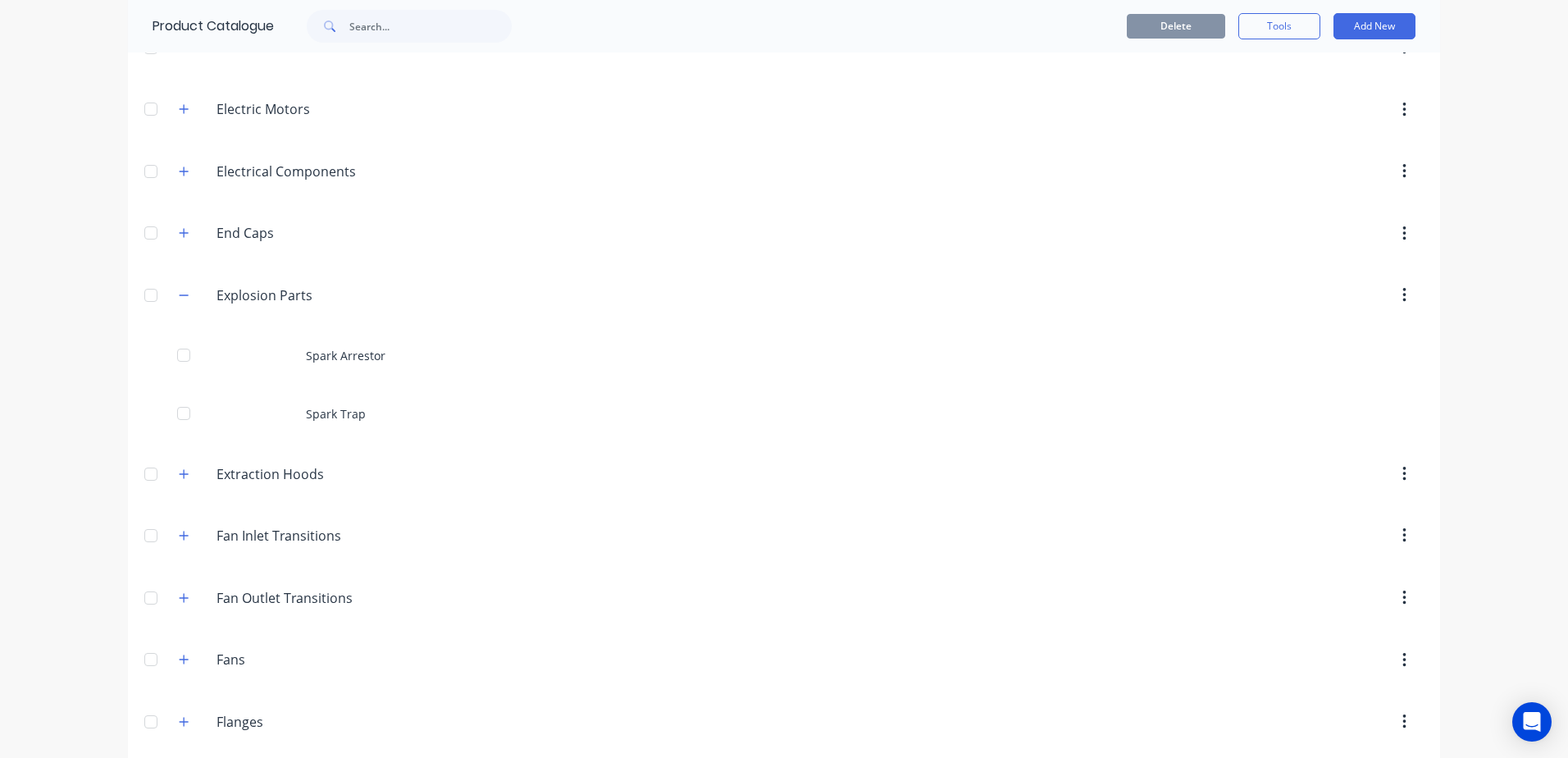
scroll to position [1094, 0]
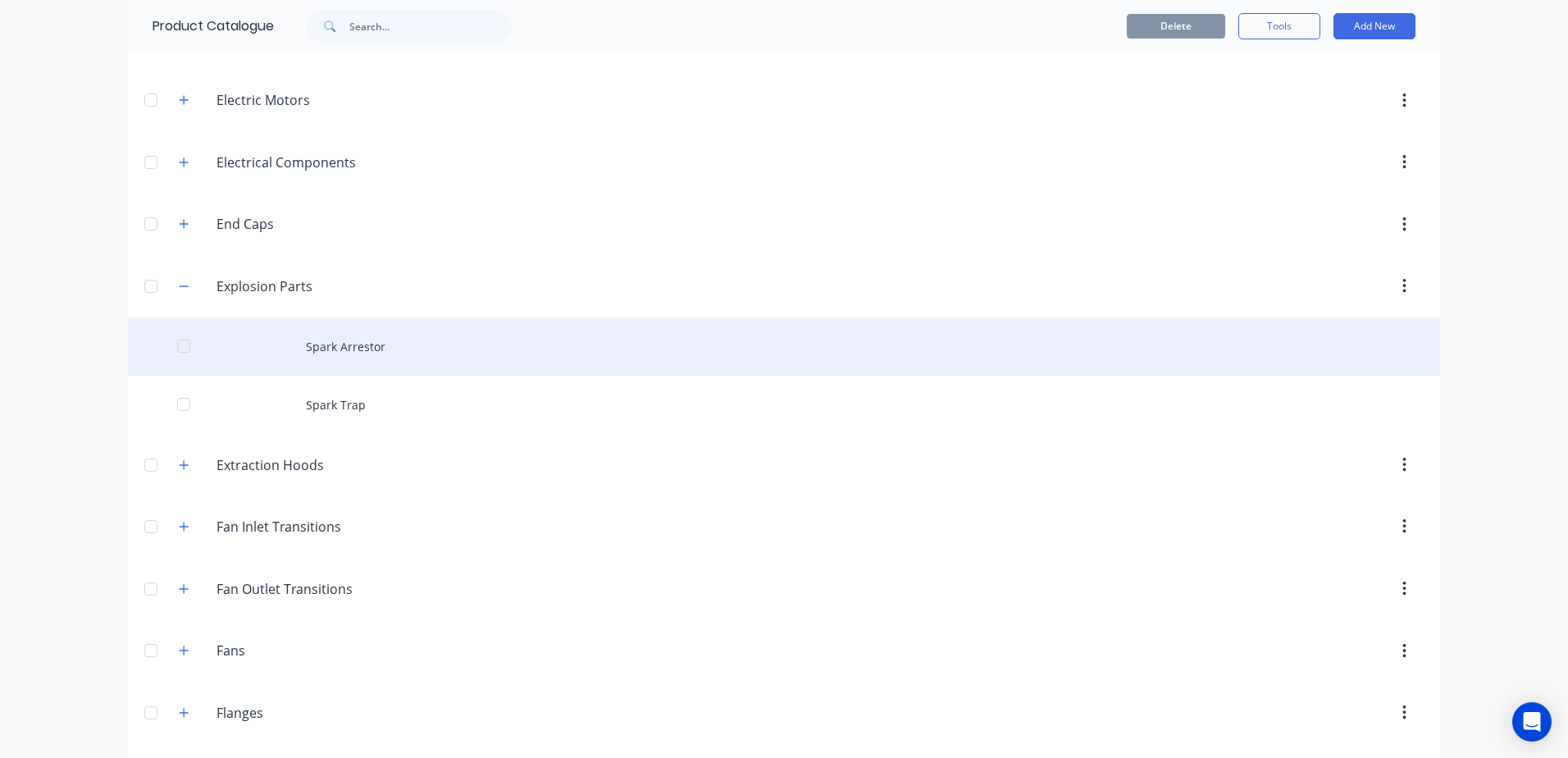
click at [340, 339] on div "Spark Arrestor" at bounding box center [784, 346] width 1312 height 58
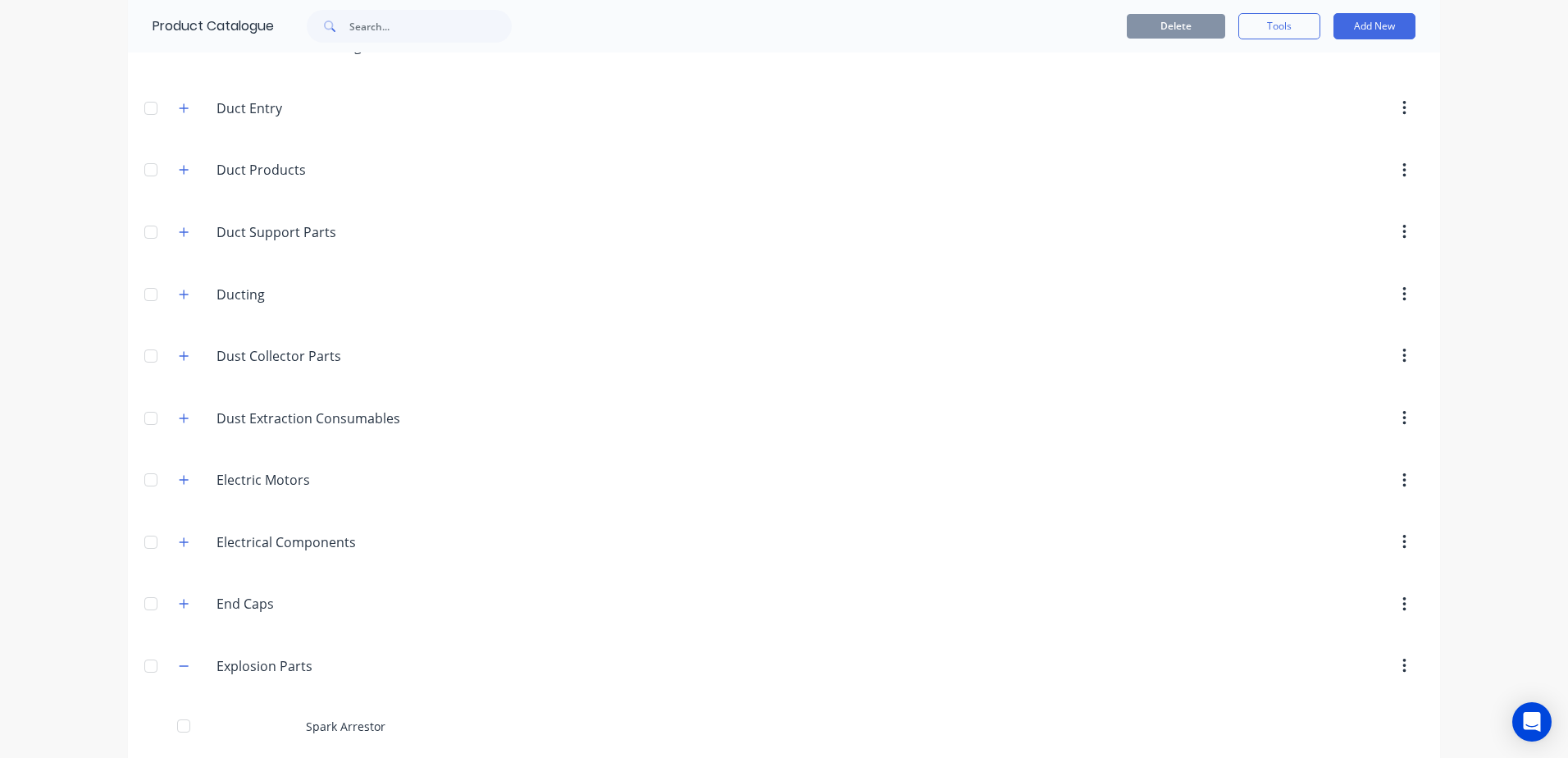
scroll to position [410, 0]
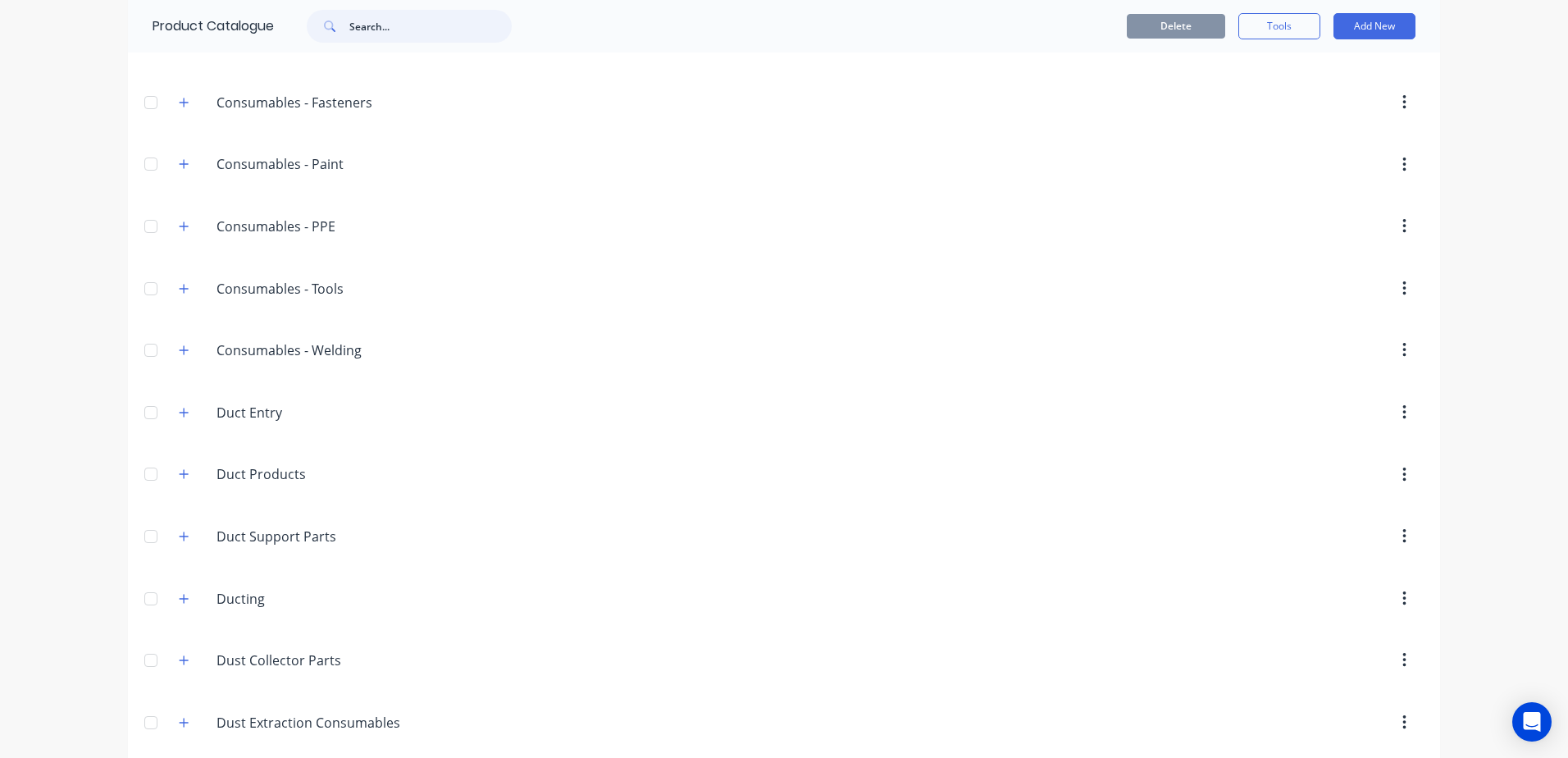
click at [371, 27] on input "text" at bounding box center [431, 26] width 163 height 33
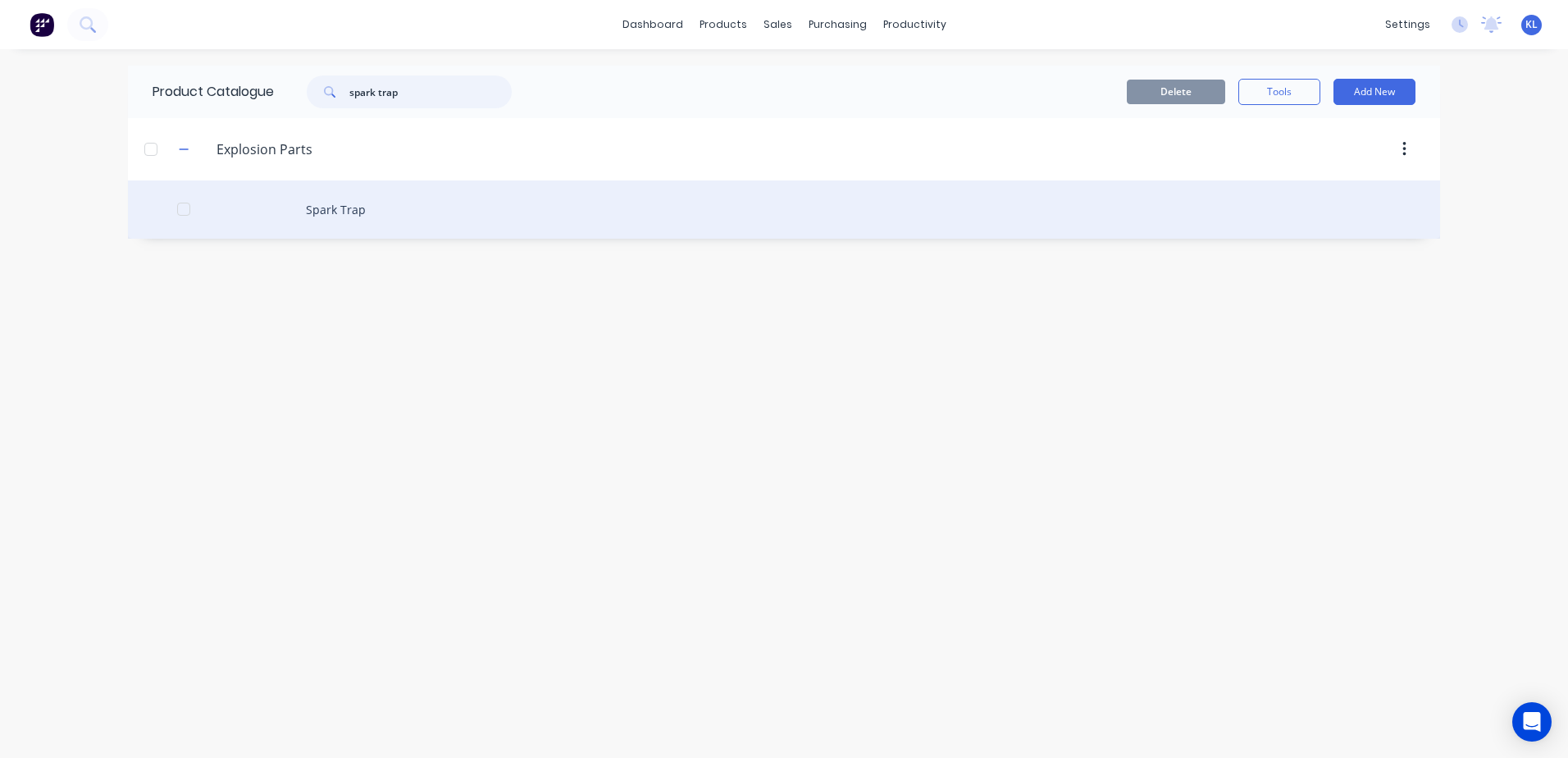
type input "spark trap"
click at [353, 191] on div "Spark Trap" at bounding box center [784, 210] width 1312 height 58
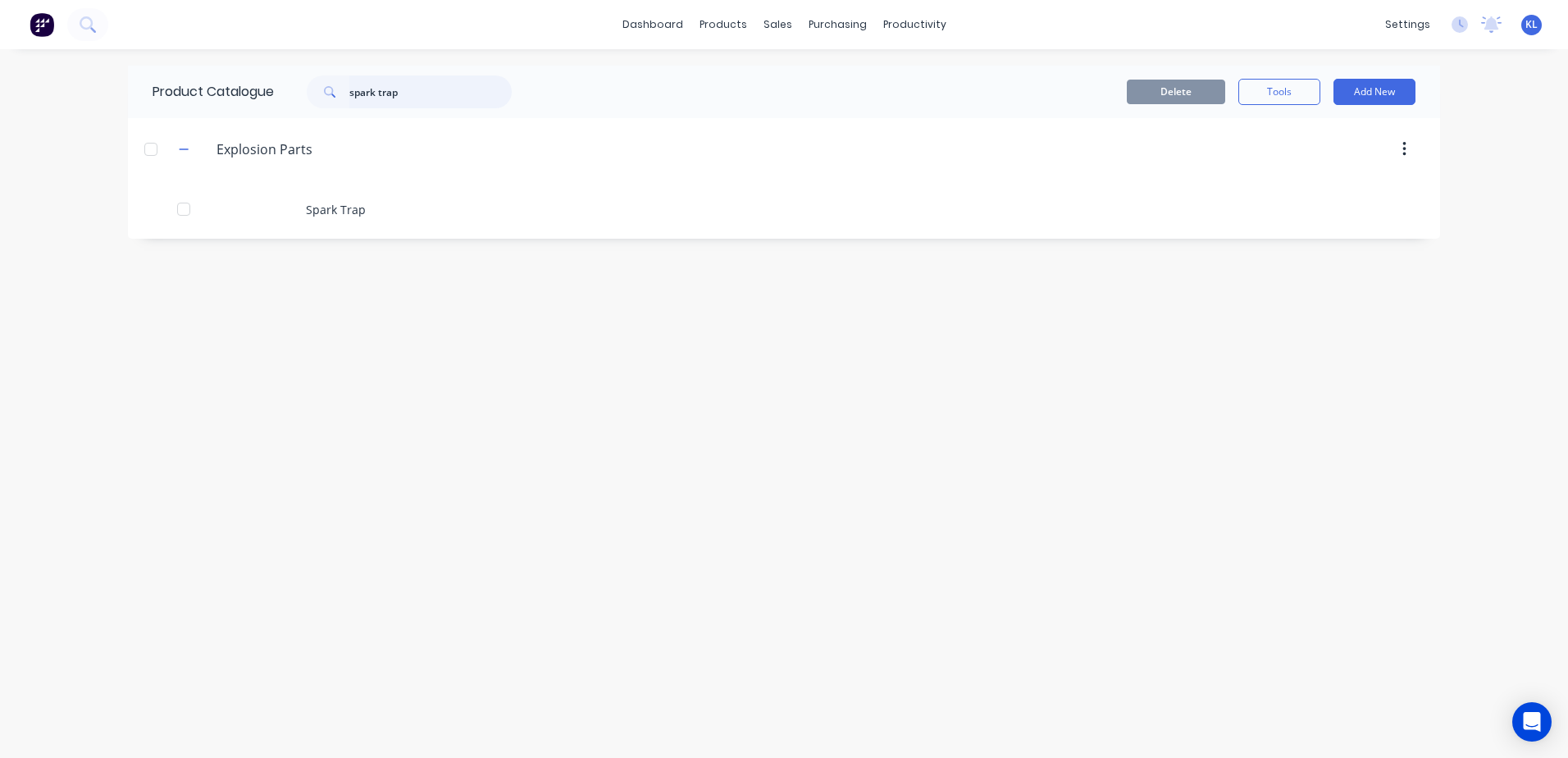
click at [430, 104] on input "spark trap" at bounding box center [431, 92] width 163 height 33
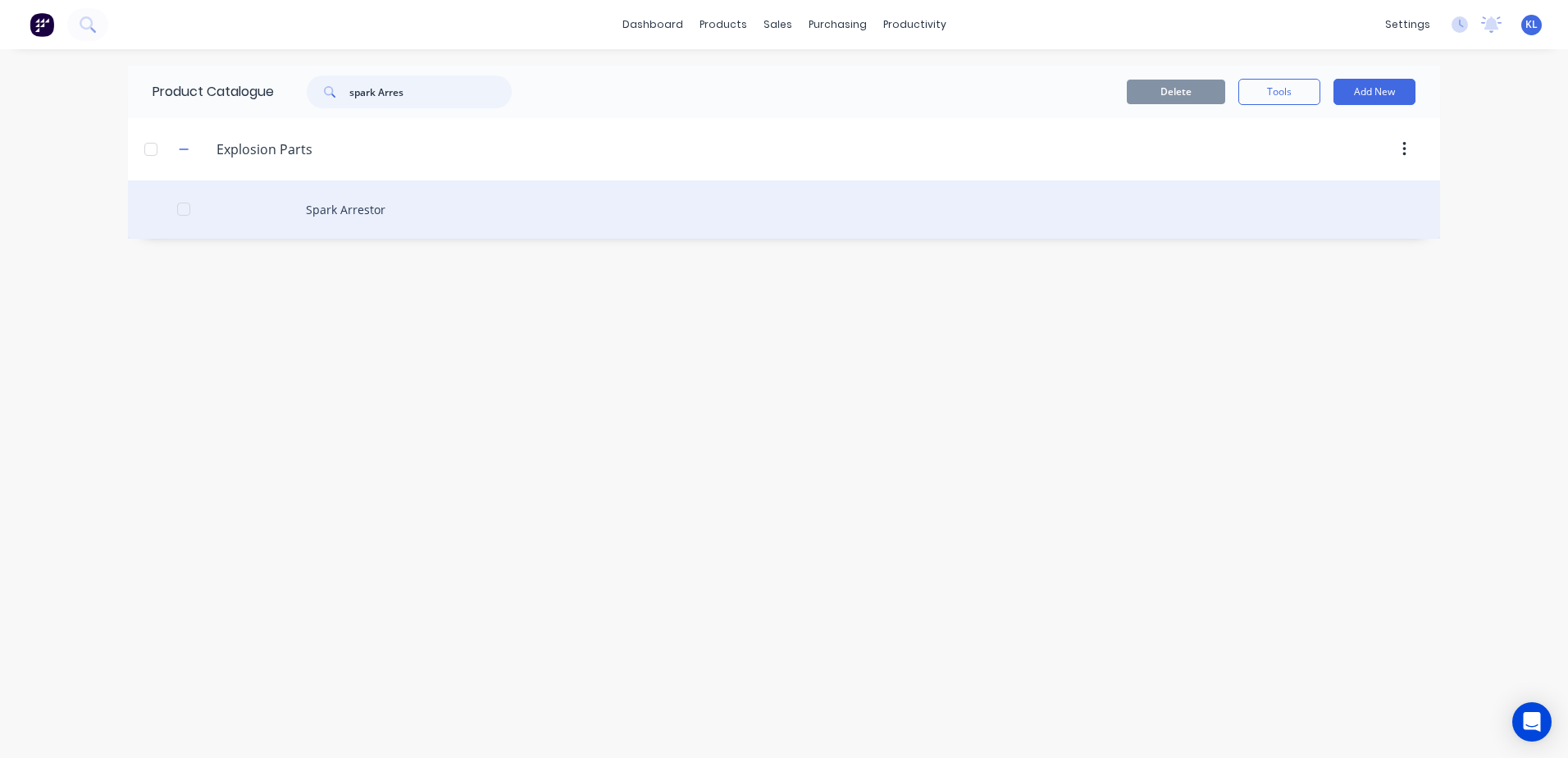
type input "spark Arres"
click at [367, 213] on div "Spark Arrestor" at bounding box center [784, 210] width 1312 height 58
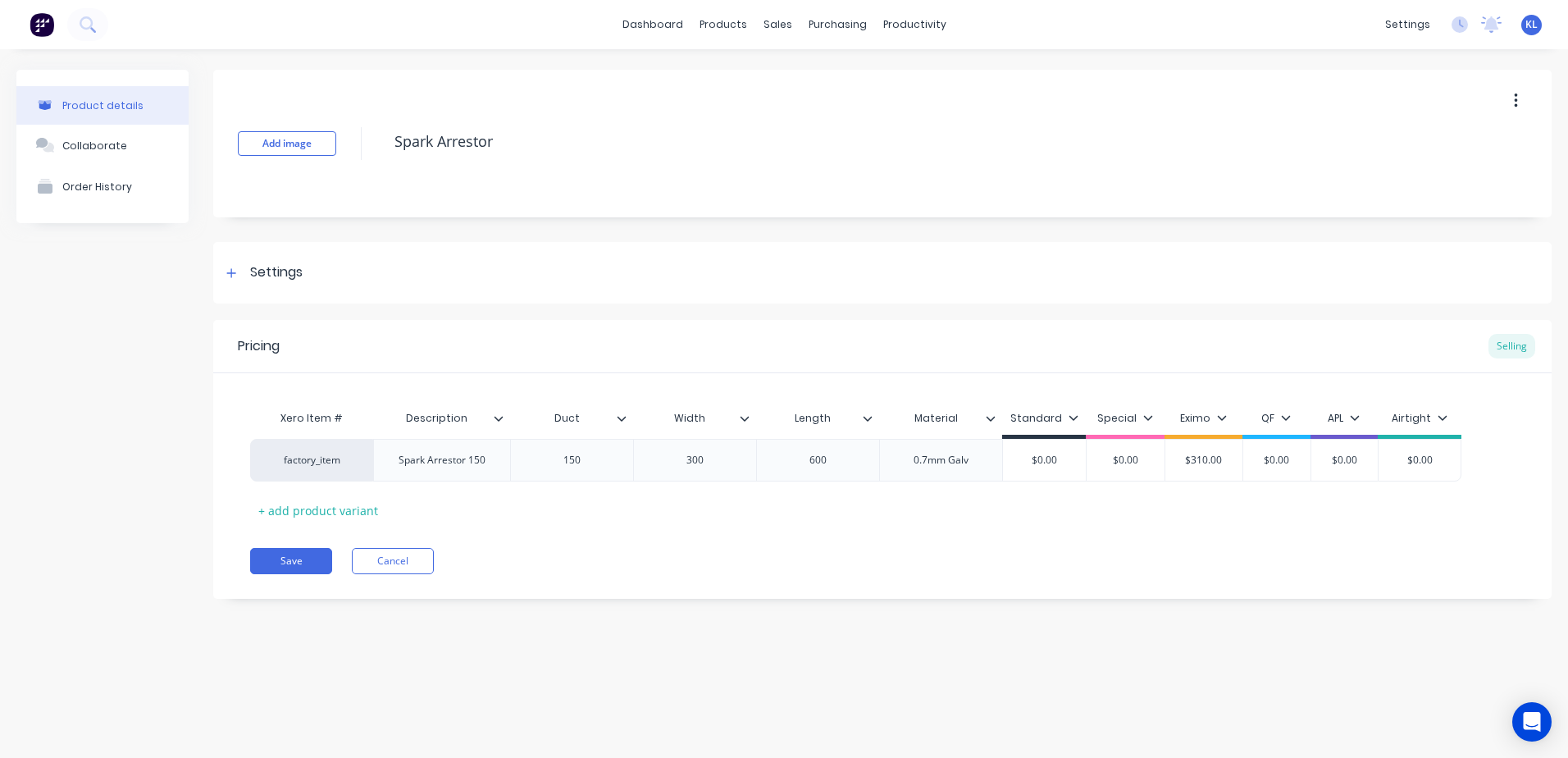
click at [335, 525] on div "Pricing Selling Xero Item # Description Duct Width Length Material Standard Spe…" at bounding box center [882, 459] width 1339 height 279
click at [326, 511] on div "+ add product variant" at bounding box center [318, 511] width 136 height 25
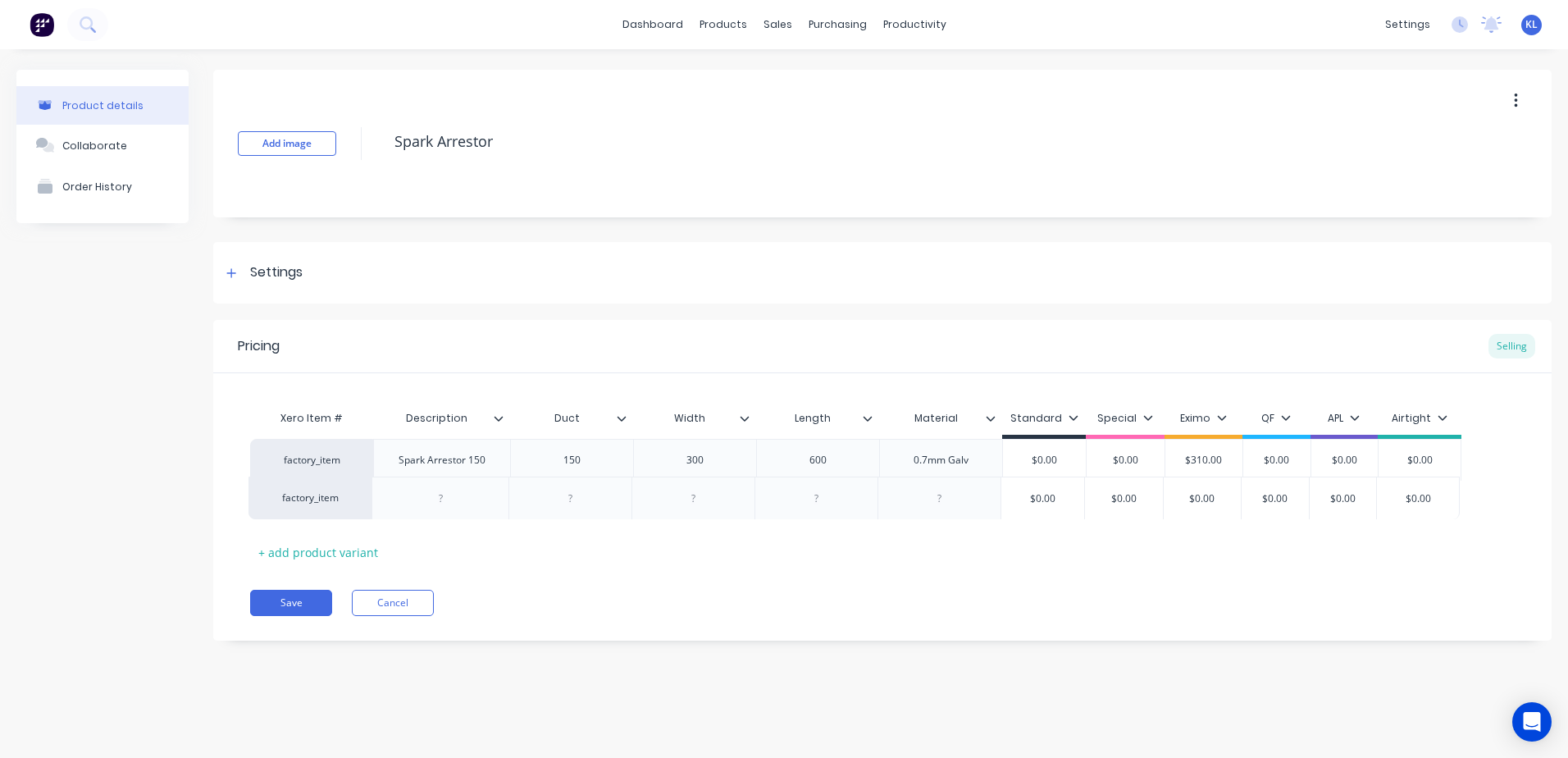
drag, startPoint x: 339, startPoint y: 516, endPoint x: 334, endPoint y: 505, distance: 12.1
click at [334, 505] on div "factory_item Spark Arrestor 150 150 300 600 0.7mm Galv $0.00 $0.00 $310.00 $0.0…" at bounding box center [882, 481] width 1265 height 85
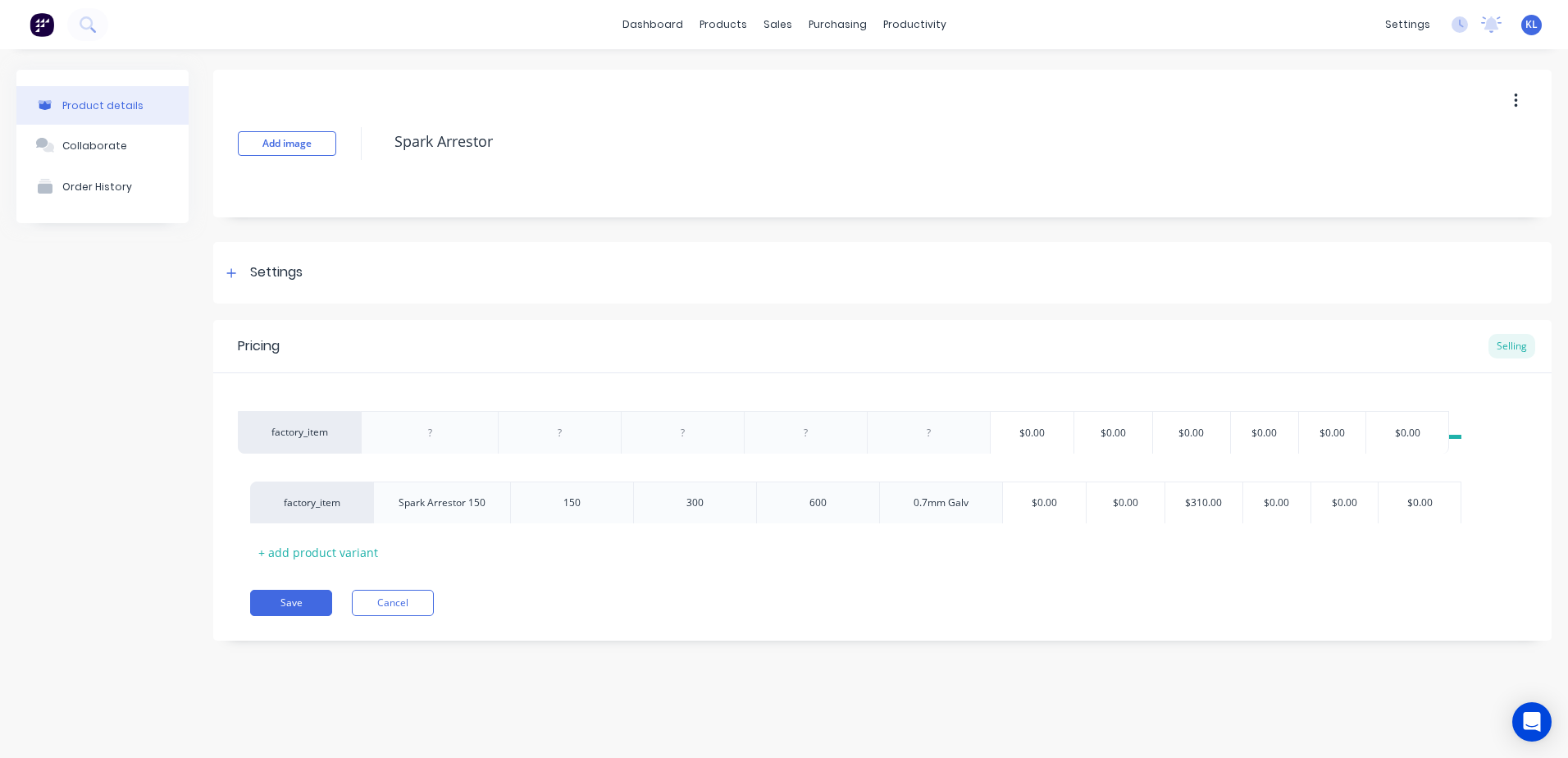
drag, startPoint x: 346, startPoint y: 506, endPoint x: 326, endPoint y: 445, distance: 64.2
click at [324, 432] on div "Xero Item # Description Duct Width Length Material Standard Special Eximo QF AP…" at bounding box center [882, 483] width 1265 height 164
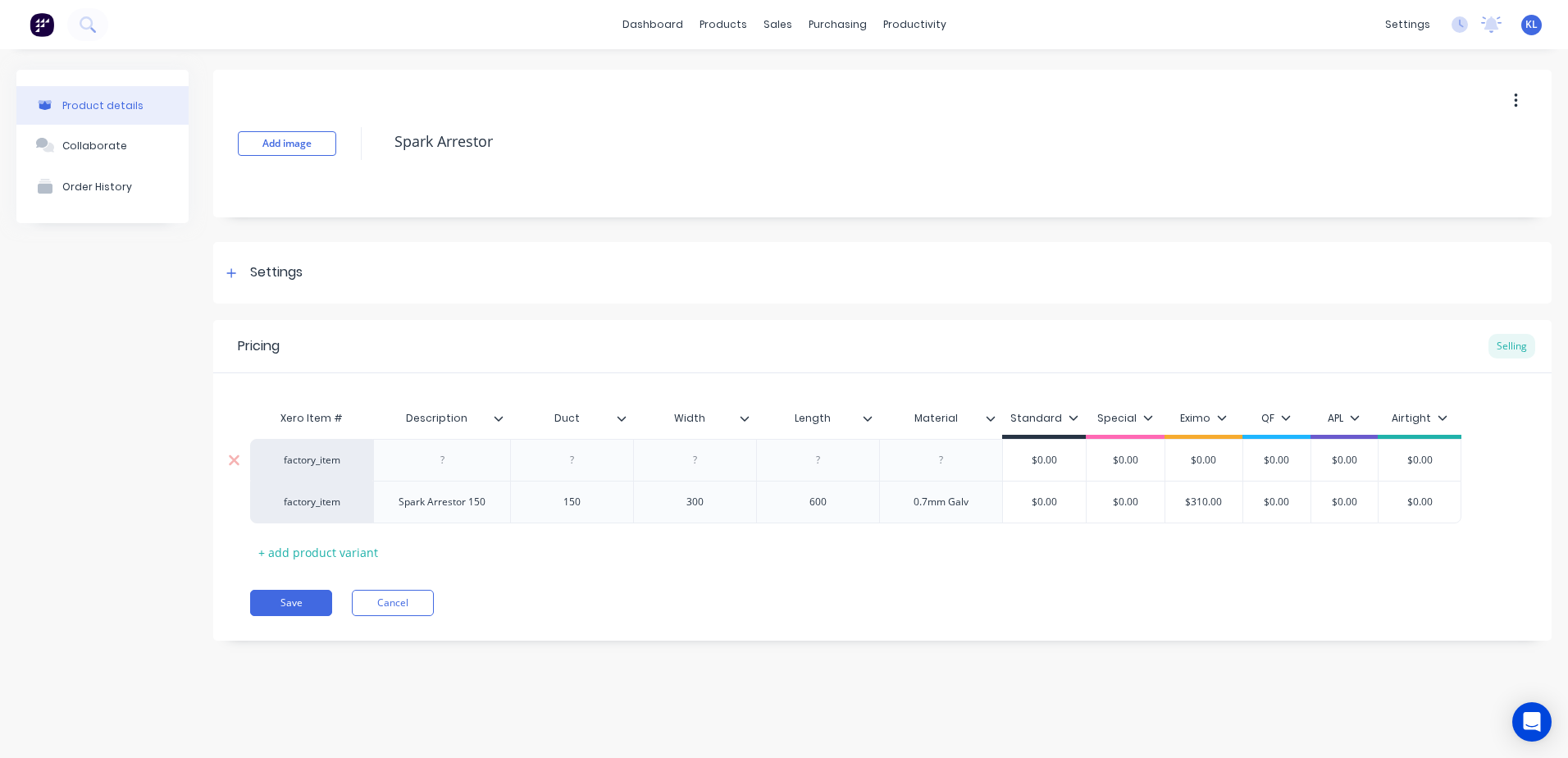
click at [450, 455] on div at bounding box center [442, 460] width 82 height 21
drag, startPoint x: 469, startPoint y: 507, endPoint x: 430, endPoint y: 506, distance: 39.0
click at [430, 506] on div "Spark Arrestor 150" at bounding box center [442, 502] width 113 height 21
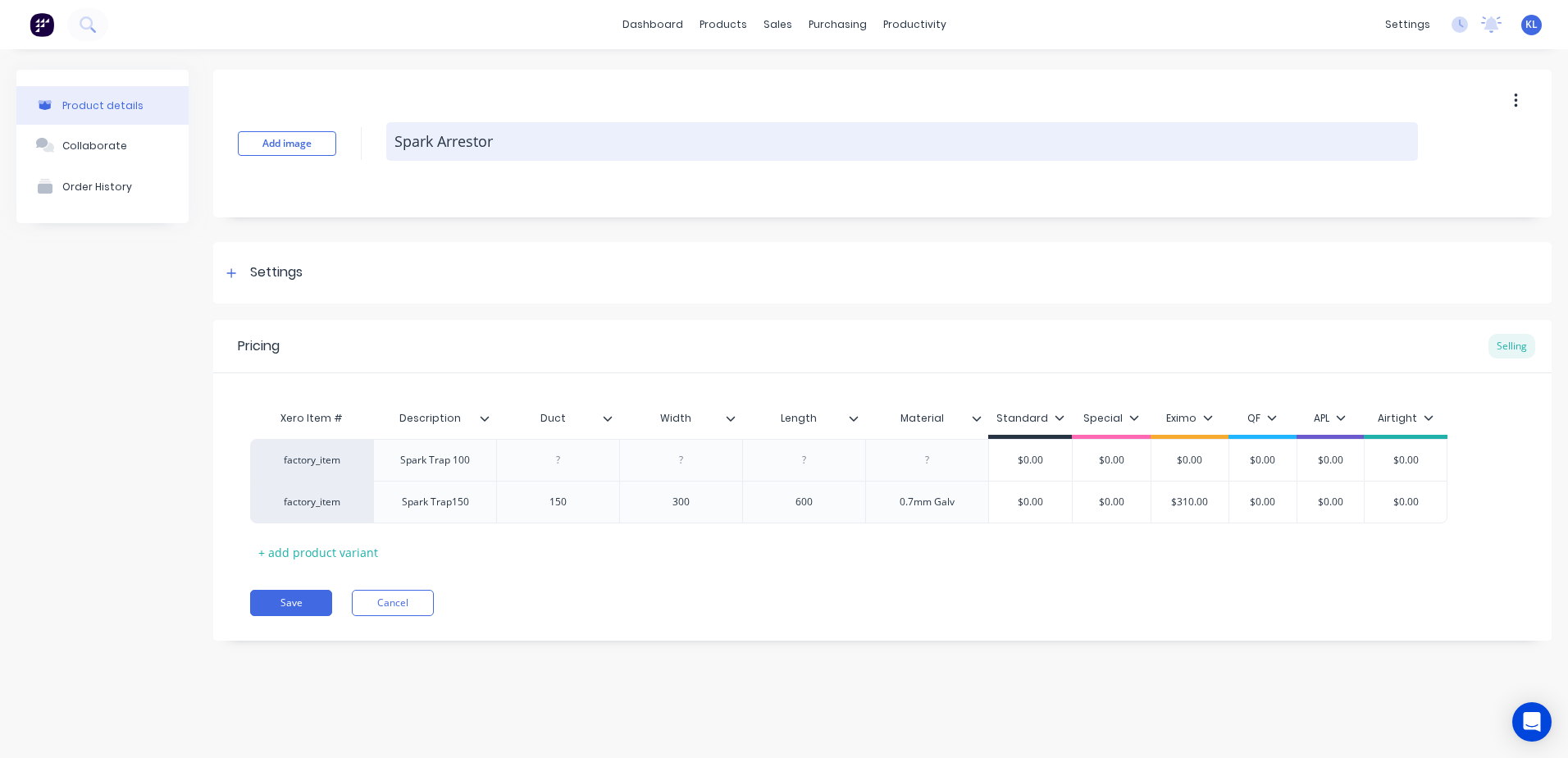
click at [495, 142] on textarea "Spark Arrestor" at bounding box center [902, 141] width 1031 height 39
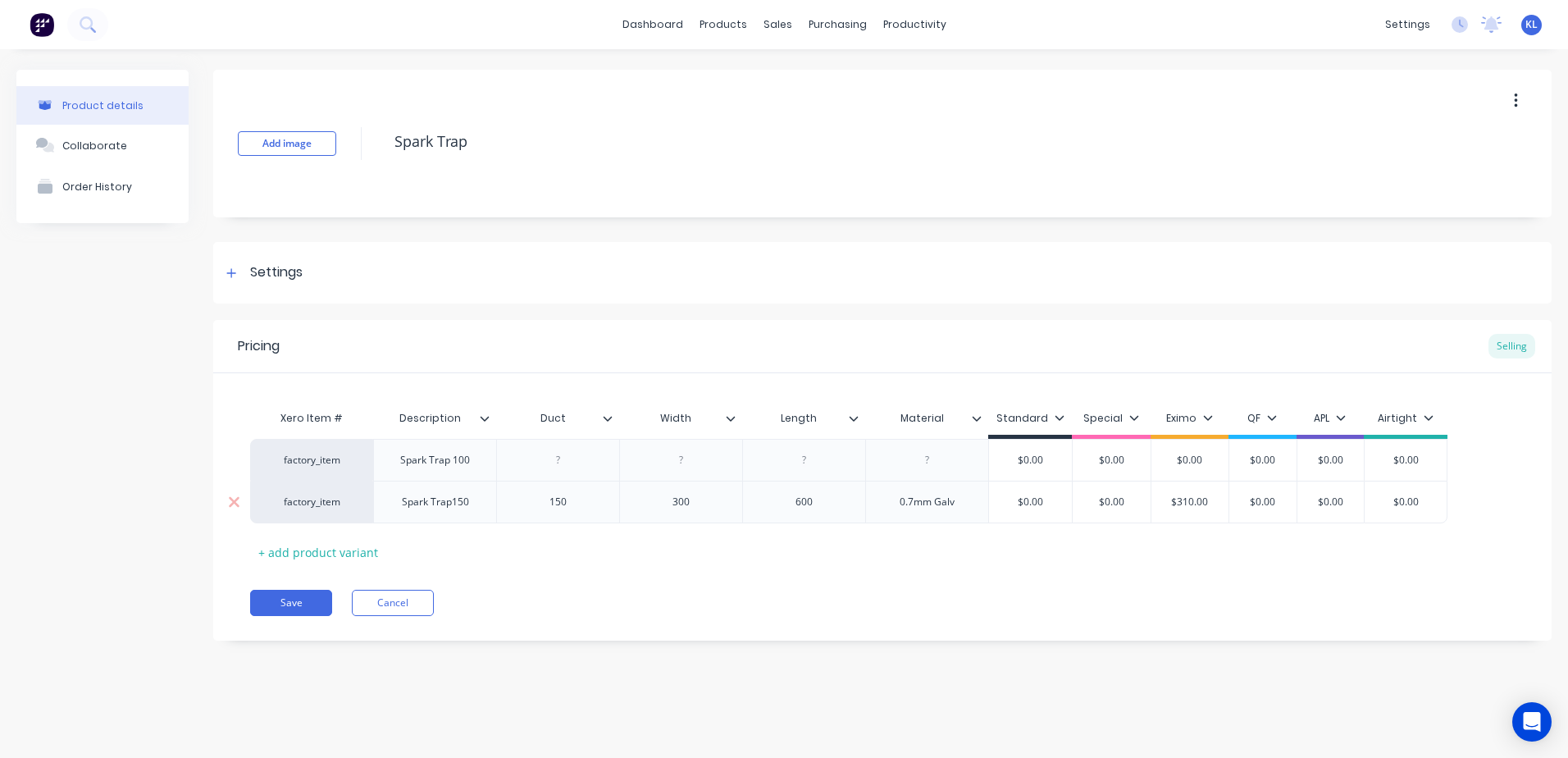
type textarea "Spark Trap"
click at [452, 498] on div "Spark Trap150" at bounding box center [436, 502] width 94 height 21
click at [551, 462] on div at bounding box center [559, 460] width 82 height 21
click at [684, 460] on div at bounding box center [681, 460] width 82 height 21
click at [809, 458] on div at bounding box center [805, 460] width 82 height 21
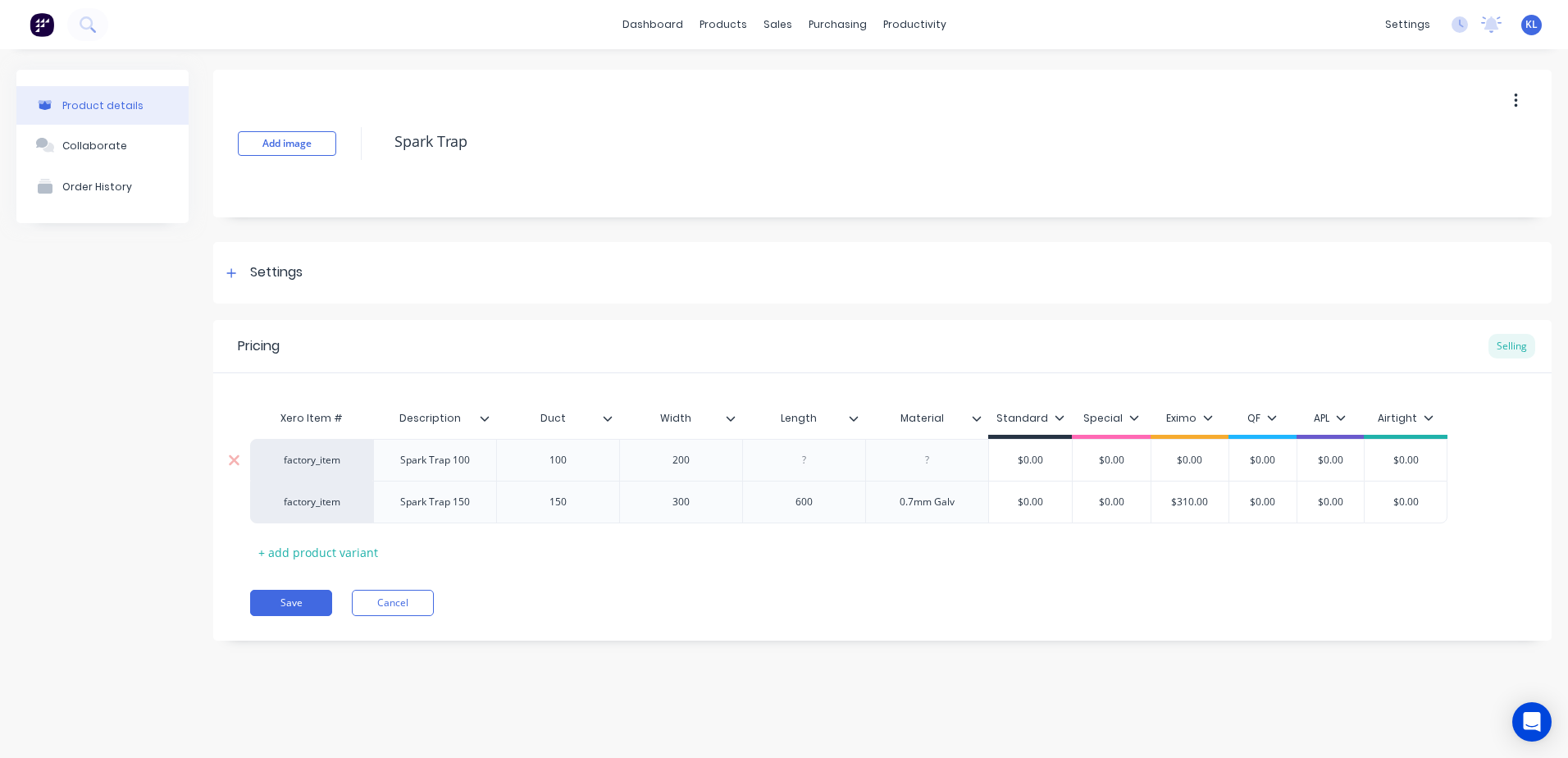
click at [922, 467] on div at bounding box center [928, 460] width 82 height 21
click at [883, 626] on div "Pricing Selling Xero Item # Description Duct Width Length Material Standard Spe…" at bounding box center [882, 480] width 1339 height 321
click at [818, 465] on div at bounding box center [805, 460] width 82 height 21
click at [817, 465] on div at bounding box center [805, 460] width 82 height 21
click at [860, 569] on div "Pricing Selling Xero Item # Description Duct Width Length Material Standard Spe…" at bounding box center [882, 480] width 1339 height 321
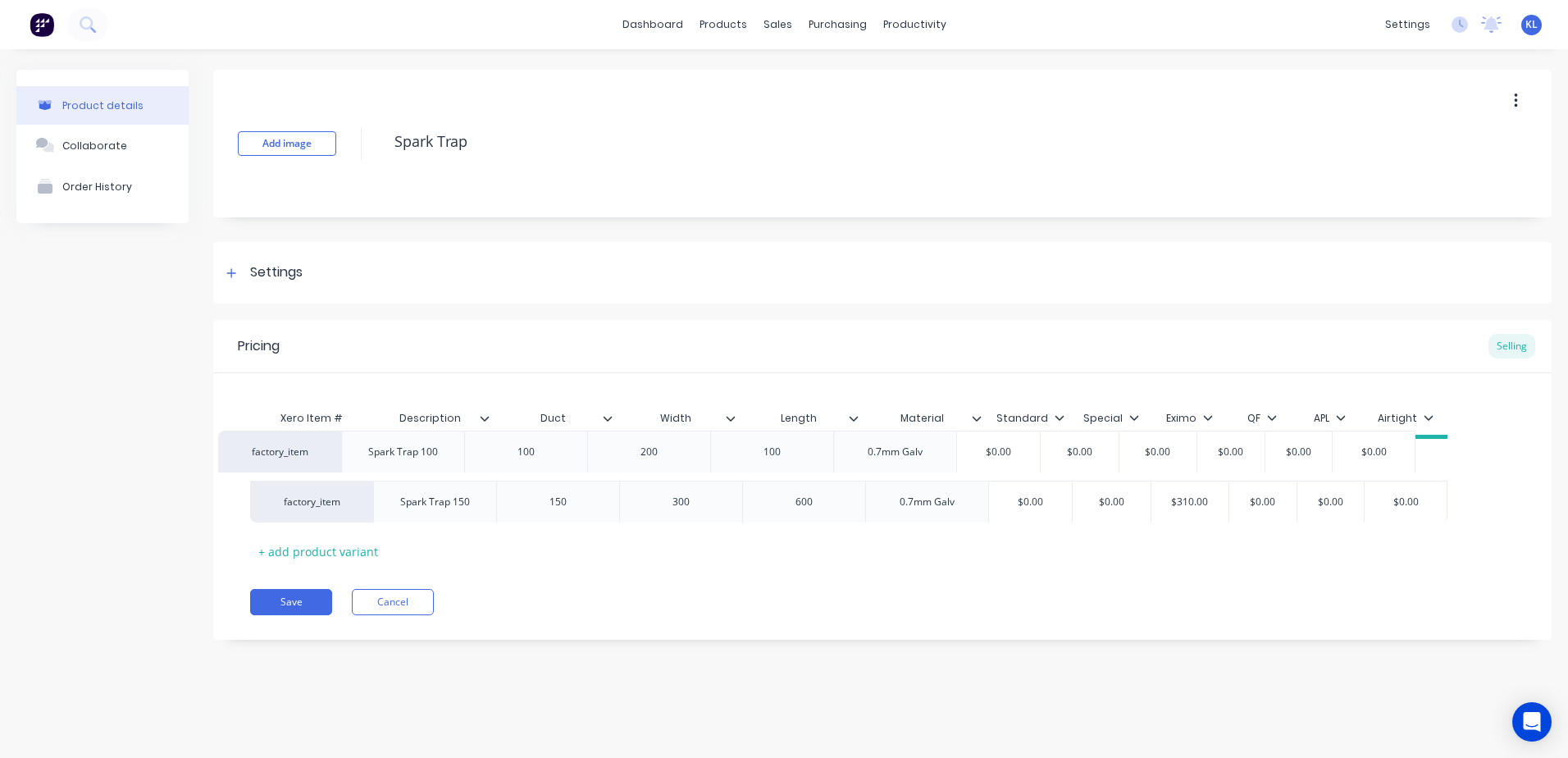
drag, startPoint x: 825, startPoint y: 472, endPoint x: 800, endPoint y: 467, distance: 25.5
click at [796, 465] on div "factory_item Spark Trap 100 100 200 100 0.7mm Galv $0.00 $0.00 $0.00 $0.00 $0.0…" at bounding box center [882, 481] width 1265 height 84
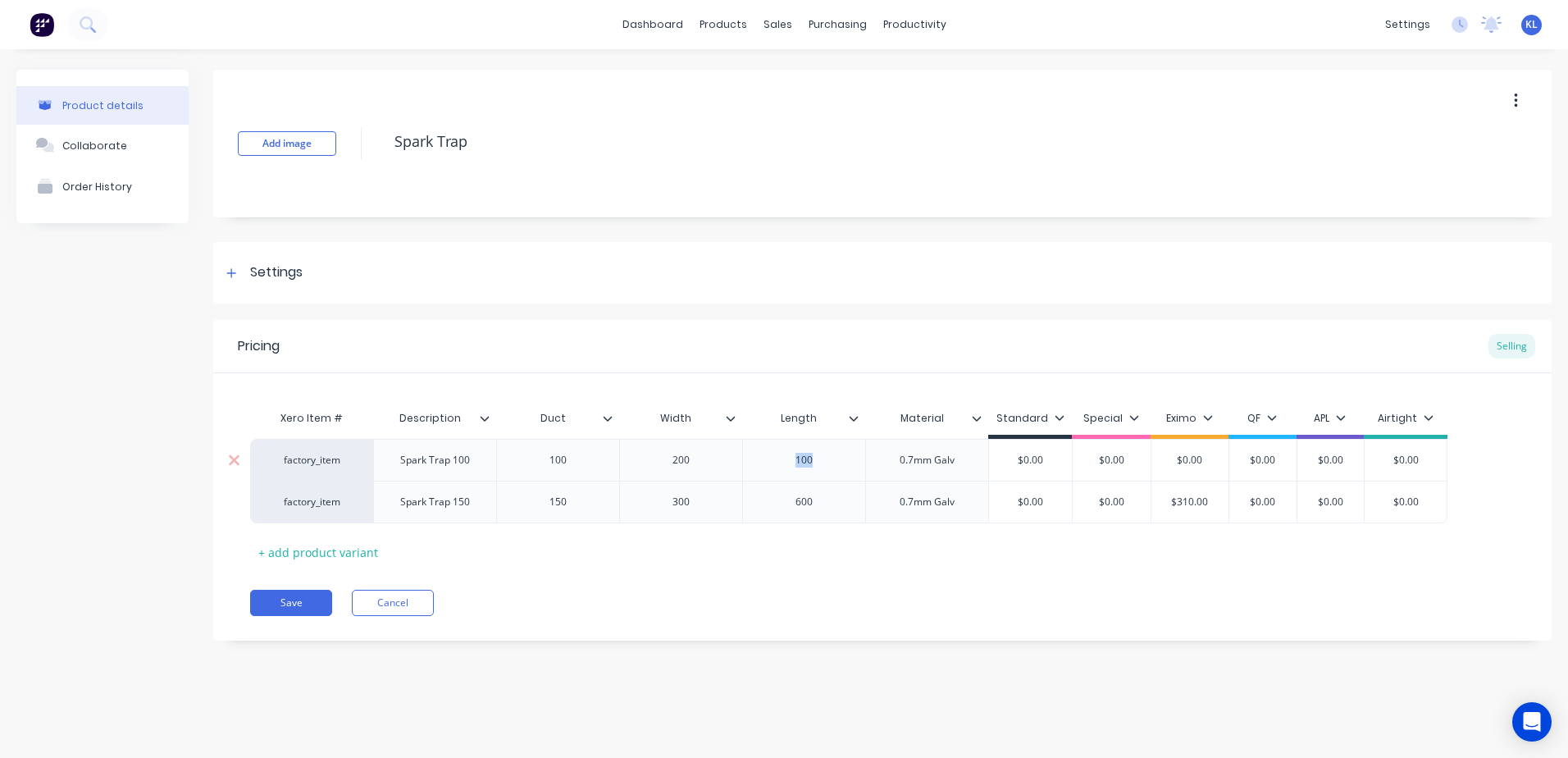
drag, startPoint x: 830, startPoint y: 460, endPoint x: 784, endPoint y: 451, distance: 46.9
click at [784, 451] on div "100" at bounding box center [805, 460] width 82 height 21
click at [844, 557] on div "Xero Item # Description Duct Width Length Material Standard Special Eximo QF AP…" at bounding box center [882, 483] width 1265 height 164
drag, startPoint x: 835, startPoint y: 455, endPoint x: 796, endPoint y: 451, distance: 39.2
click at [796, 451] on div "200" at bounding box center [805, 460] width 82 height 21
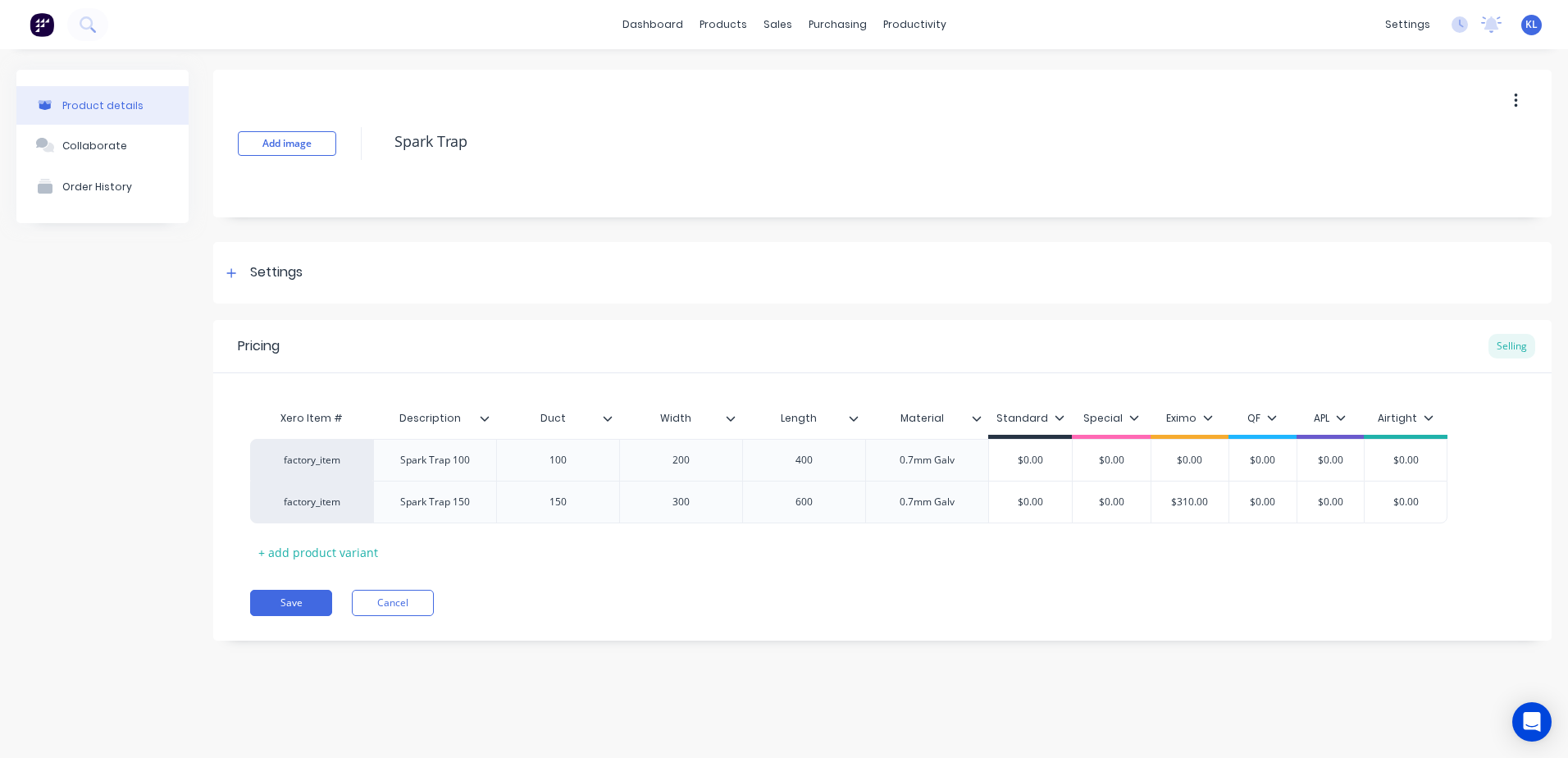
click at [814, 568] on div "Pricing Selling Xero Item # Description Duct Width Length Material Standard Spe…" at bounding box center [882, 480] width 1339 height 321
click at [815, 568] on div "Pricing Selling Xero Item # Description Duct Width Length Material Standard Spe…" at bounding box center [882, 480] width 1339 height 321
drag, startPoint x: 1213, startPoint y: 456, endPoint x: 1165, endPoint y: 454, distance: 48.0
click at [1165, 454] on input "$0.00" at bounding box center [1190, 460] width 82 height 15
click at [1209, 558] on div "Xero Item # Description Duct Width Length Material Standard Special Eximo QF AP…" at bounding box center [882, 483] width 1265 height 164
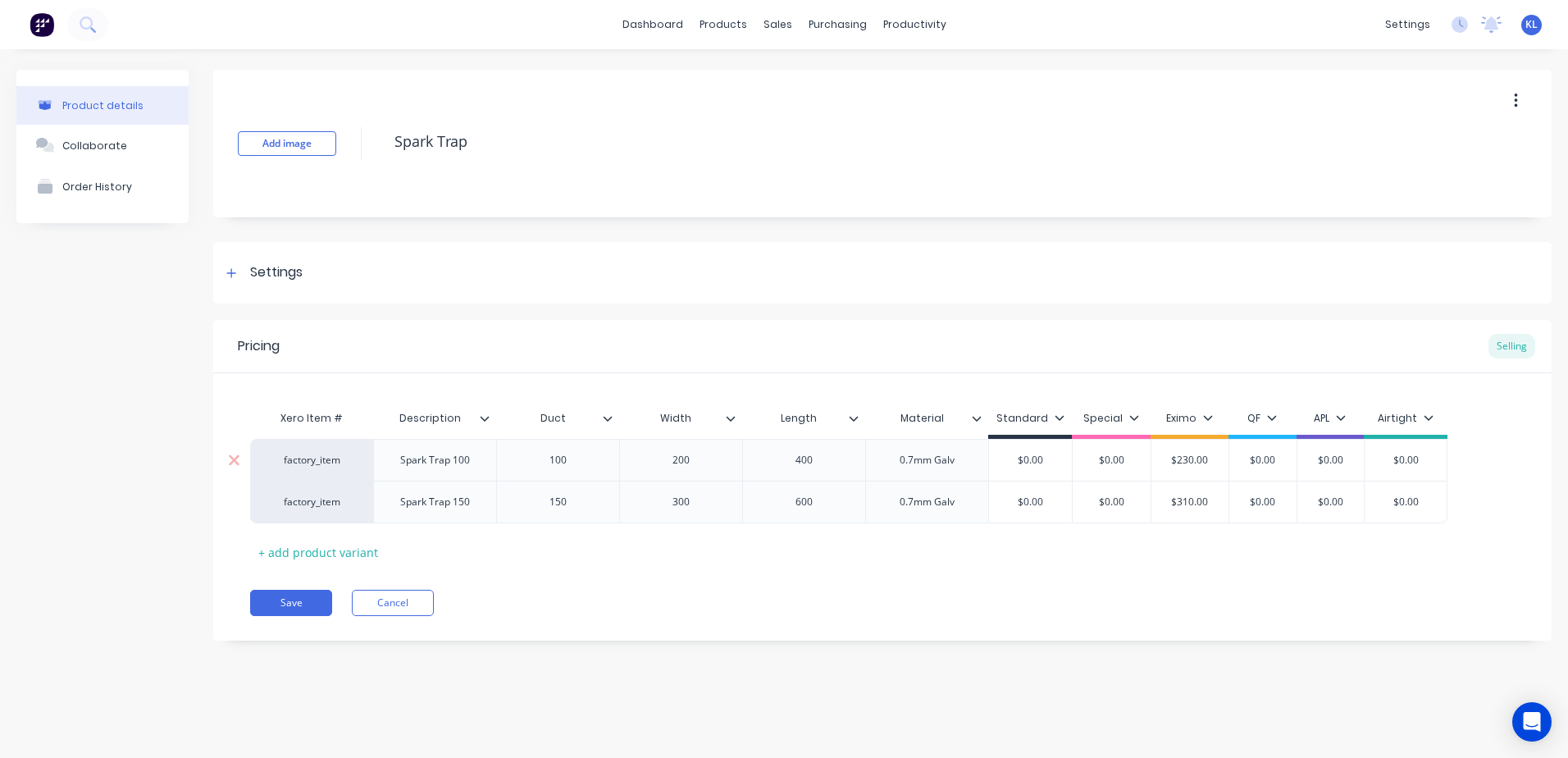
drag, startPoint x: 1208, startPoint y: 456, endPoint x: 1154, endPoint y: 457, distance: 54.0
click at [1154, 457] on input "$230.00" at bounding box center [1190, 460] width 82 height 15
type input "227"
click at [1175, 555] on div "Xero Item # Description Duct Width Length Material Standard Special Eximo QF AP…" at bounding box center [882, 483] width 1265 height 164
click at [282, 594] on button "Save" at bounding box center [291, 603] width 82 height 26
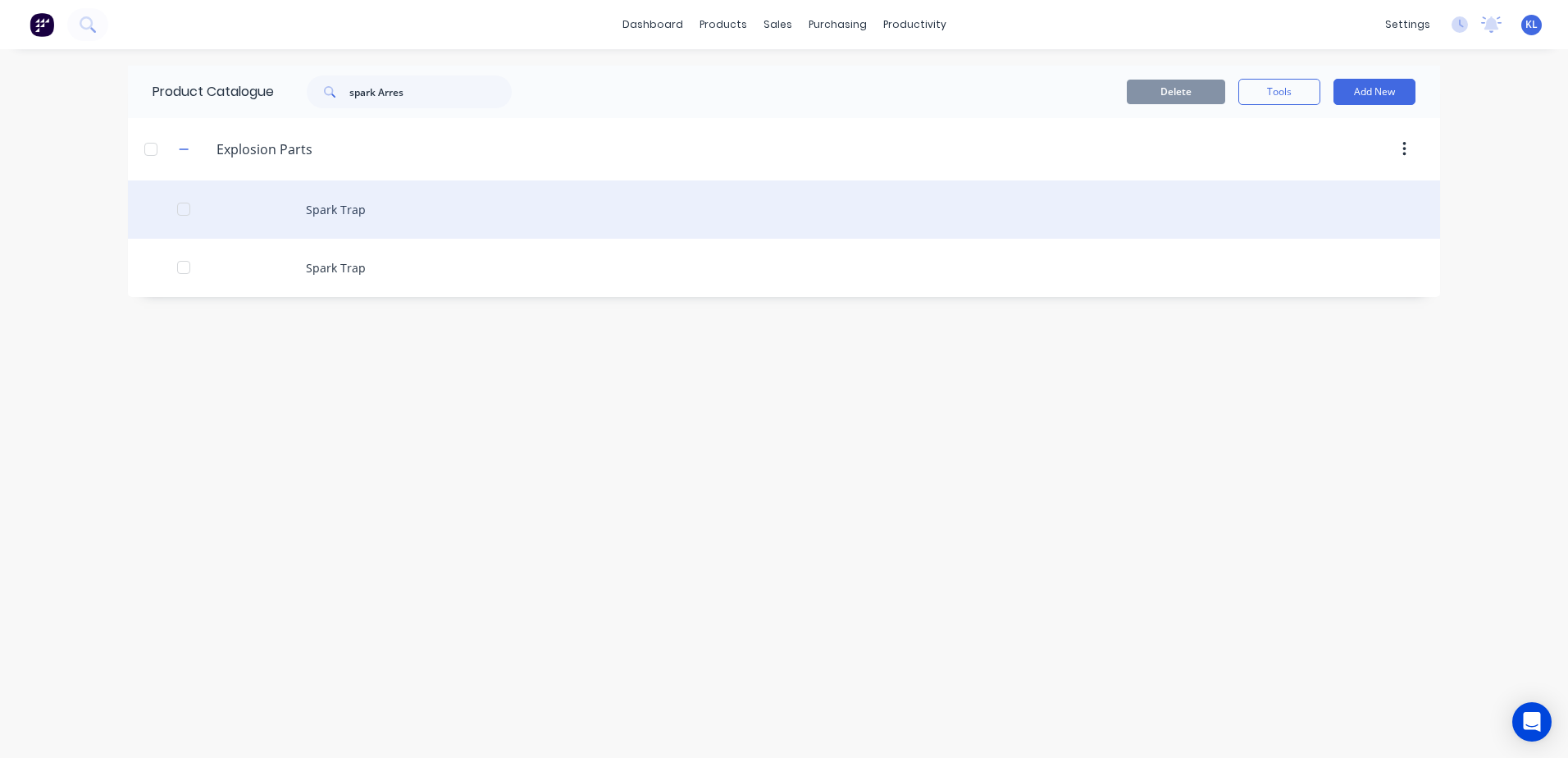
click at [229, 212] on div "Spark Trap" at bounding box center [784, 210] width 1312 height 58
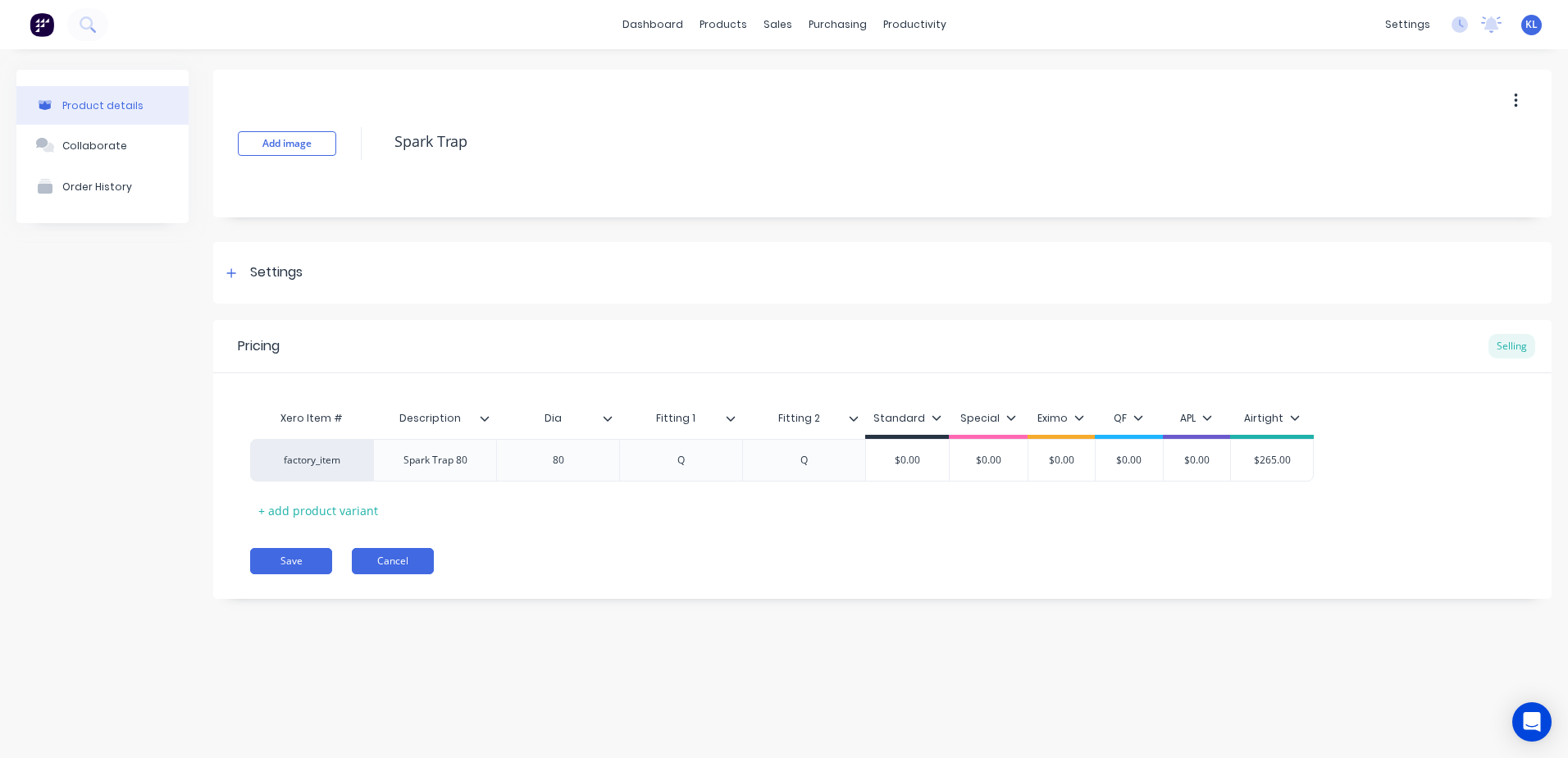
click at [387, 566] on button "Cancel" at bounding box center [393, 562] width 82 height 26
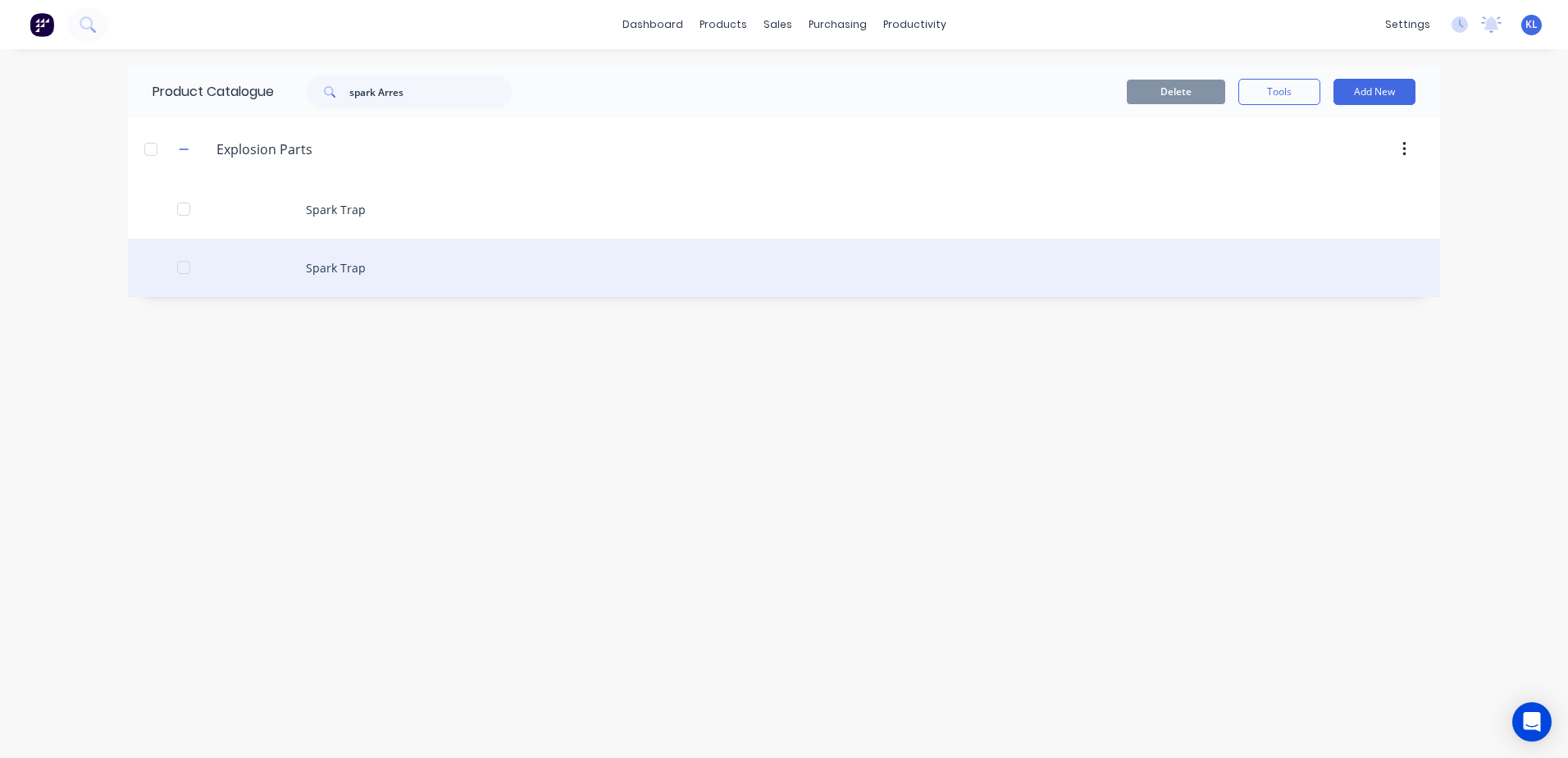
click at [251, 288] on div "Spark Trap" at bounding box center [784, 267] width 1312 height 58
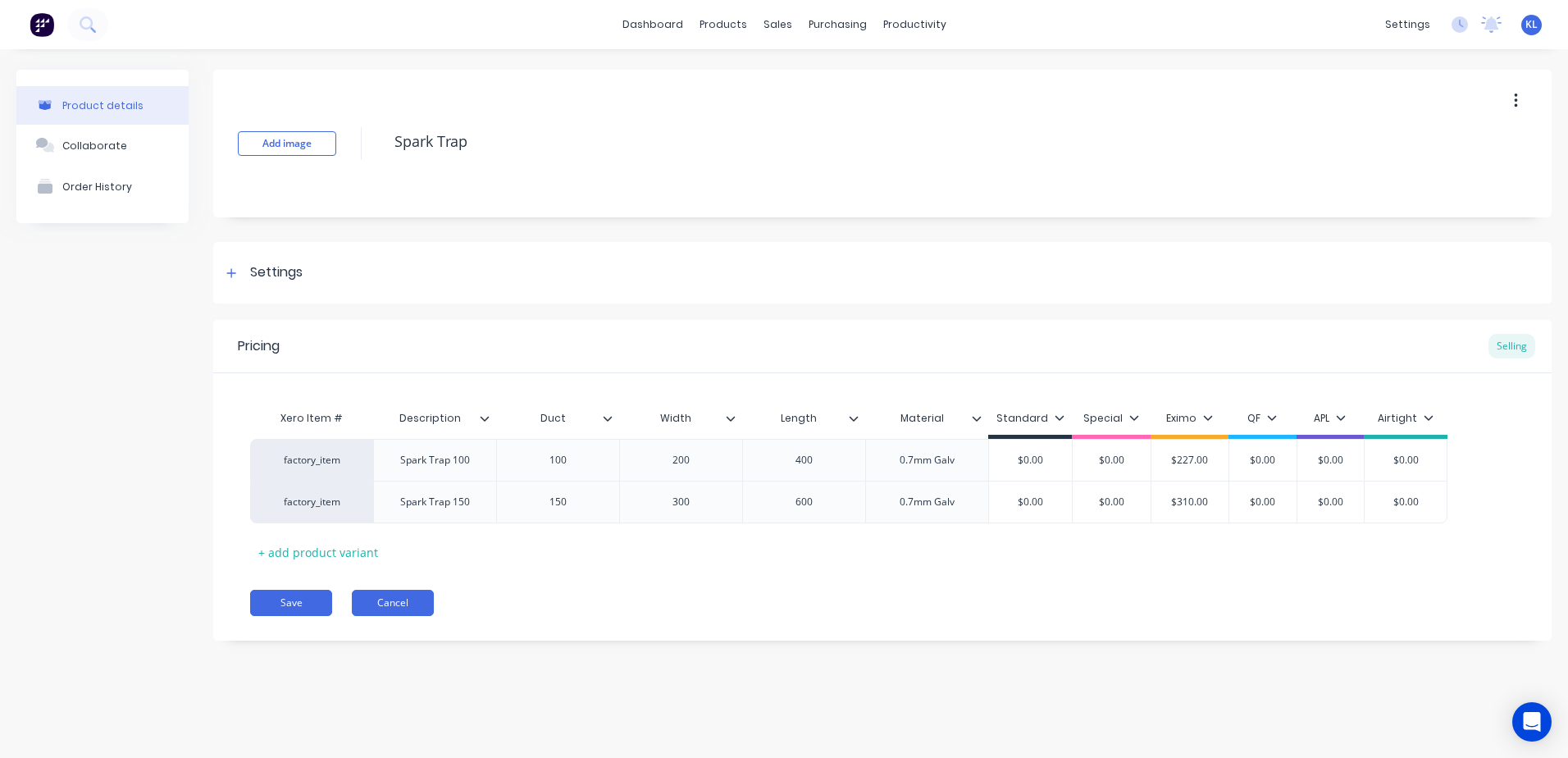
click at [408, 598] on button "Cancel" at bounding box center [393, 603] width 82 height 26
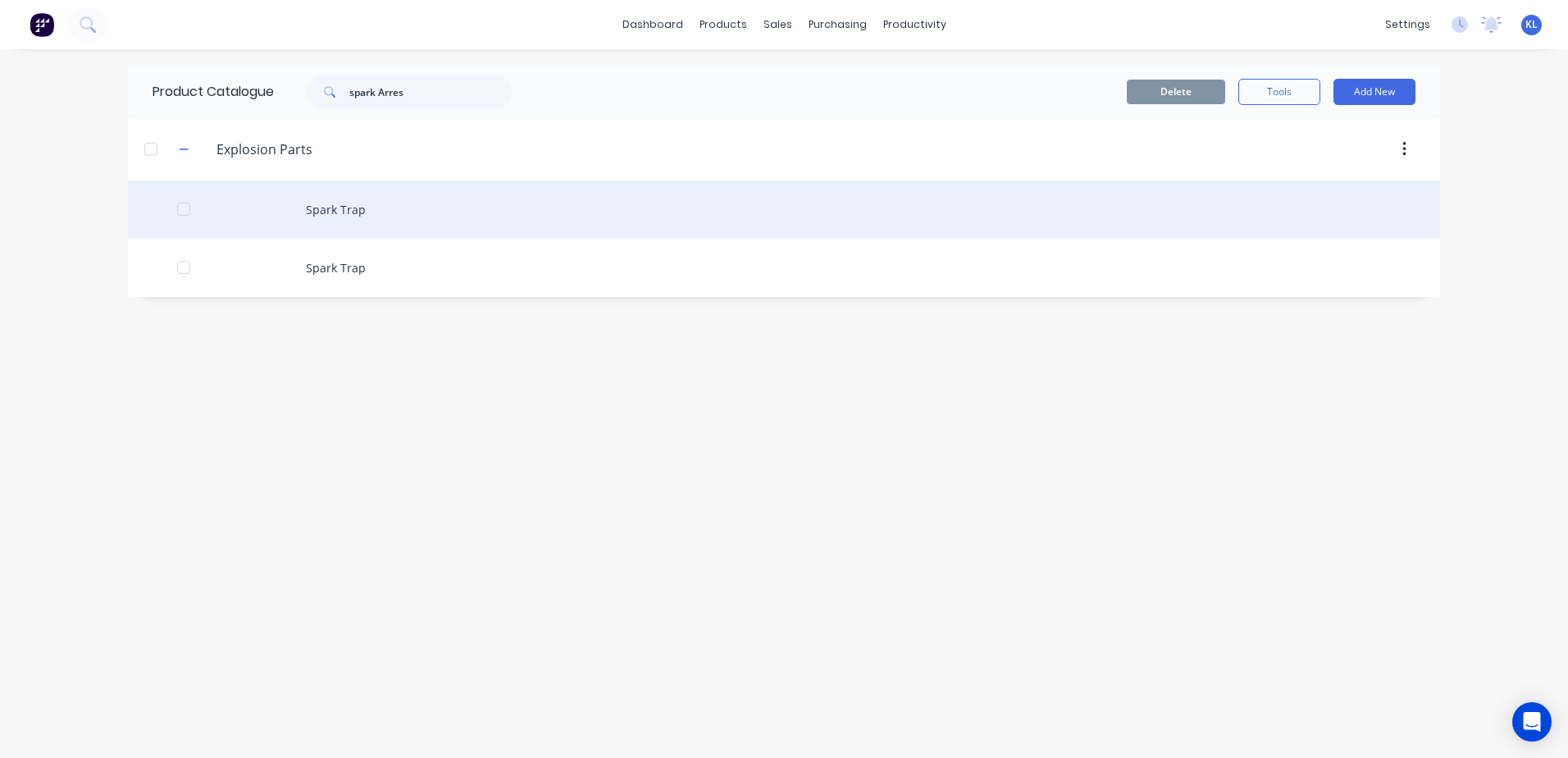
click at [339, 207] on div "Spark Trap" at bounding box center [784, 210] width 1312 height 58
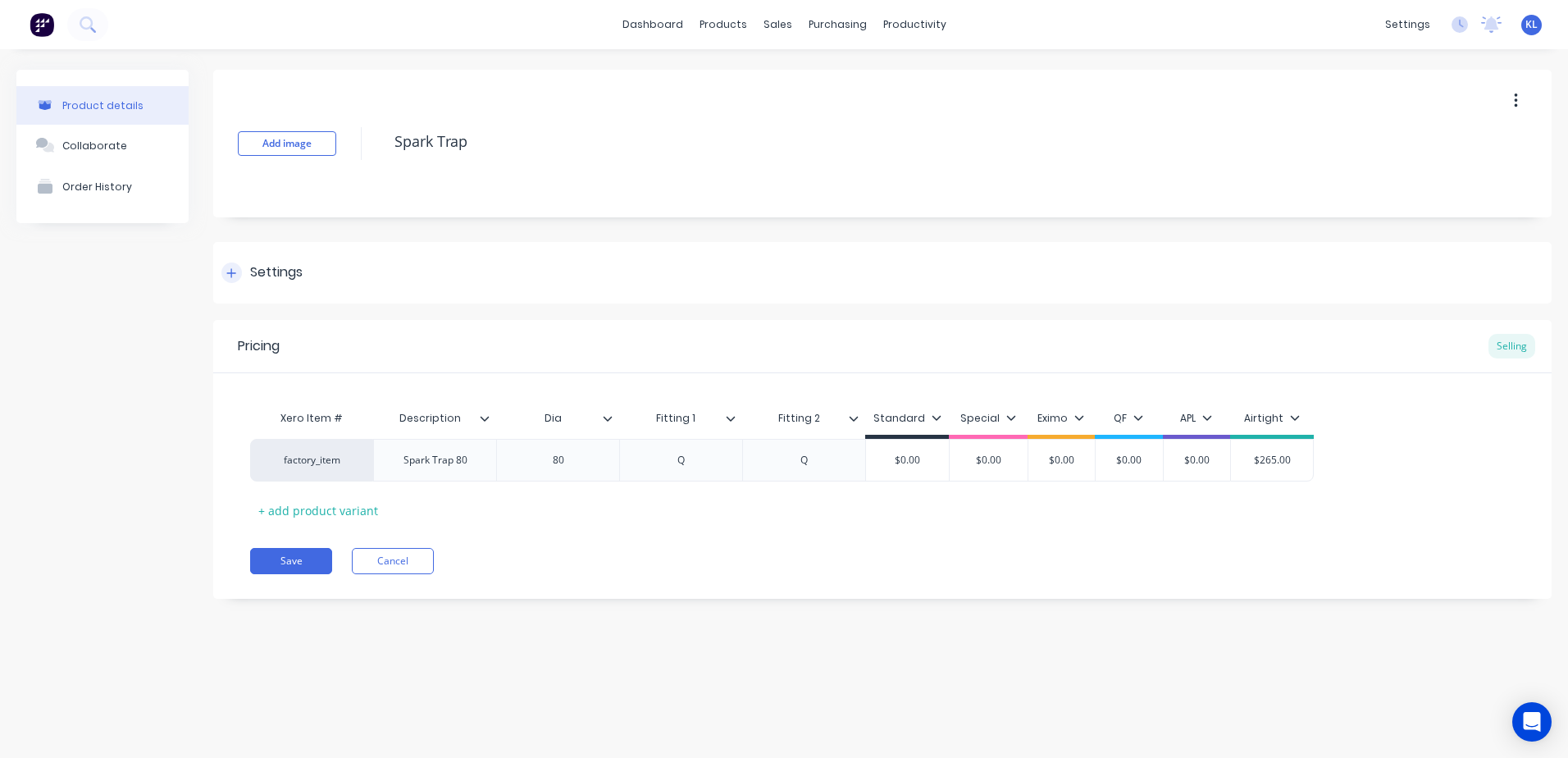
click at [239, 270] on div at bounding box center [231, 272] width 21 height 21
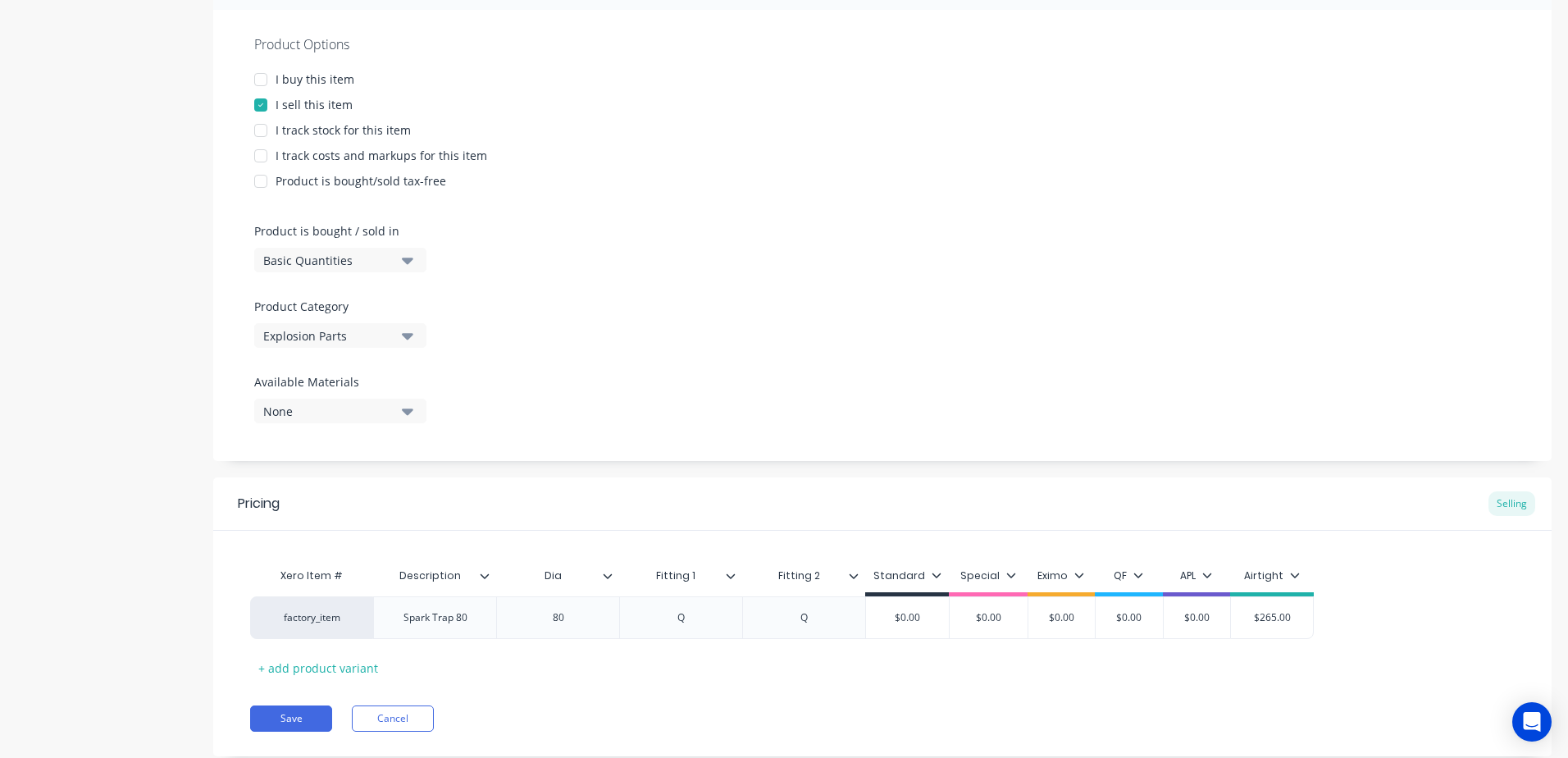
scroll to position [337, 0]
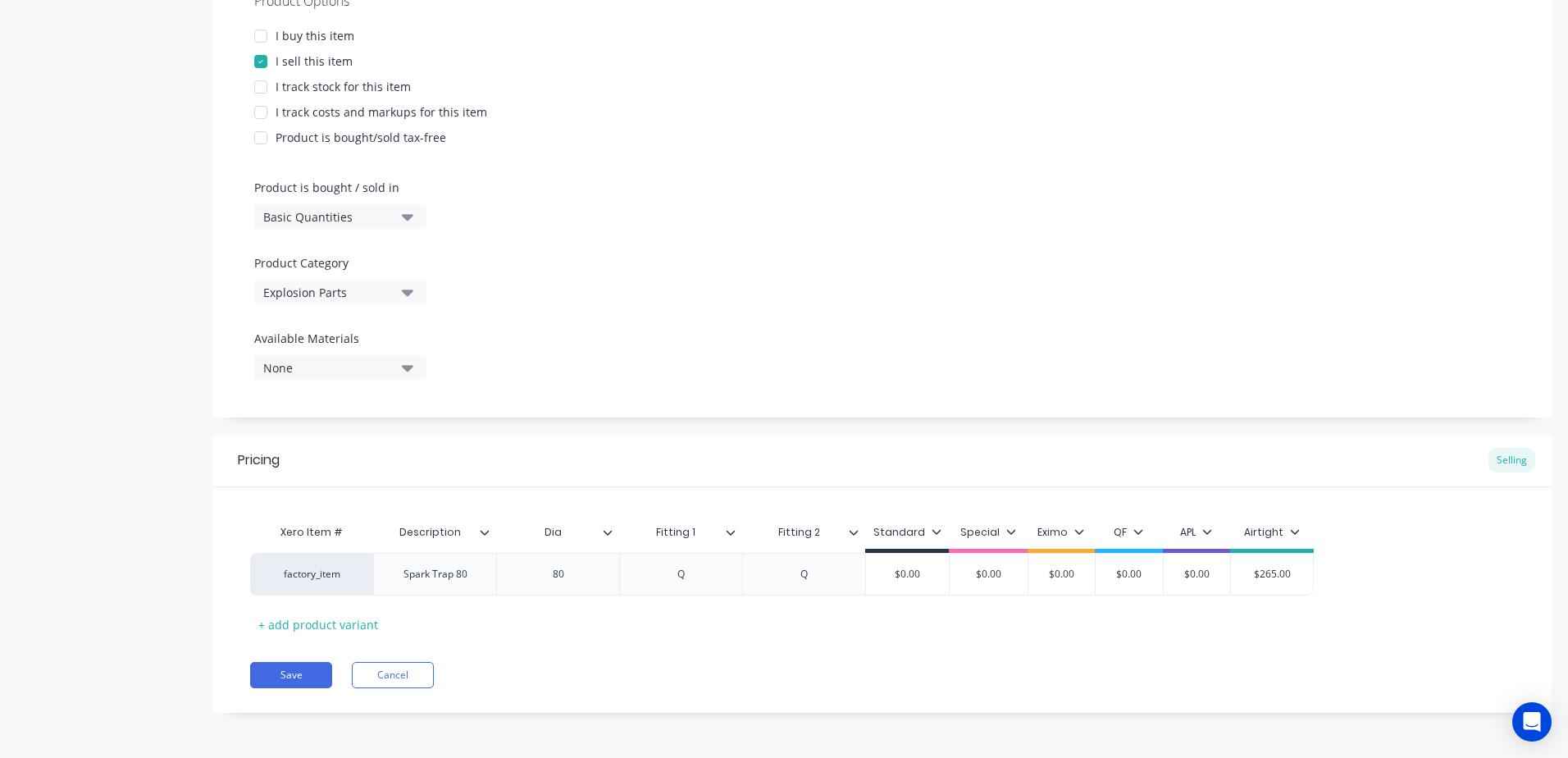
click at [327, 291] on div "Explosion Parts" at bounding box center [329, 292] width 131 height 17
drag, startPoint x: 556, startPoint y: 239, endPoint x: 538, endPoint y: 266, distance: 32.4
click at [557, 239] on div "Product Options I buy this item I sell this item I track stock for this item I …" at bounding box center [882, 192] width 1339 height 451
click at [404, 677] on button "Cancel" at bounding box center [393, 675] width 82 height 26
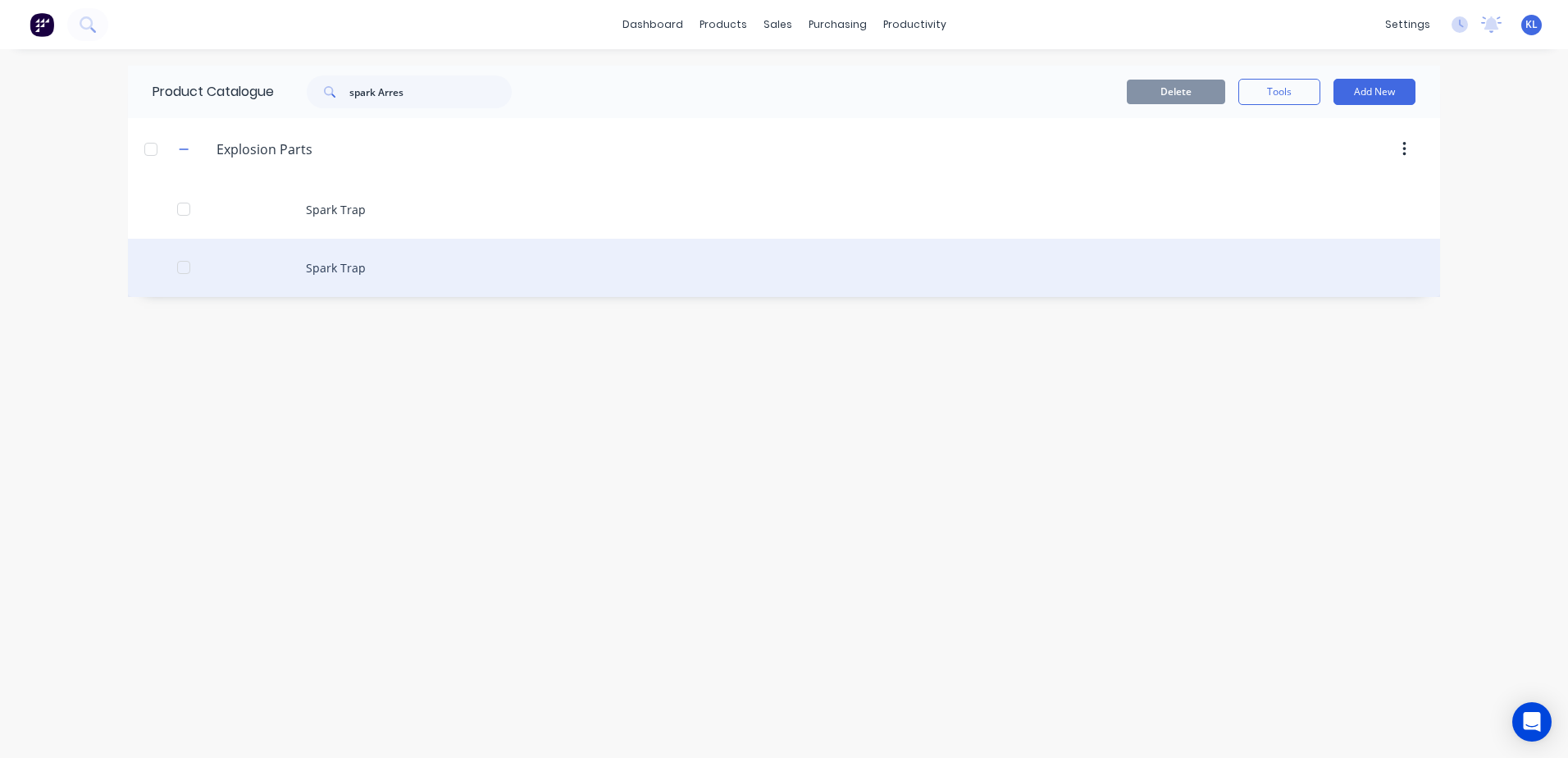
click at [325, 270] on div "Spark Trap" at bounding box center [784, 267] width 1312 height 58
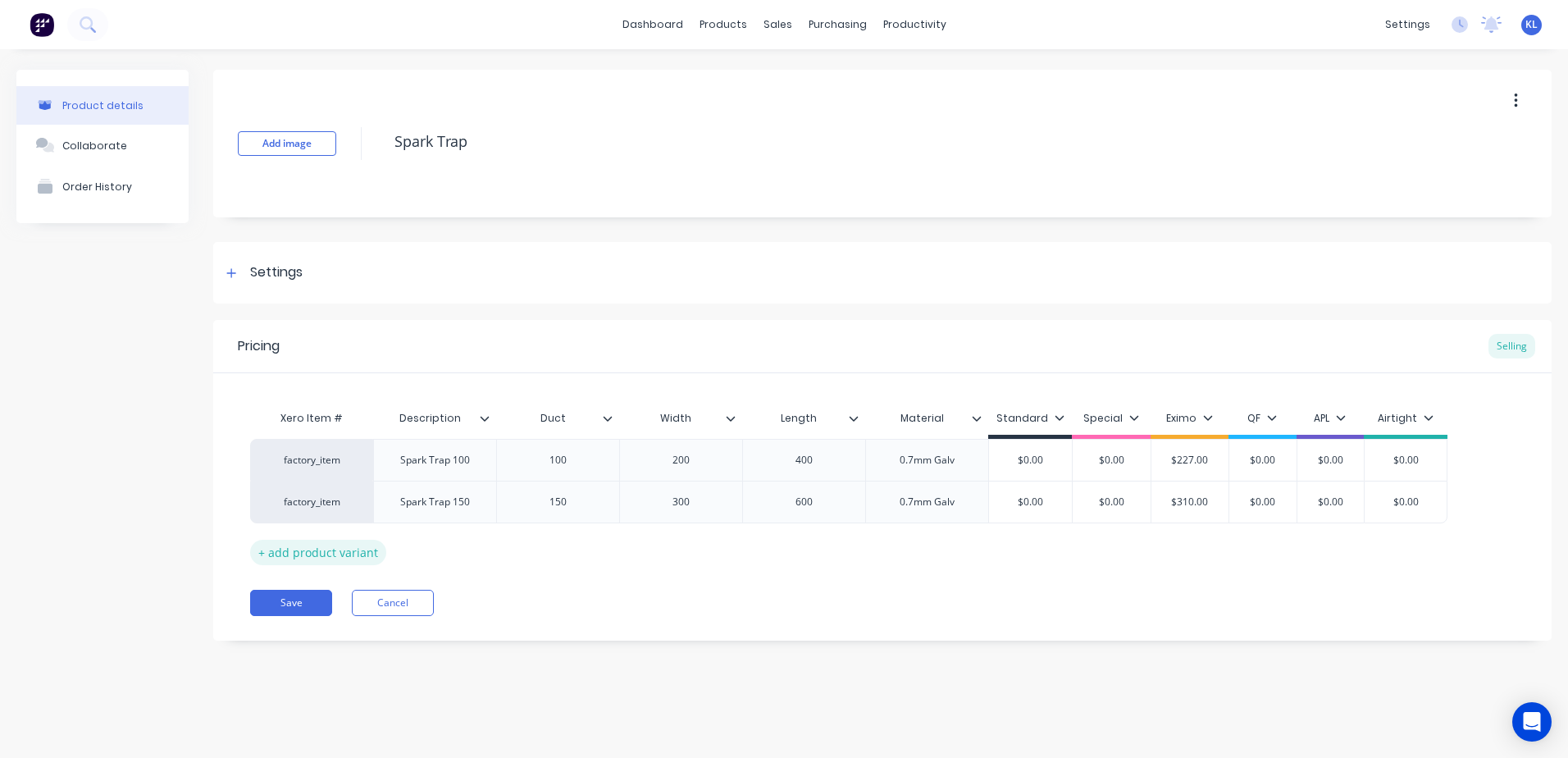
click at [339, 551] on div "+ add product variant" at bounding box center [318, 552] width 136 height 25
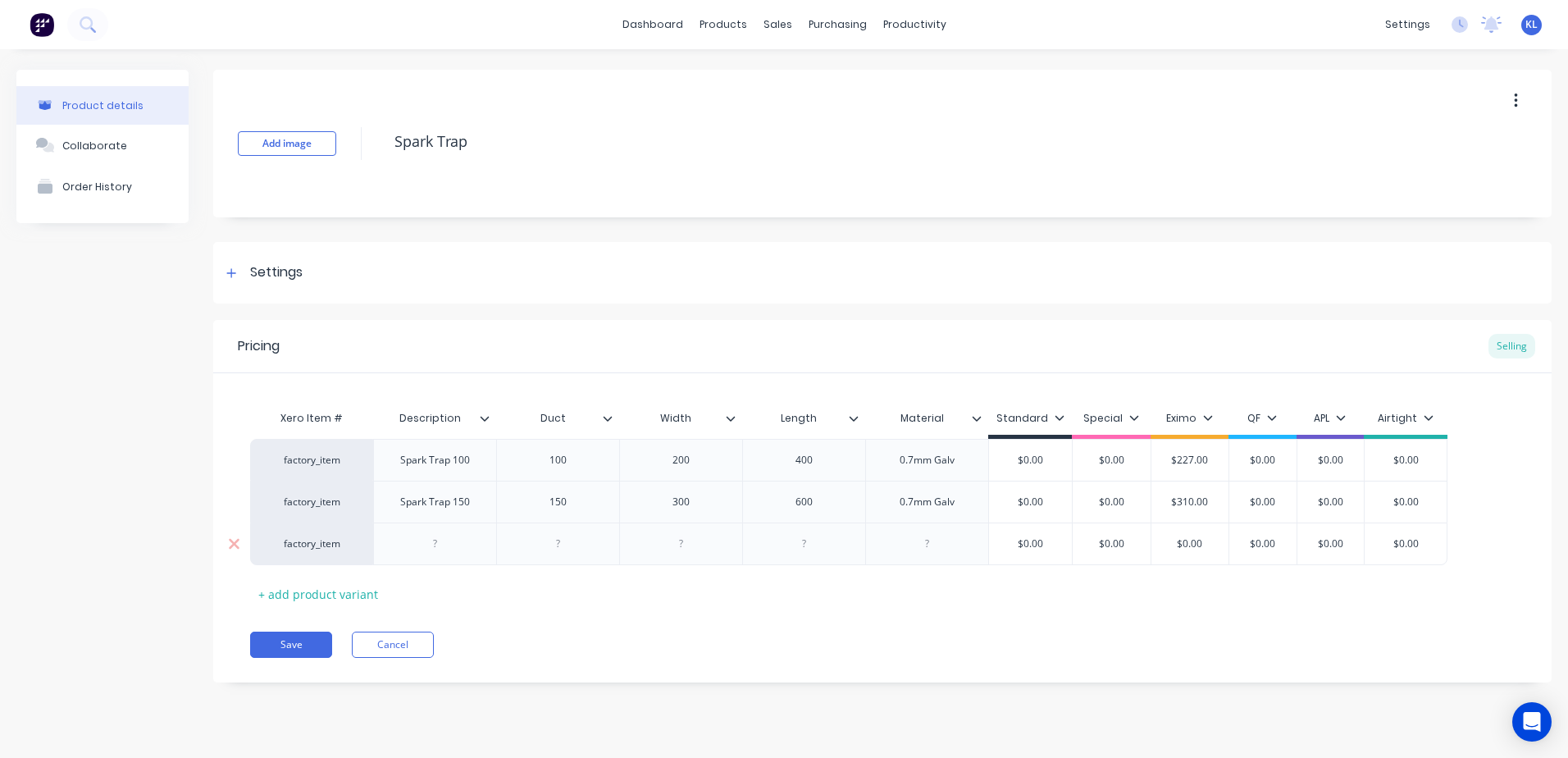
click at [440, 557] on div at bounding box center [435, 544] width 123 height 43
click at [449, 542] on div at bounding box center [436, 544] width 82 height 21
click at [564, 539] on div at bounding box center [559, 544] width 82 height 21
click at [703, 540] on div at bounding box center [681, 544] width 82 height 21
click at [817, 534] on div at bounding box center [805, 544] width 82 height 21
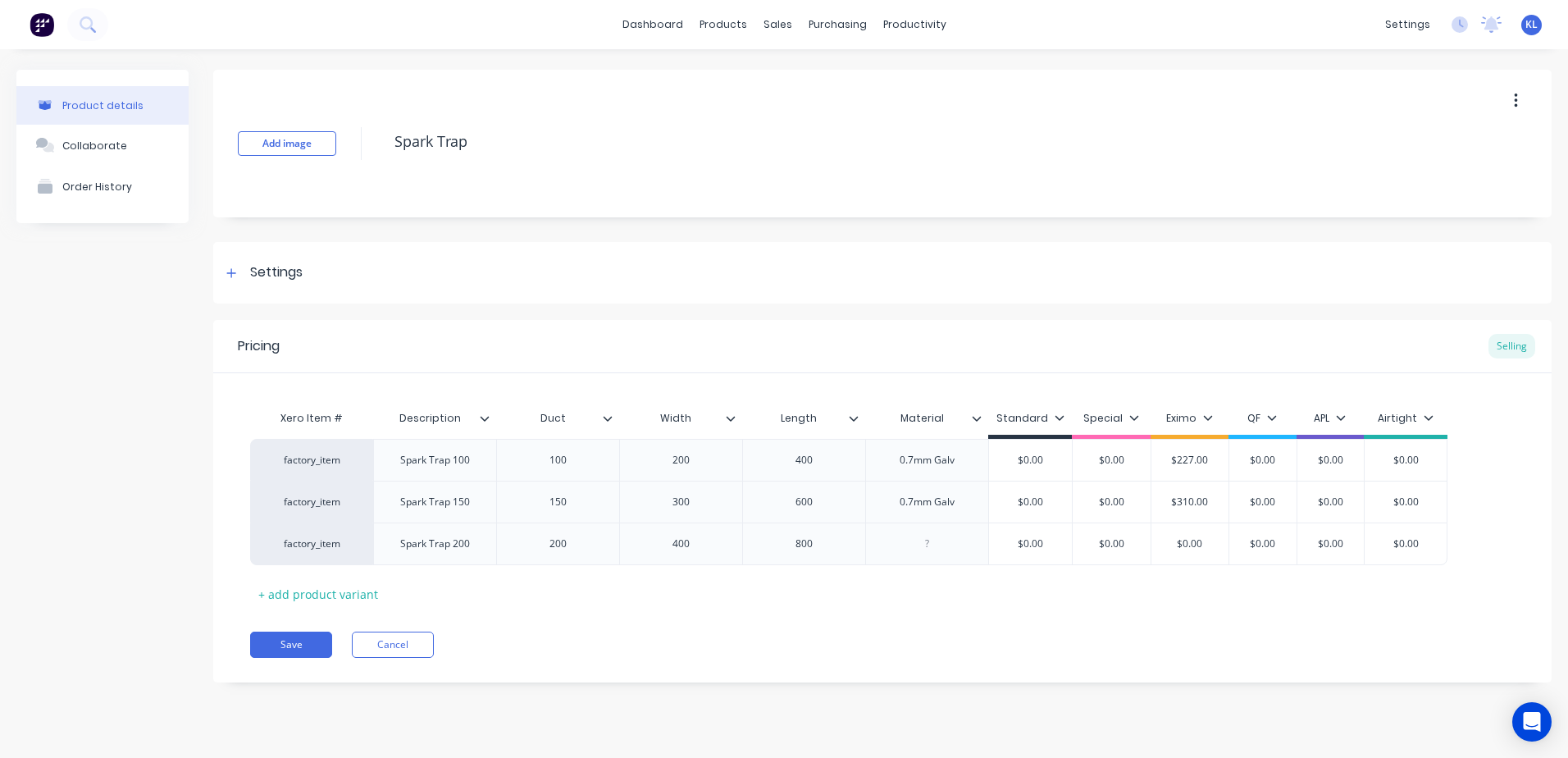
click at [812, 592] on div "Xero Item # Description Duct Width Length Material Standard Special Eximo QF AP…" at bounding box center [882, 504] width 1265 height 205
click at [938, 540] on div at bounding box center [928, 544] width 82 height 21
click at [991, 587] on div "Xero Item # Description Duct Width Length Material Standard Special Eximo QF AP…" at bounding box center [882, 504] width 1265 height 205
click at [1206, 540] on input "$0.00" at bounding box center [1190, 544] width 82 height 15
drag, startPoint x: 1210, startPoint y: 541, endPoint x: 1159, endPoint y: 548, distance: 51.5
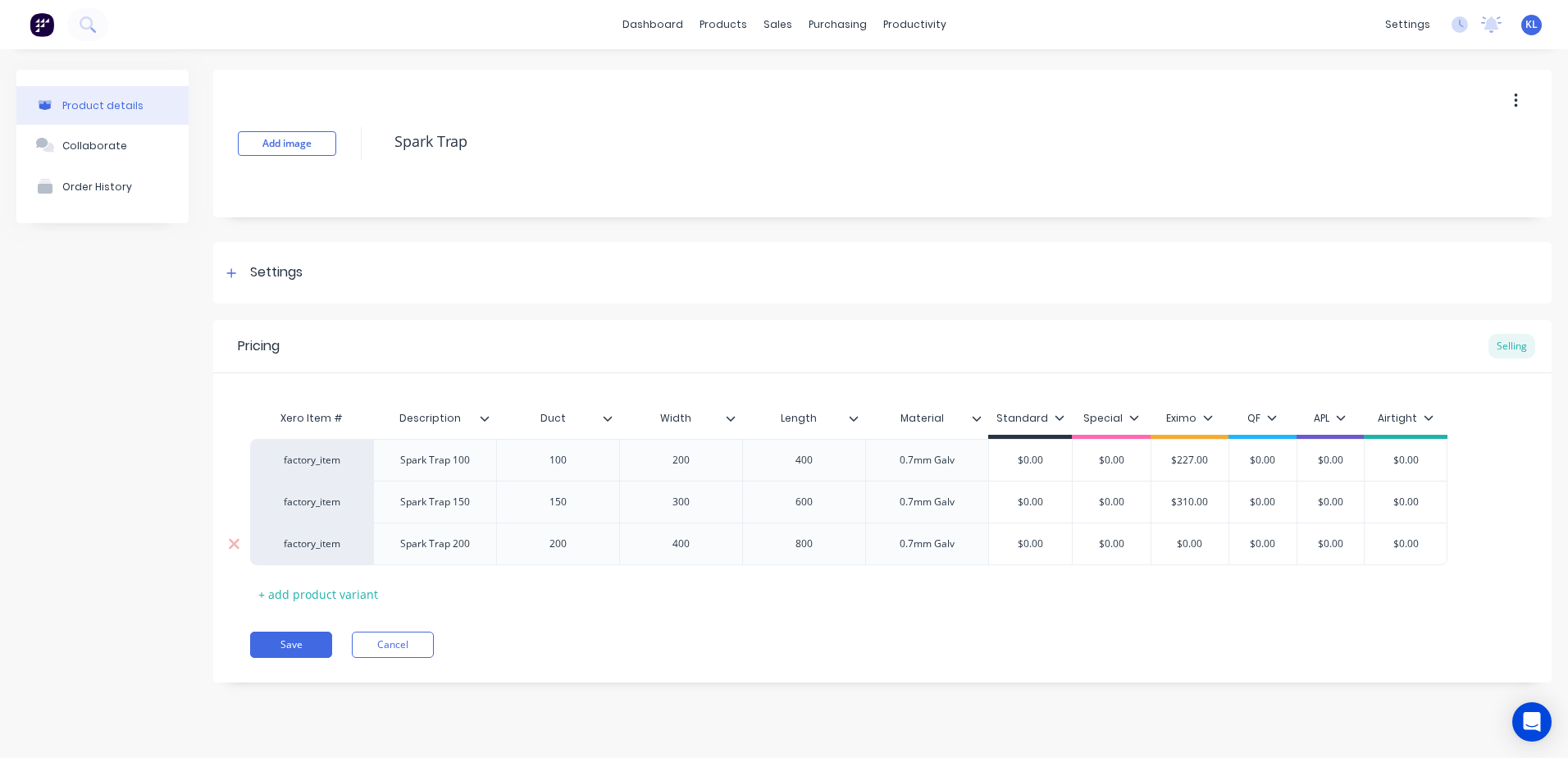
click at [1159, 548] on input "$0.00" at bounding box center [1190, 544] width 82 height 15
type input "2"
drag, startPoint x: 1207, startPoint y: 544, endPoint x: 1182, endPoint y: 548, distance: 25.3
click at [1182, 548] on input "$0.00" at bounding box center [1190, 544] width 82 height 15
drag, startPoint x: 1203, startPoint y: 535, endPoint x: 1183, endPoint y: 536, distance: 20.0
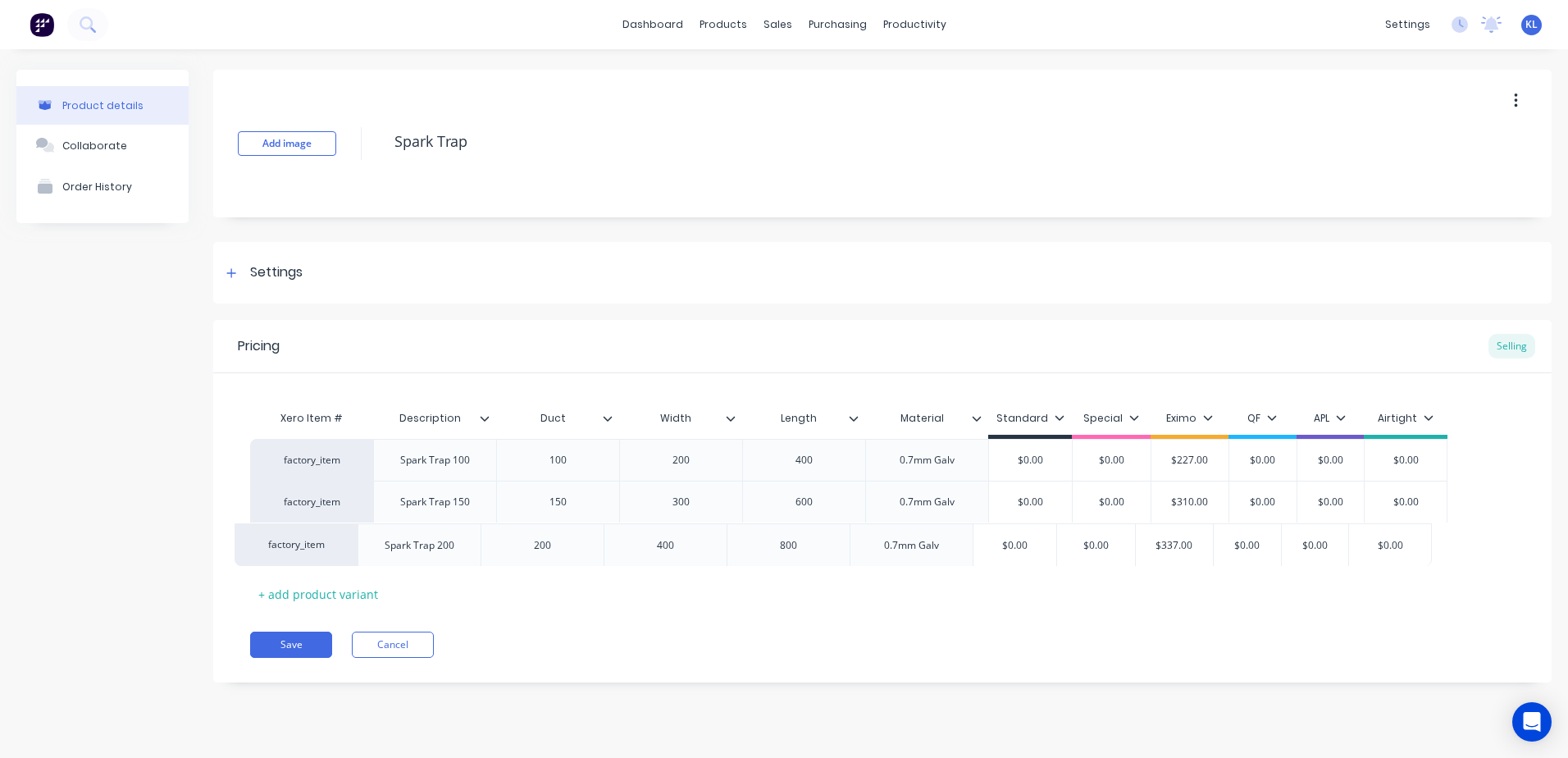
click at [1183, 536] on div "factory_item Spark Trap 100 100 200 400 0.7mm Galv $0.00 $0.00 $227.00 $0.00 $0…" at bounding box center [882, 502] width 1265 height 127
click at [1155, 644] on div "Save Cancel" at bounding box center [901, 645] width 1302 height 26
type input "$337.00"
click at [1211, 541] on input "$337.00" at bounding box center [1190, 544] width 82 height 15
click at [277, 654] on button "Save" at bounding box center [291, 645] width 82 height 26
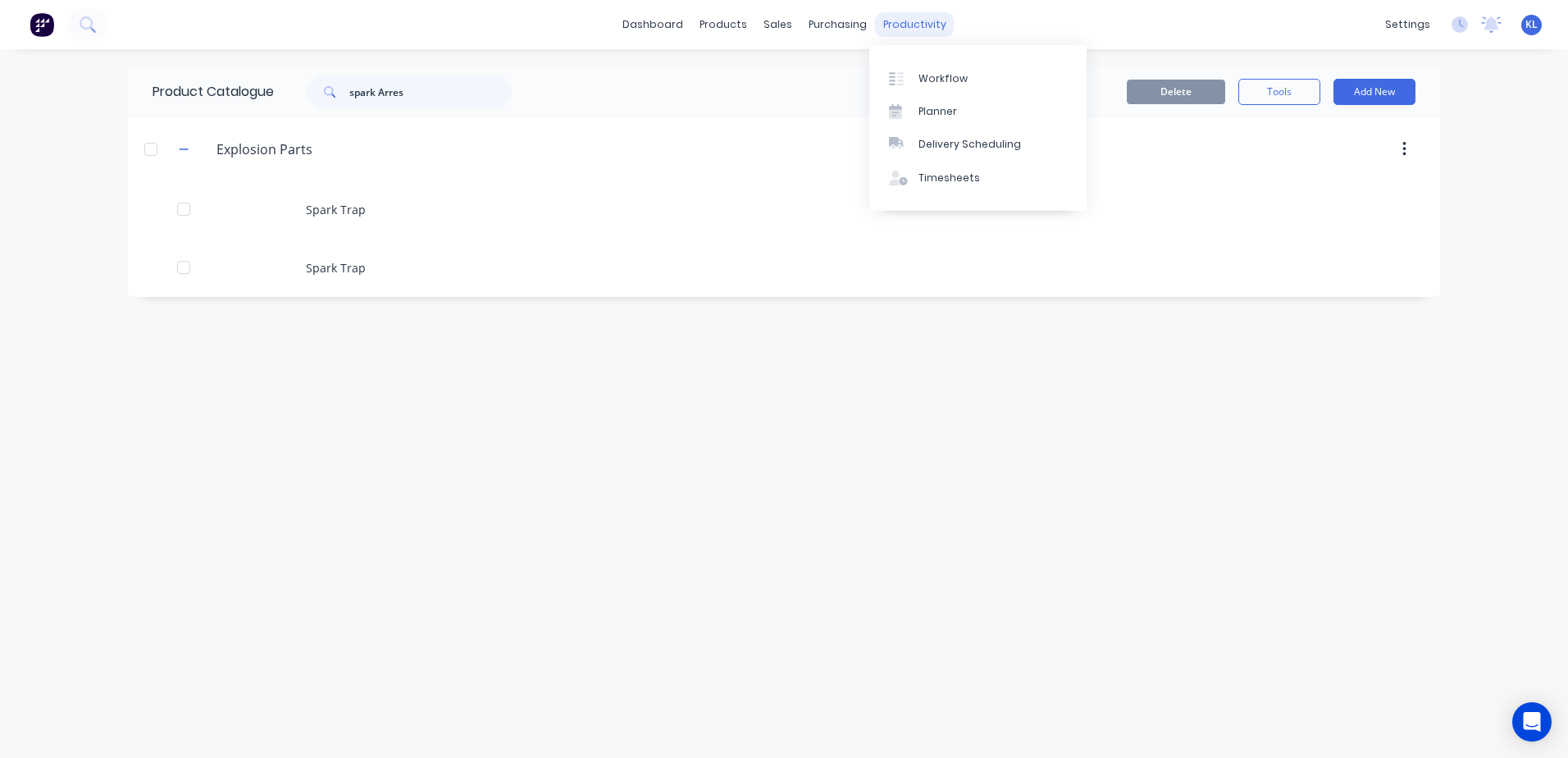
click at [902, 22] on div "productivity" at bounding box center [915, 25] width 80 height 25
click at [943, 182] on div "Timesheets" at bounding box center [949, 178] width 62 height 15
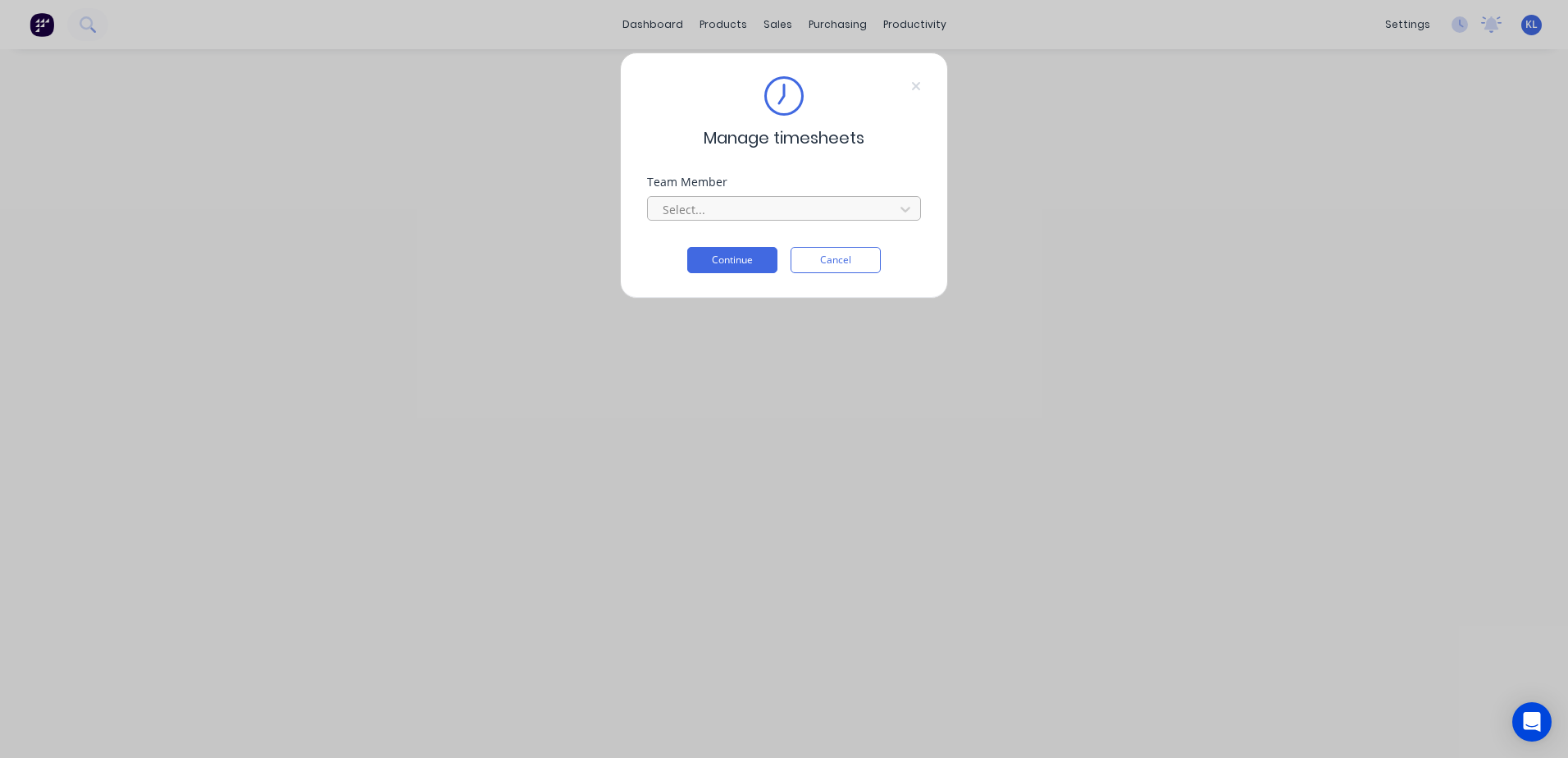
click at [719, 200] on div at bounding box center [772, 209] width 224 height 21
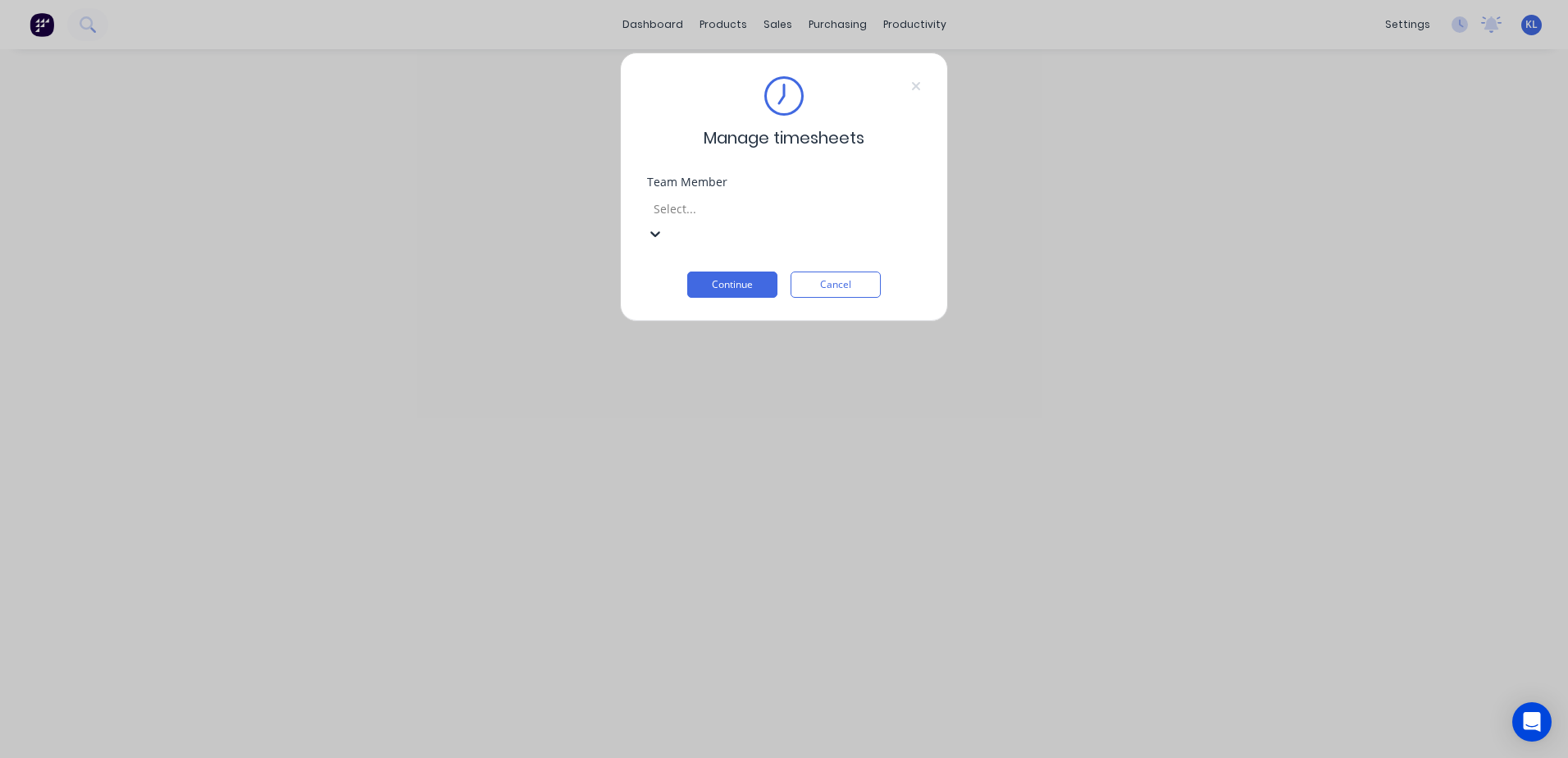
scroll to position [58, 0]
click at [741, 271] on button "Continue" at bounding box center [732, 284] width 90 height 26
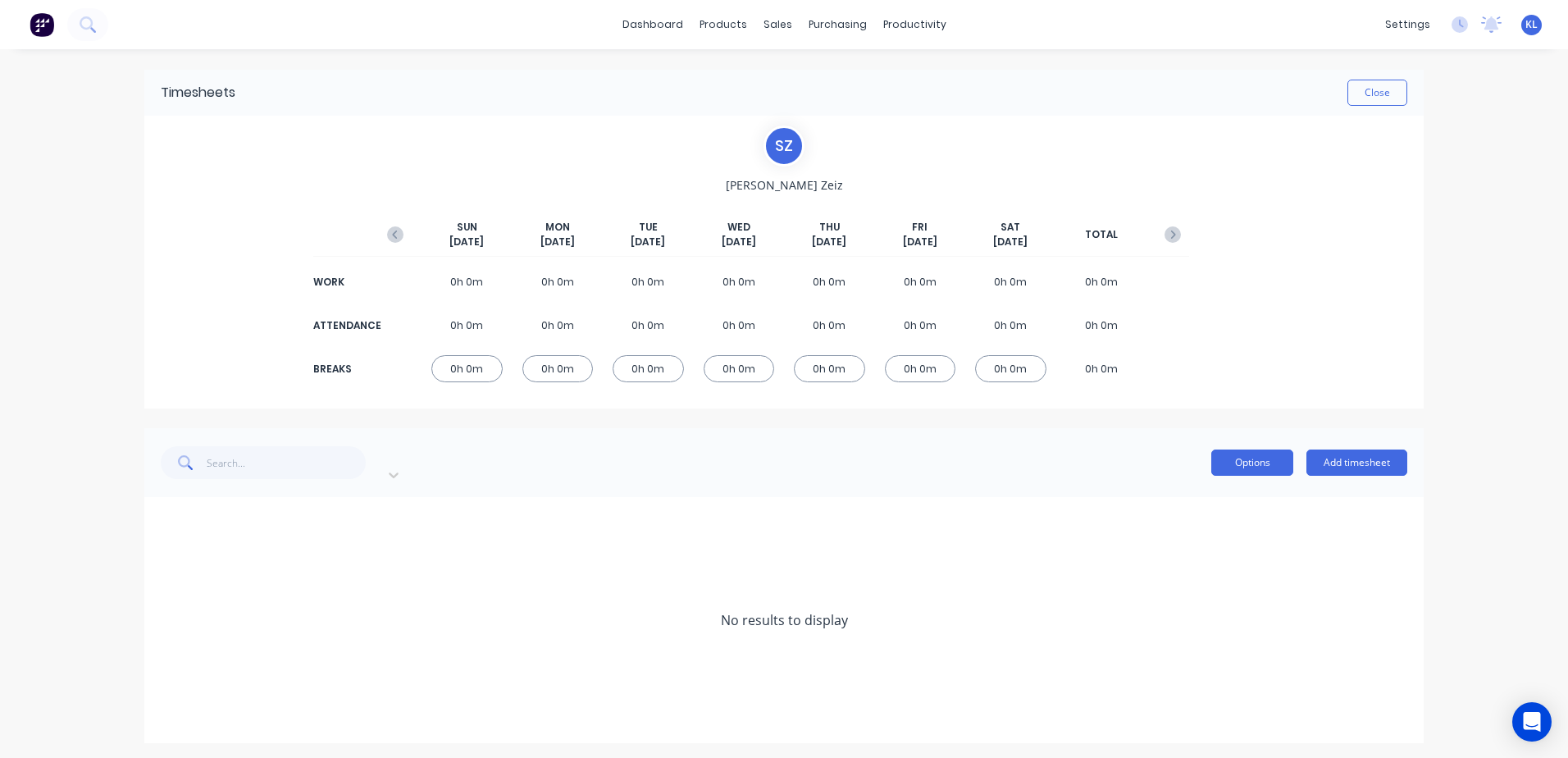
click at [1246, 454] on button "Options" at bounding box center [1252, 463] width 82 height 26
click at [990, 450] on div "Filter by type Options Approve Unapprove Delete Export Add timesheet" at bounding box center [784, 463] width 1247 height 49
drag, startPoint x: 820, startPoint y: 367, endPoint x: 823, endPoint y: 333, distance: 34.1
click at [823, 333] on div "0h 0m" at bounding box center [829, 325] width 71 height 27
click at [1372, 456] on button "Add timesheet" at bounding box center [1357, 463] width 101 height 26
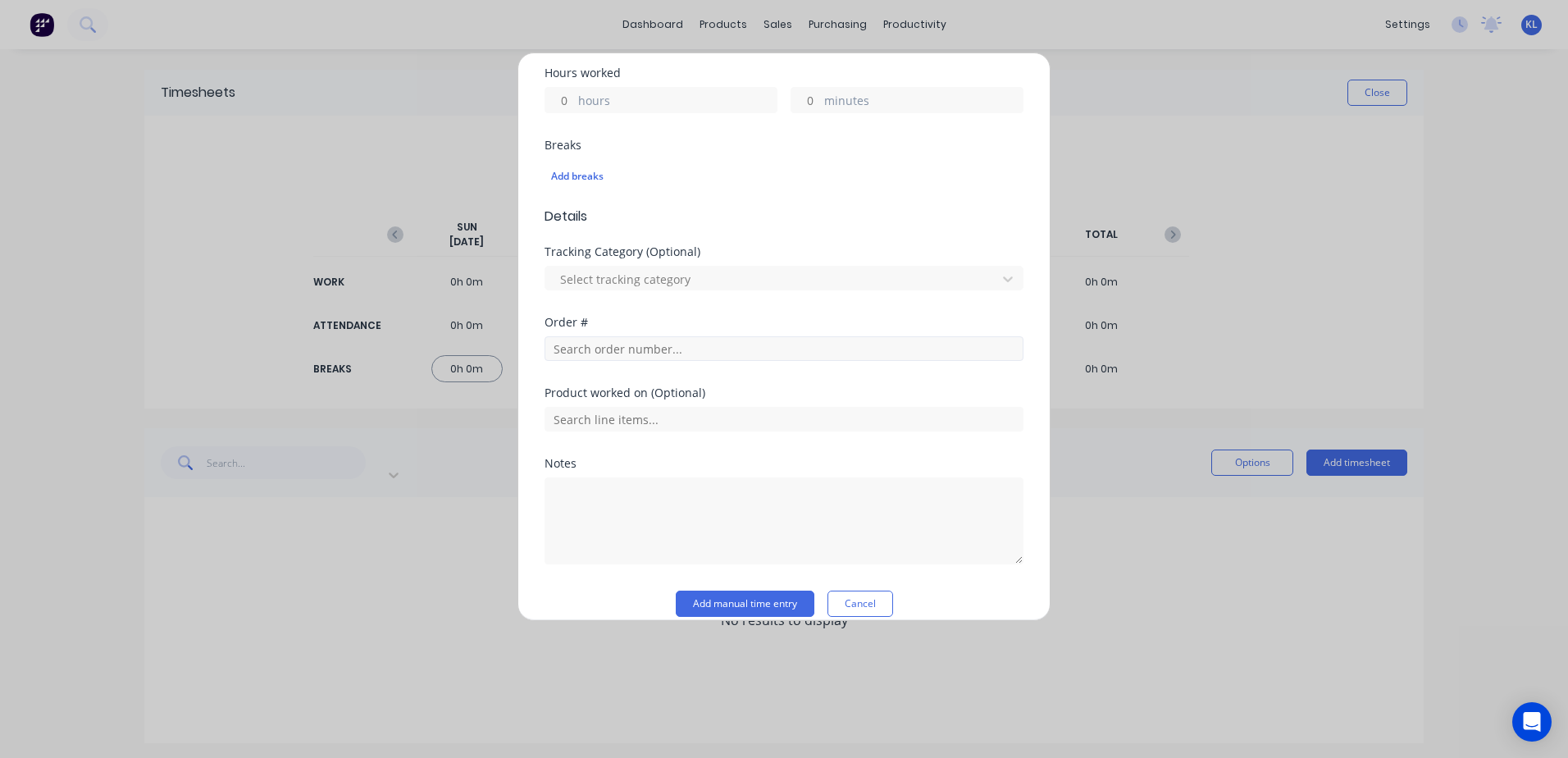
scroll to position [391, 0]
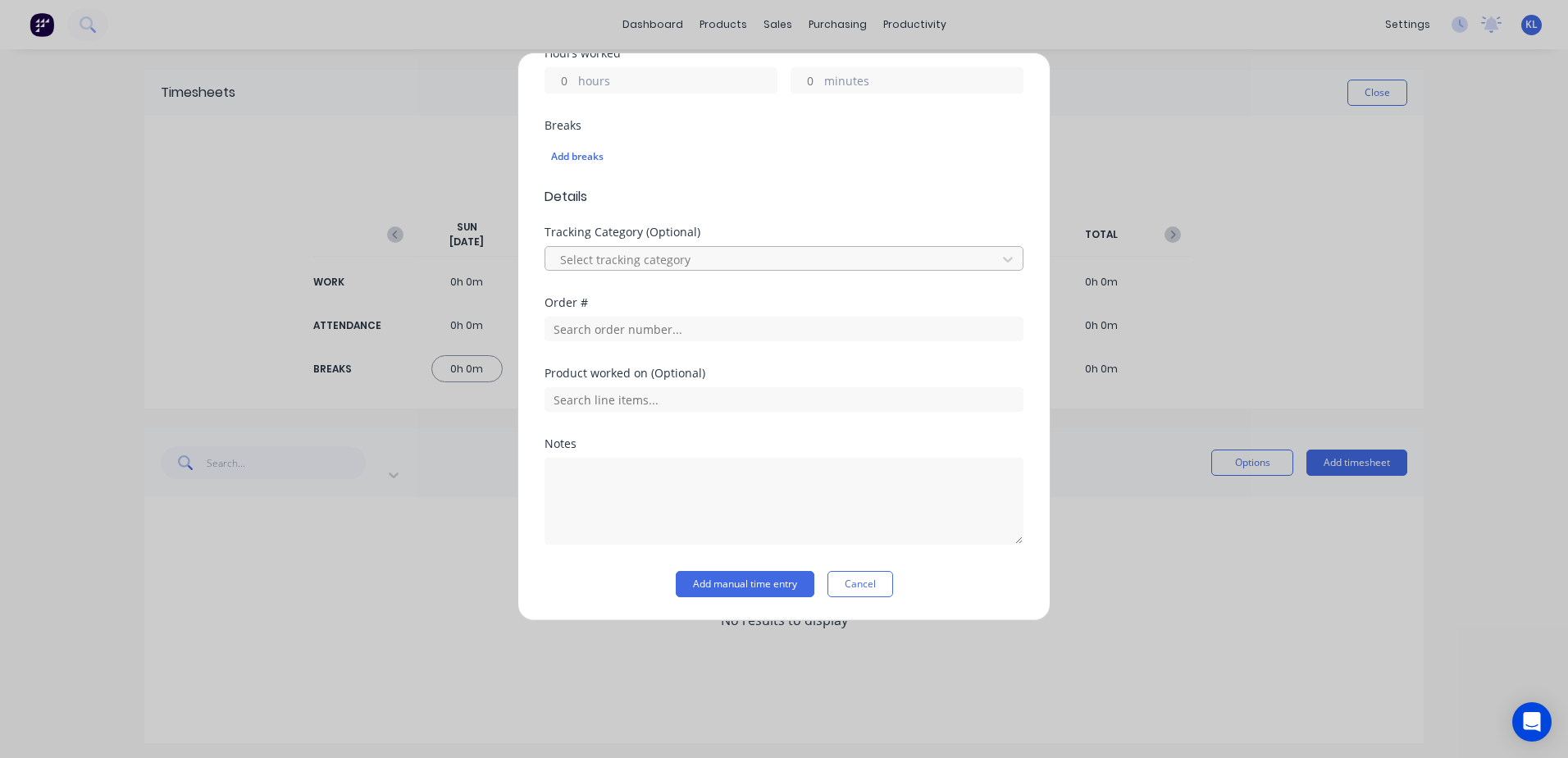
click at [622, 257] on div at bounding box center [773, 259] width 430 height 21
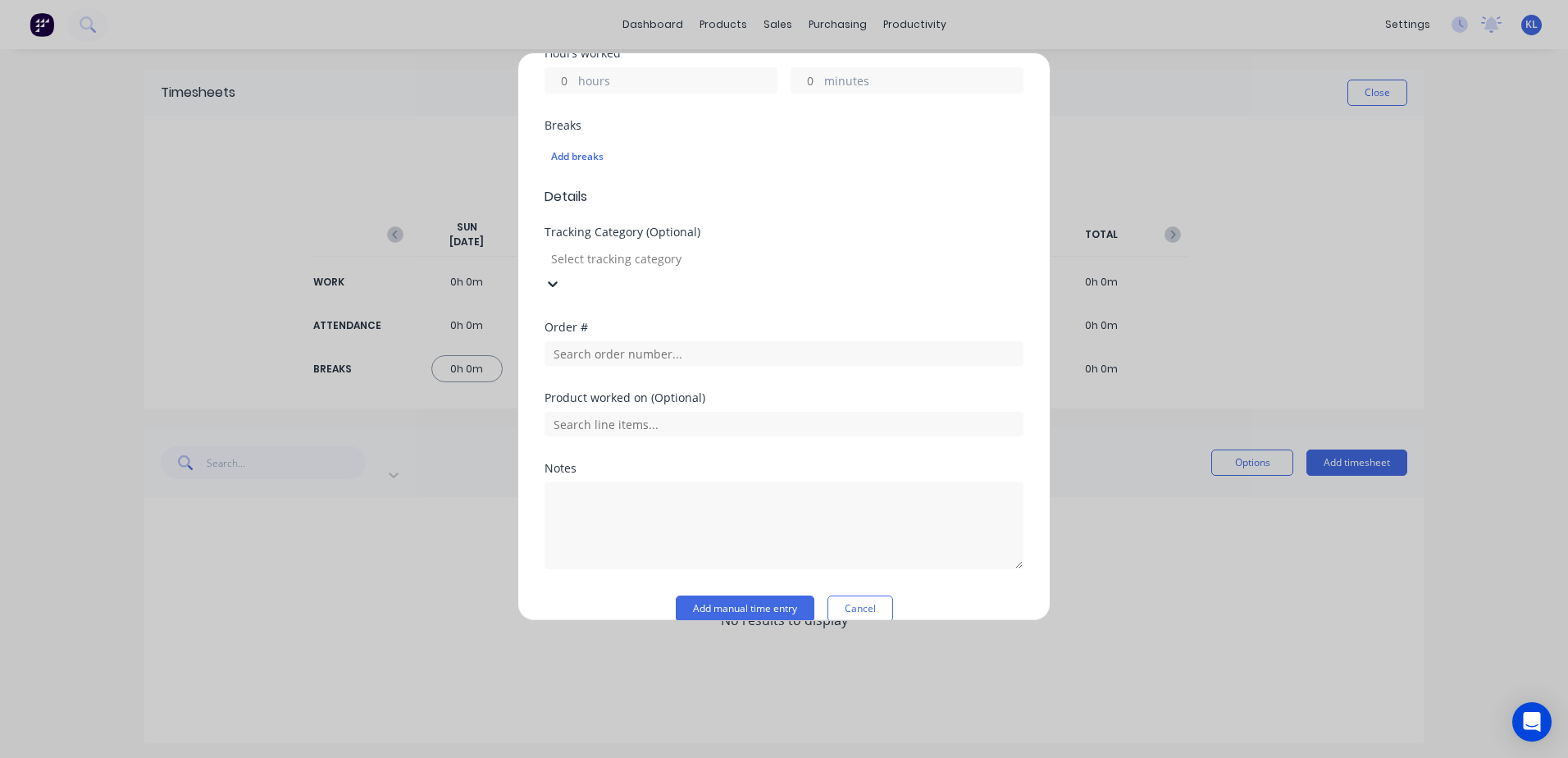
click at [677, 228] on div "Tracking Category (Optional)" at bounding box center [784, 232] width 479 height 12
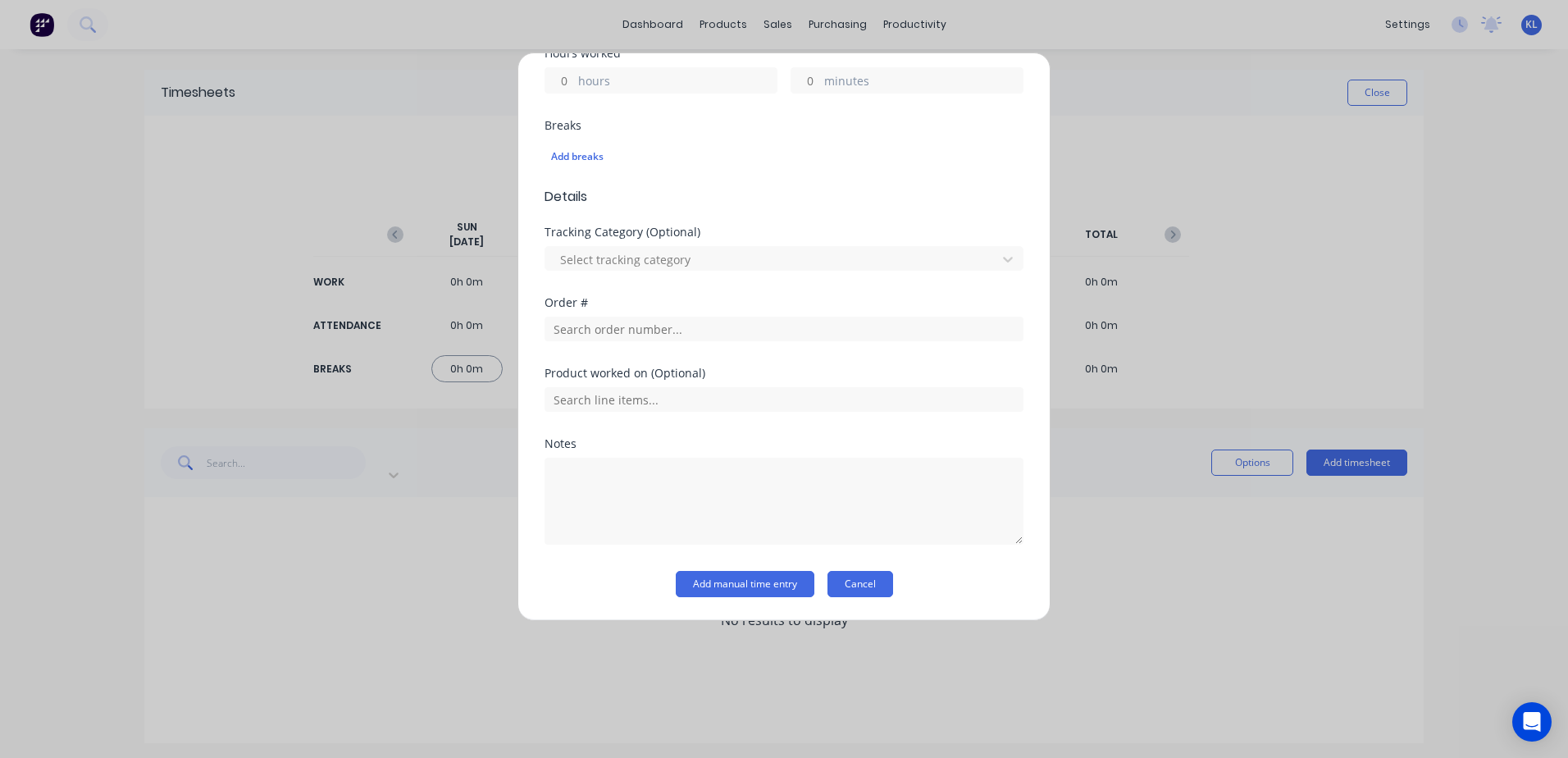
click at [859, 586] on button "Cancel" at bounding box center [860, 585] width 66 height 26
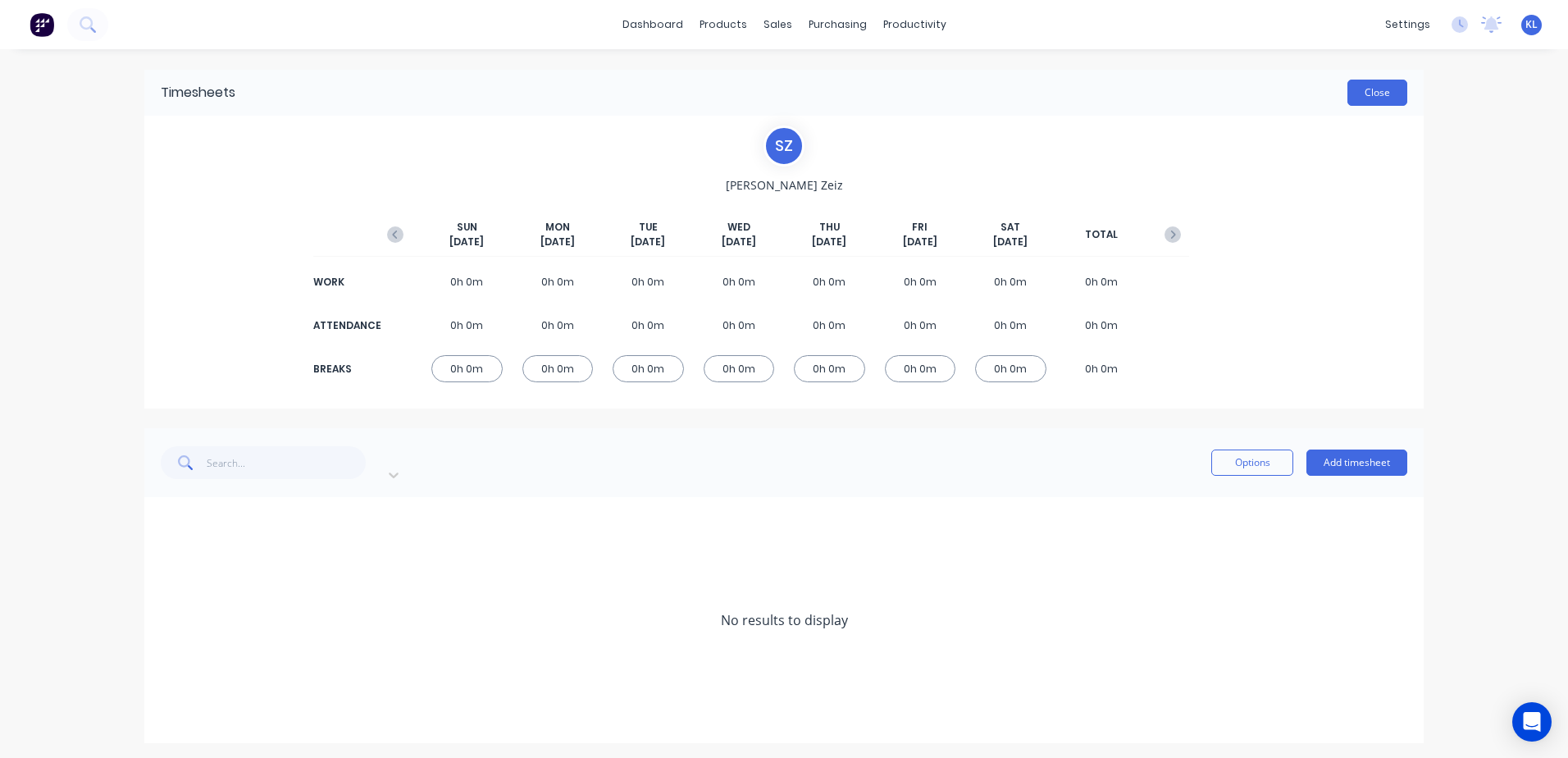
click at [1384, 86] on button "Close" at bounding box center [1377, 93] width 60 height 26
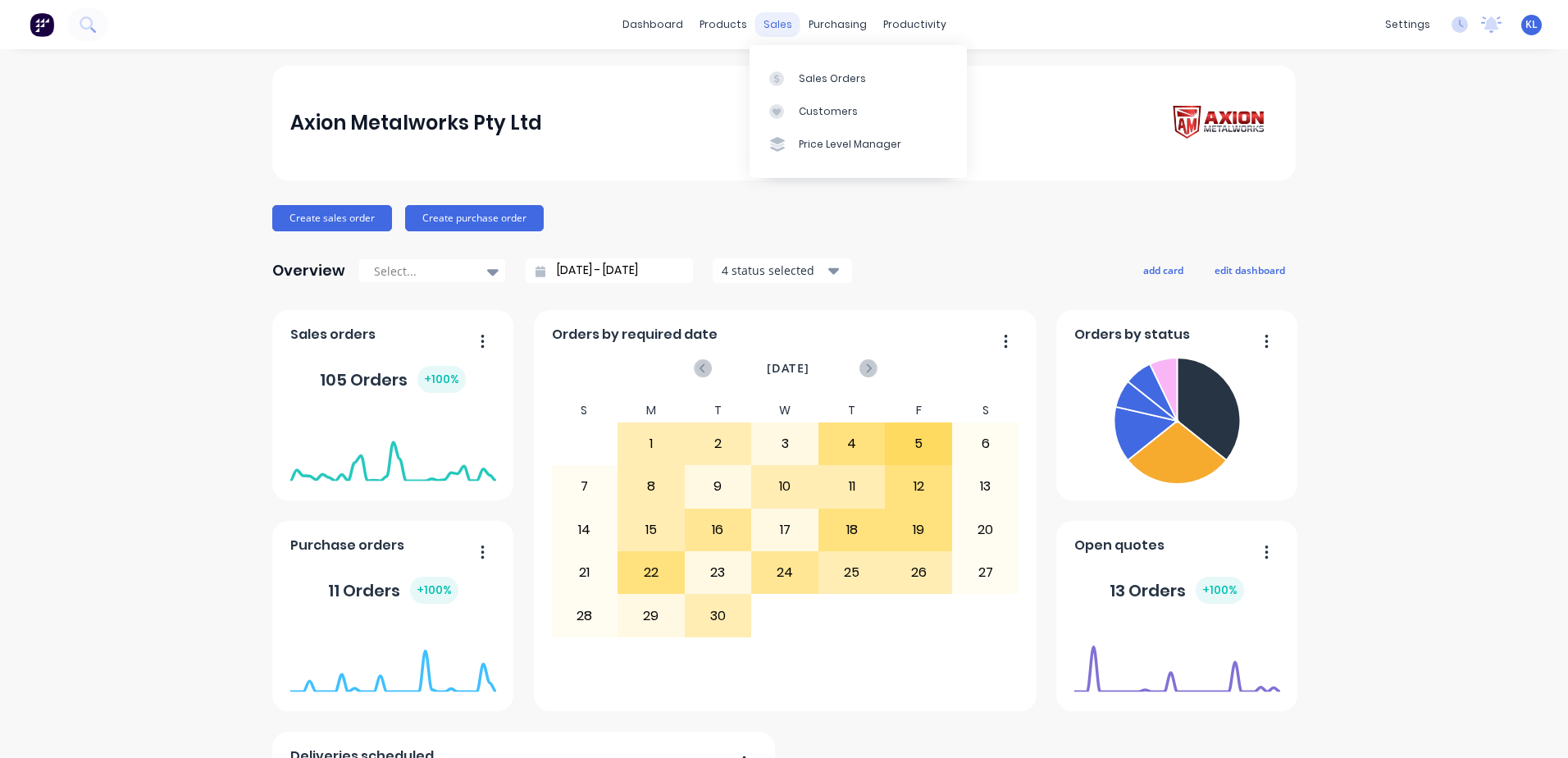
click at [779, 32] on div "sales" at bounding box center [777, 25] width 45 height 25
click at [804, 76] on div "Sales Orders" at bounding box center [832, 79] width 67 height 15
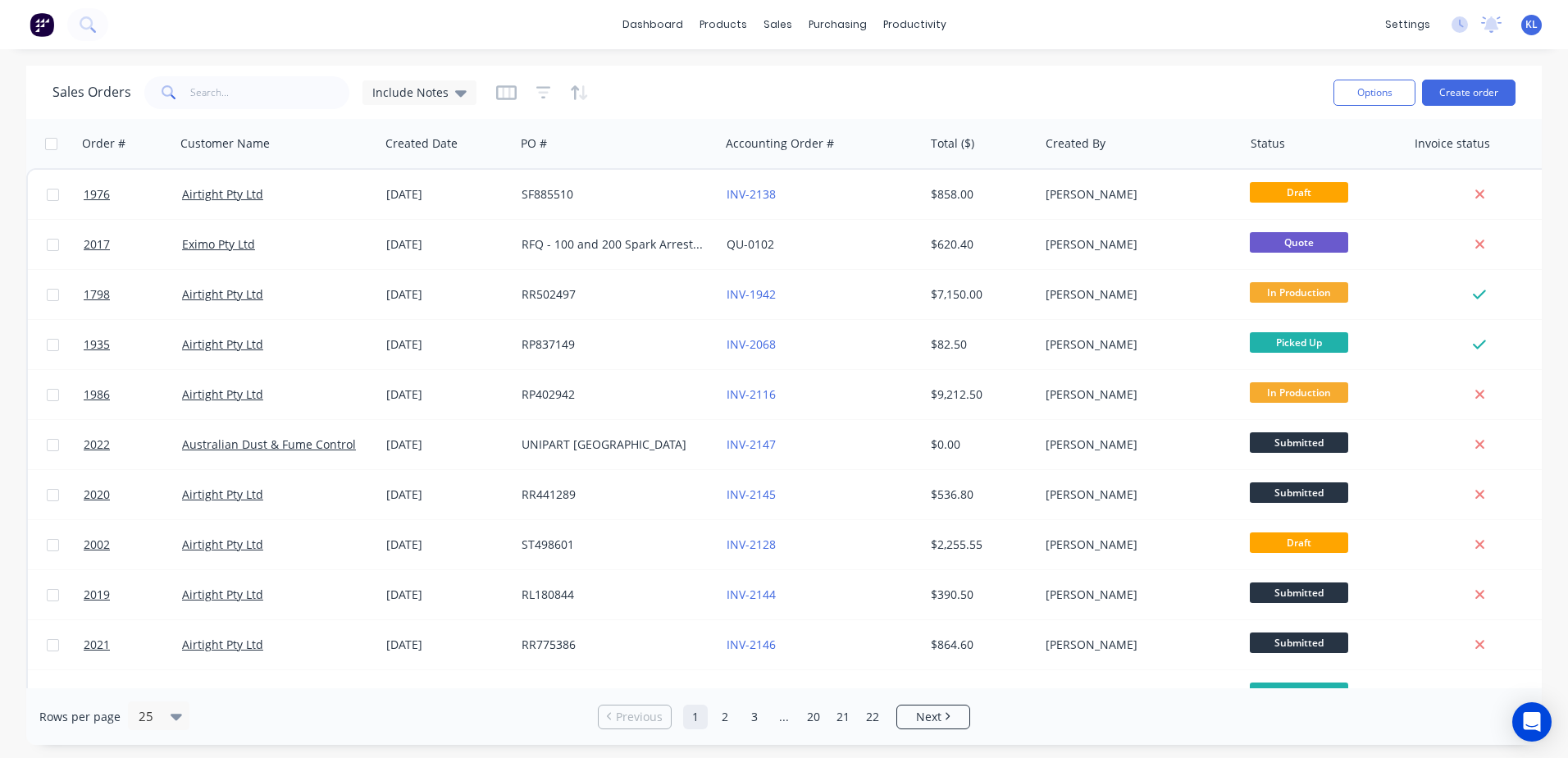
click at [219, 110] on div "Sales Orders Include Notes" at bounding box center [686, 92] width 1268 height 40
click at [220, 91] on input "text" at bounding box center [270, 93] width 160 height 33
type input "250 180 160"
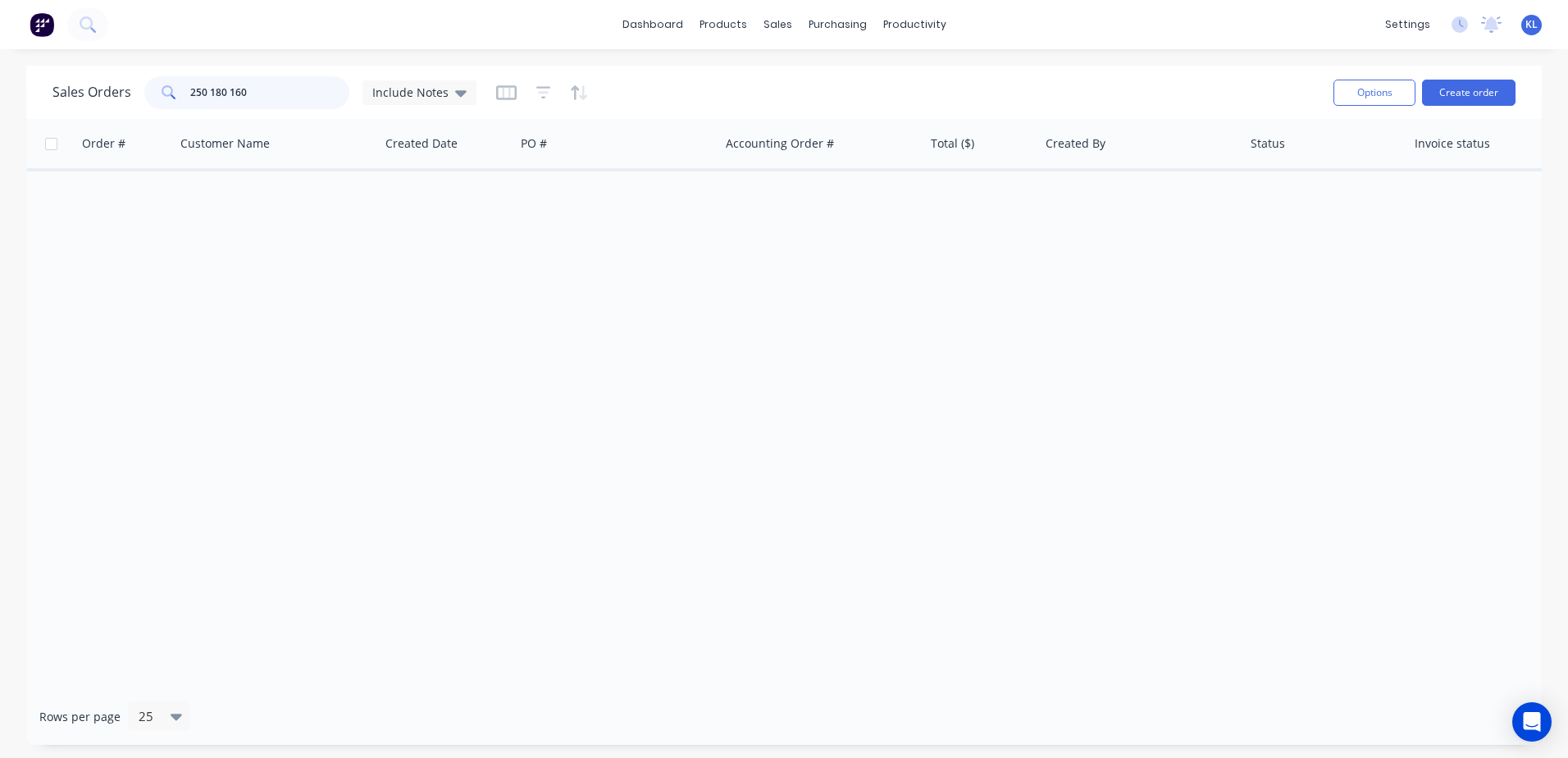
drag, startPoint x: 142, startPoint y: 92, endPoint x: 69, endPoint y: 92, distance: 73.0
click at [72, 92] on div "Sales Orders 250 180 160 Include Notes" at bounding box center [265, 93] width 424 height 33
click at [740, 24] on div "products" at bounding box center [723, 25] width 64 height 25
click at [763, 72] on div "Product Catalogue" at bounding box center [796, 79] width 102 height 15
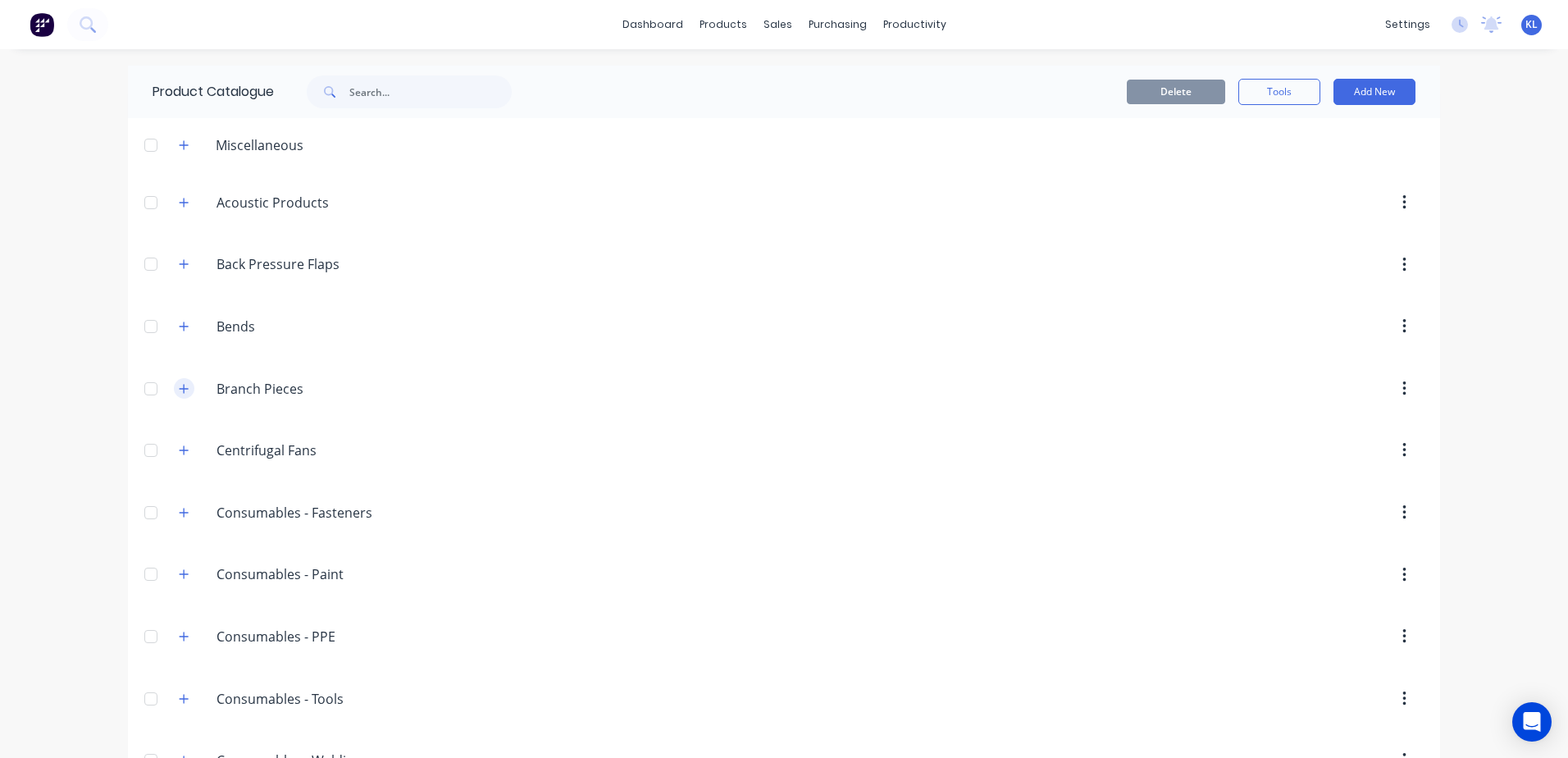
click at [188, 385] on div "Branch.Pieces Branch Pieces" at bounding box center [294, 389] width 257 height 30
click at [188, 386] on button "button" at bounding box center [184, 388] width 21 height 21
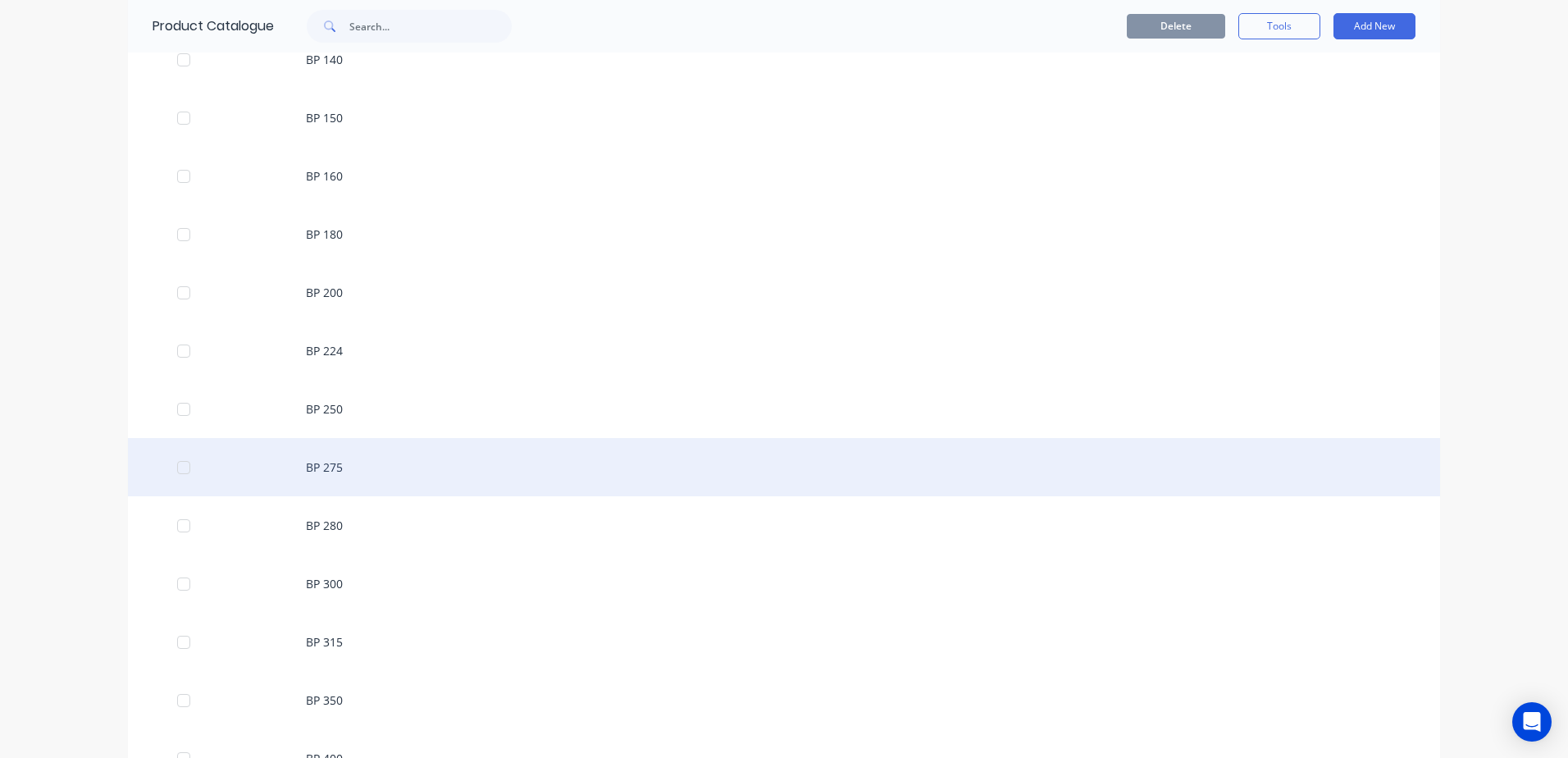
scroll to position [656, 0]
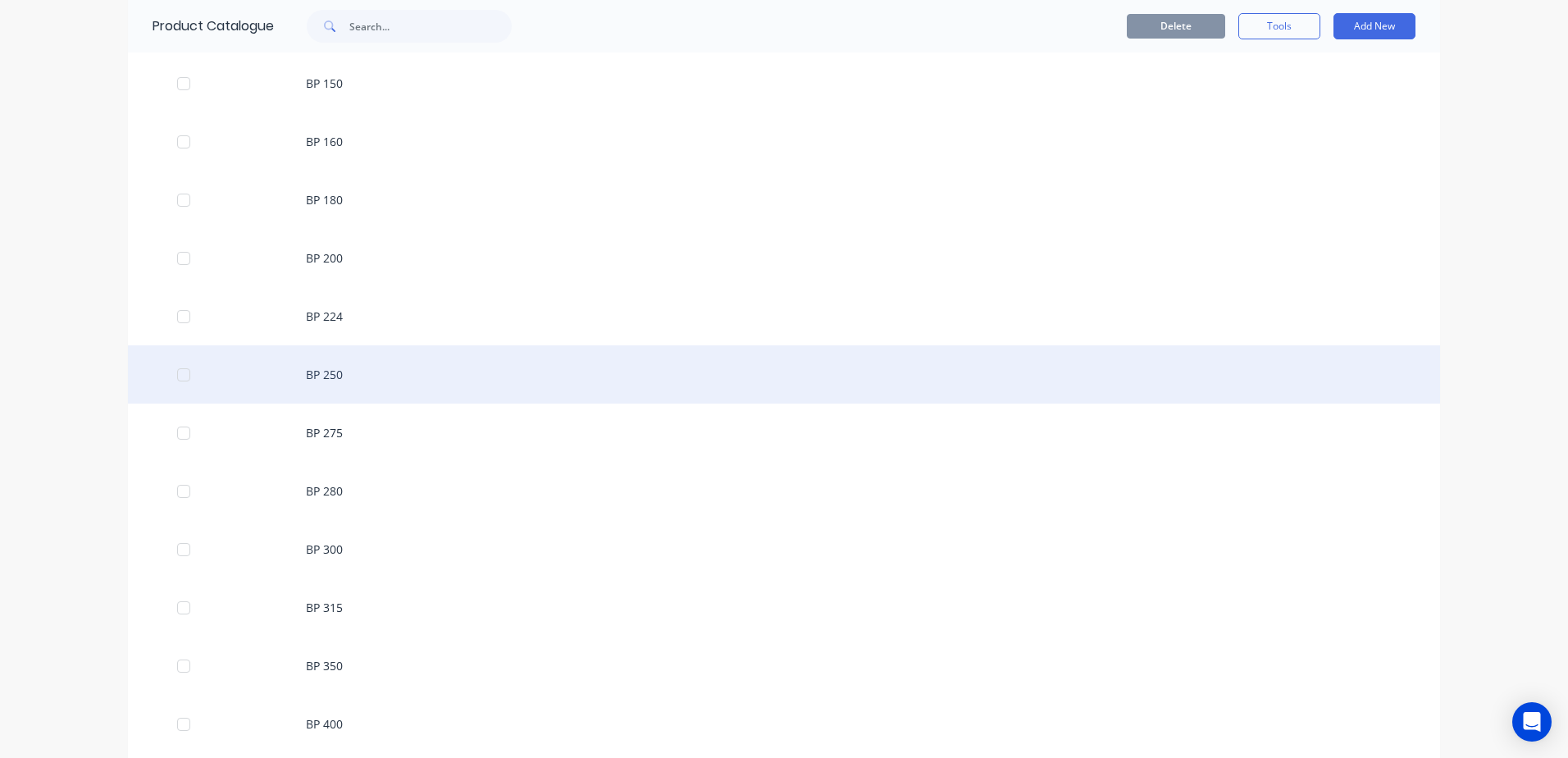
click at [337, 381] on div "BP 250" at bounding box center [784, 374] width 1312 height 58
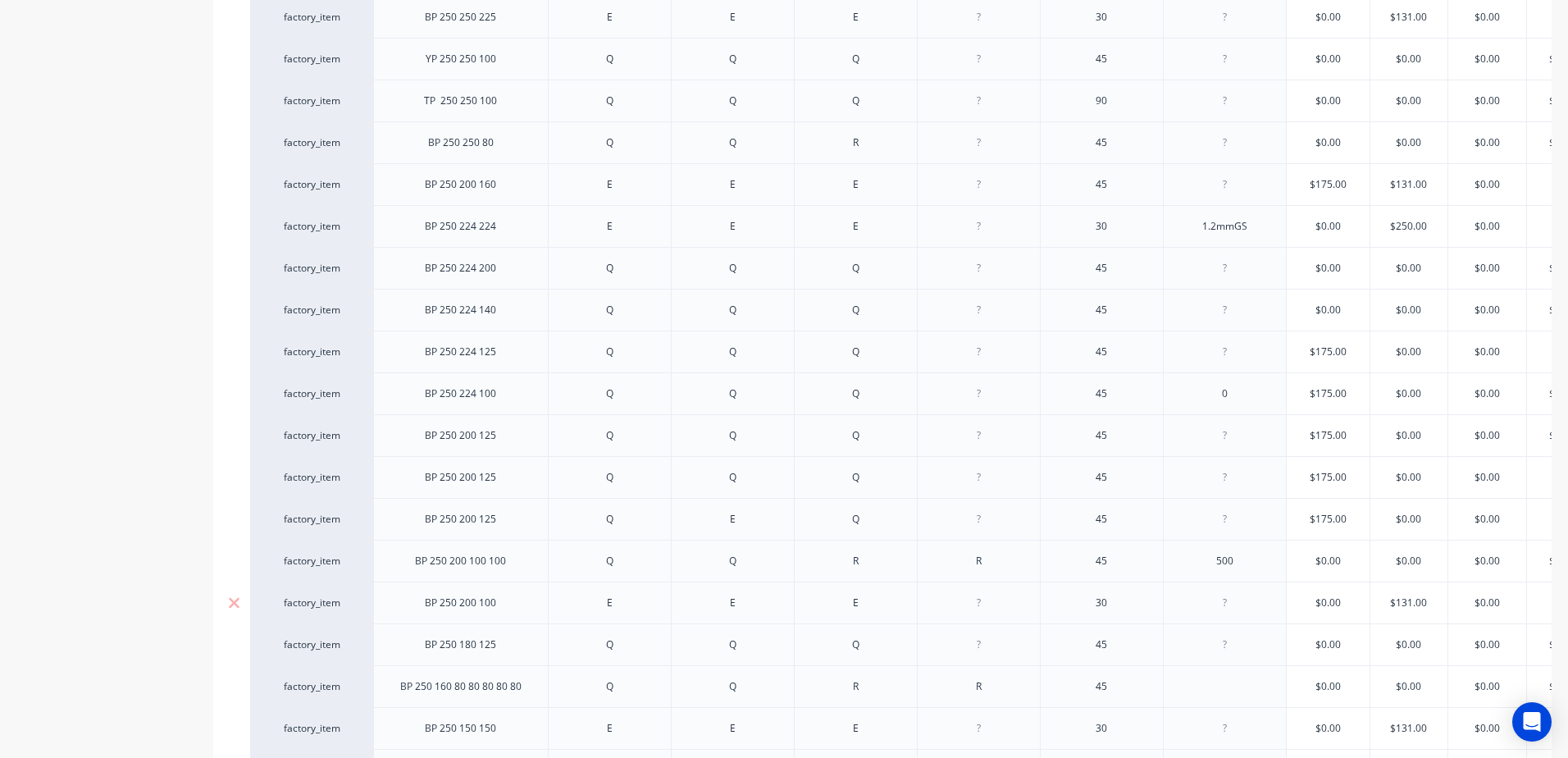
type textarea "x"
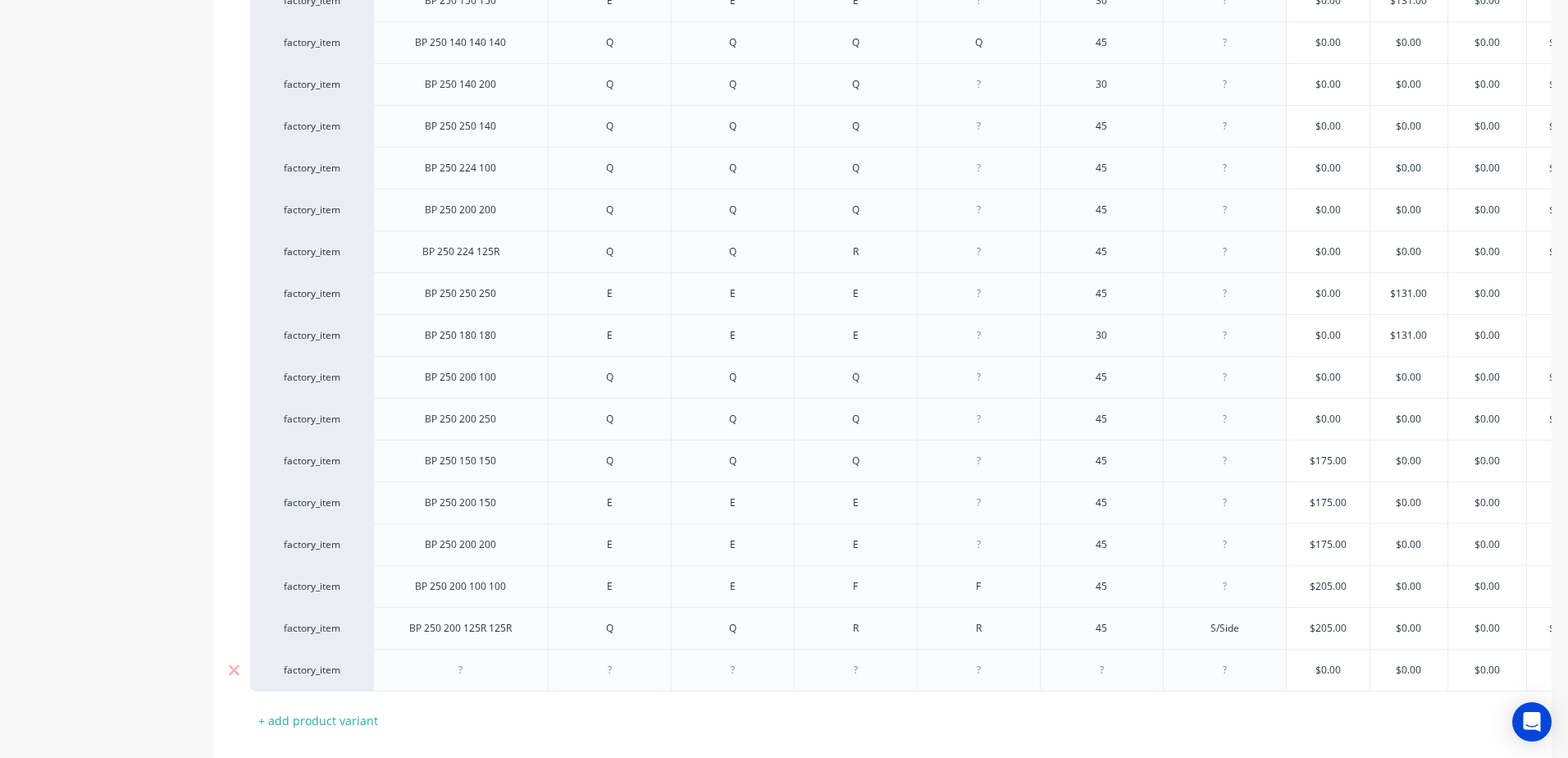
scroll to position [1990, 0]
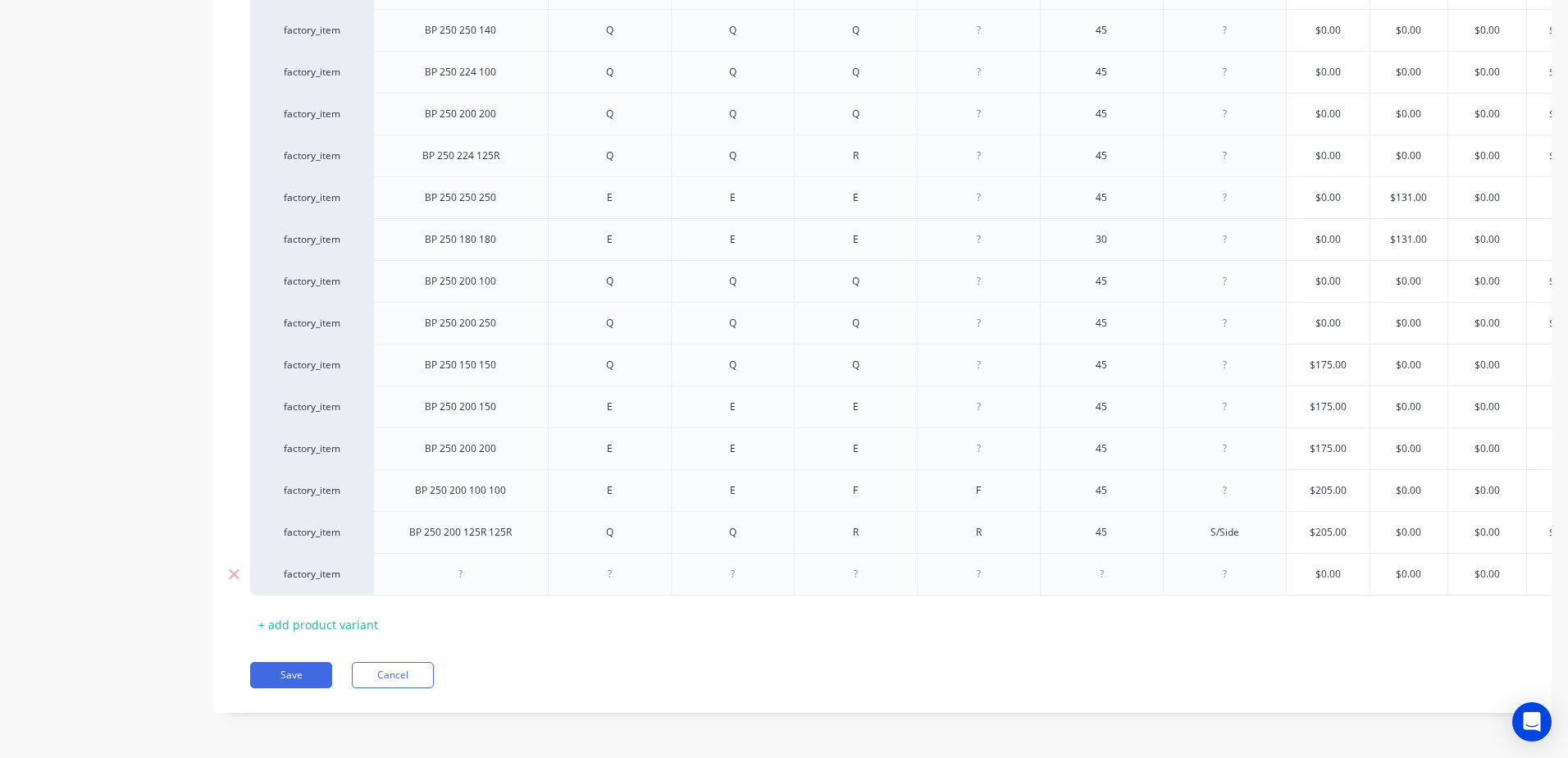
click at [469, 566] on div at bounding box center [461, 575] width 82 height 21
click at [614, 564] on div at bounding box center [610, 575] width 82 height 21
type textarea "x"
click at [736, 565] on div at bounding box center [732, 575] width 82 height 21
type textarea "x"
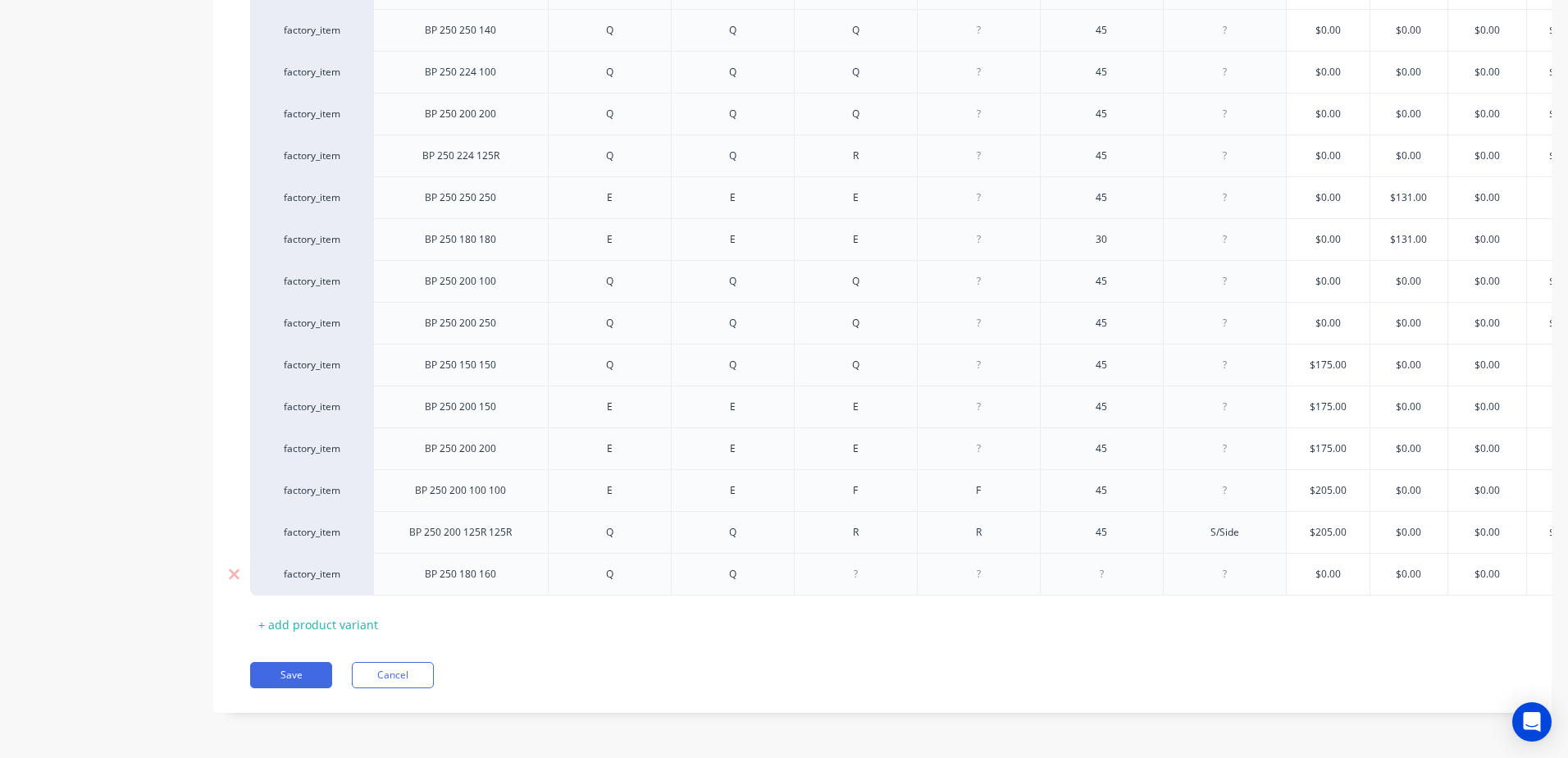
click at [860, 564] on div at bounding box center [855, 575] width 82 height 21
type textarea "x"
drag, startPoint x: 994, startPoint y: 558, endPoint x: 1077, endPoint y: 559, distance: 83.0
click at [1000, 564] on div at bounding box center [979, 575] width 82 height 21
click at [1104, 564] on div at bounding box center [1101, 575] width 82 height 21
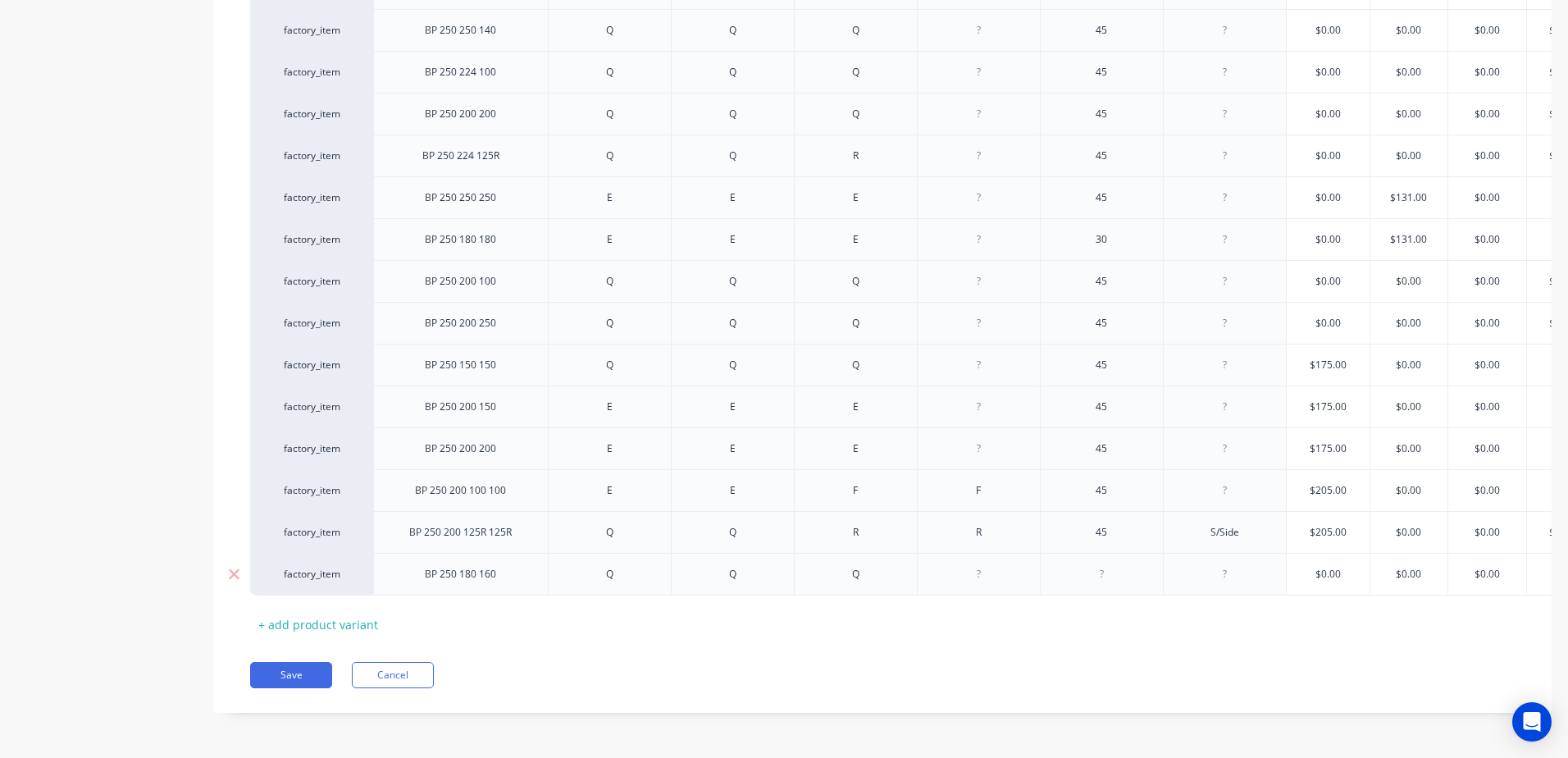
type textarea "x"
click at [1128, 571] on div at bounding box center [1101, 575] width 82 height 21
click at [1238, 570] on div at bounding box center [1224, 575] width 82 height 21
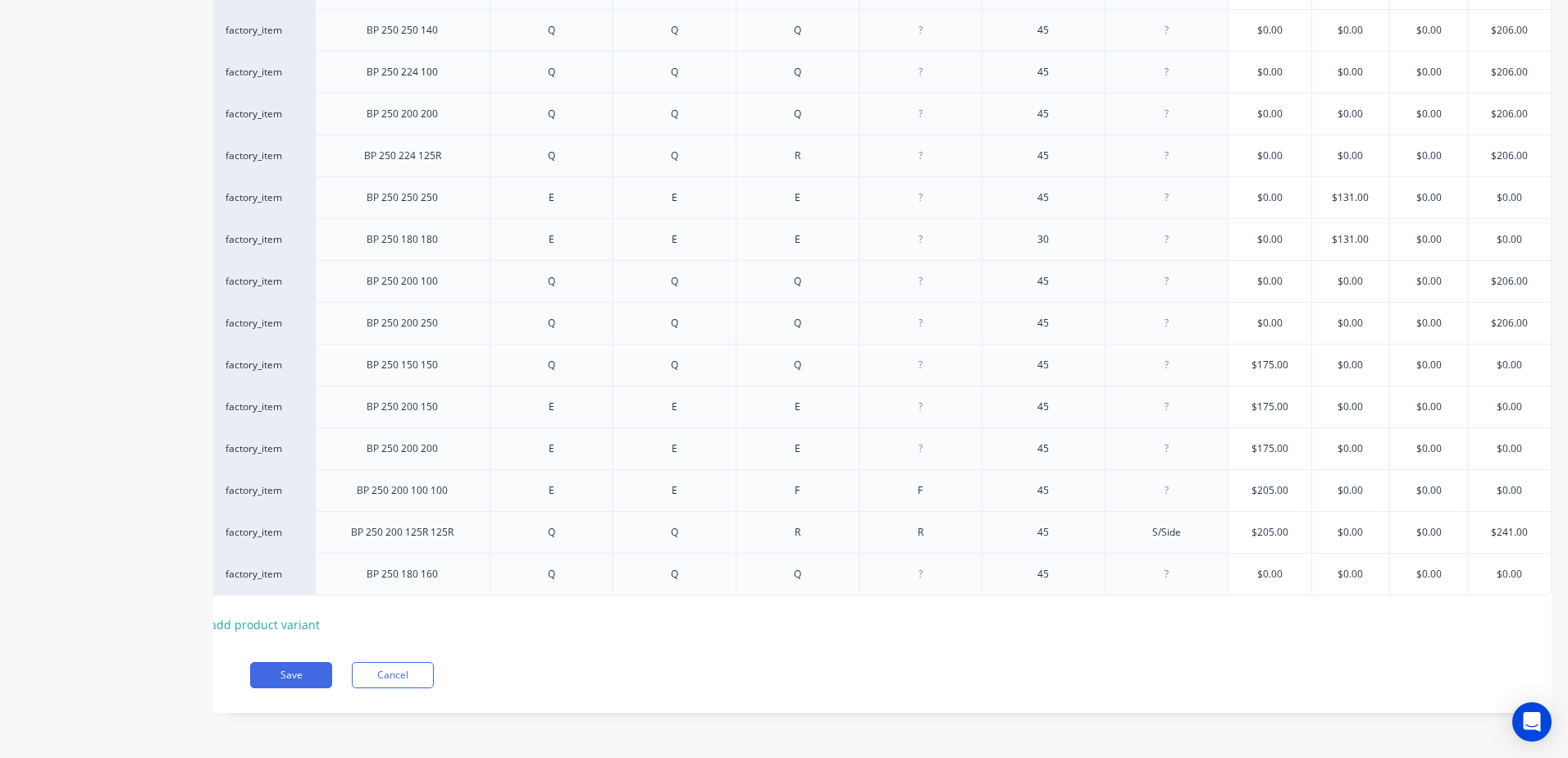
type textarea "x"
type input "$0.00"
drag, startPoint x: 1515, startPoint y: 565, endPoint x: 1469, endPoint y: 570, distance: 46.3
click at [1469, 570] on div "$0.00 $0.00" at bounding box center [1510, 575] width 82 height 41
type textarea "x"
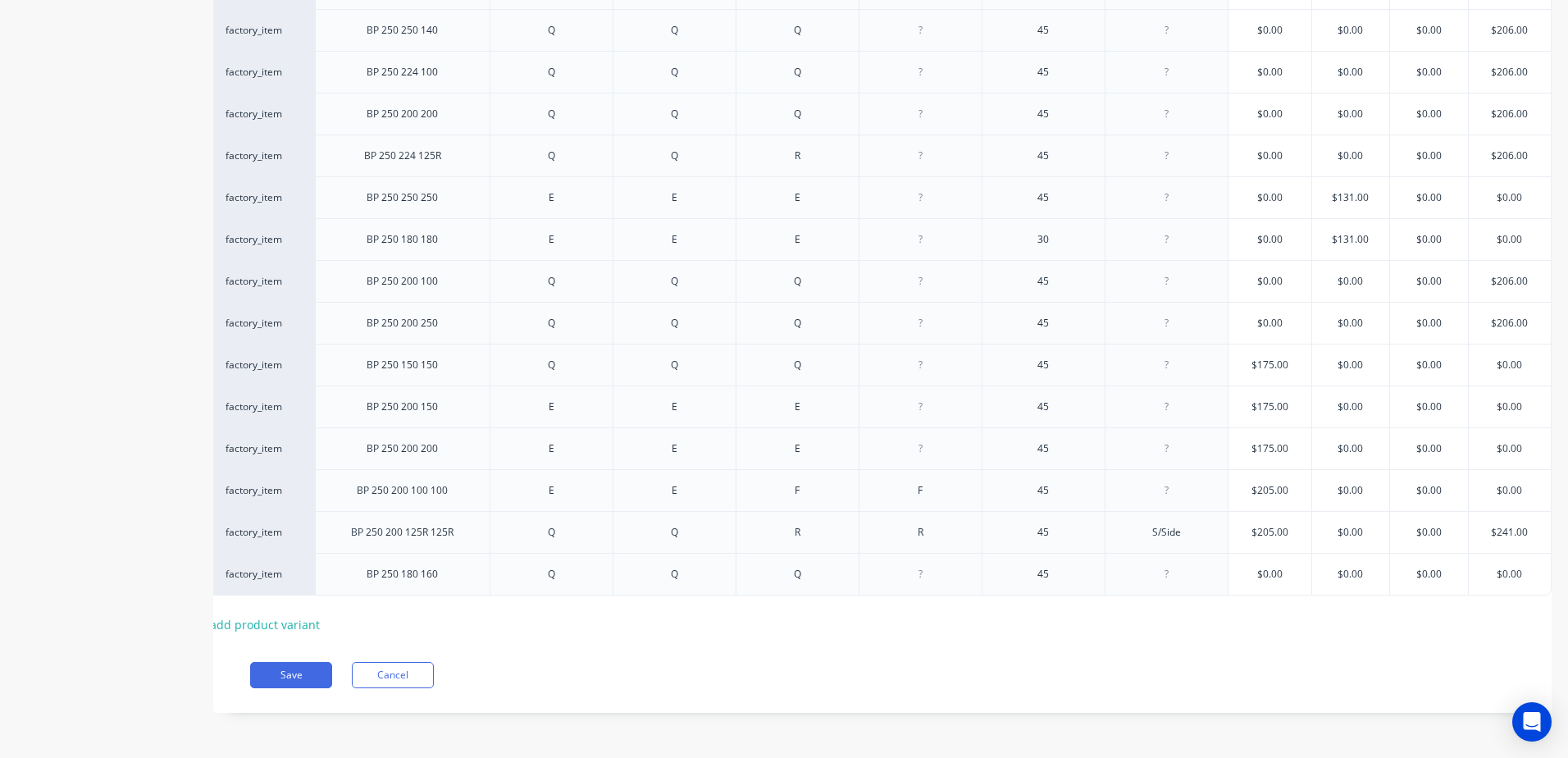
type input "2"
type textarea "x"
type input "20"
type textarea "x"
type input "206"
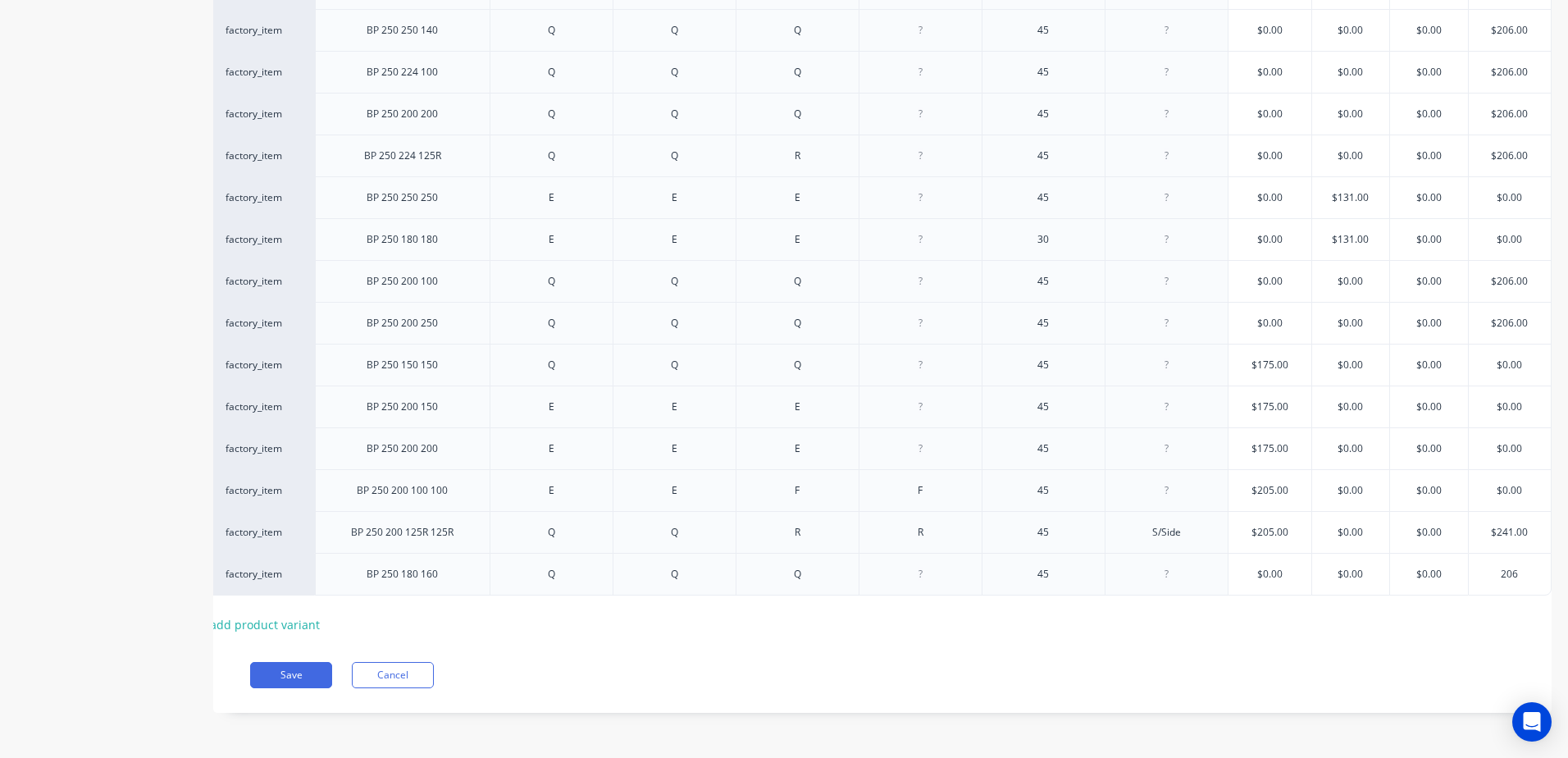
click at [290, 679] on button "Save" at bounding box center [291, 675] width 82 height 26
type textarea "x"
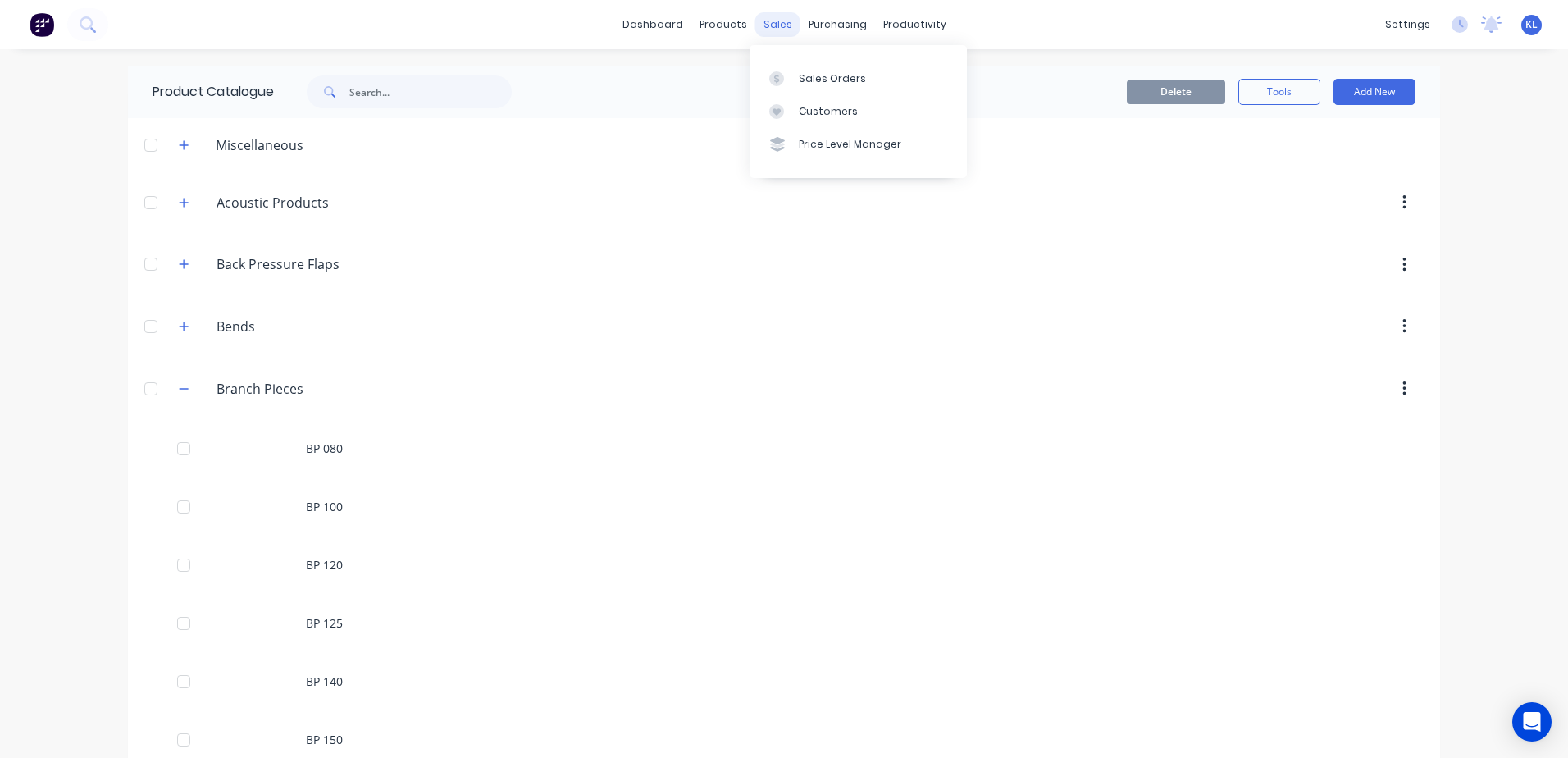
click at [765, 25] on div "sales" at bounding box center [777, 25] width 45 height 25
click at [764, 30] on div "sales" at bounding box center [777, 25] width 45 height 25
click at [819, 72] on div "Sales Orders" at bounding box center [832, 79] width 67 height 15
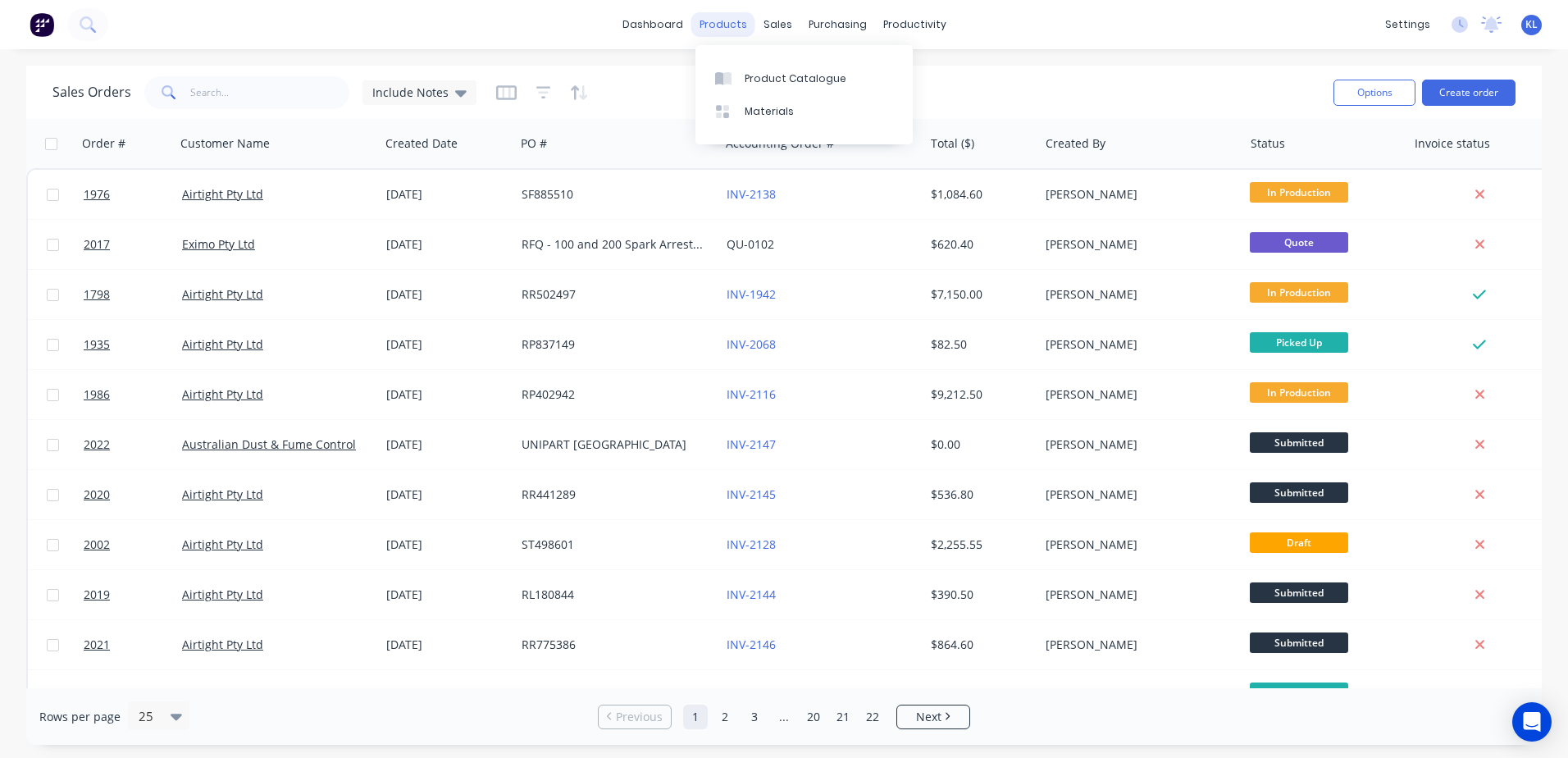
click at [734, 29] on div "products" at bounding box center [723, 25] width 64 height 25
click at [774, 73] on div "Product Catalogue" at bounding box center [796, 79] width 102 height 15
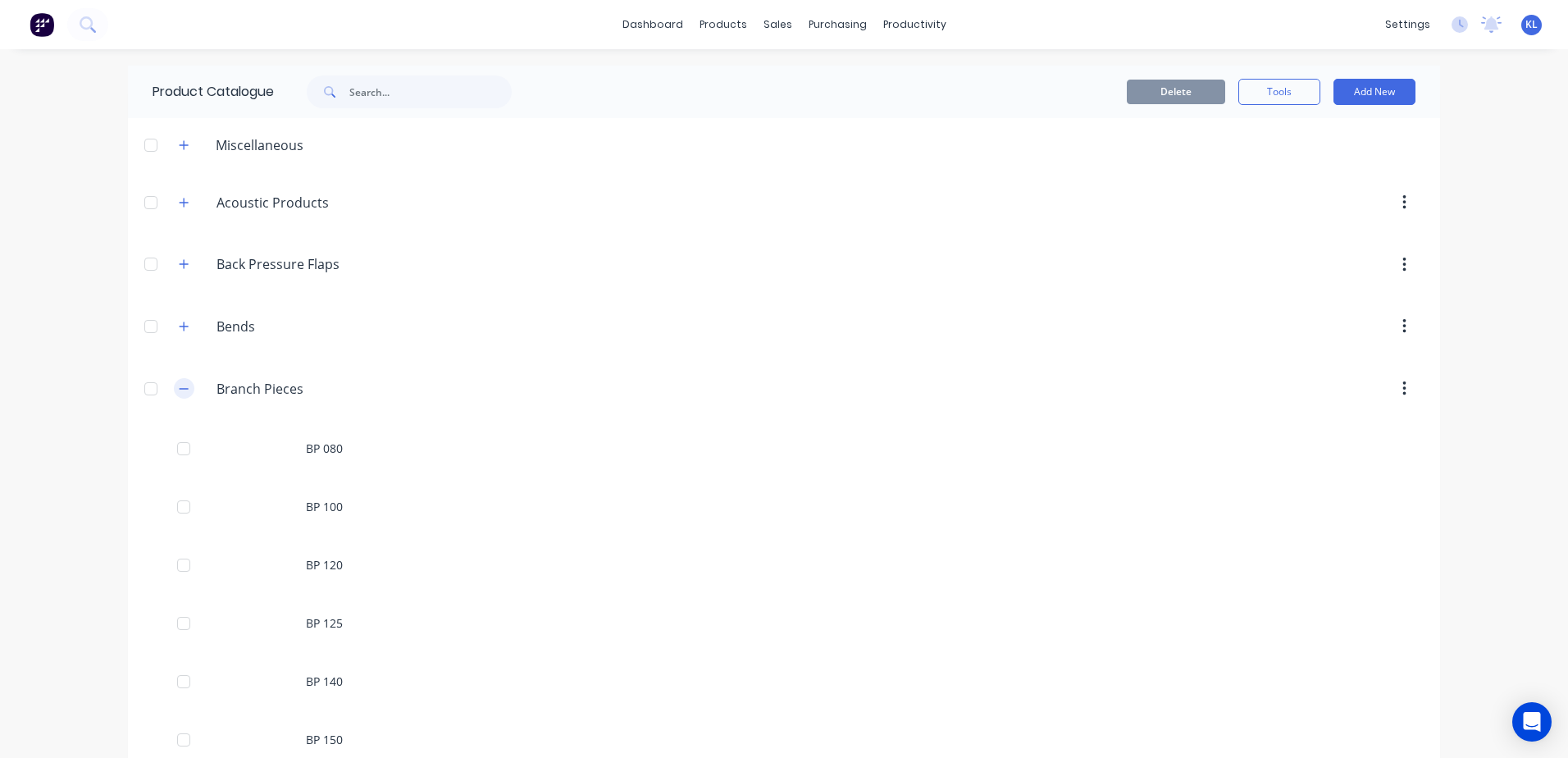
click at [186, 386] on button "button" at bounding box center [184, 388] width 21 height 21
